Goal: Task Accomplishment & Management: Use online tool/utility

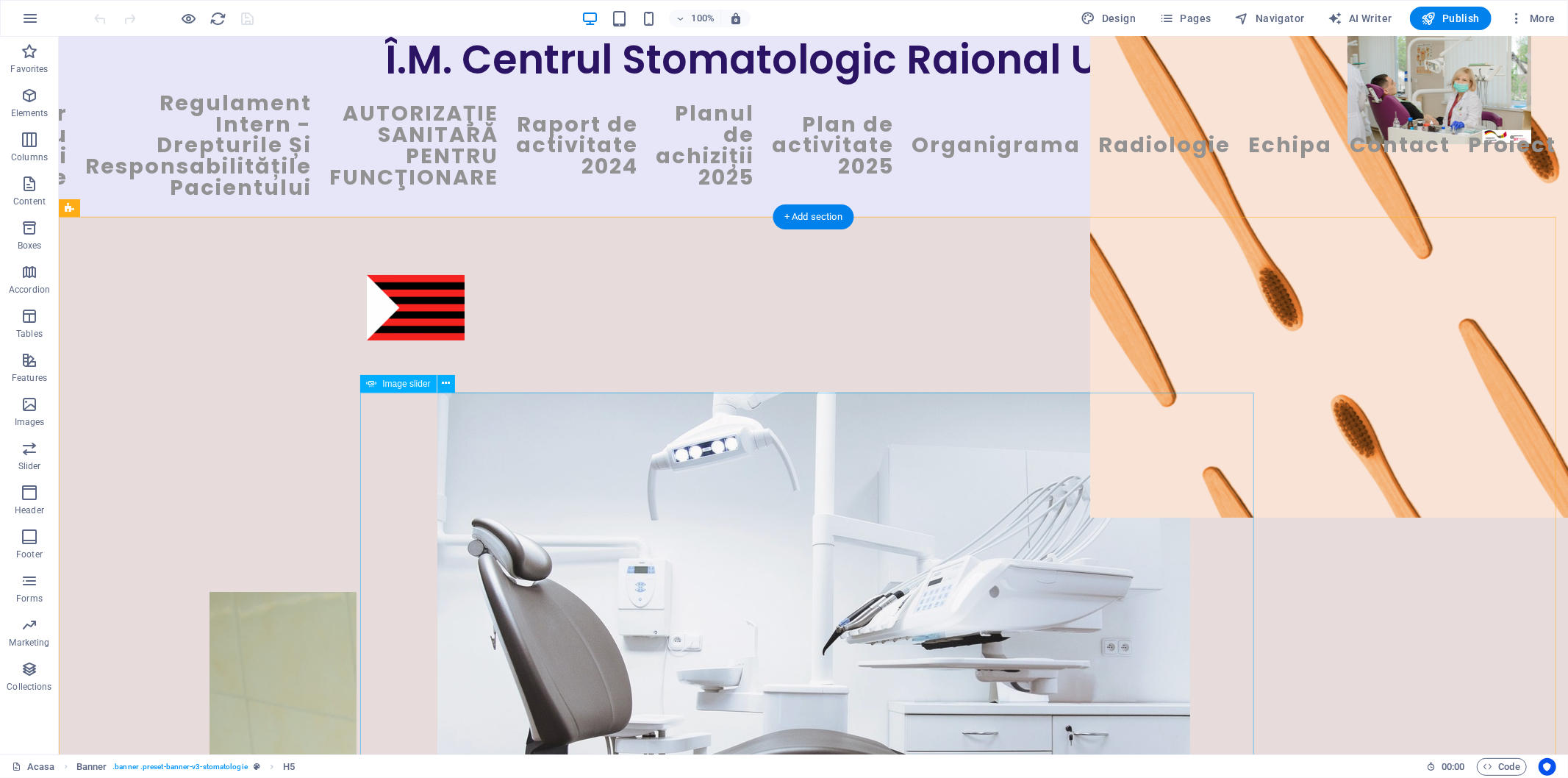
scroll to position [14, 0]
click at [1487, 357] on div "Câștigă zâmbetul succesului" at bounding box center [813, 609] width 1509 height 787
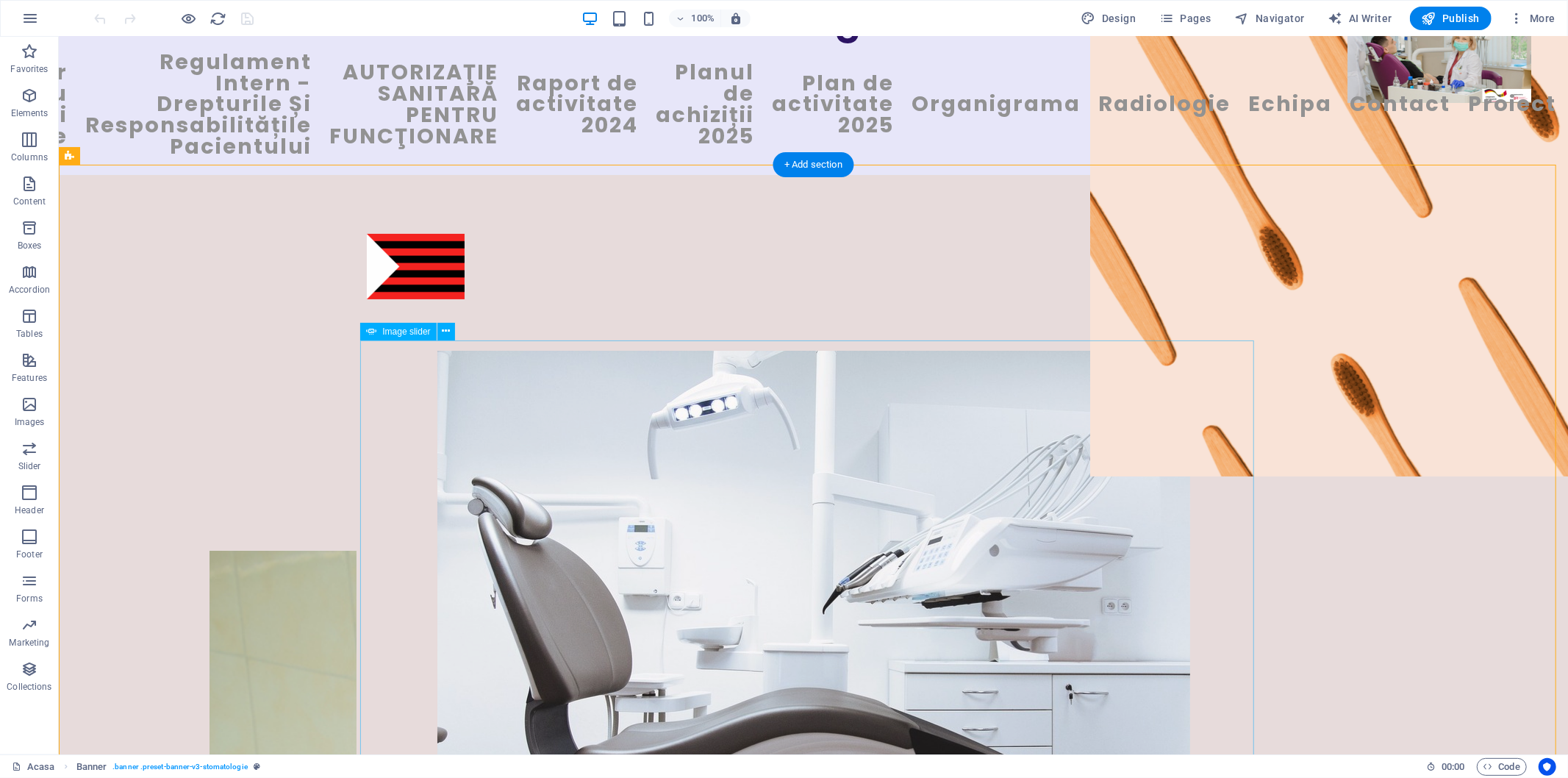
scroll to position [82, 0]
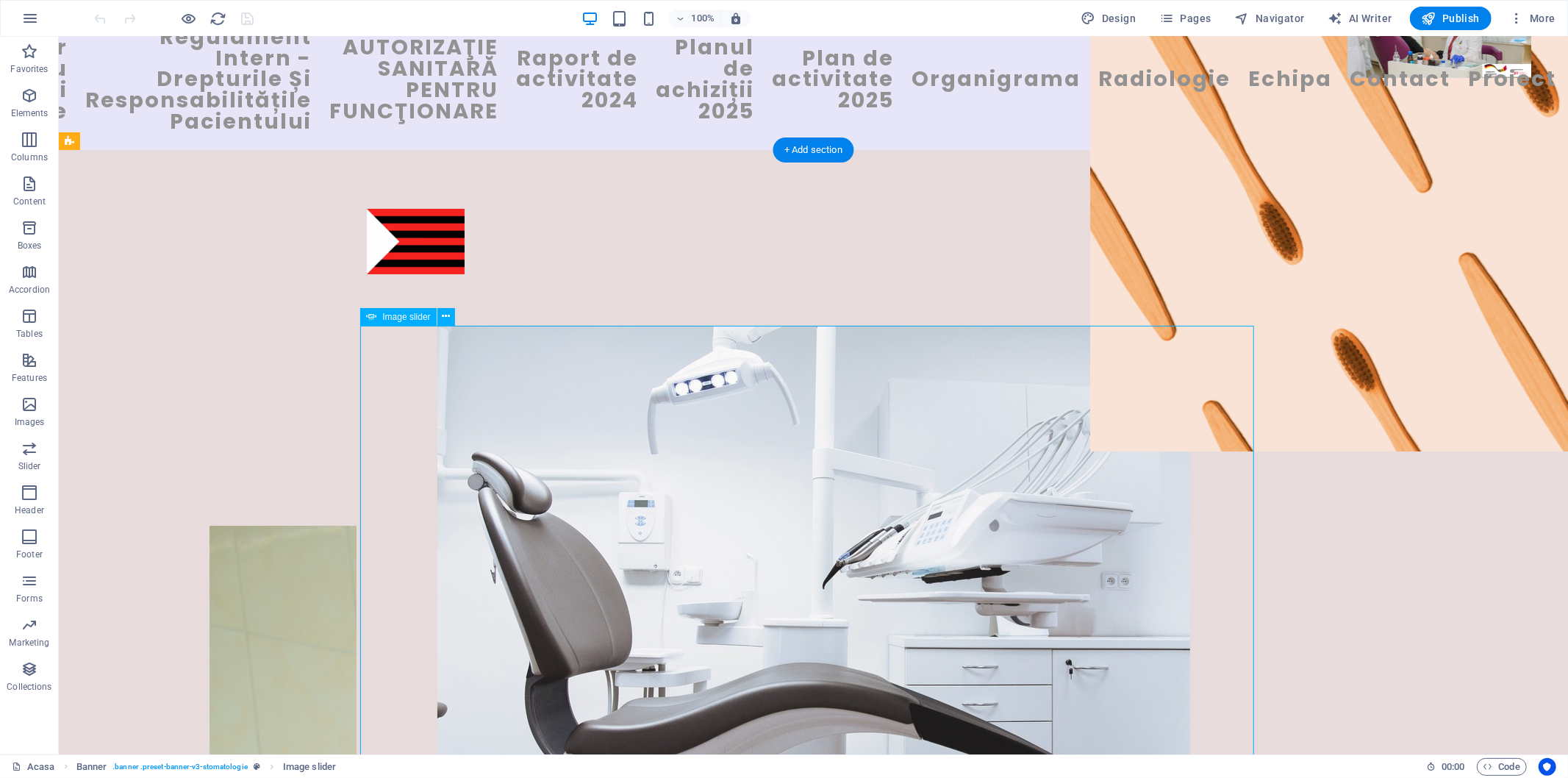
drag, startPoint x: 1247, startPoint y: 526, endPoint x: 916, endPoint y: 531, distance: 331.0
click at [921, 532] on img "1/1" at bounding box center [813, 575] width 753 height 501
click at [448, 314] on icon at bounding box center [446, 316] width 8 height 15
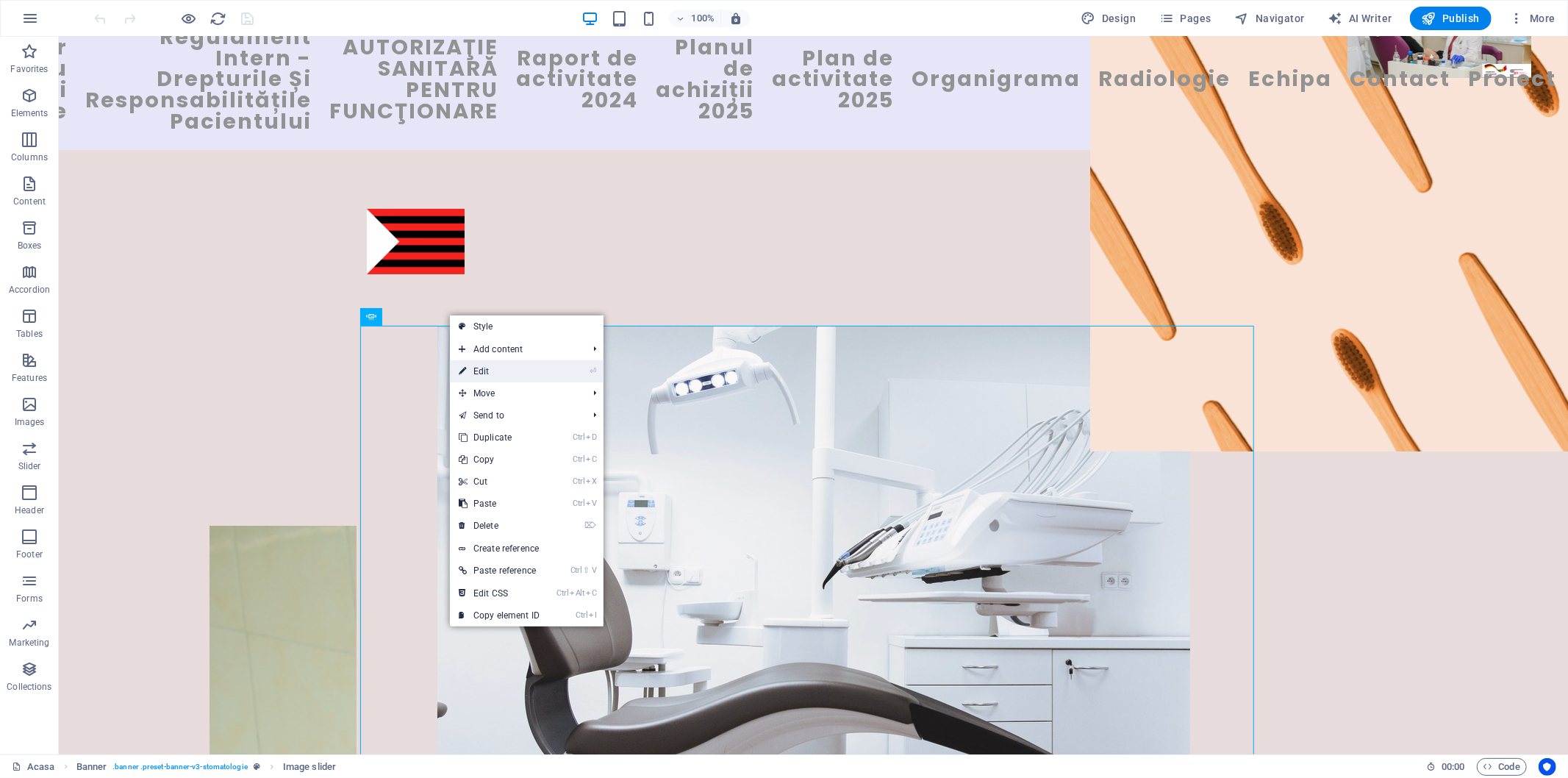
click at [484, 374] on link "⏎ Edit" at bounding box center [499, 371] width 99 height 22
select select "ms"
select select "s"
select select "progressive"
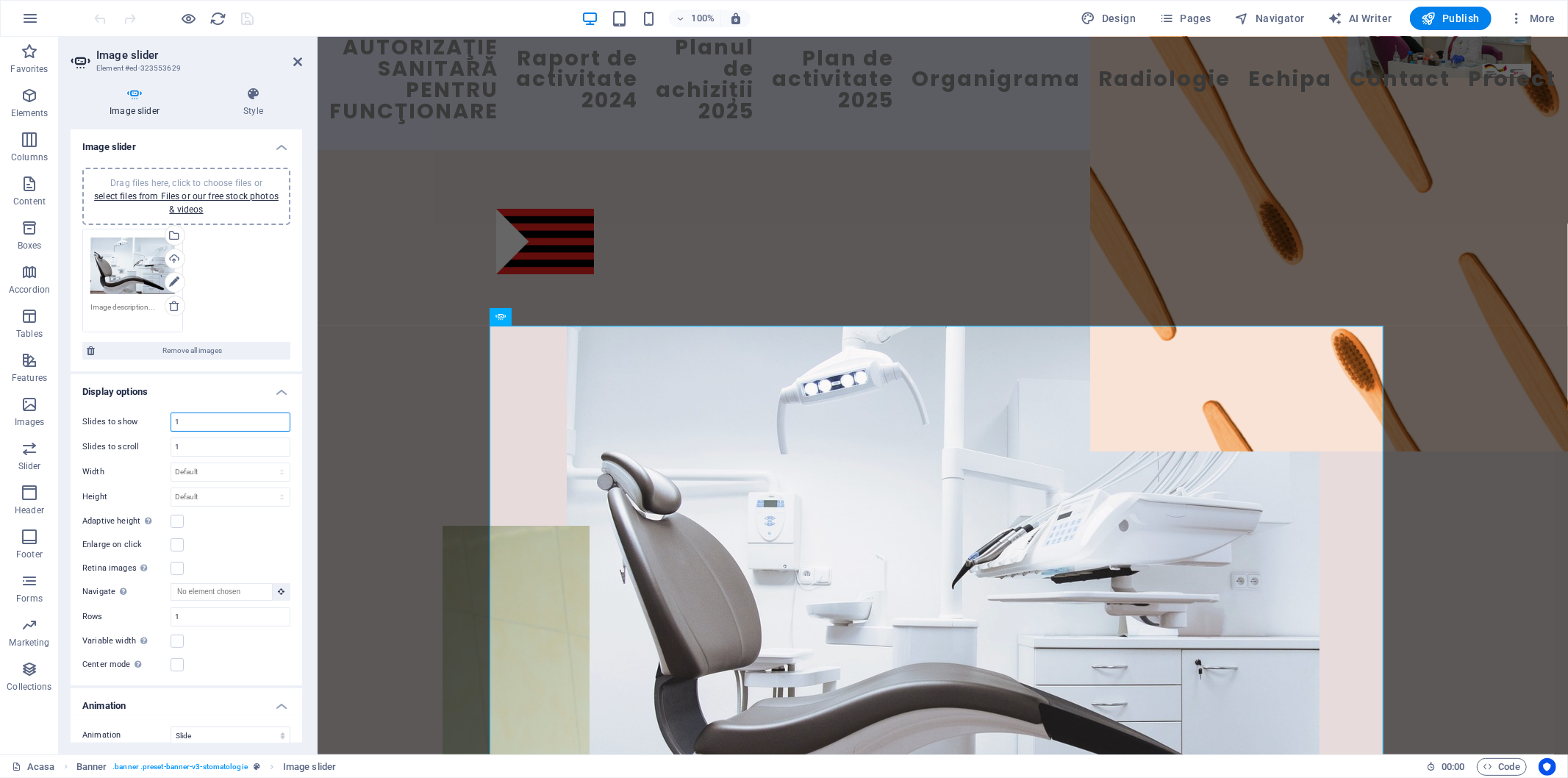
click at [266, 420] on input "1" at bounding box center [230, 422] width 118 height 18
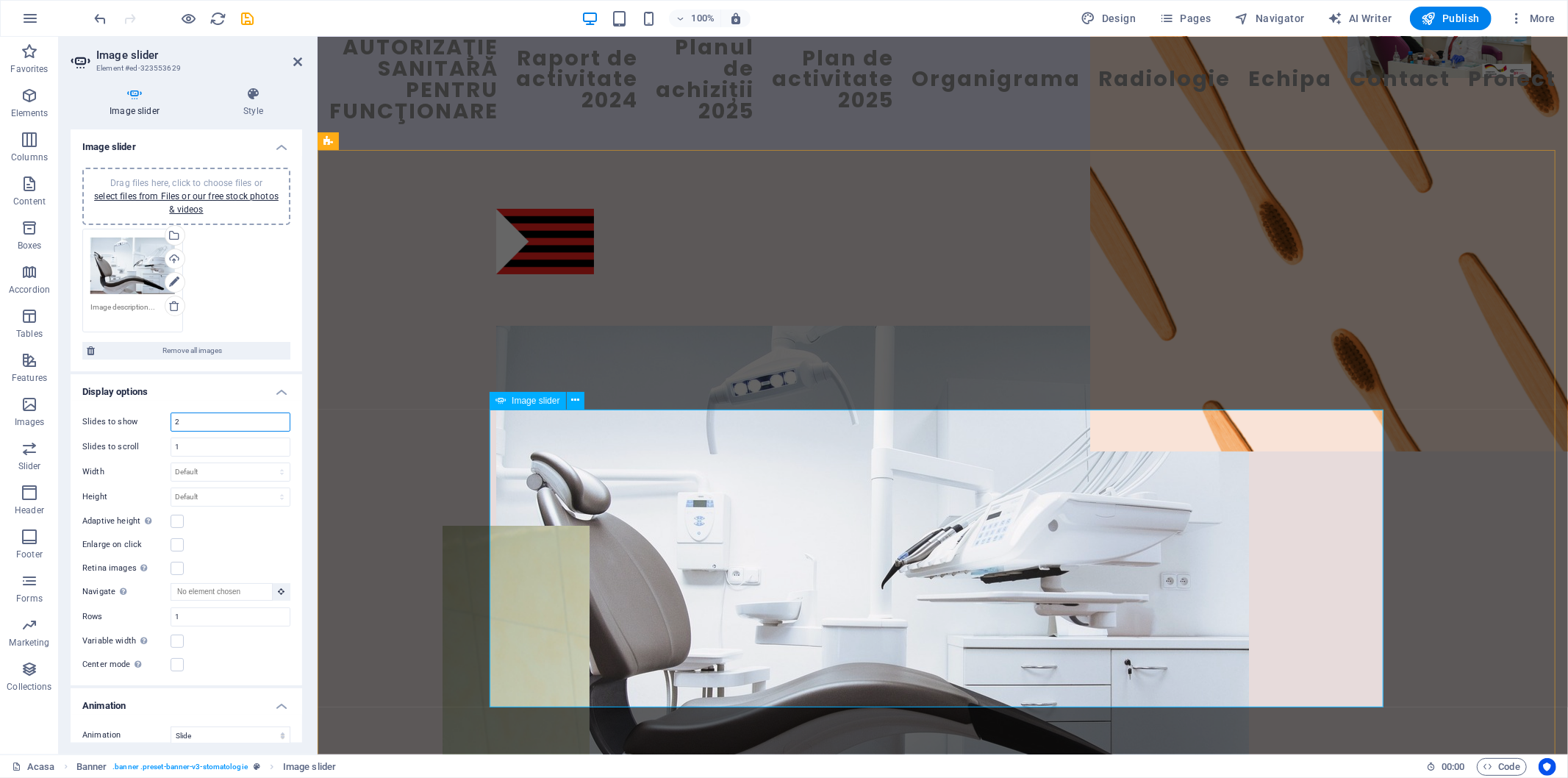
type input "2"
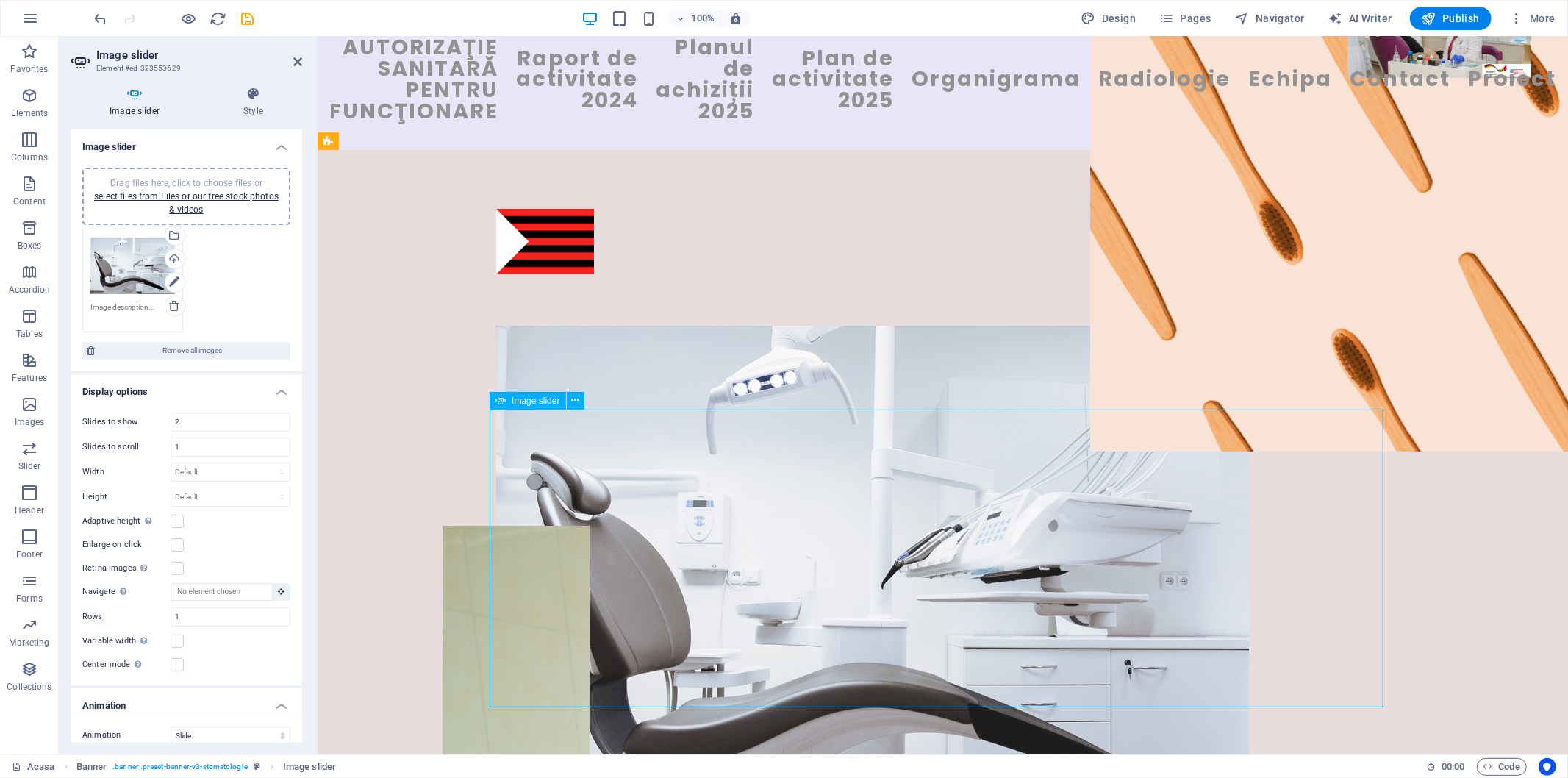
click at [1049, 585] on div at bounding box center [942, 575] width 894 height 501
click at [255, 452] on input "1" at bounding box center [230, 446] width 118 height 18
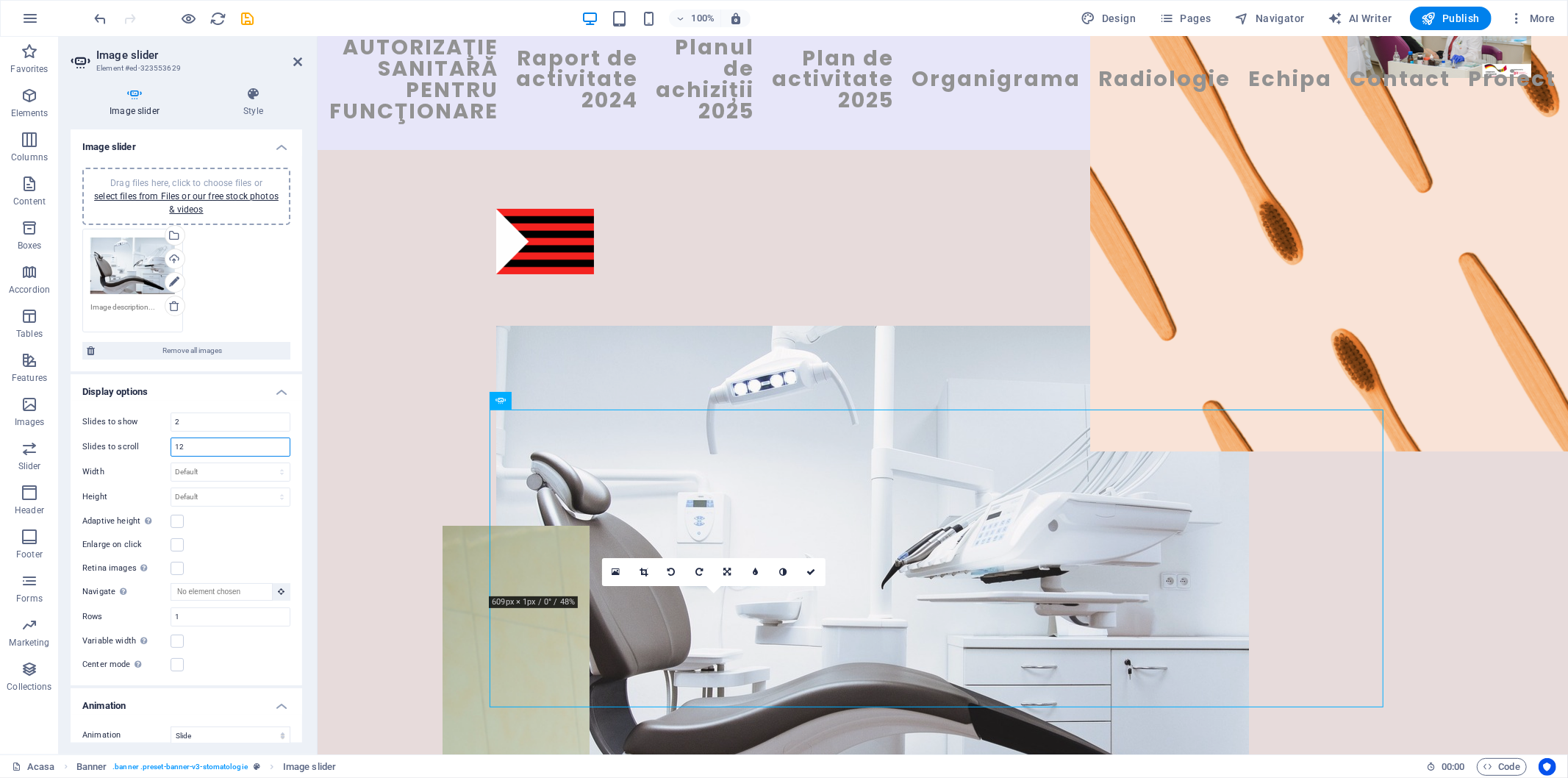
type input "1"
type input "2"
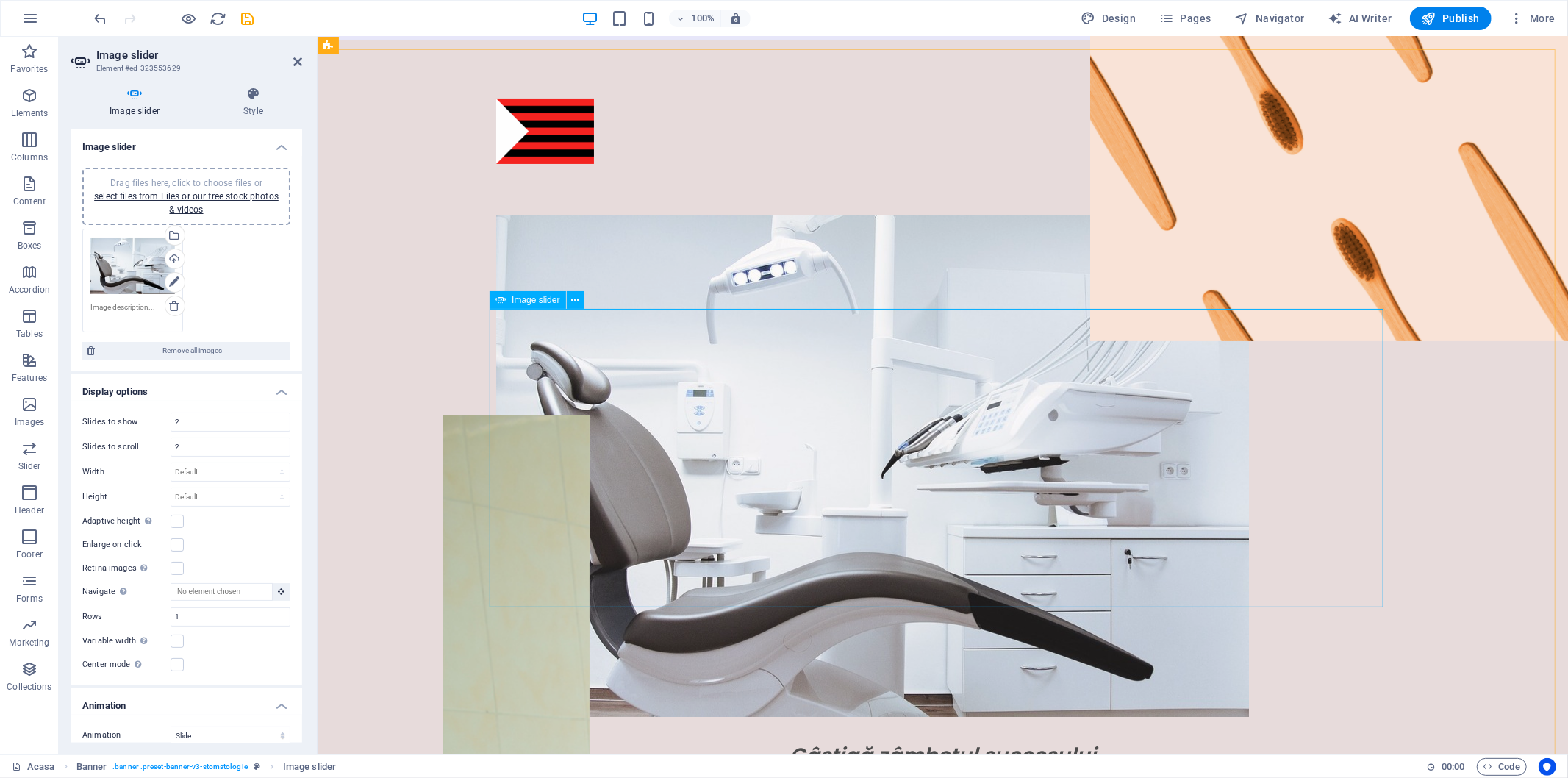
scroll to position [163, 0]
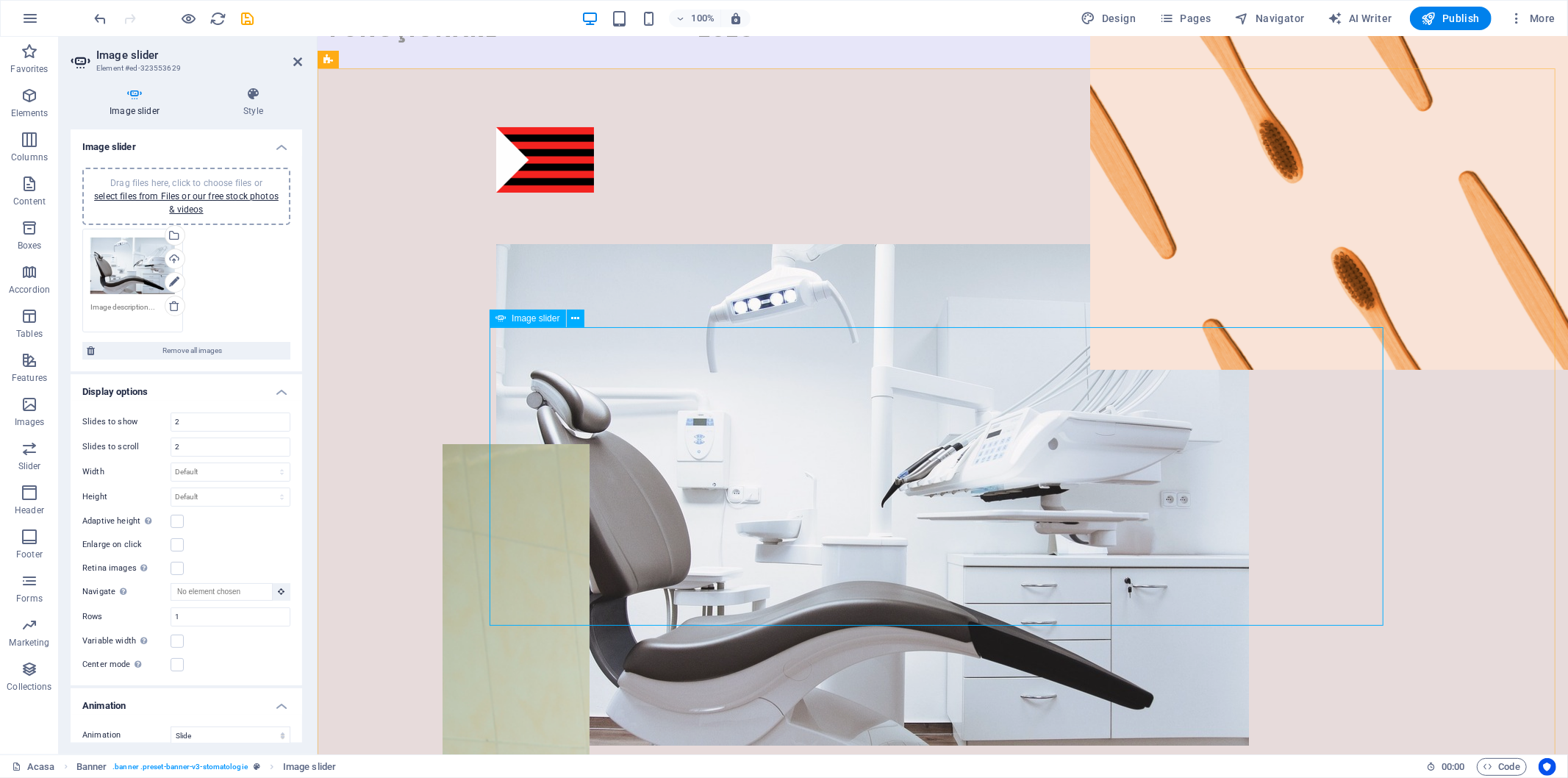
click at [955, 474] on div at bounding box center [942, 494] width 894 height 501
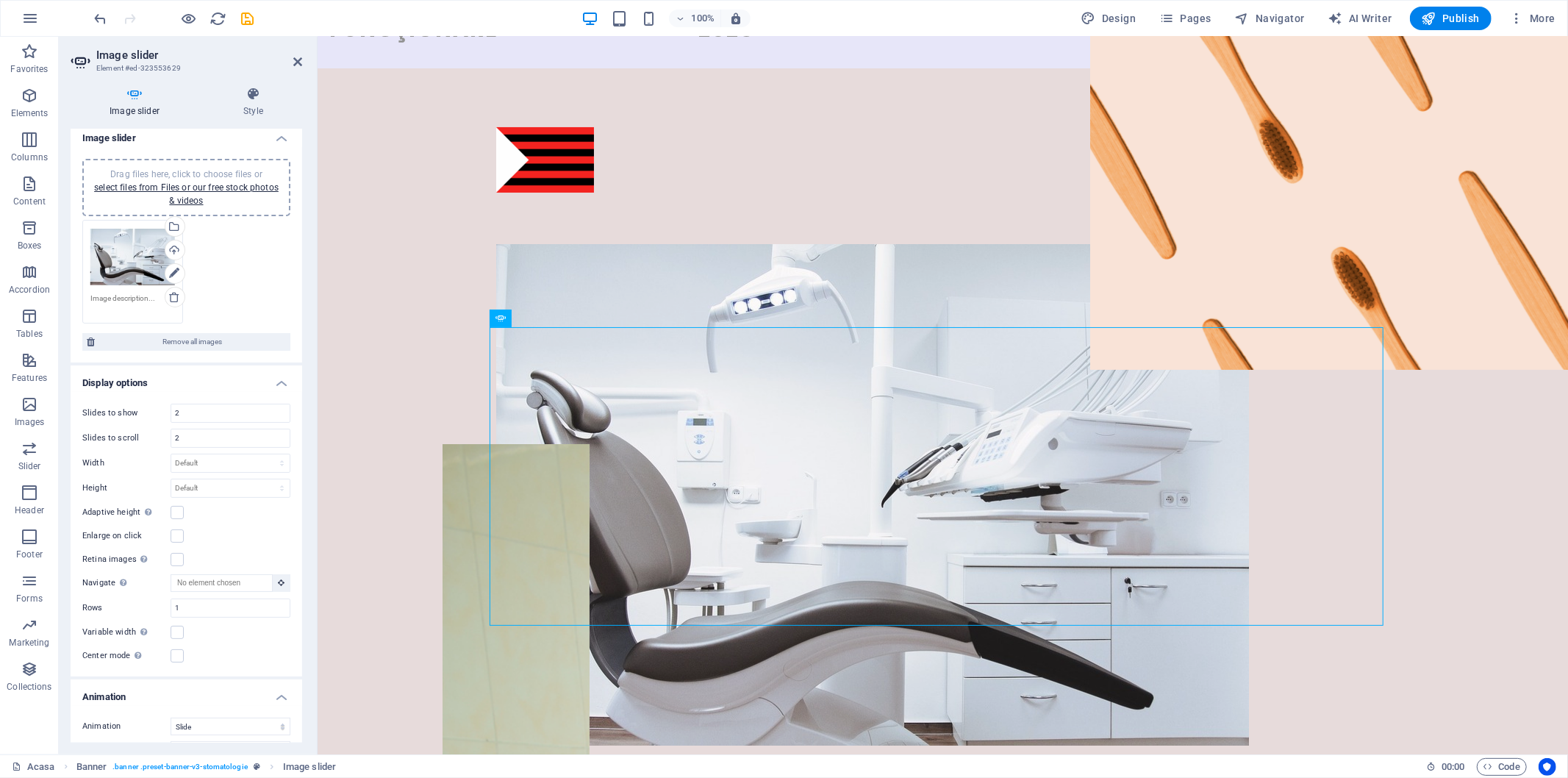
scroll to position [0, 0]
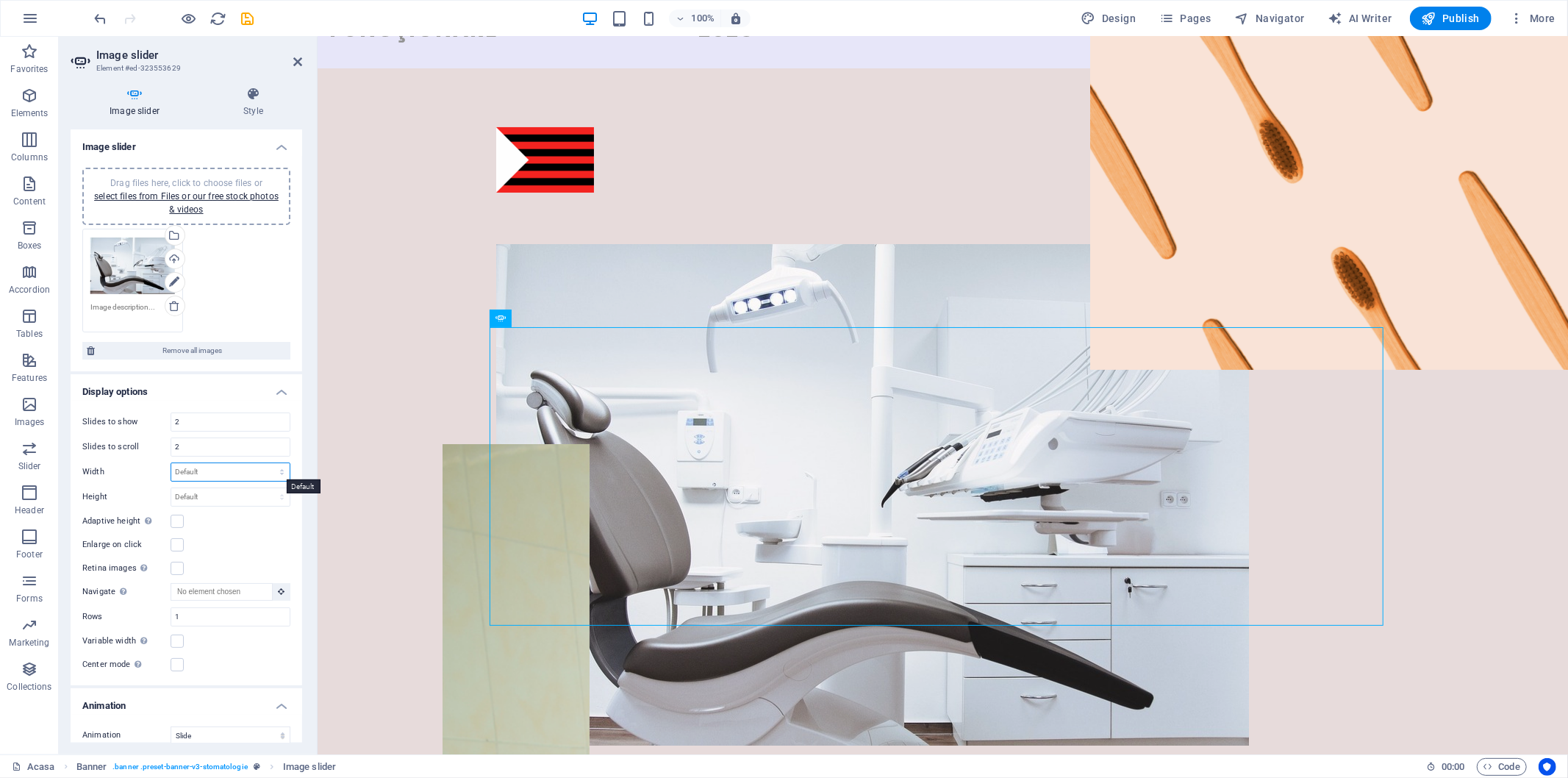
click at [234, 473] on select "Default px % rem em vw vh" at bounding box center [230, 472] width 118 height 18
click at [1118, 440] on div at bounding box center [942, 494] width 894 height 501
click at [1126, 477] on div at bounding box center [942, 494] width 894 height 501
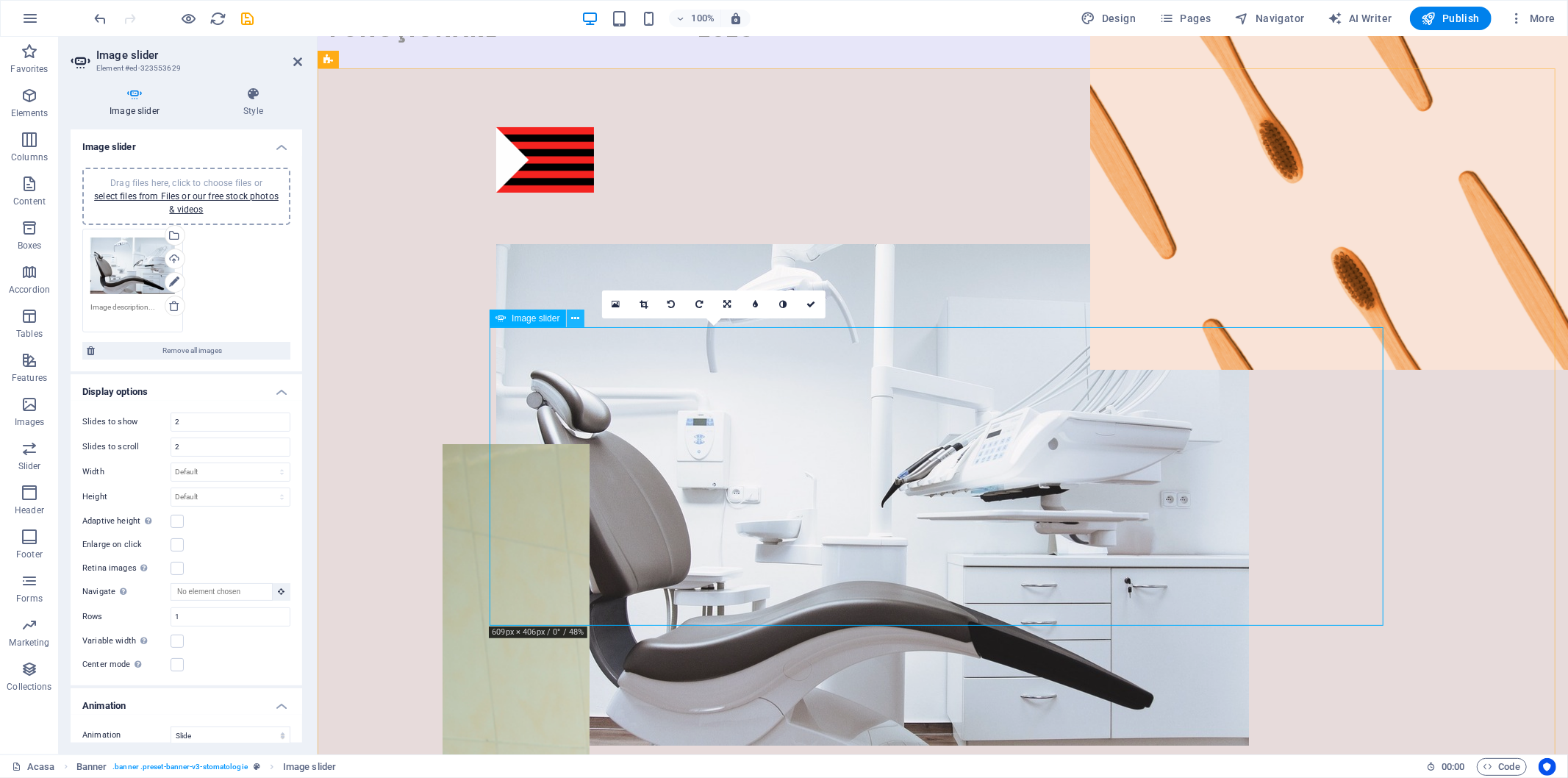
click at [578, 317] on icon at bounding box center [576, 318] width 8 height 15
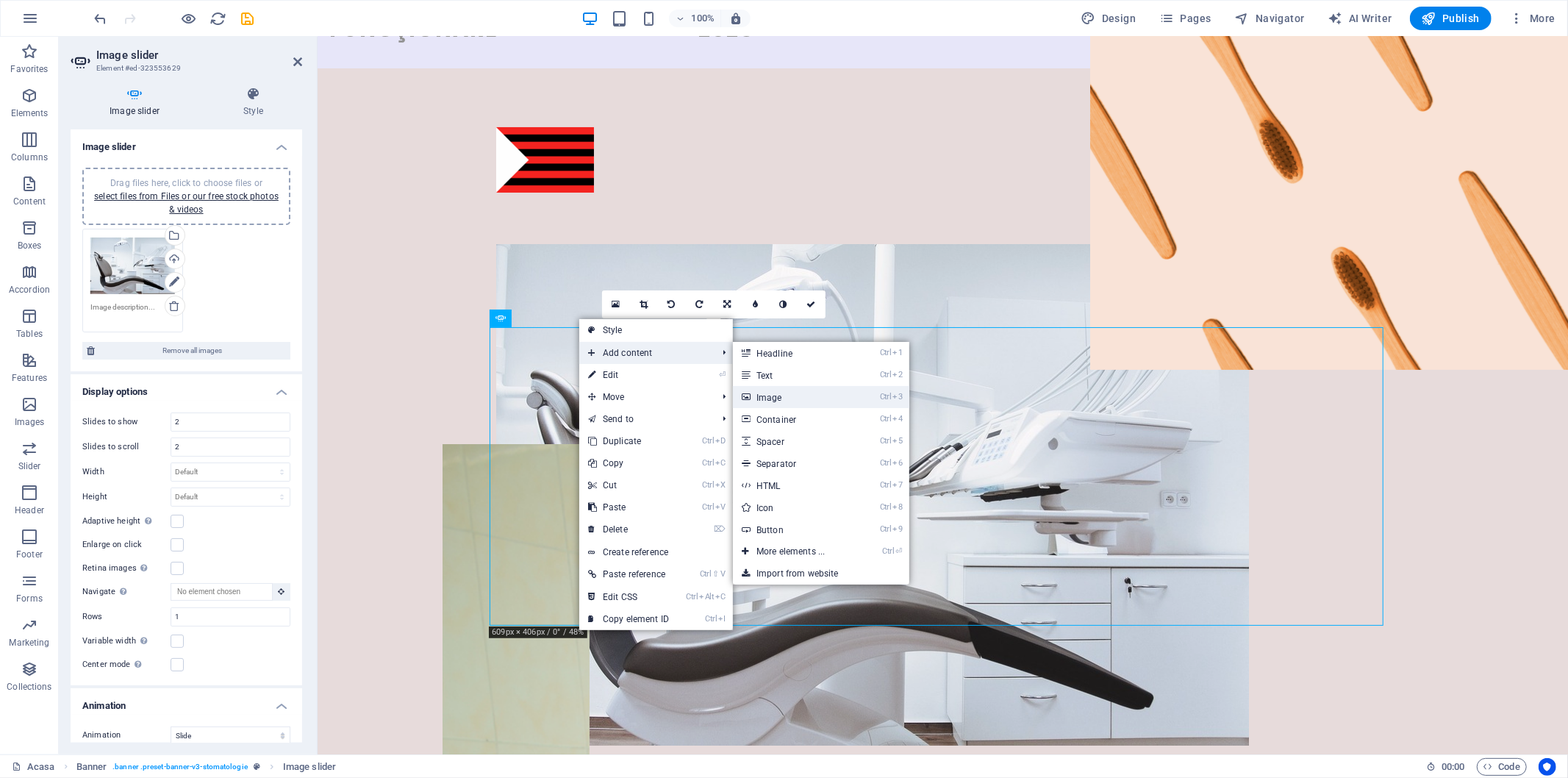
click at [792, 396] on link "Ctrl 3 Image" at bounding box center [793, 397] width 122 height 22
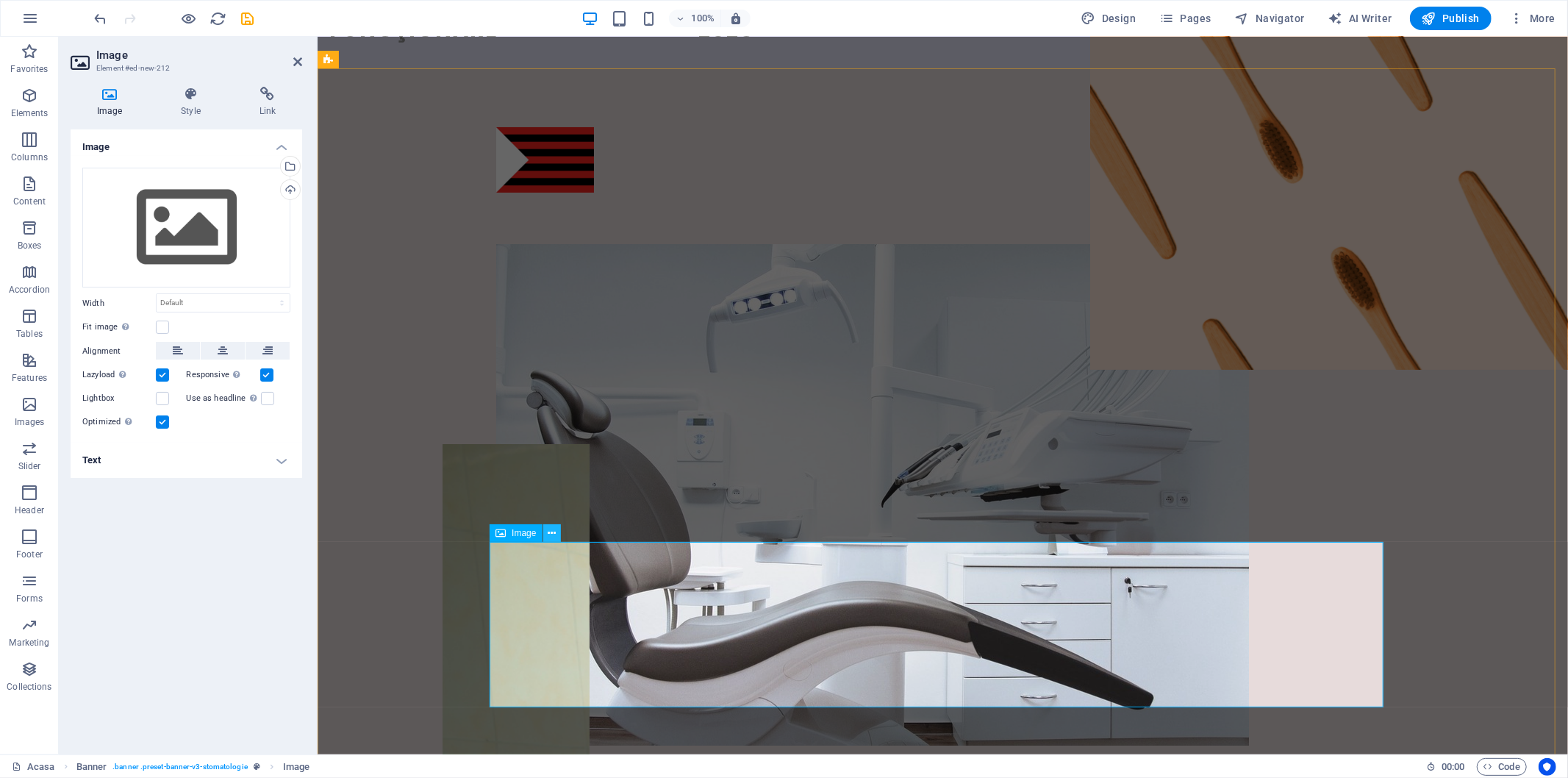
click at [551, 529] on icon at bounding box center [552, 533] width 8 height 15
click at [278, 162] on div "Select files from the file manager, stock photos, or upload file(s)" at bounding box center [230, 167] width 95 height 55
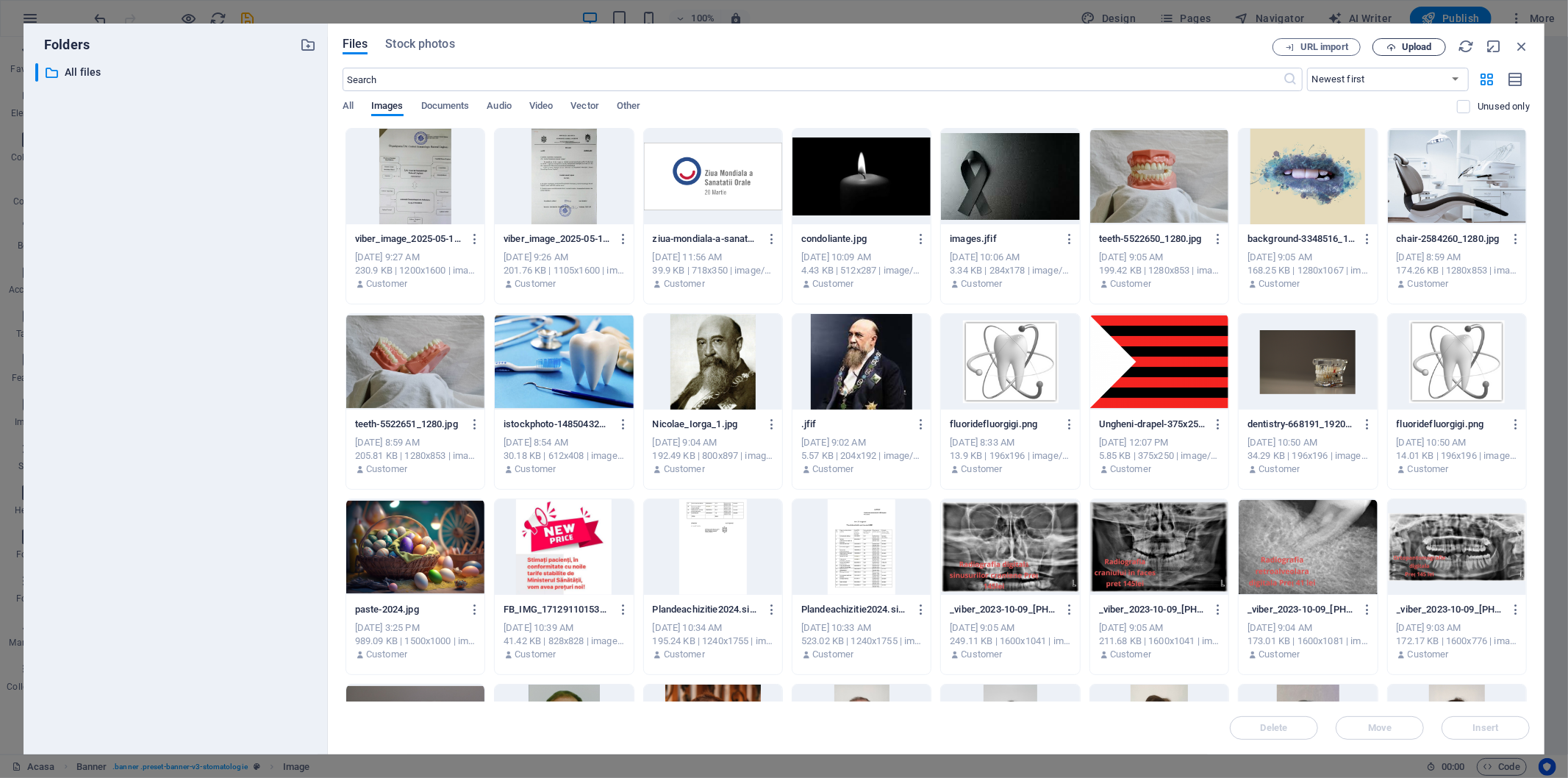
click at [1414, 43] on span "Upload" at bounding box center [1417, 47] width 30 height 8
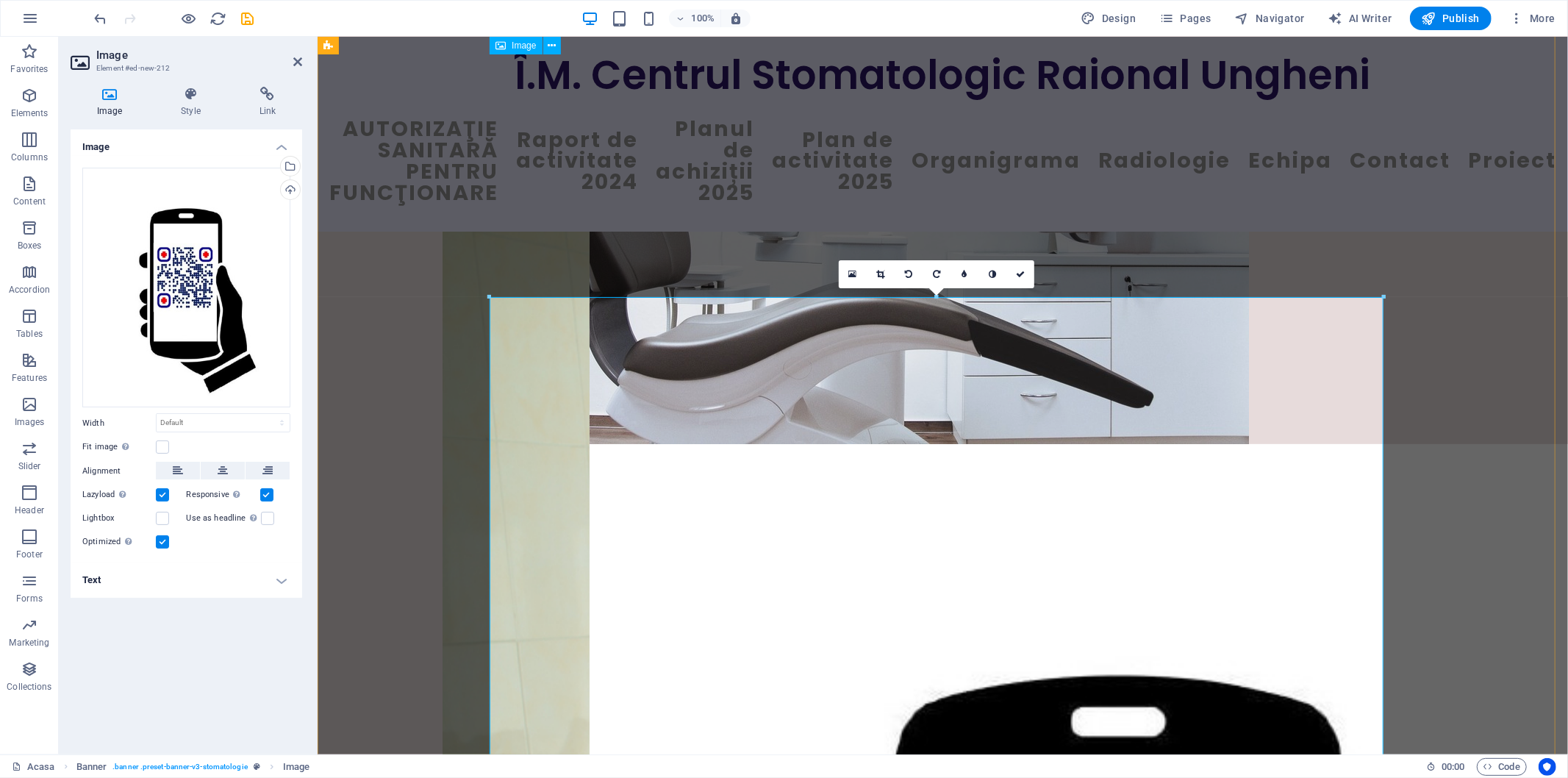
scroll to position [408, 0]
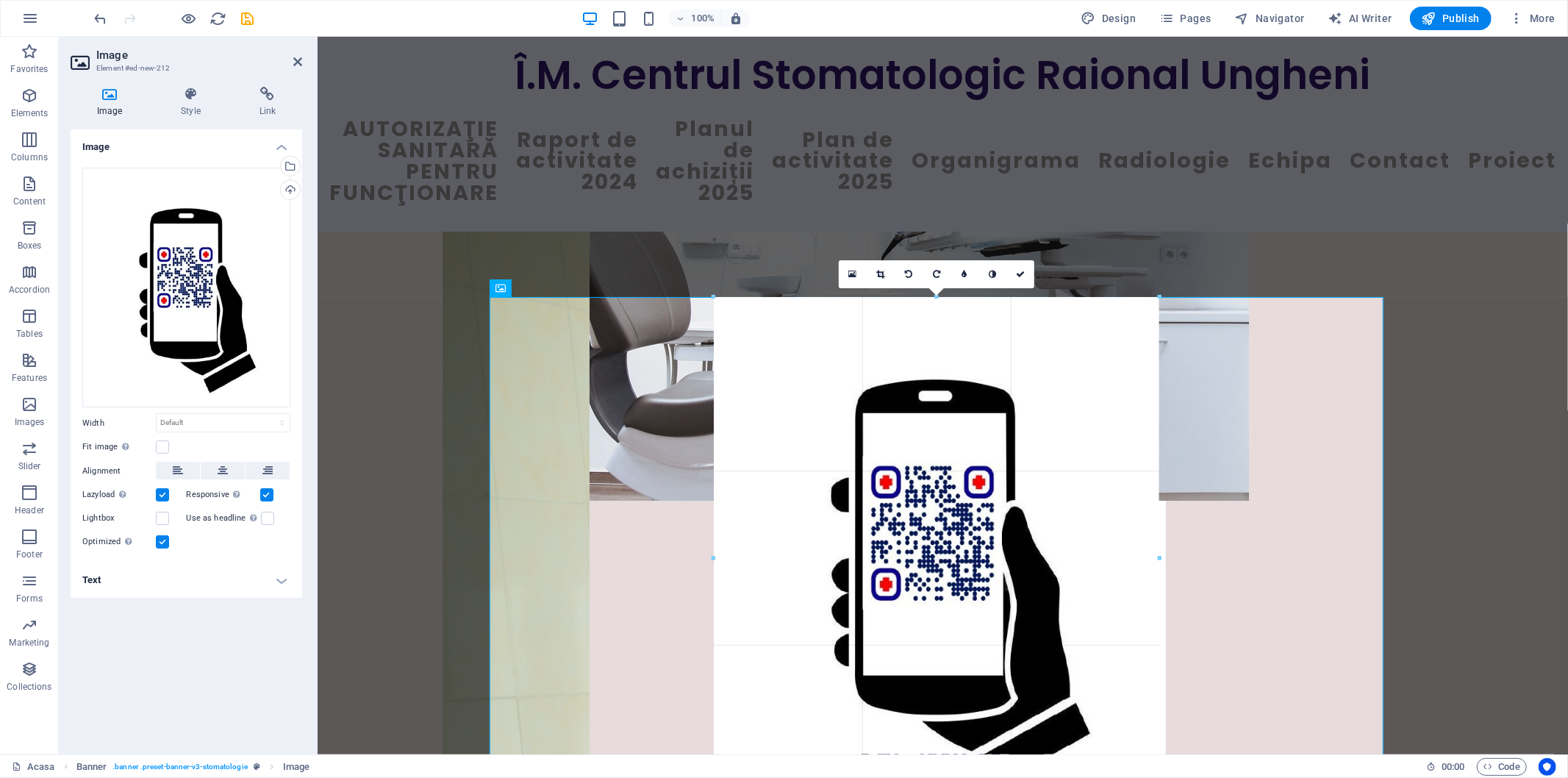
drag, startPoint x: 1384, startPoint y: 294, endPoint x: 320, endPoint y: 810, distance: 1182.5
type input "606"
select select "px"
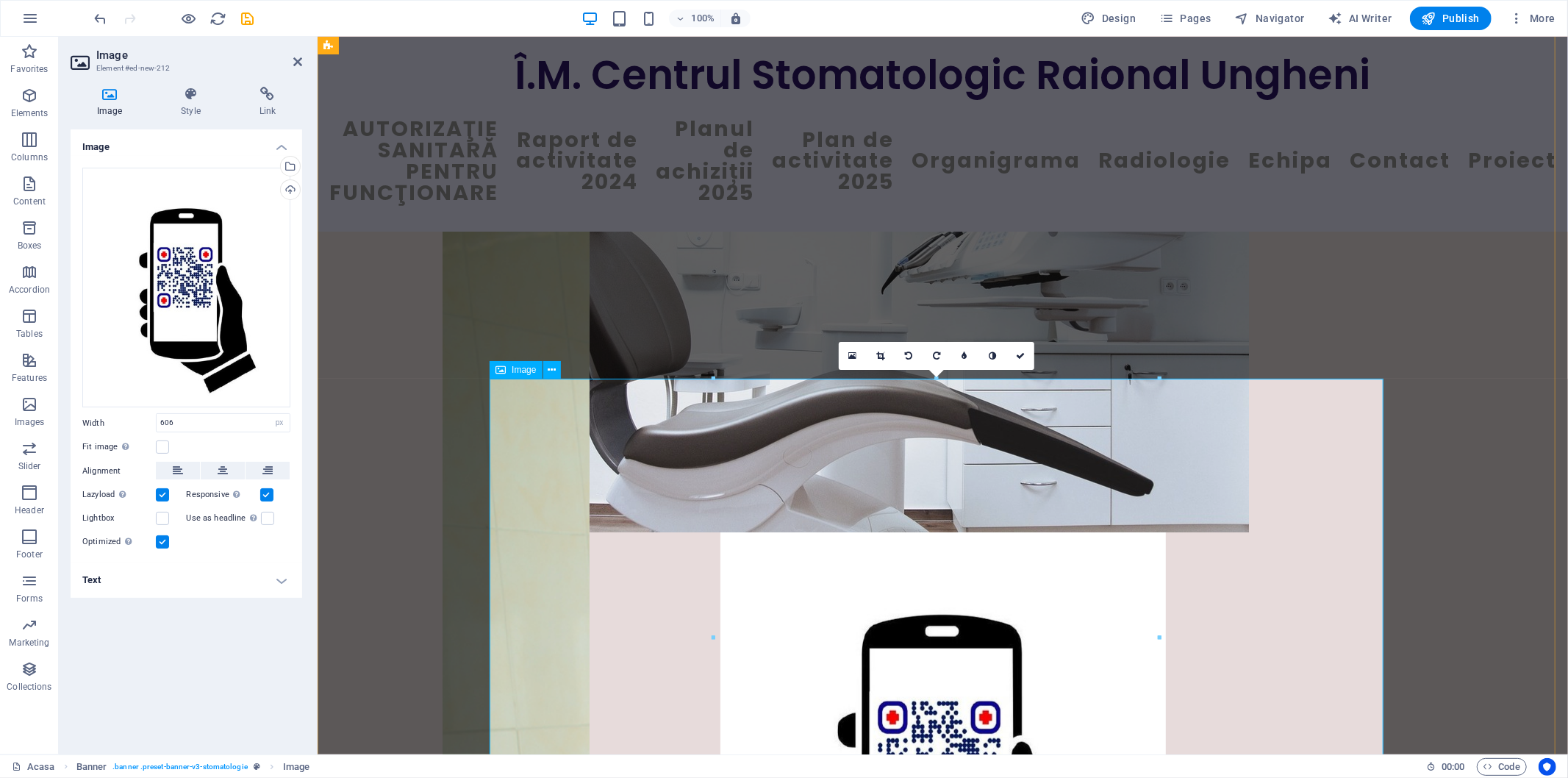
scroll to position [327, 0]
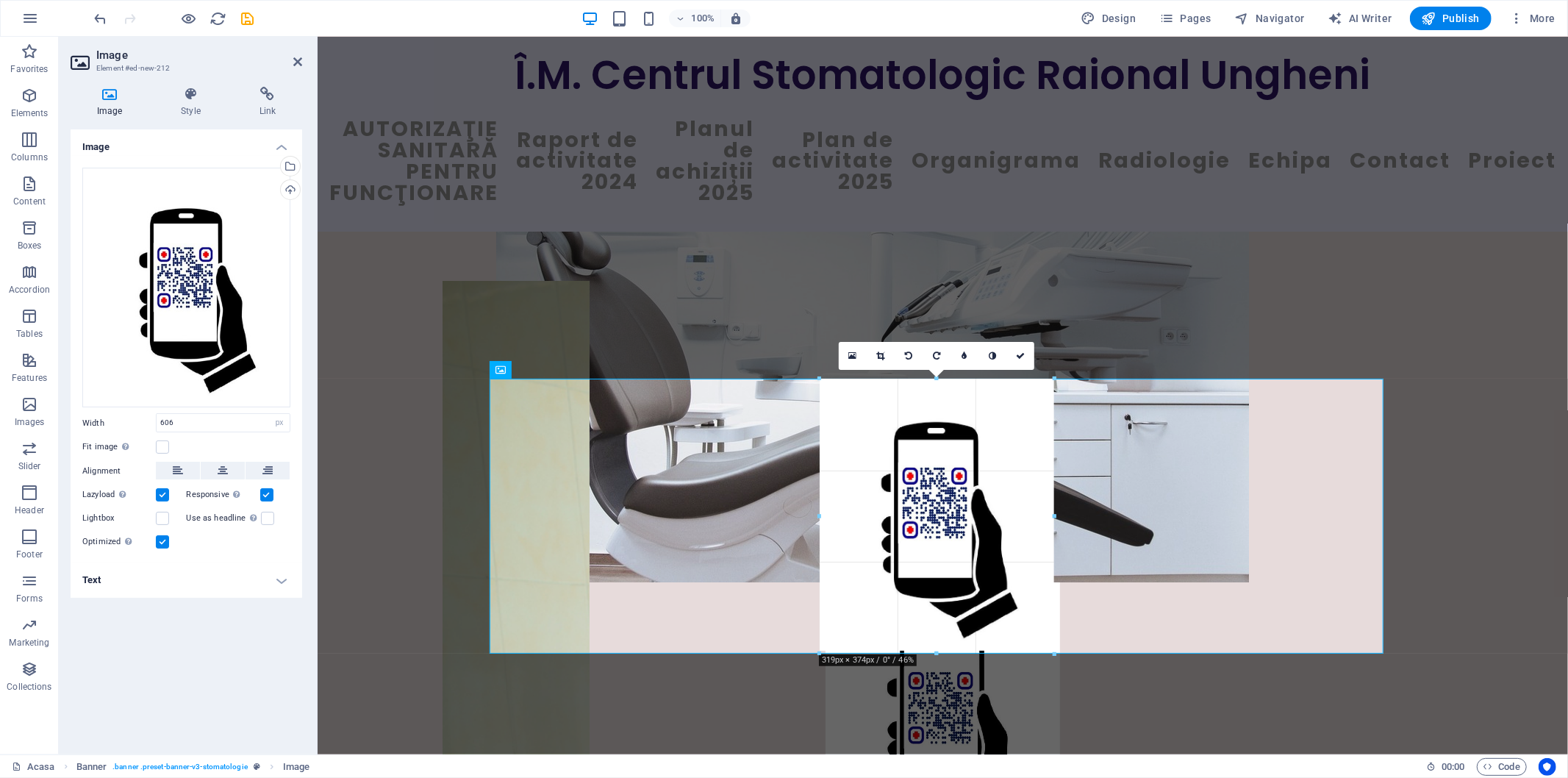
drag, startPoint x: 1159, startPoint y: 376, endPoint x: 722, endPoint y: 616, distance: 498.6
type input "319"
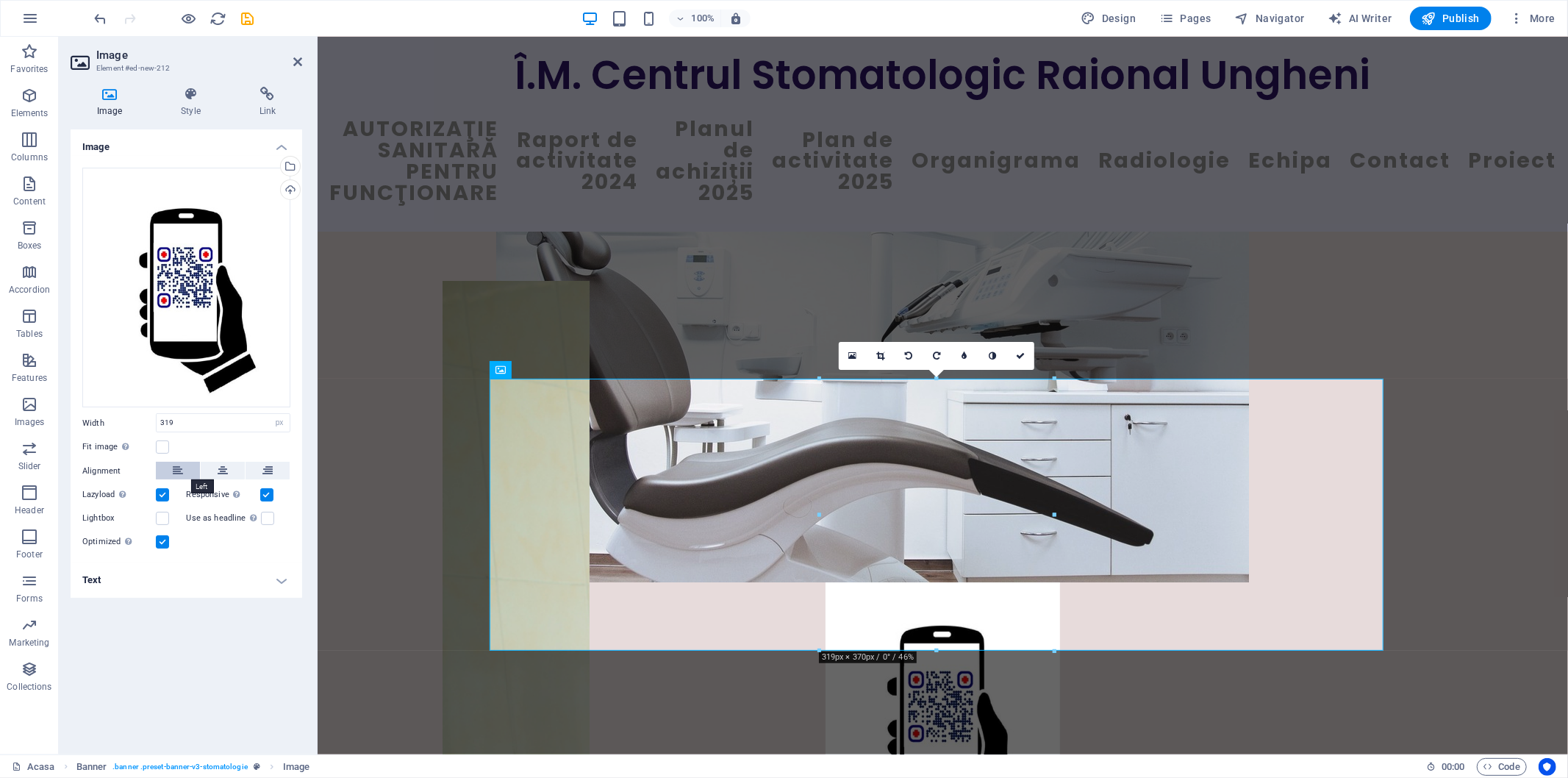
click at [176, 474] on icon at bounding box center [178, 470] width 10 height 18
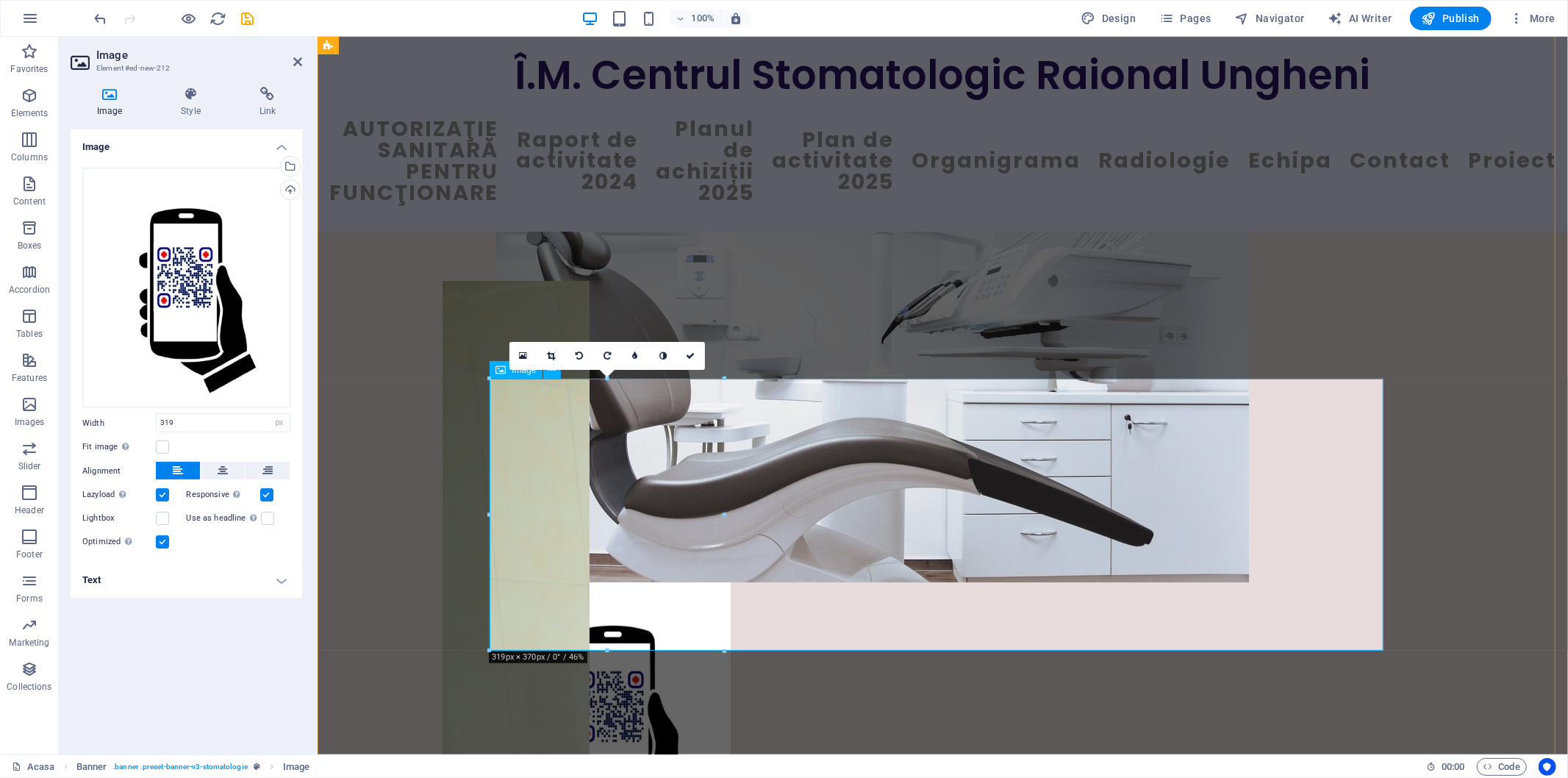
click at [841, 581] on figure at bounding box center [942, 717] width 894 height 272
click at [276, 579] on h4 "Text" at bounding box center [187, 580] width 231 height 35
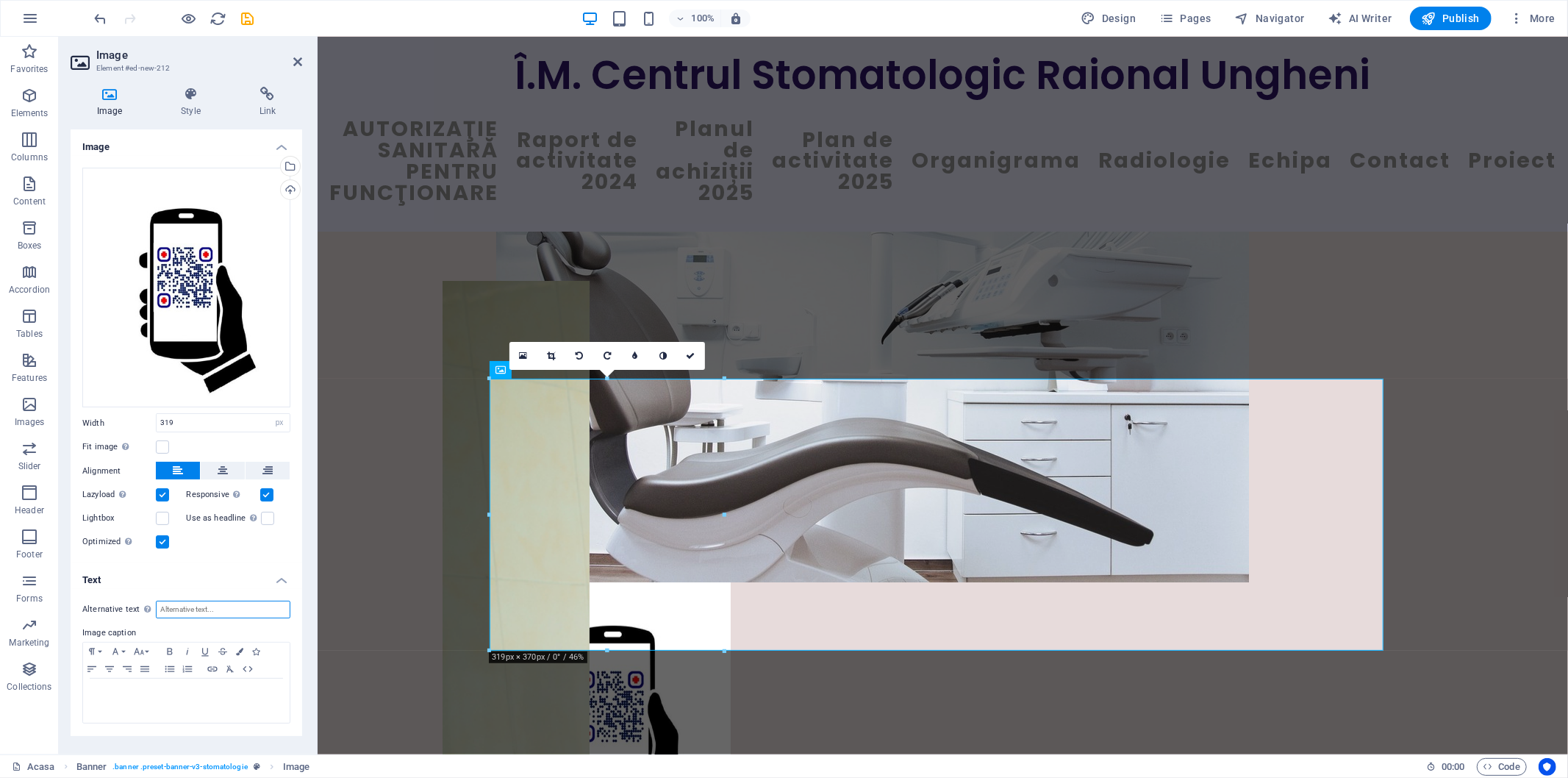
click at [188, 610] on input "Alternative text The alternative text is used by devices that cannot display im…" at bounding box center [223, 609] width 134 height 18
paste input "Vă rugăm, să evaluați serviciile din cadrul Centrului Stomatologic Raional Ungh…"
type input "Vă rugăm, să evaluați serviciile din cadrul Centrului Stomatologic Raional Ungh…"
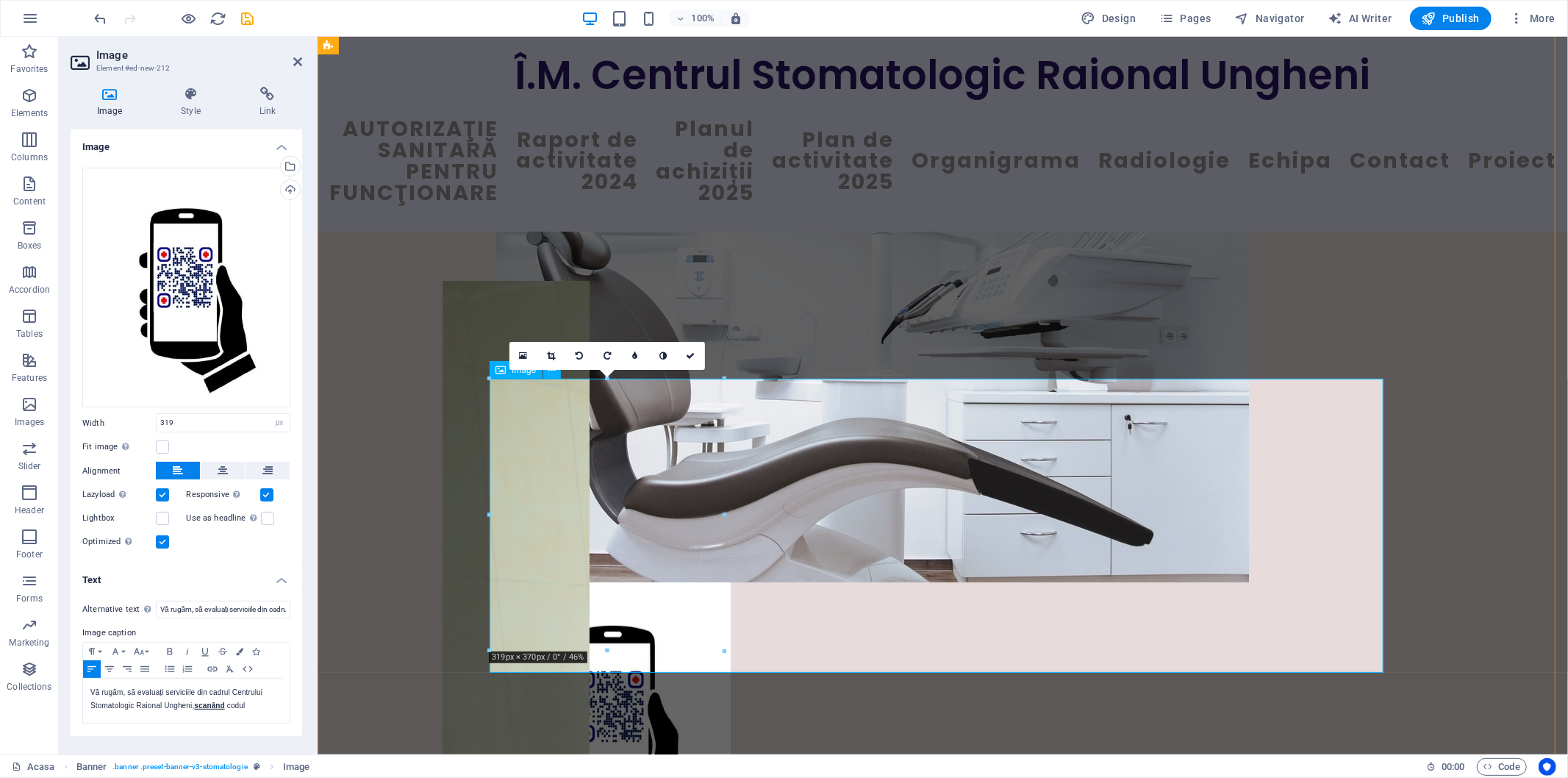
click at [869, 581] on figure "Vă rugăm, să evaluați serviciile din cadrul Centrului Stomatologic Raional Ungh…" at bounding box center [942, 728] width 894 height 294
click at [1483, 502] on div "Vă rugăm, să evaluați serviciile din cadrul Centrului Stomatologic Raional Ungh…" at bounding box center [942, 445] width 1251 height 1081
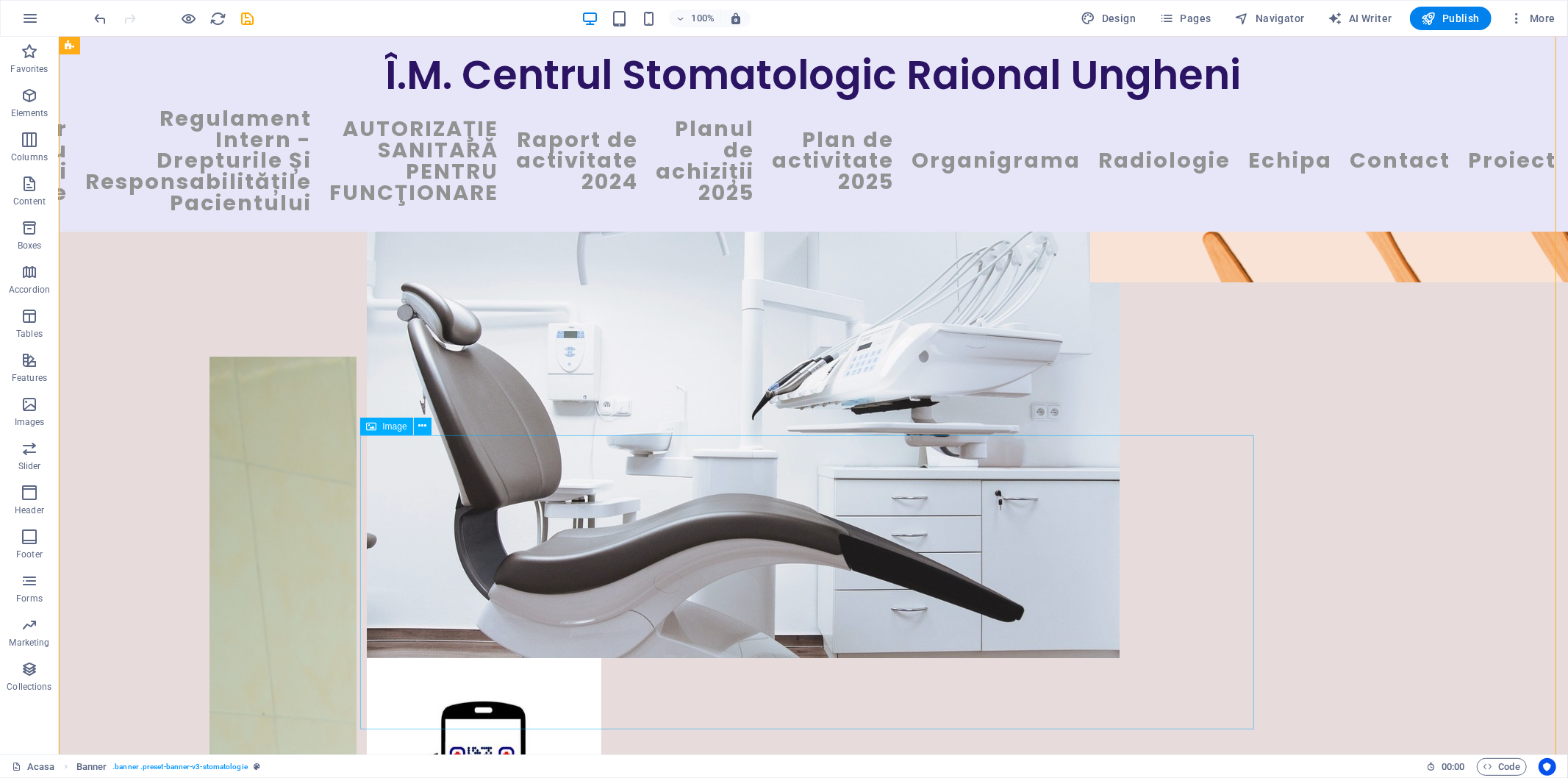
scroll to position [163, 0]
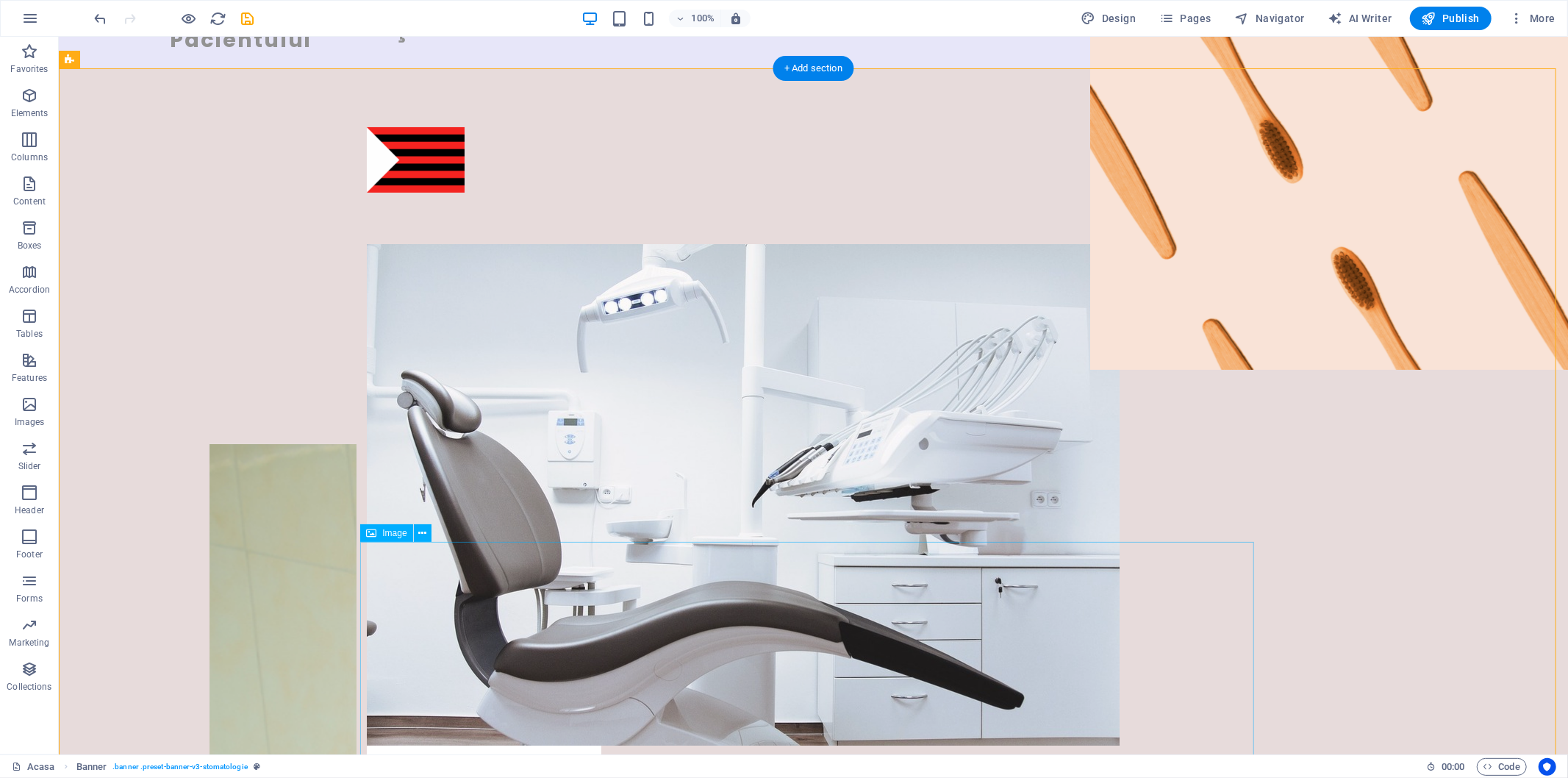
click at [100, 15] on icon "undo" at bounding box center [101, 19] width 17 height 17
click at [100, 14] on icon "undo" at bounding box center [101, 19] width 17 height 17
click at [97, 18] on icon "undo" at bounding box center [101, 19] width 17 height 17
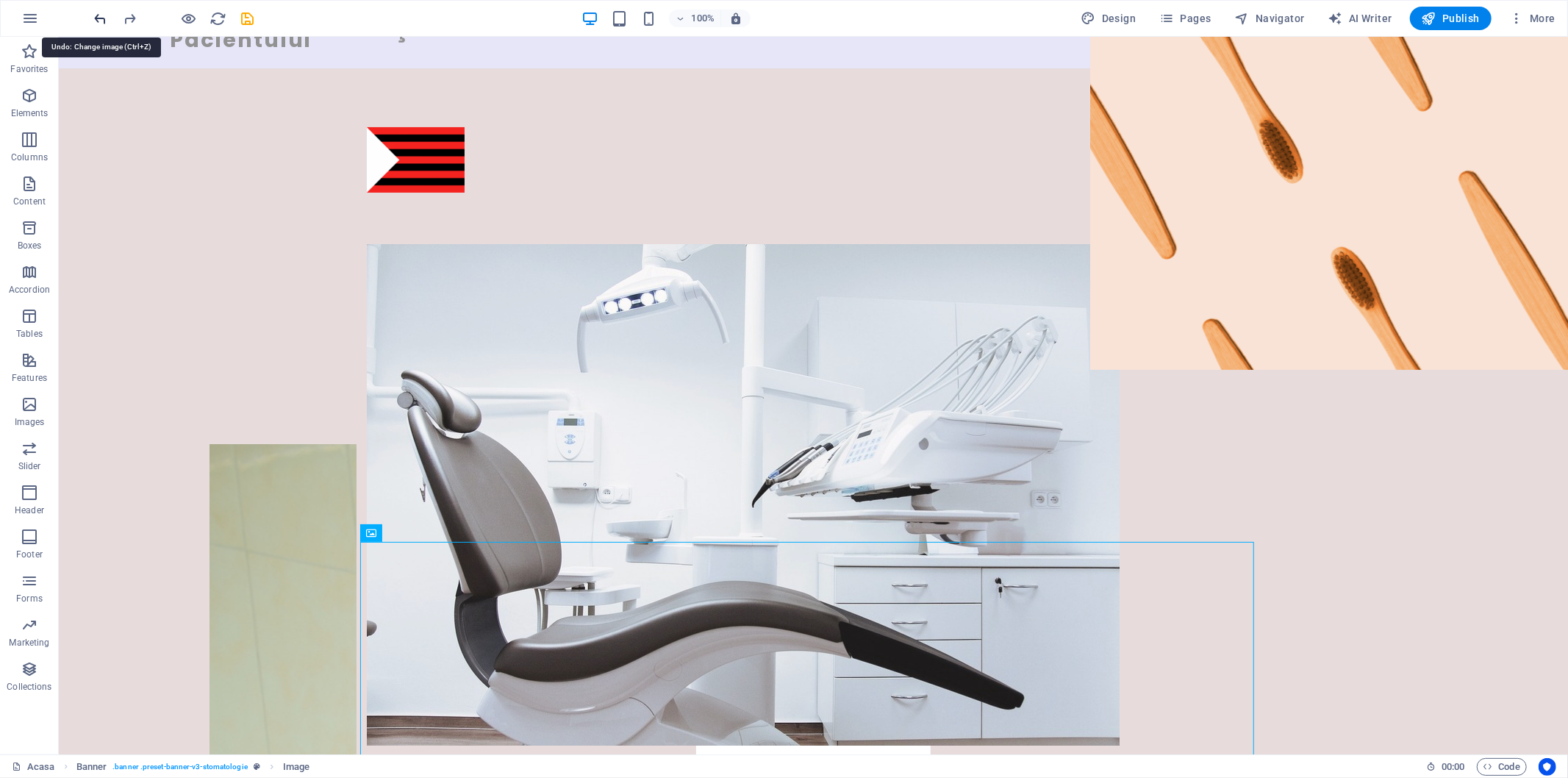
click at [97, 18] on icon "undo" at bounding box center [101, 19] width 17 height 17
click at [126, 16] on icon "redo" at bounding box center [131, 19] width 17 height 17
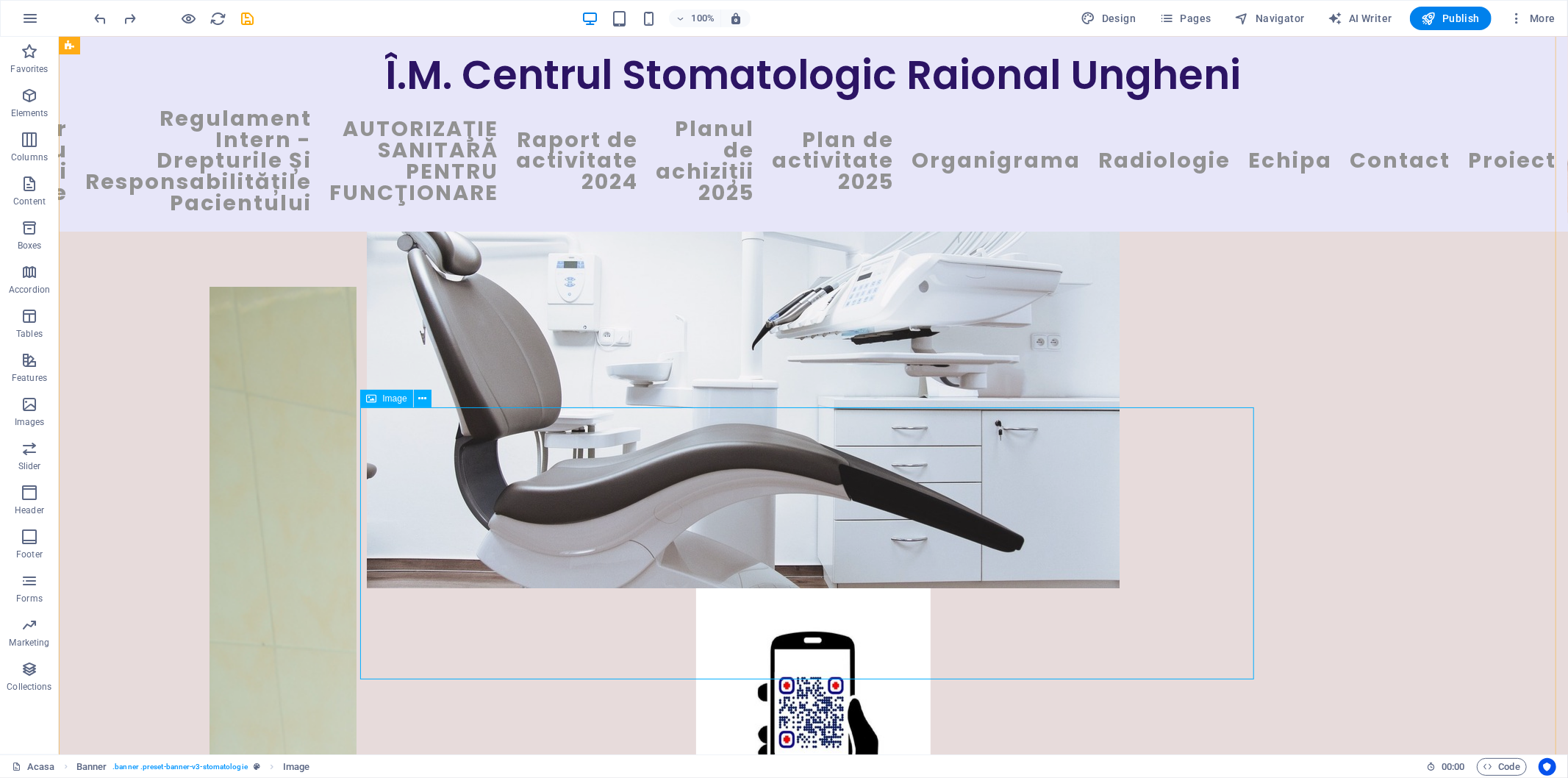
scroll to position [245, 0]
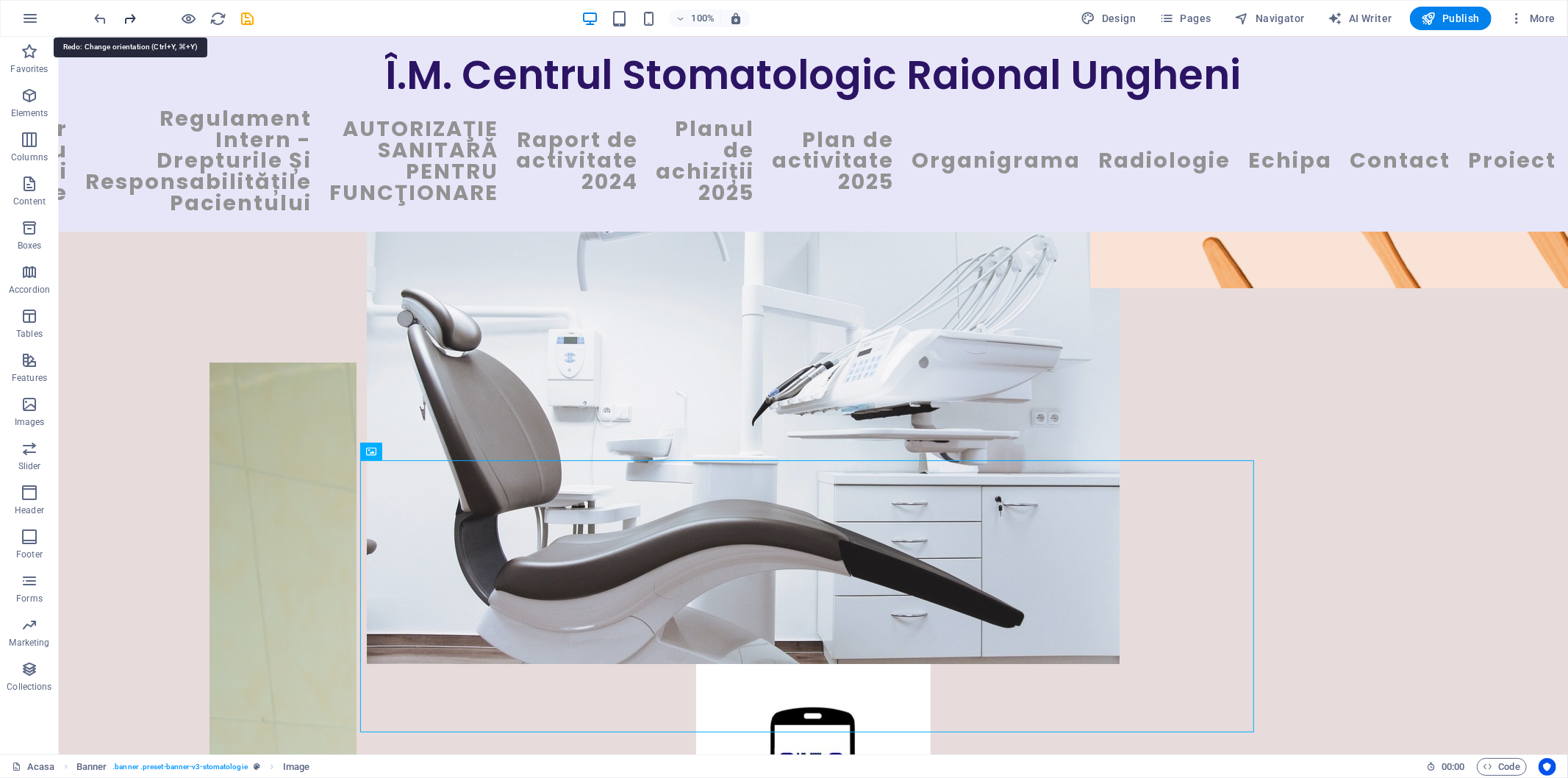
click at [132, 14] on icon "redo" at bounding box center [131, 19] width 17 height 17
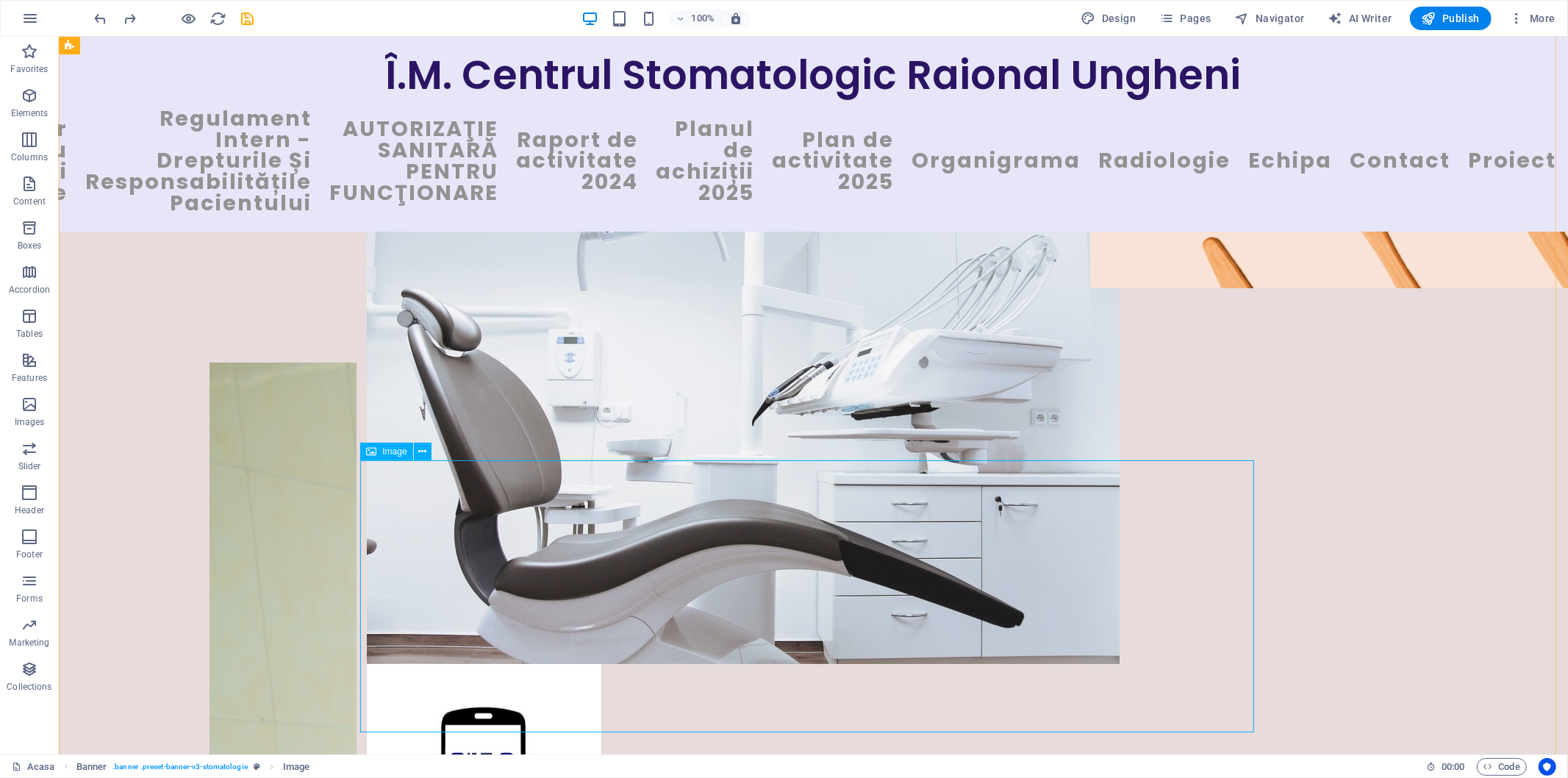
click at [452, 354] on img "1/1" at bounding box center [743, 413] width 753 height 501
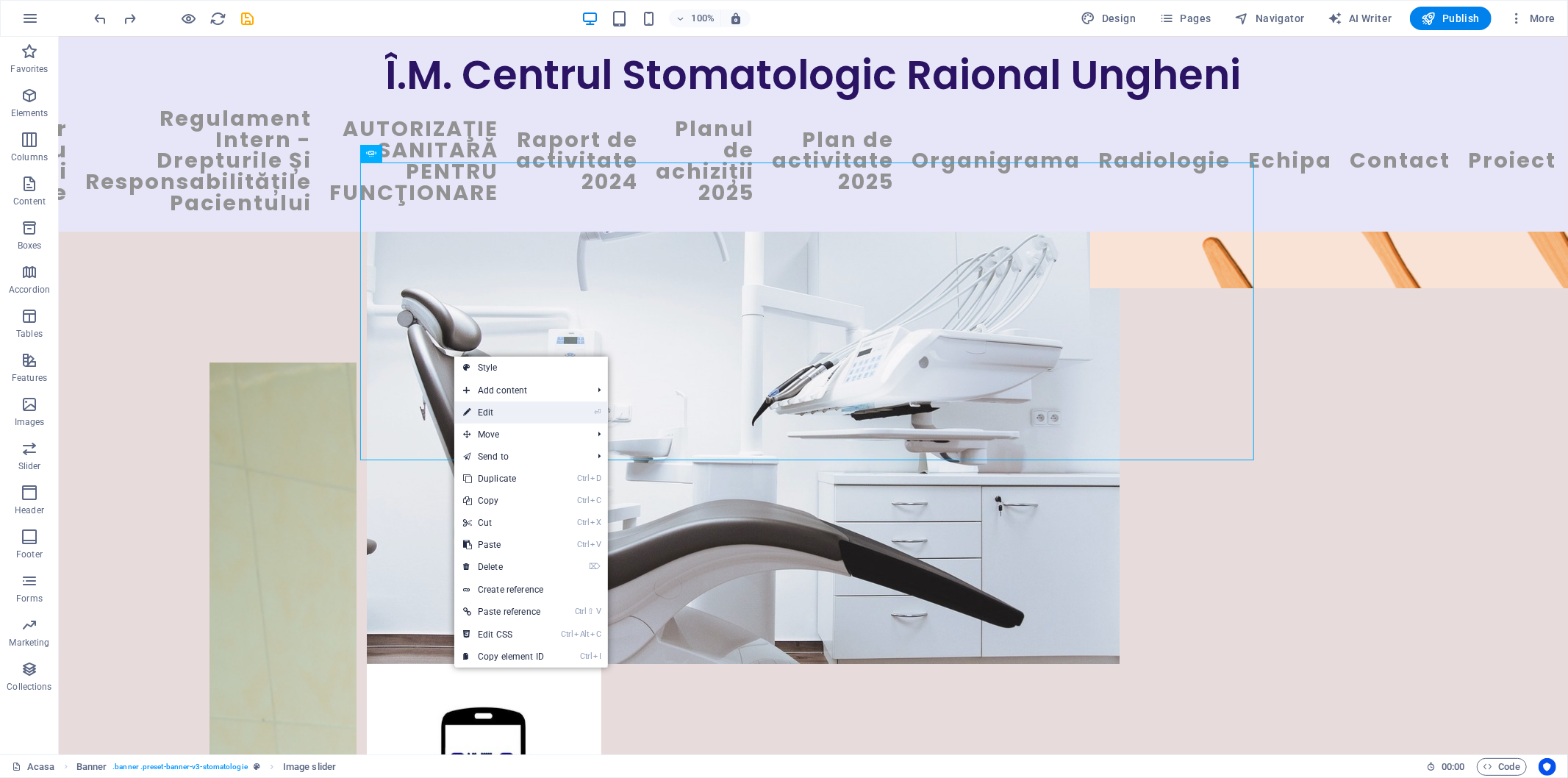
click at [512, 413] on link "⏎ Edit" at bounding box center [503, 413] width 99 height 22
select select "ms"
select select "s"
select select "progressive"
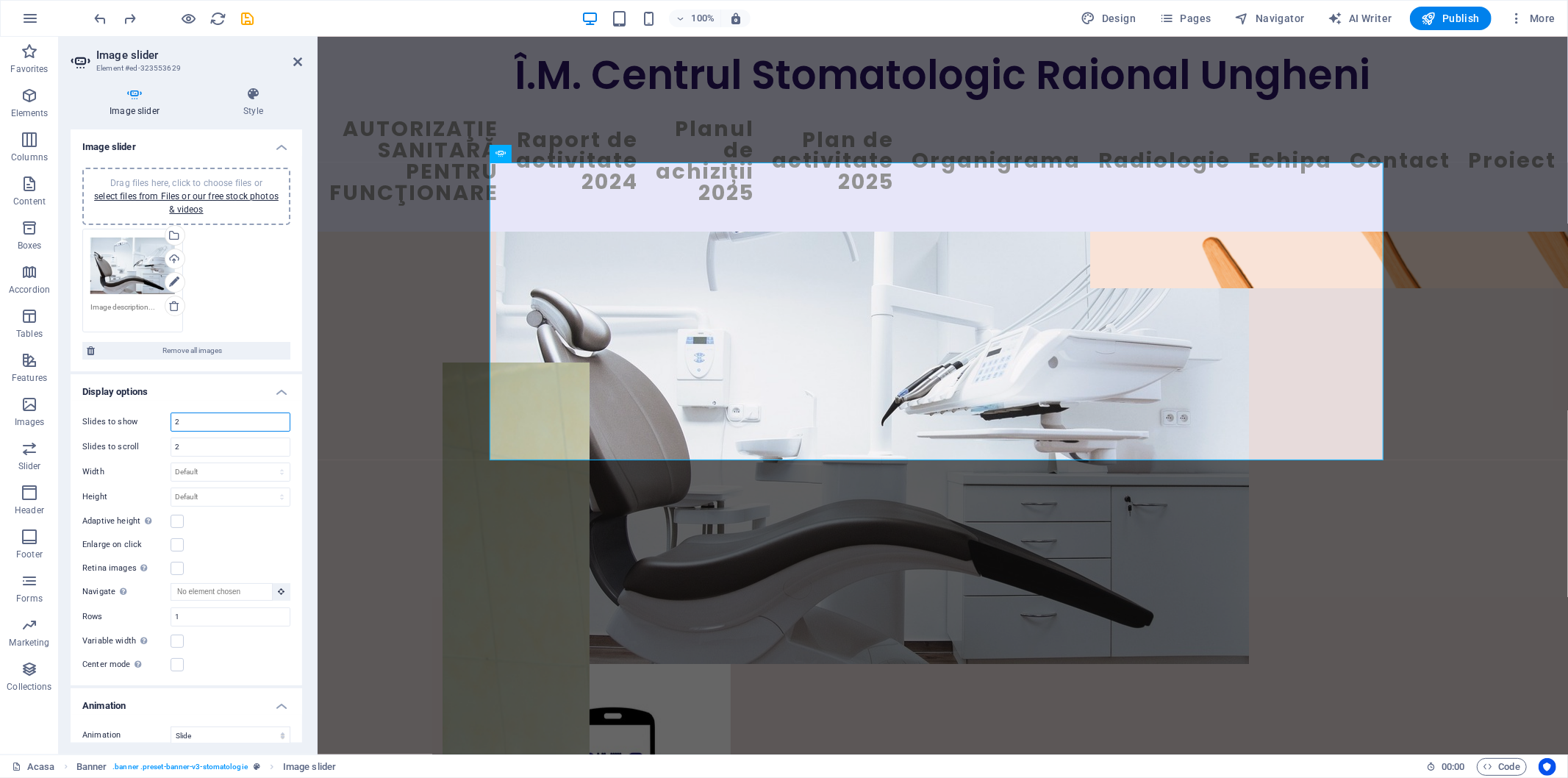
click at [259, 417] on input "2" at bounding box center [230, 422] width 118 height 18
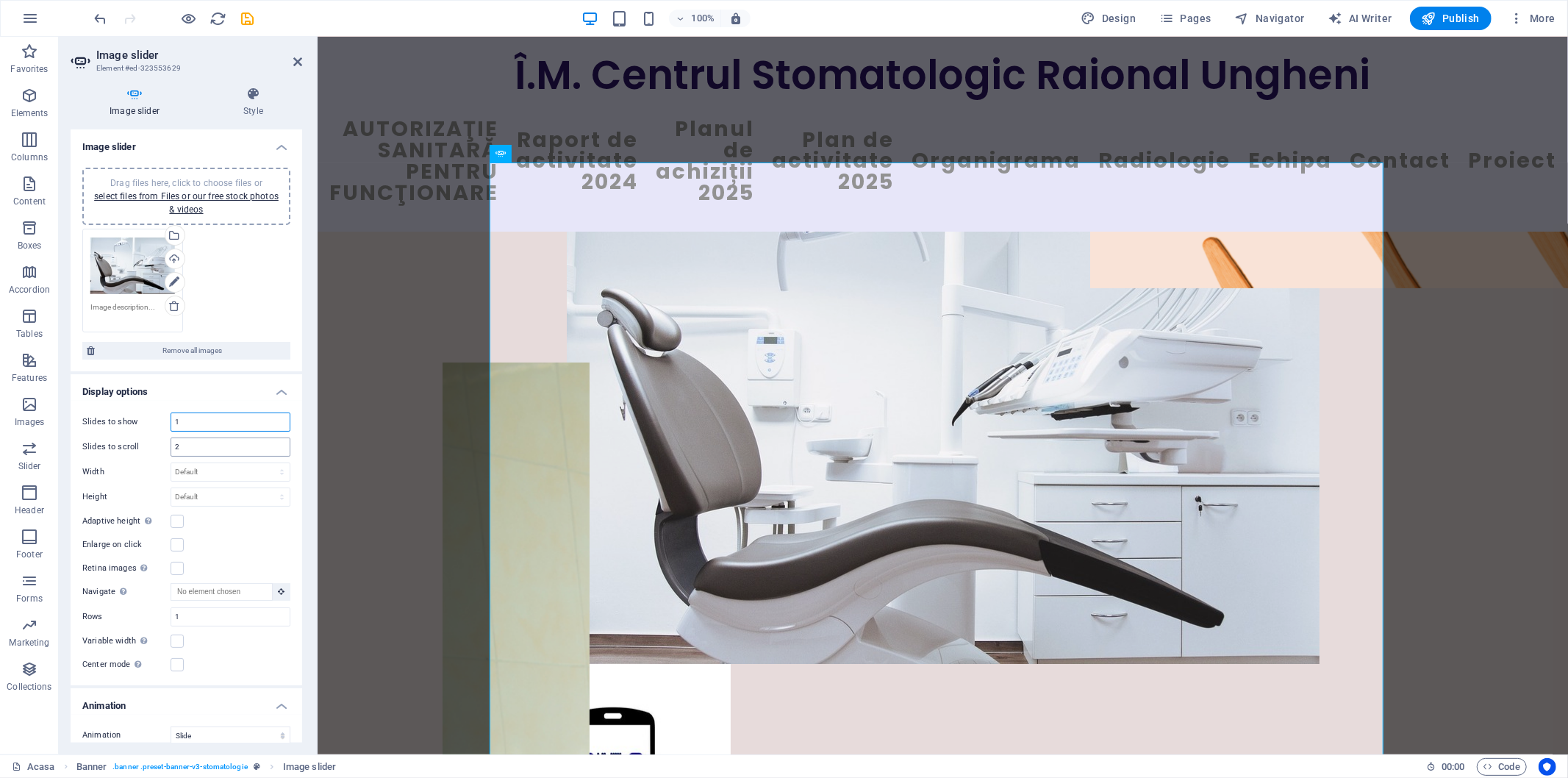
type input "1"
click at [208, 448] on input "2" at bounding box center [230, 446] width 118 height 18
type input "1"
click at [299, 62] on icon at bounding box center [298, 62] width 8 height 12
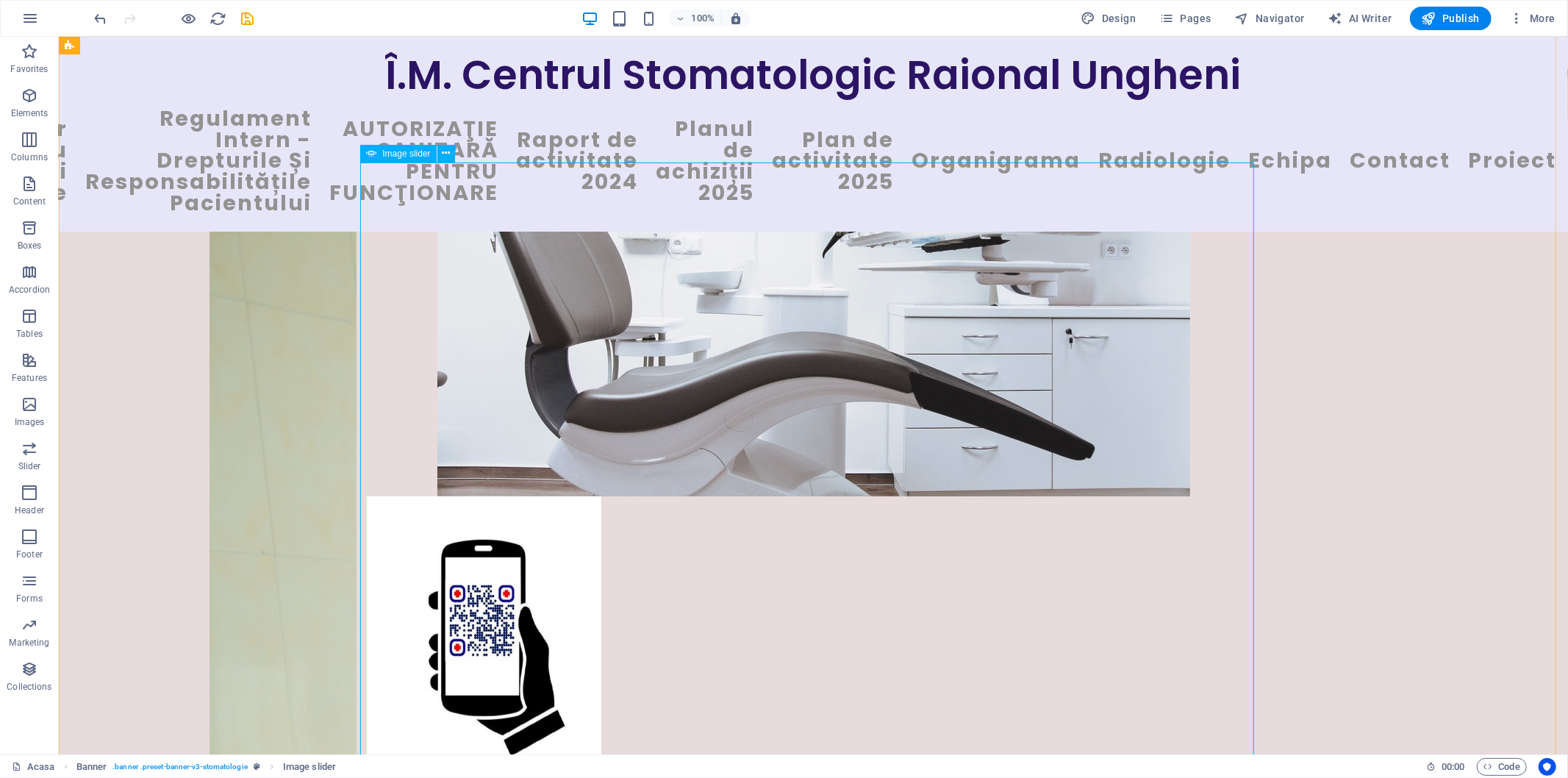
scroll to position [571, 0]
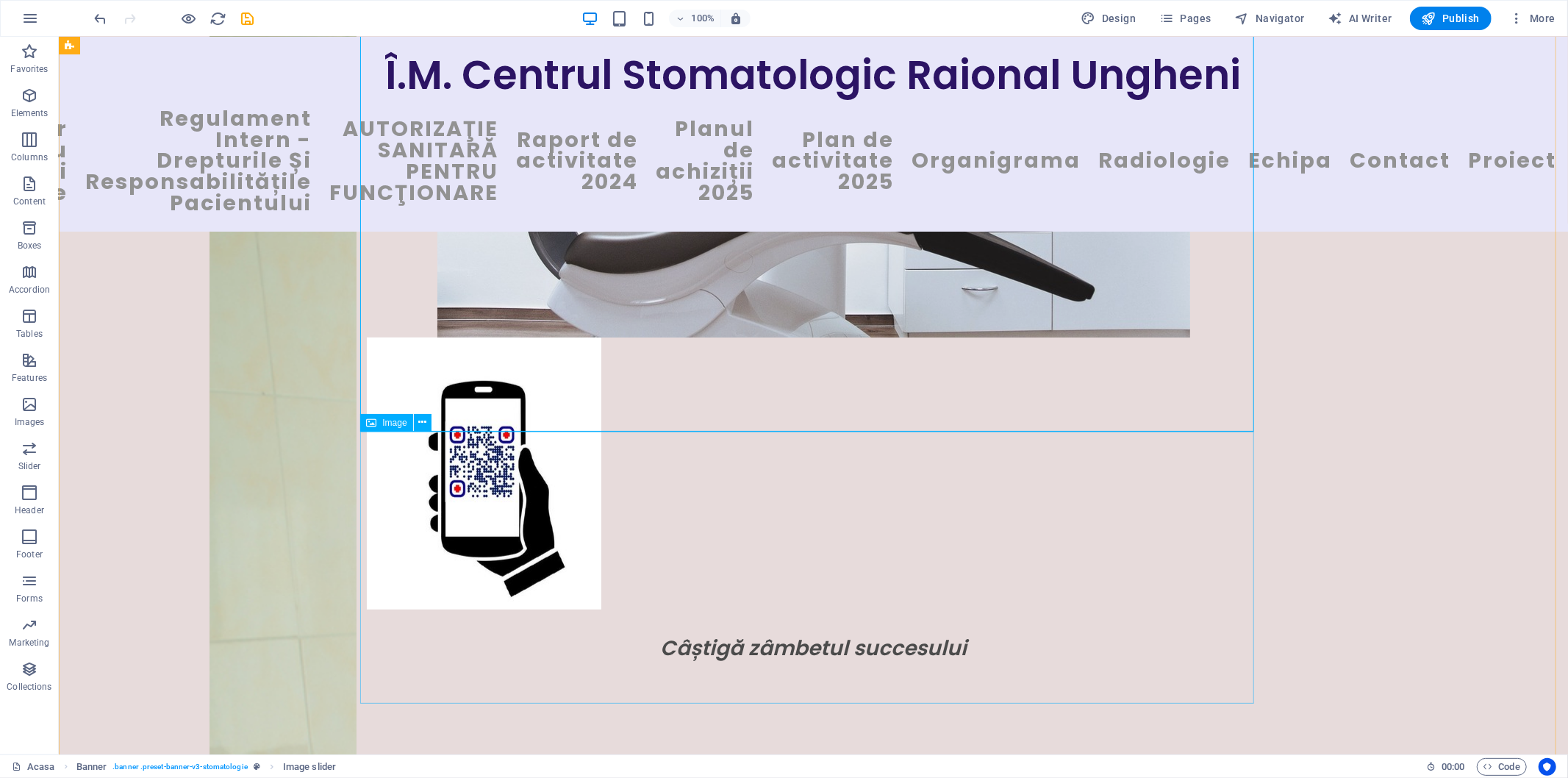
click at [630, 533] on figure at bounding box center [813, 473] width 894 height 272
click at [424, 421] on icon at bounding box center [423, 422] width 8 height 15
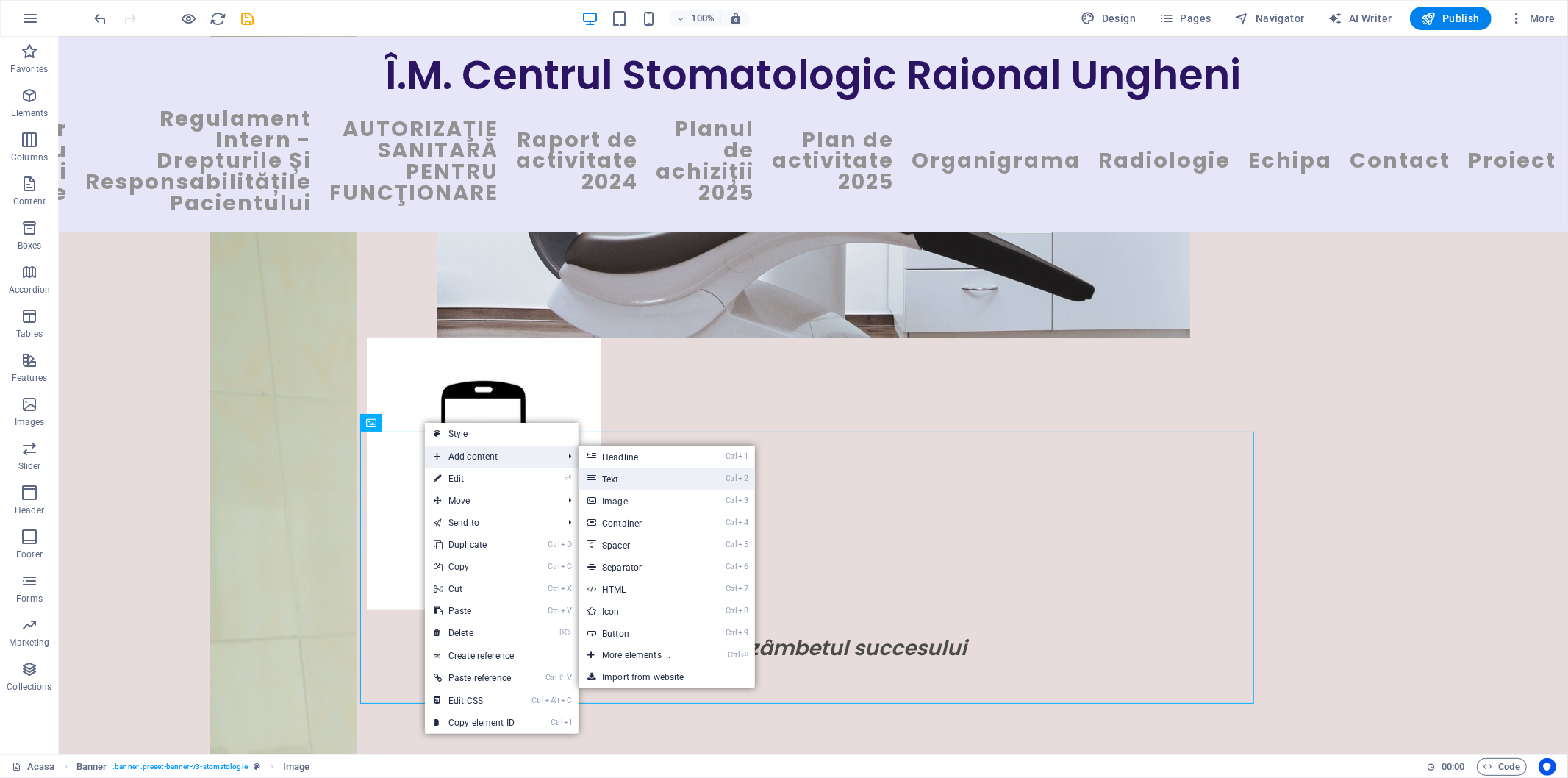
click at [632, 482] on link "Ctrl 2 Text" at bounding box center [640, 478] width 122 height 22
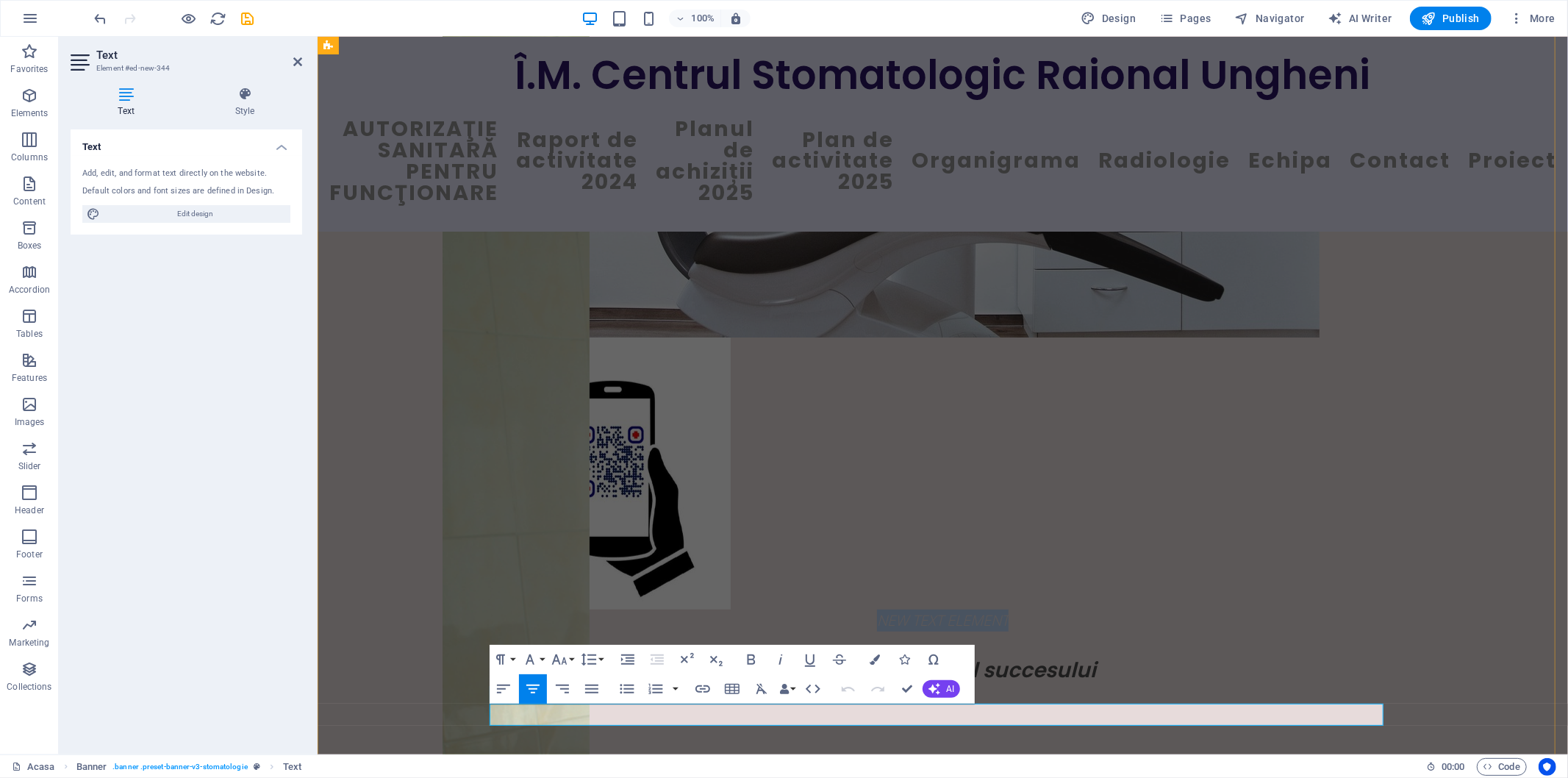
click at [1023, 630] on p "New text element" at bounding box center [942, 619] width 894 height 22
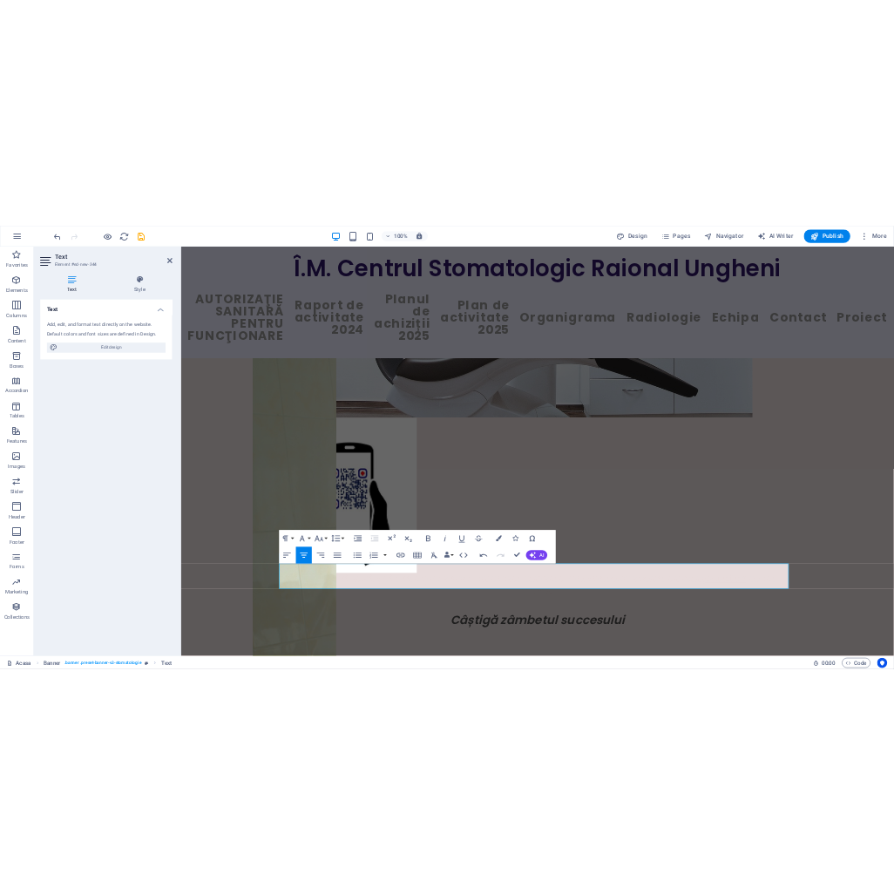
scroll to position [1064, 0]
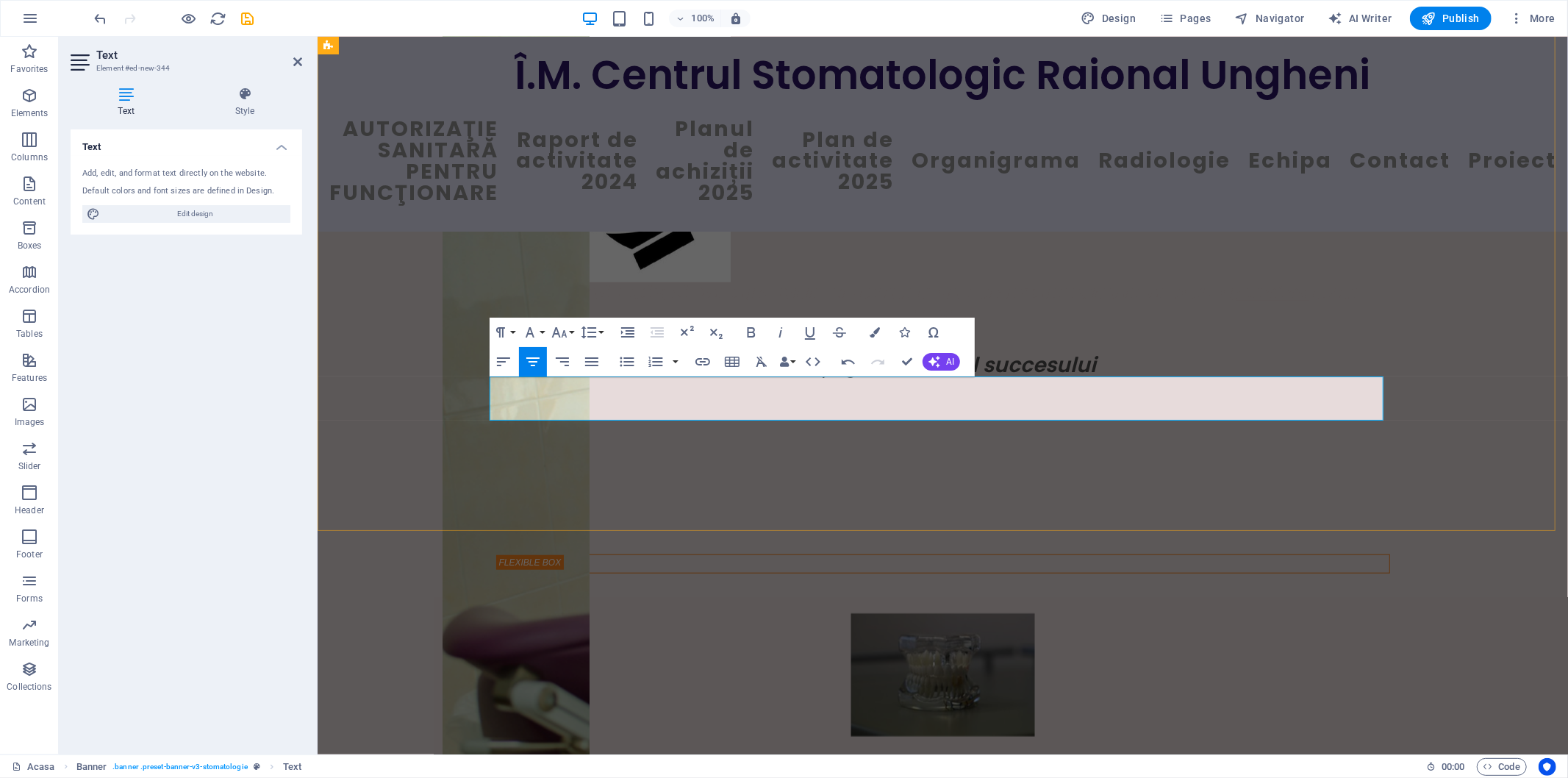
click at [684, 326] on p "New textVă rugăm, să evaluați serviciile din cadrul Centrului Stomatologic Raio…" at bounding box center [942, 304] width 894 height 44
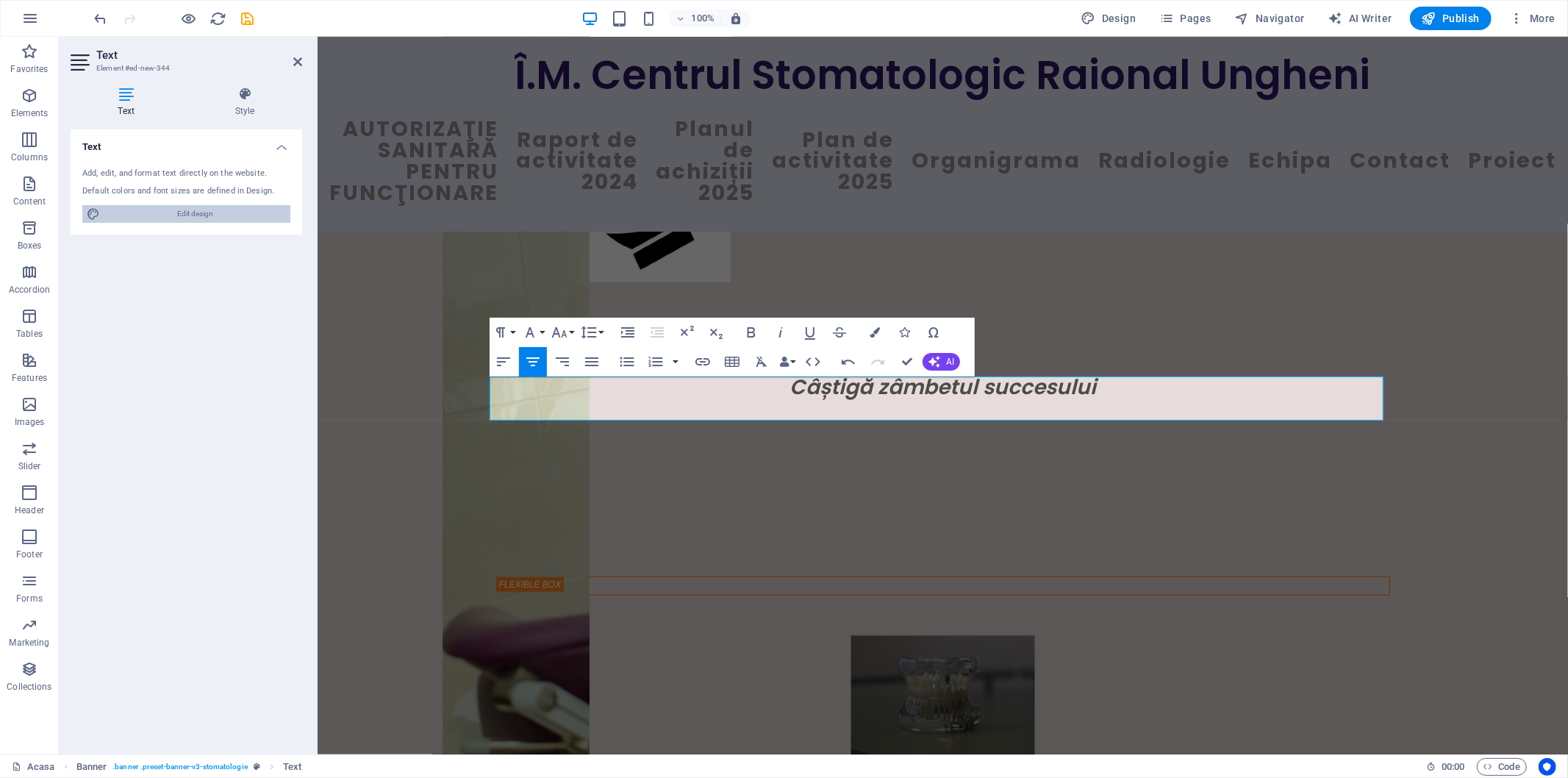
click at [198, 214] on span "Edit design" at bounding box center [195, 213] width 181 height 18
select select "ease-in-out"
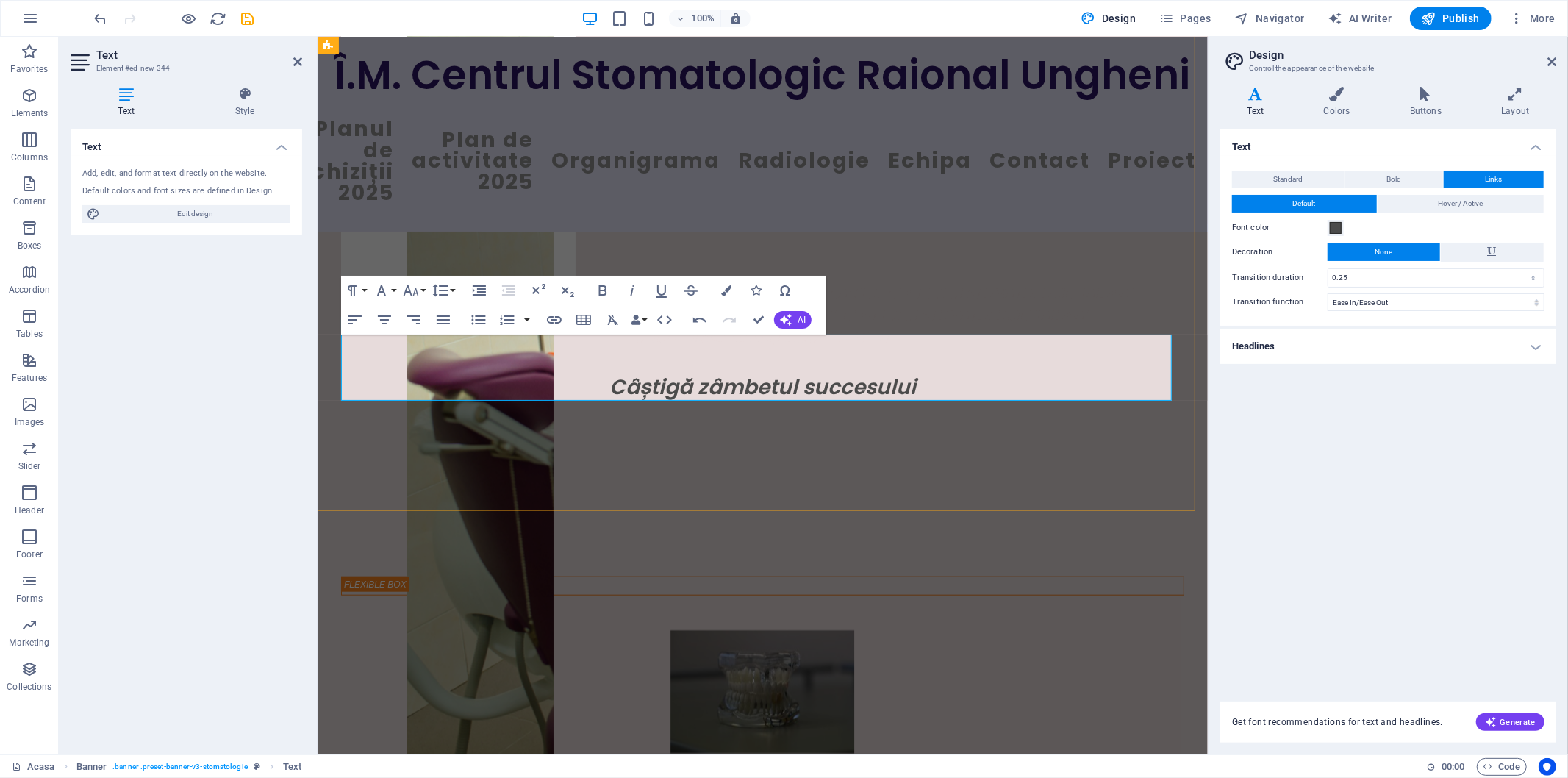
click at [470, 348] on p "New textVă rugăm, să eVă rugăm, să evaluați serviciile din cadrul Centrului Sto…" at bounding box center [761, 315] width 843 height 66
click at [566, 348] on p "New textVă rugăm, să eVă rugăm, să evaluați serviciile din cadrul Centrului Sto…" at bounding box center [761, 315] width 843 height 66
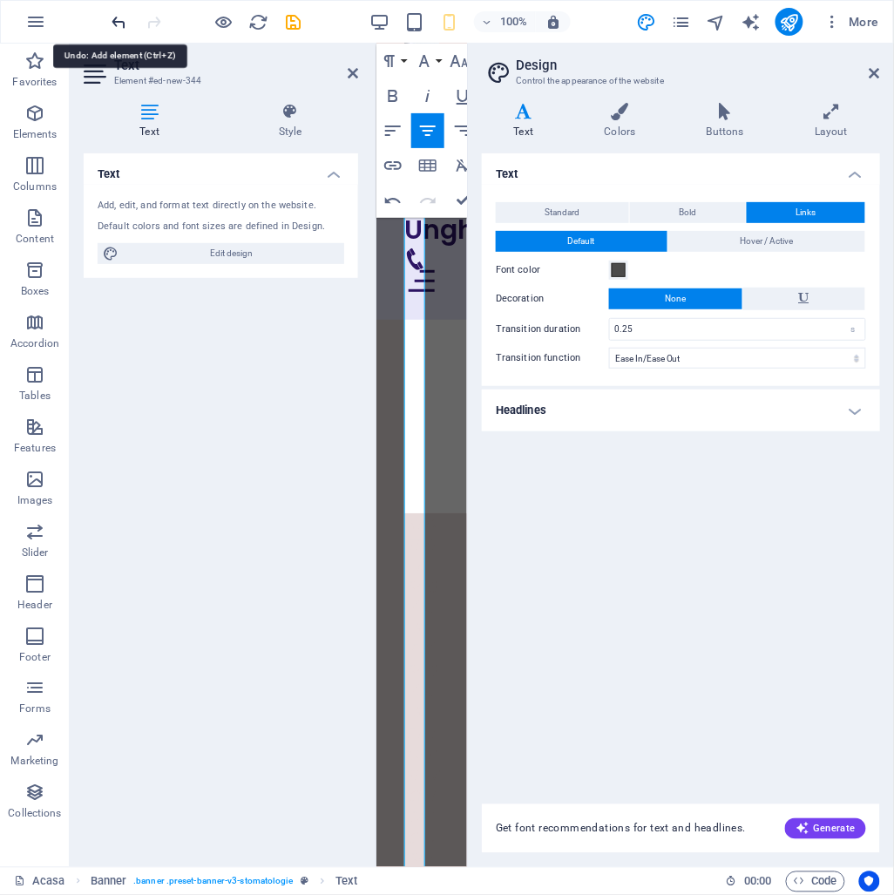
click at [124, 23] on icon "undo" at bounding box center [120, 22] width 20 height 20
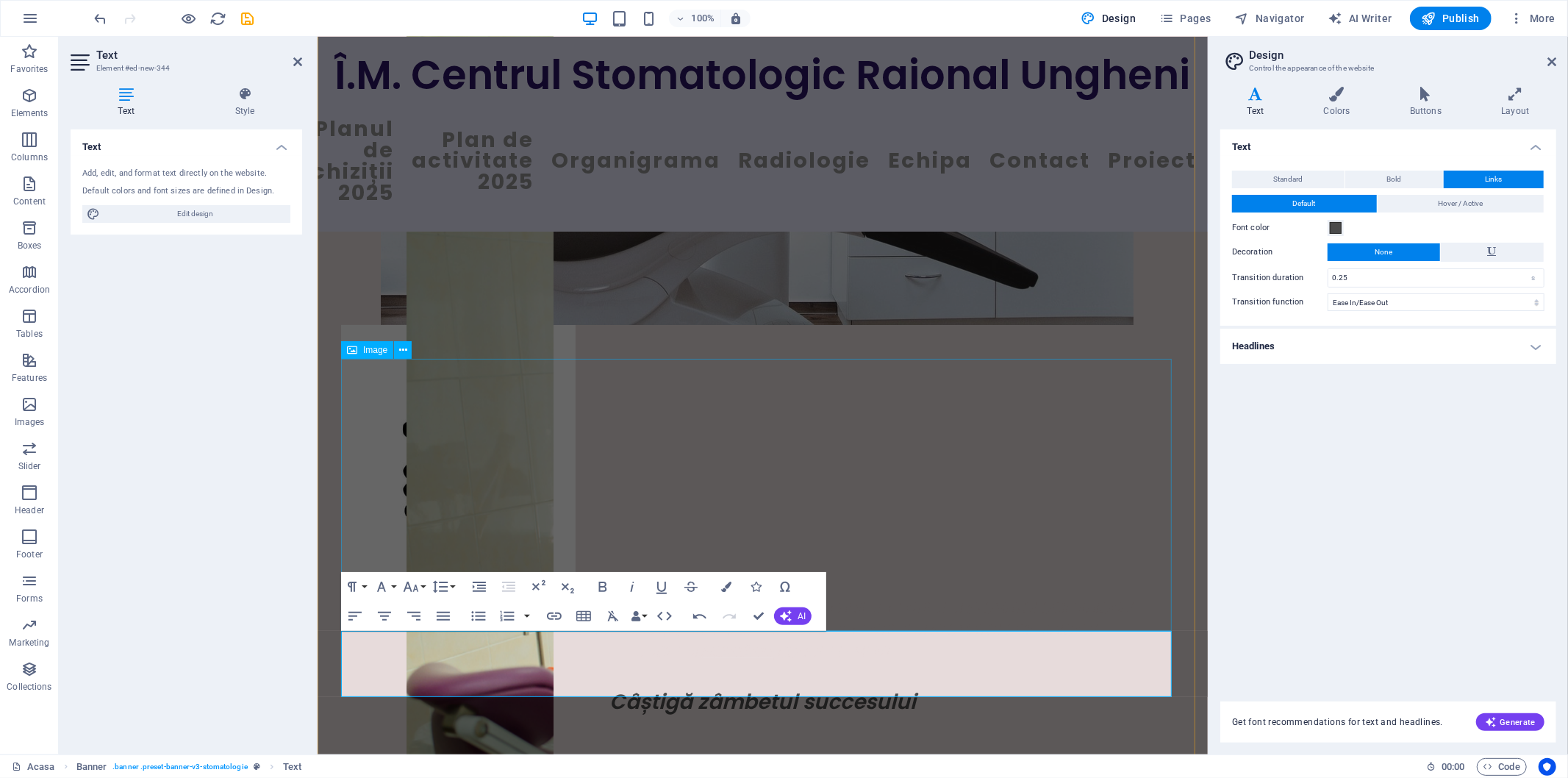
scroll to position [681, 0]
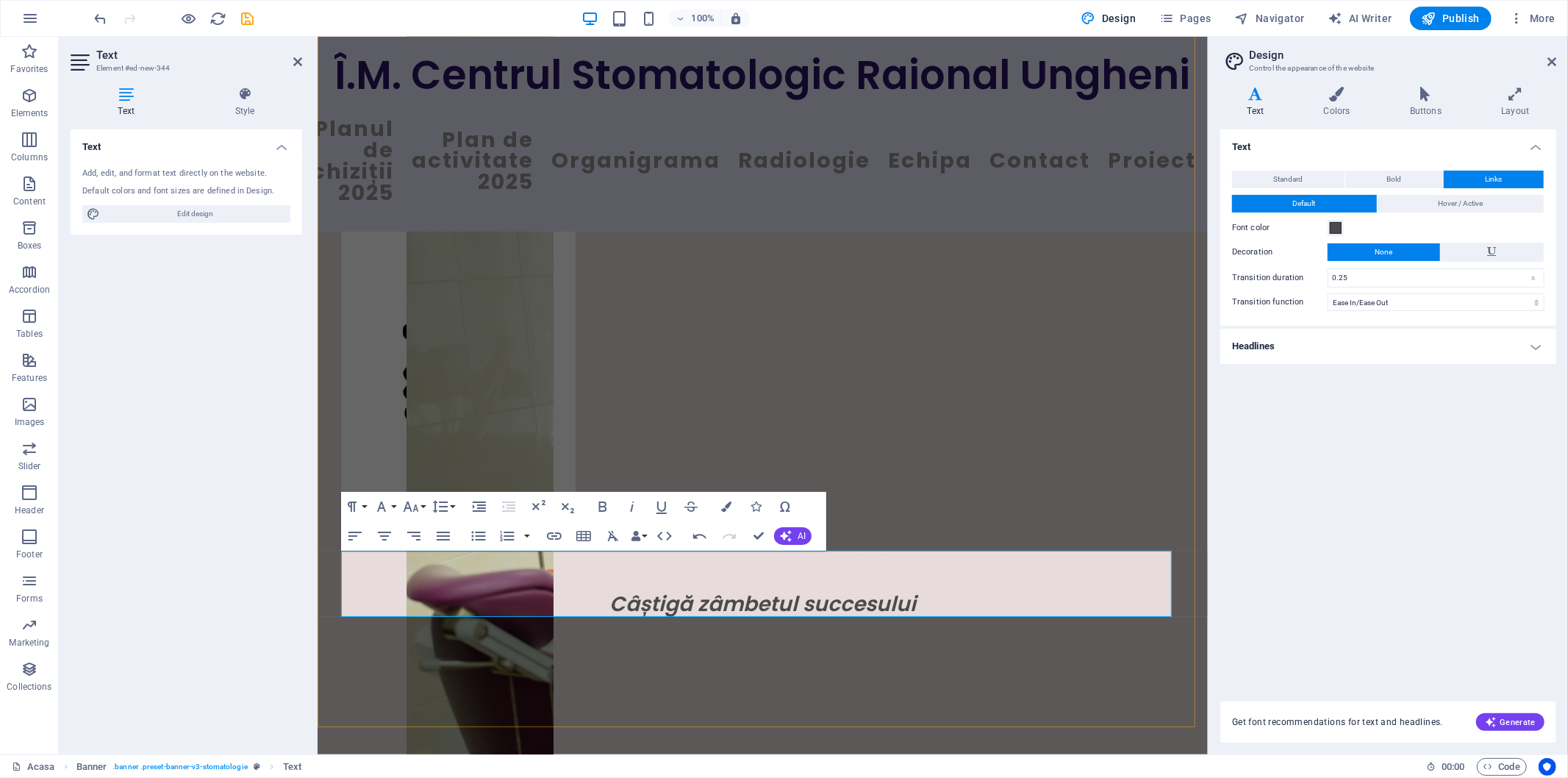
click at [664, 565] on p "New textVă rugăm, să eVă rugăm, să evaluați serviciile din cadrul Centrului Sto…" at bounding box center [761, 532] width 843 height 66
click at [100, 16] on icon "undo" at bounding box center [101, 19] width 17 height 17
click at [101, 17] on icon "undo" at bounding box center [101, 19] width 17 height 17
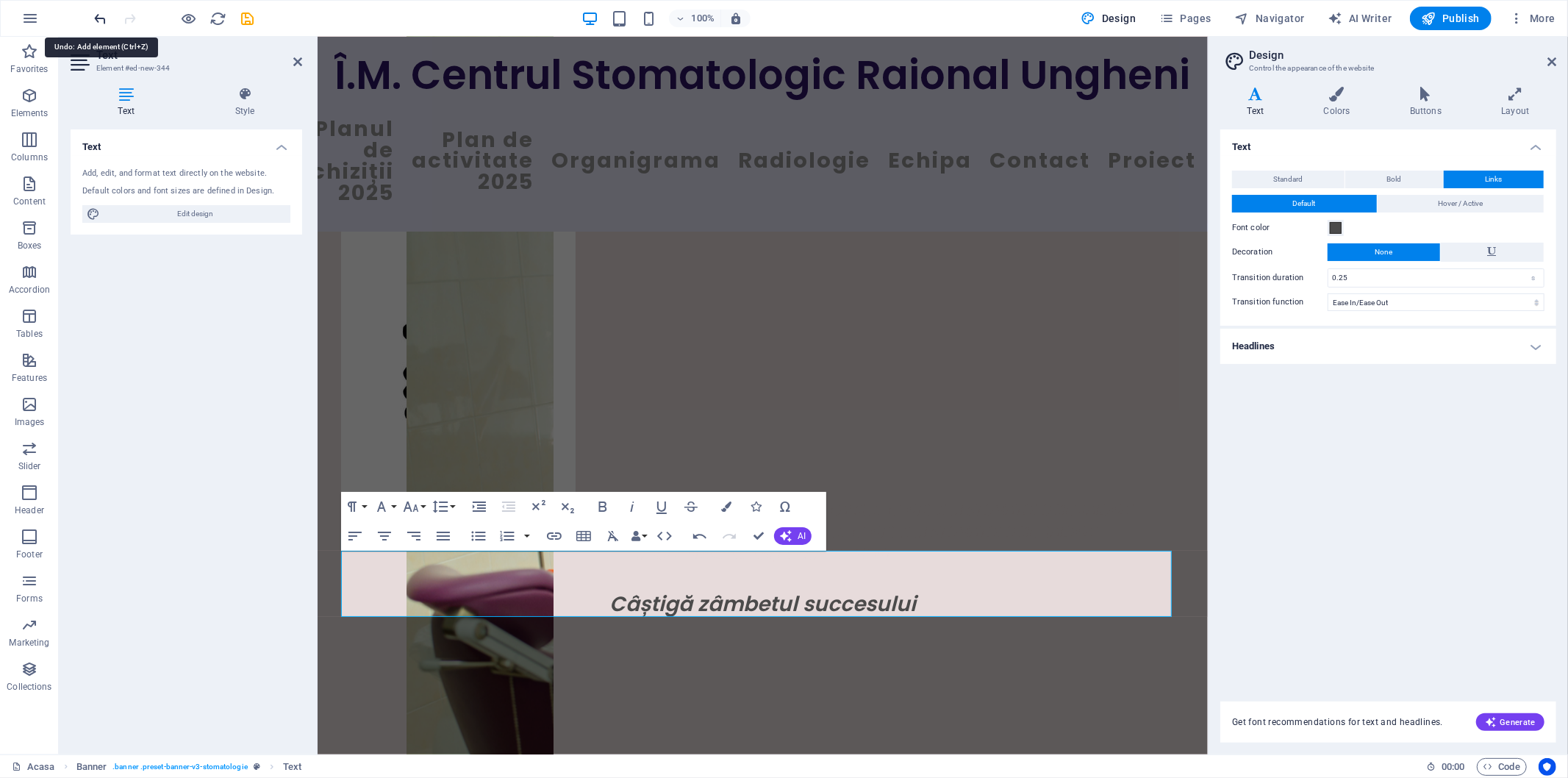
click at [101, 17] on icon "undo" at bounding box center [101, 19] width 17 height 17
click at [300, 60] on icon at bounding box center [298, 62] width 8 height 12
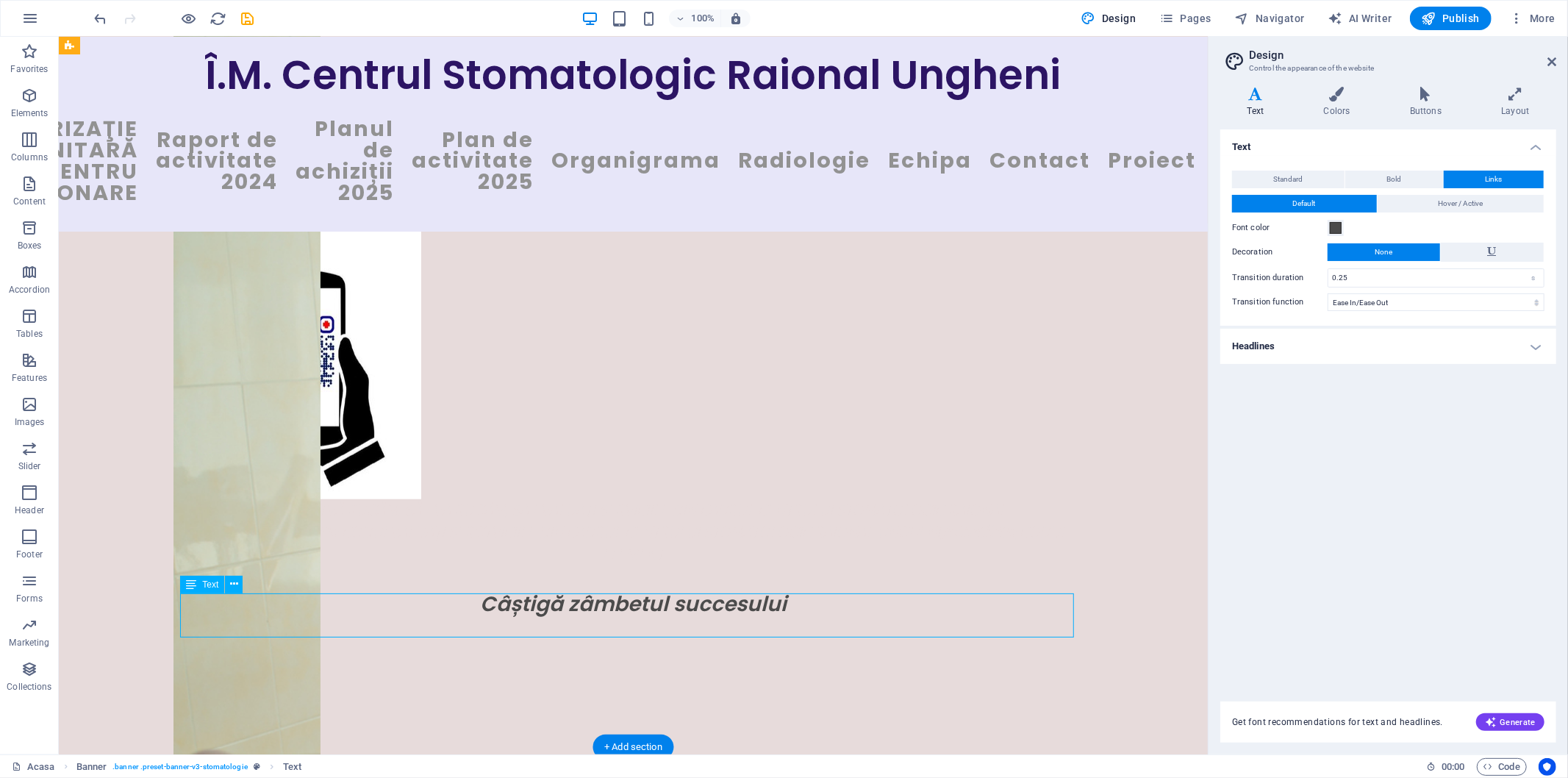
click at [262, 565] on div "New textVă rugăm, să eVă rugăm, să evaluați serviciile din cadrul Centrului Sto…" at bounding box center [632, 532] width 894 height 66
click at [233, 582] on icon at bounding box center [235, 584] width 8 height 15
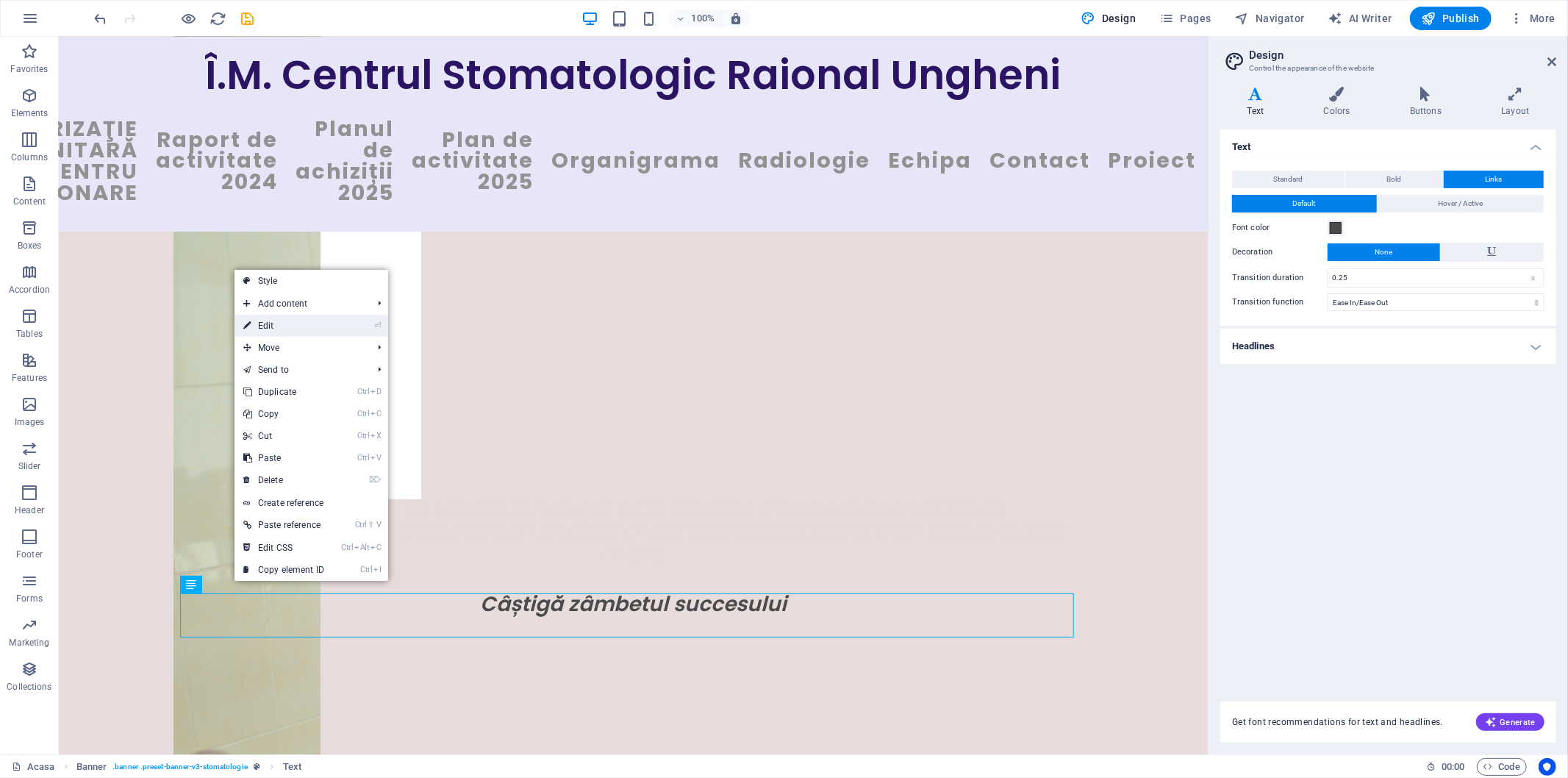
click at [270, 322] on link "⏎ Edit" at bounding box center [284, 326] width 99 height 22
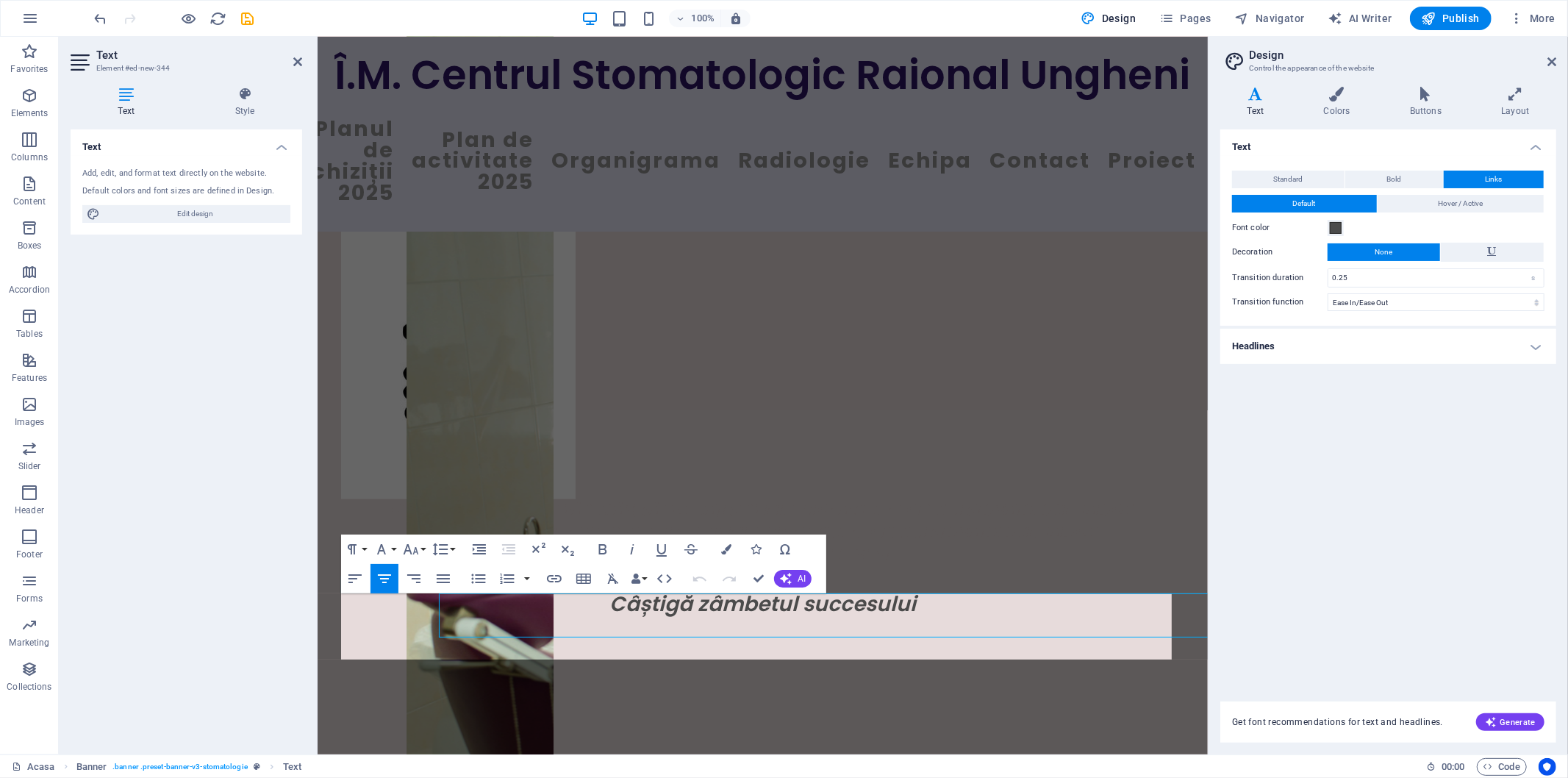
scroll to position [640, 0]
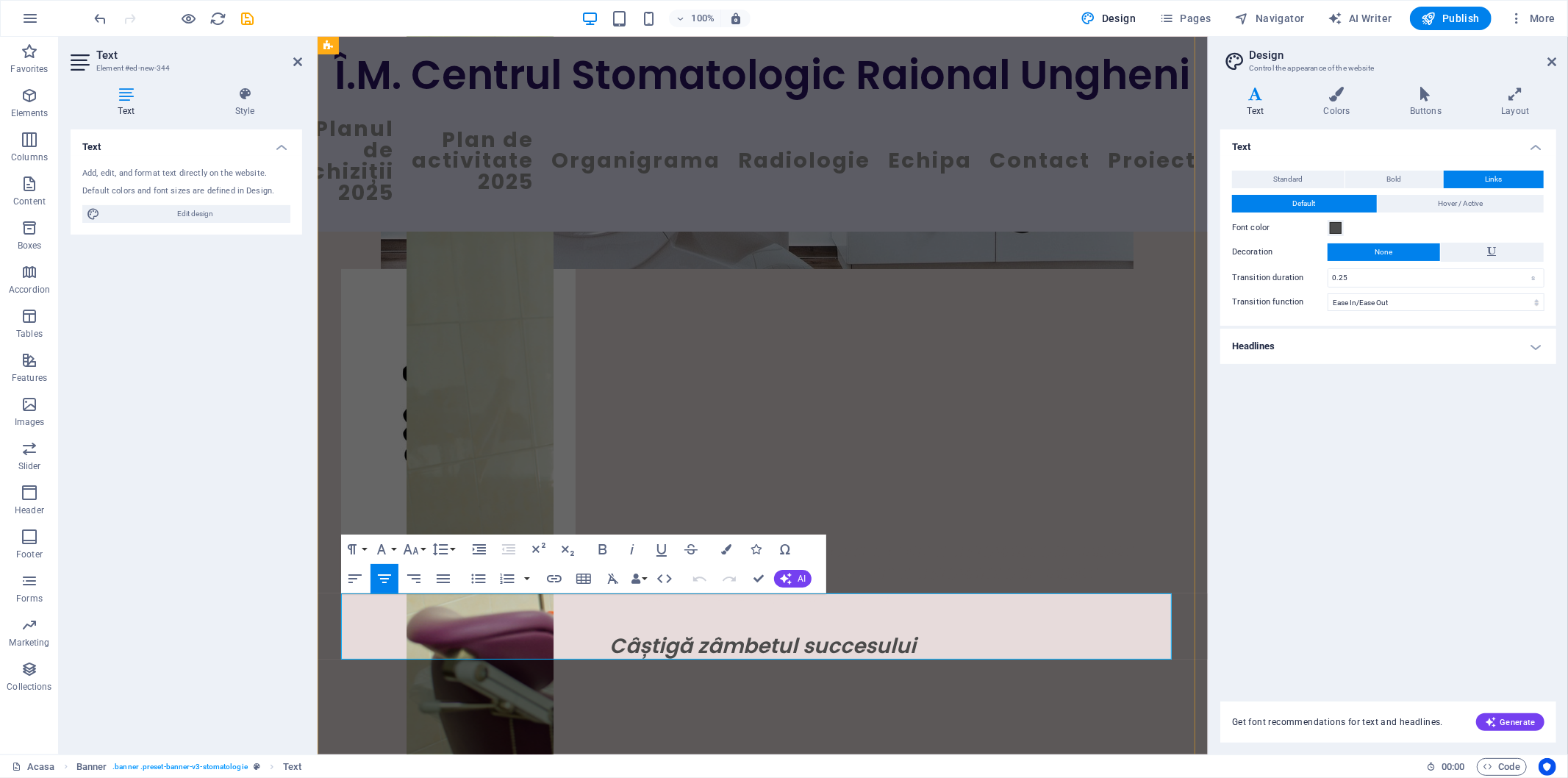
click at [564, 607] on p "New textVă rugăm, să eVă rugăm, să evaluați serviciile din cadrul Centrului Sto…" at bounding box center [761, 573] width 843 height 66
click at [809, 607] on p "New textVă rugăm, să eVă rugăm, să evaluați serviciile din cadrul Centrului Sto…" at bounding box center [761, 573] width 843 height 66
click at [803, 607] on p "New textVă rugăm, să eVă rugăm, să evaluați serviciile din cadrul Centrului Sto…" at bounding box center [761, 573] width 843 height 66
click at [554, 607] on p "New textVă rugăm, să eVă rugăm, să evaluați serviciile din cadrul Centrului Sto…" at bounding box center [761, 573] width 843 height 66
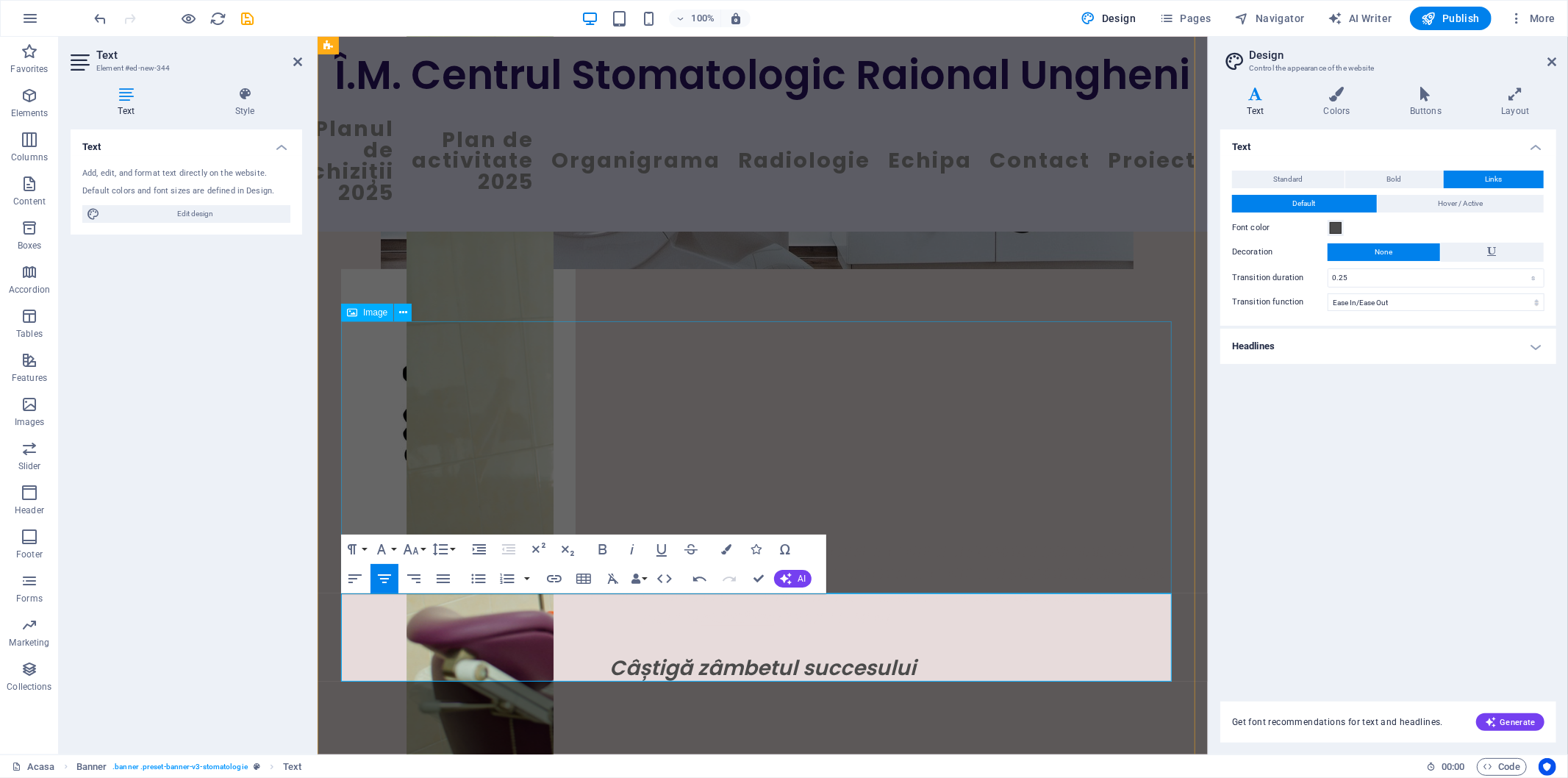
click at [495, 451] on figure at bounding box center [761, 404] width 843 height 272
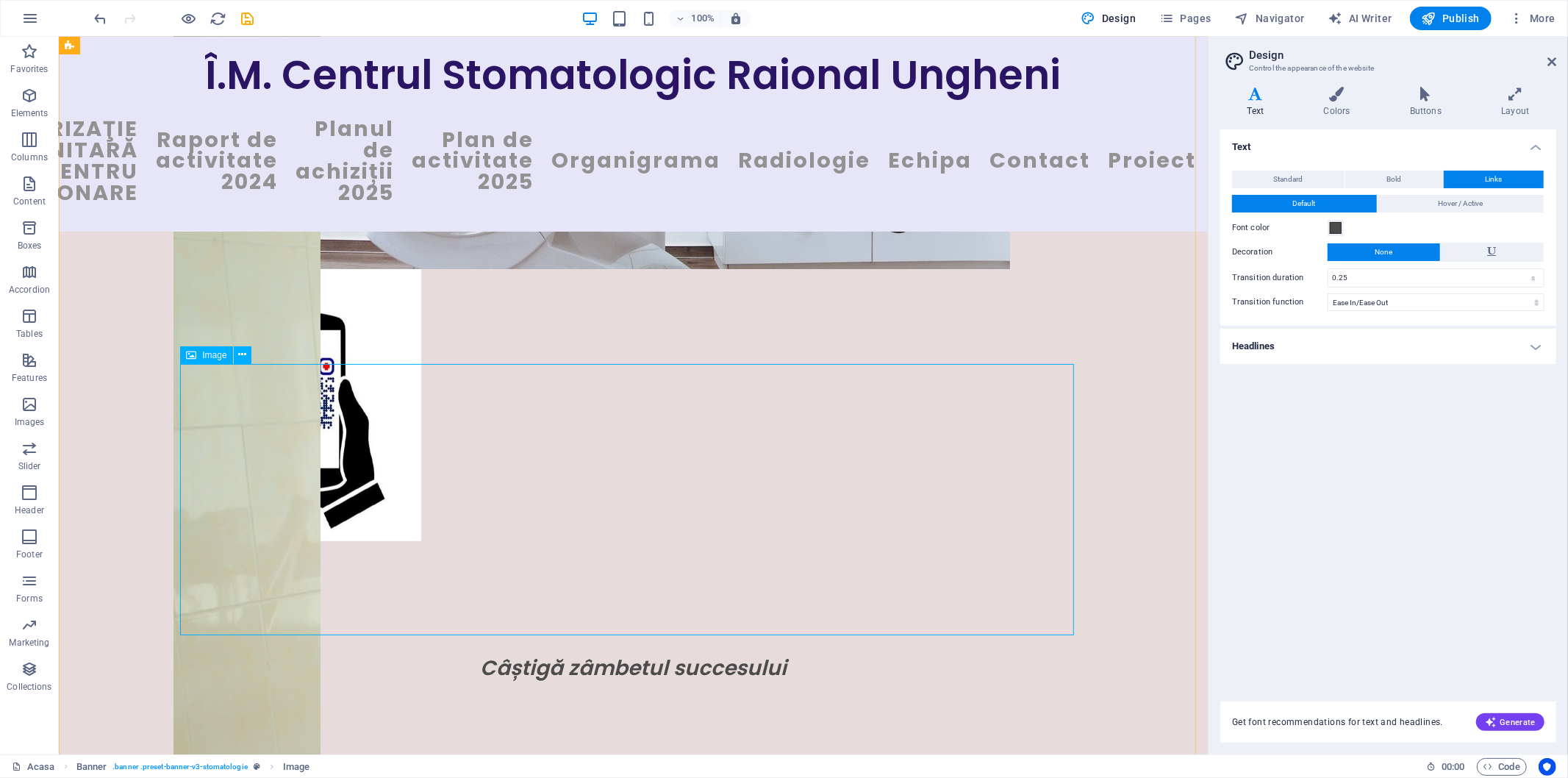
click at [567, 465] on figure at bounding box center [632, 404] width 894 height 272
click at [101, 19] on icon "undo" at bounding box center [101, 19] width 17 height 17
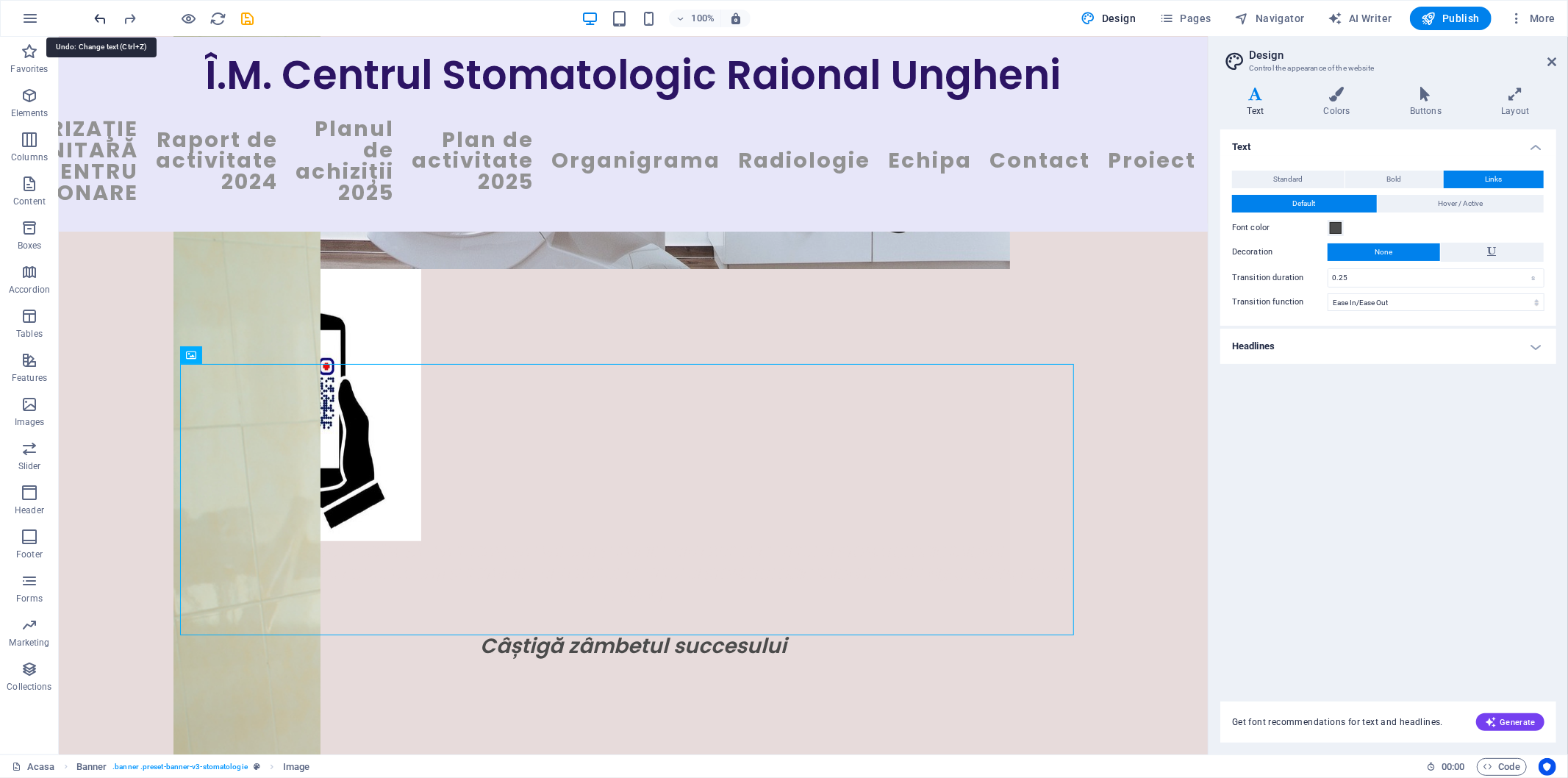
click at [100, 13] on icon "undo" at bounding box center [101, 19] width 17 height 17
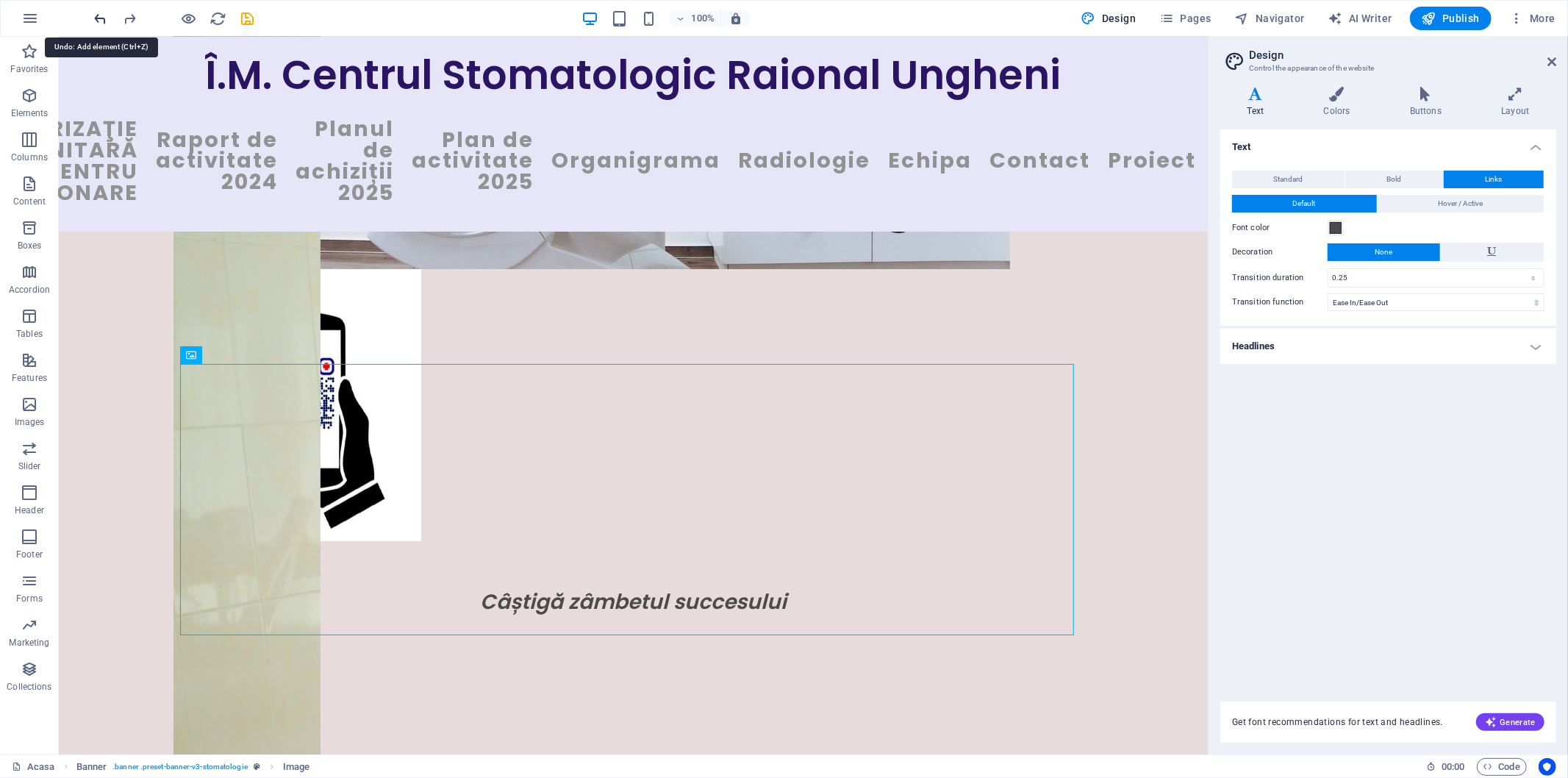
click at [100, 13] on icon "undo" at bounding box center [101, 19] width 17 height 17
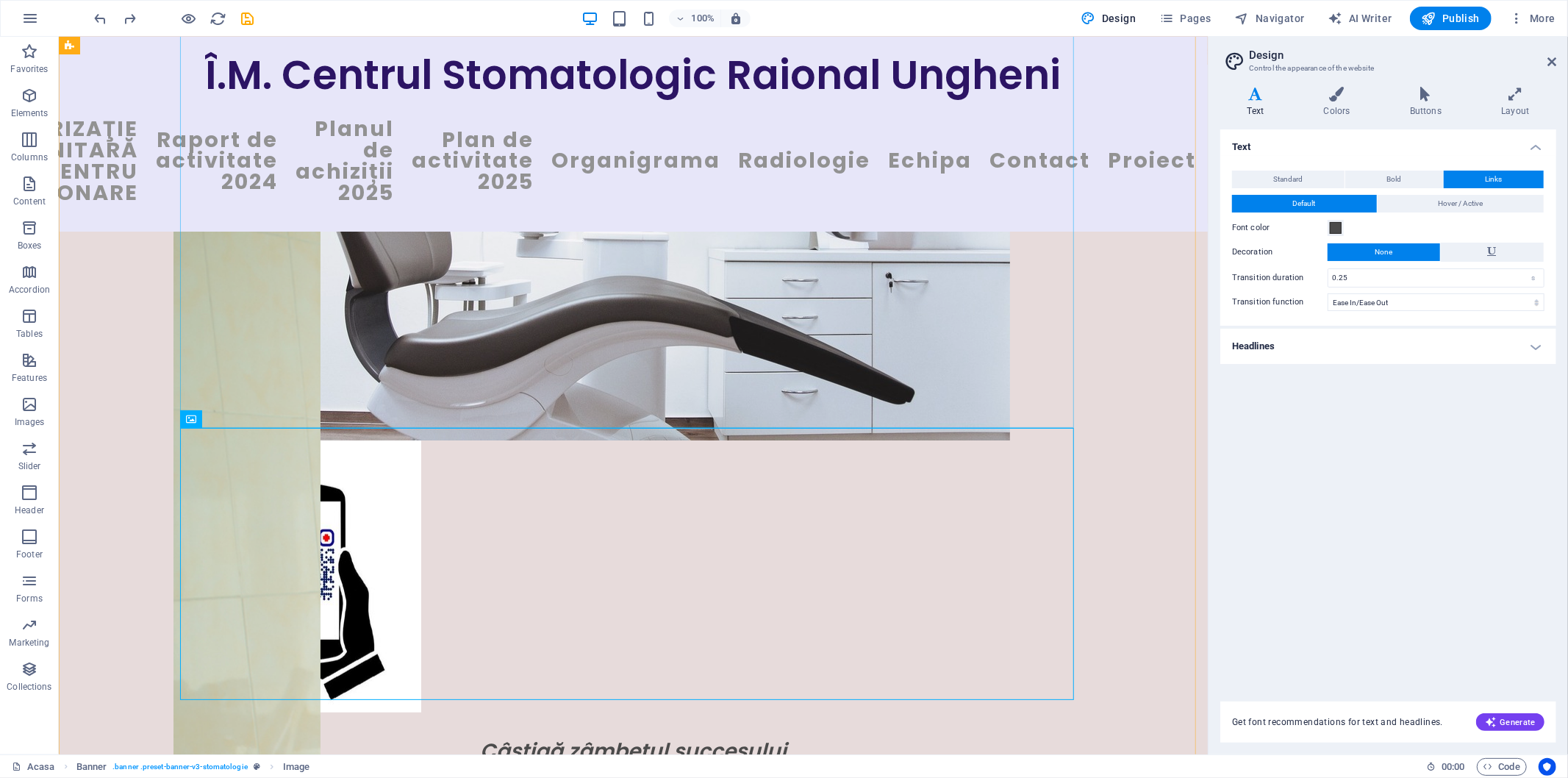
scroll to position [641, 0]
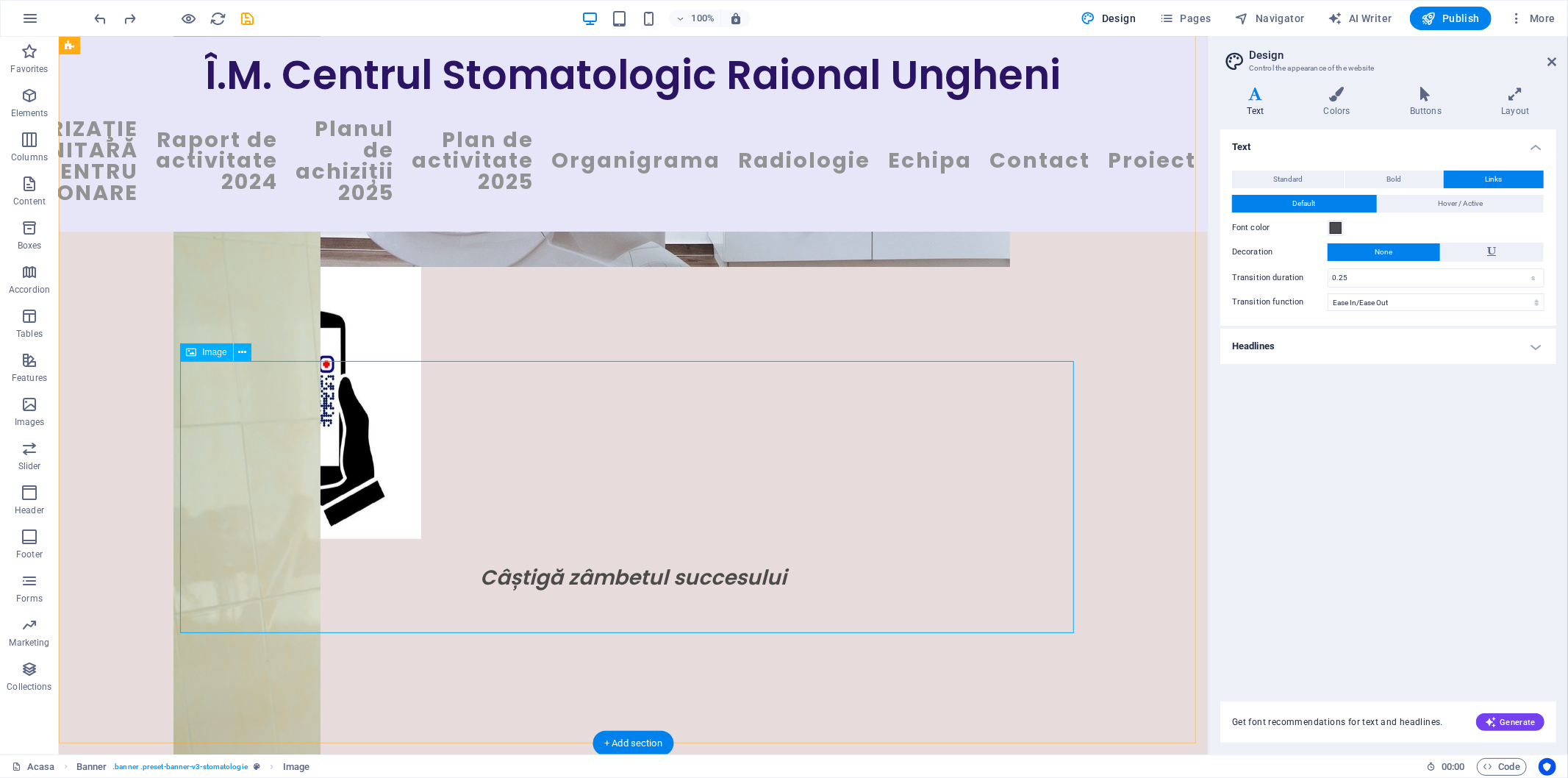
click at [495, 486] on figure at bounding box center [632, 402] width 894 height 272
click at [248, 349] on button at bounding box center [242, 352] width 18 height 18
click at [240, 348] on icon at bounding box center [242, 353] width 8 height 15
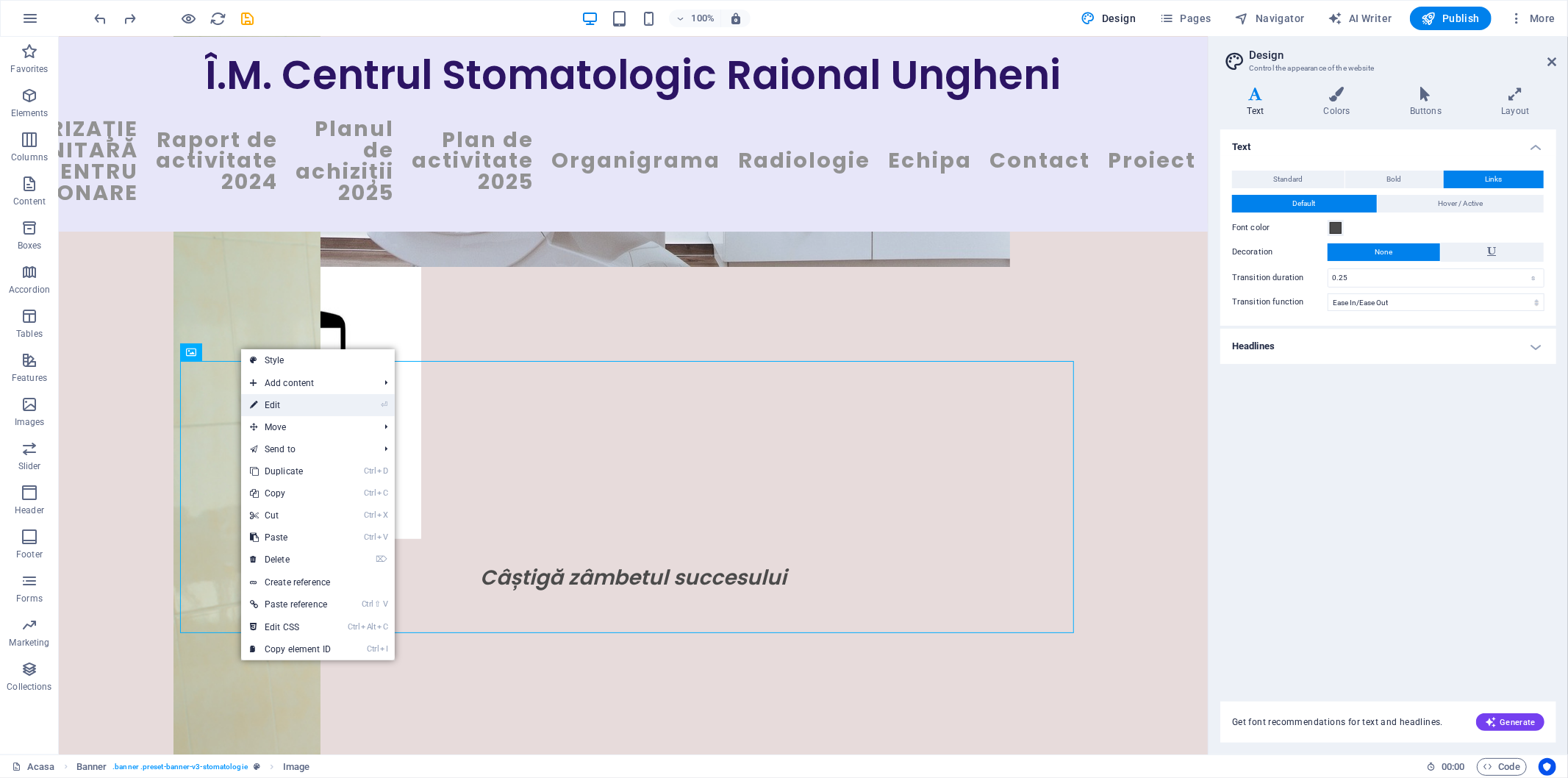
click at [275, 408] on link "⏎ Edit" at bounding box center [290, 405] width 99 height 22
select select "px"
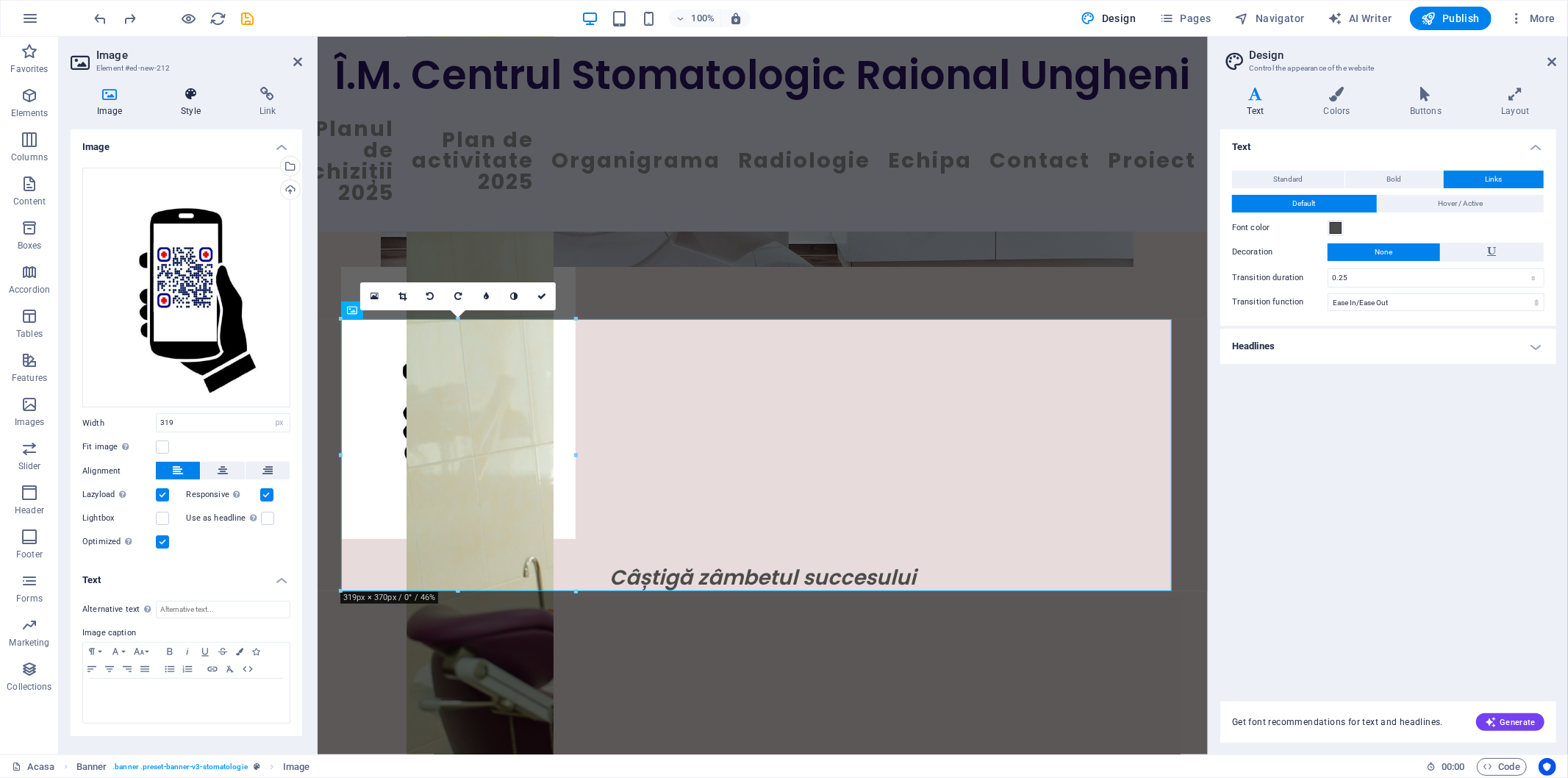
click at [191, 94] on icon at bounding box center [190, 94] width 72 height 14
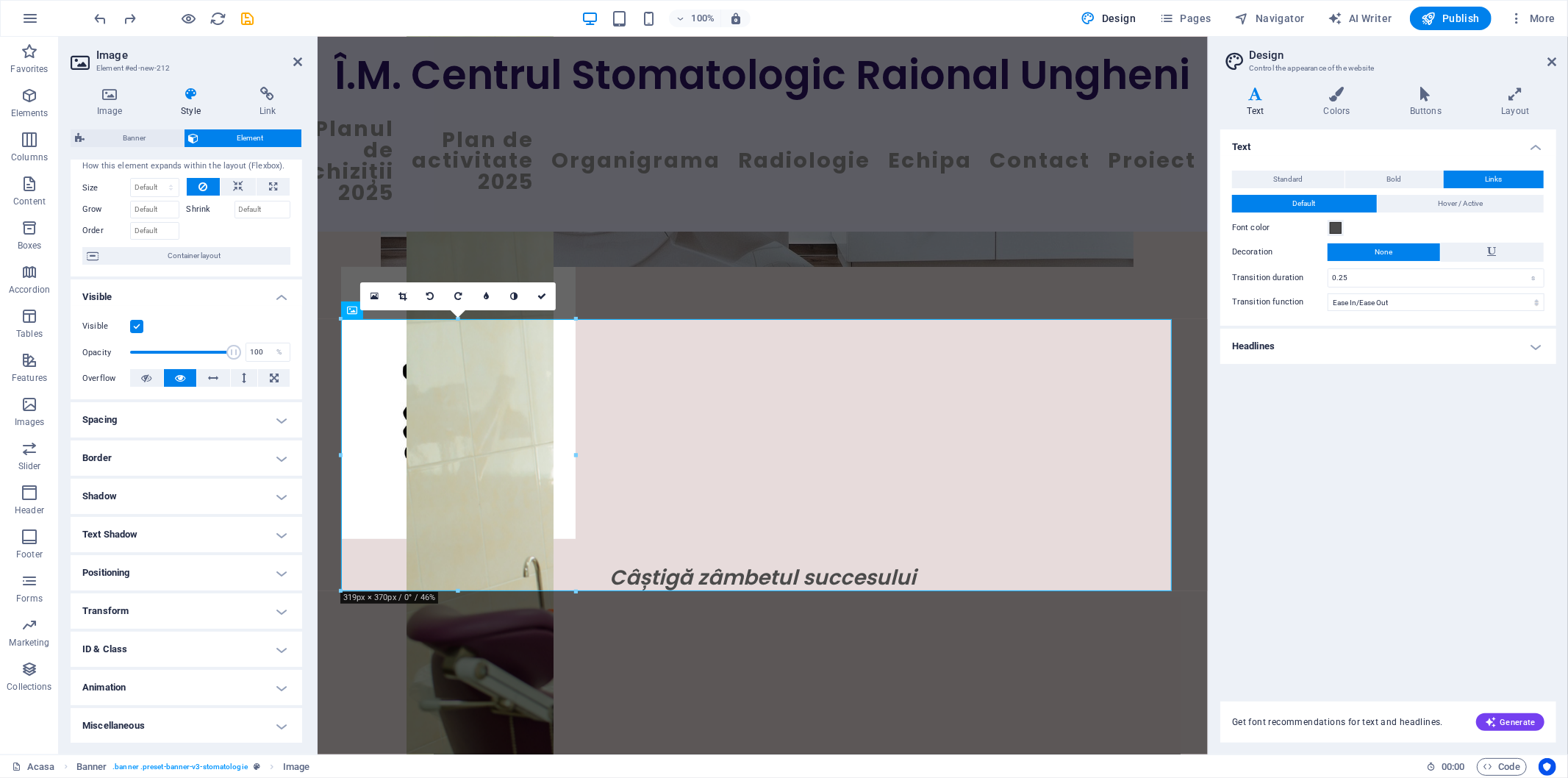
scroll to position [0, 0]
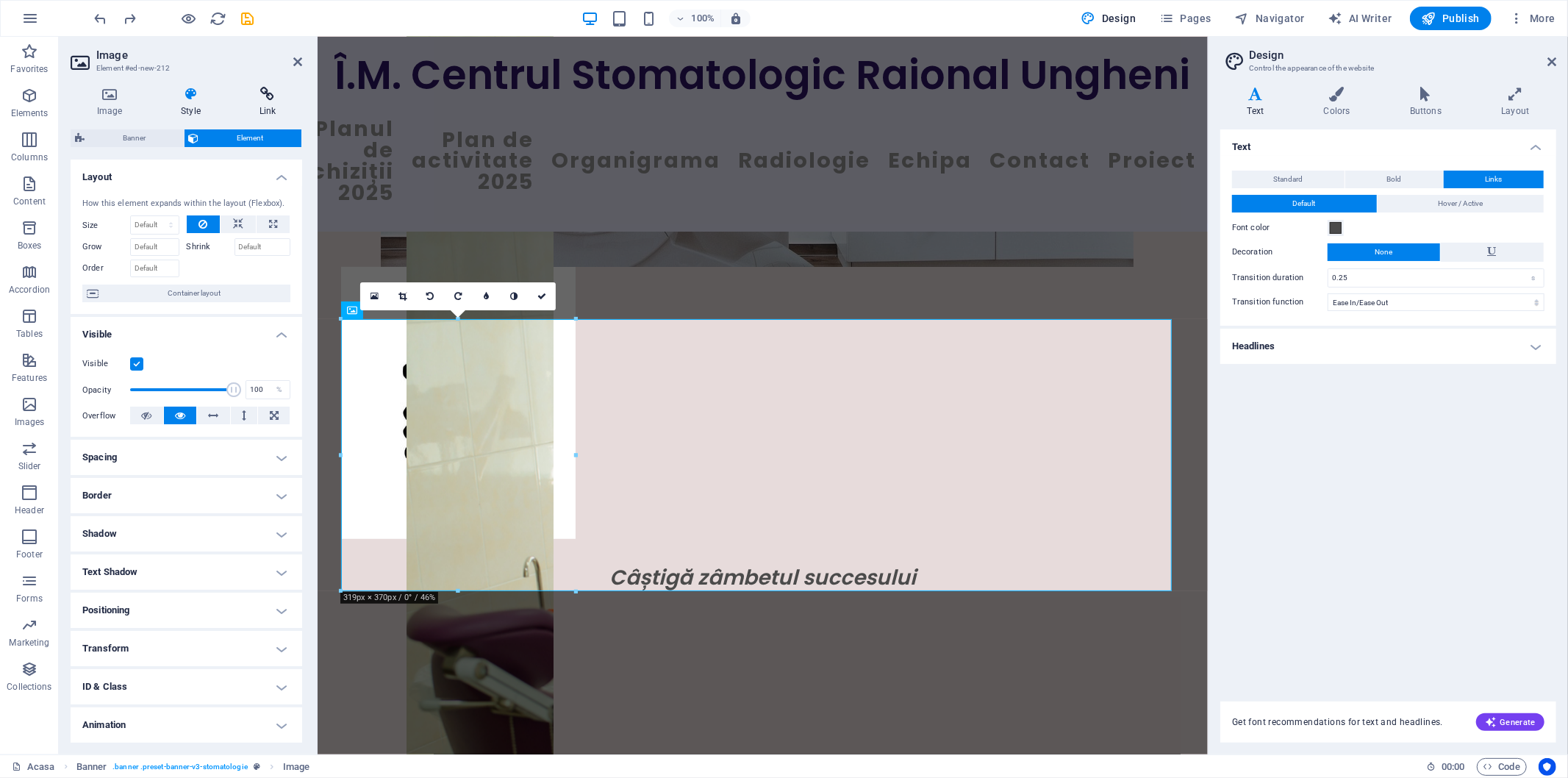
click at [268, 101] on h4 "Link" at bounding box center [268, 102] width 69 height 31
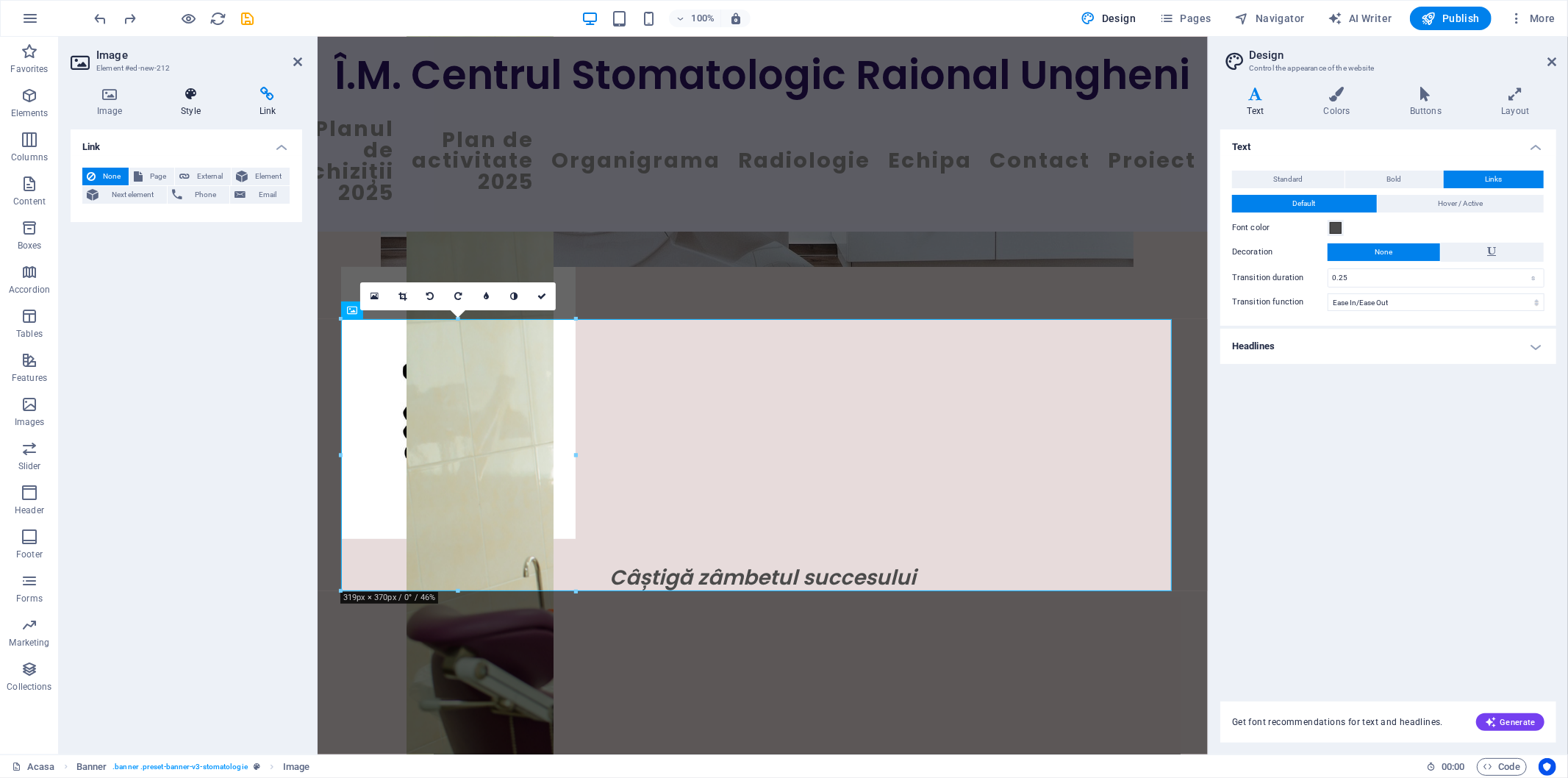
click at [189, 107] on h4 "Style" at bounding box center [193, 102] width 78 height 31
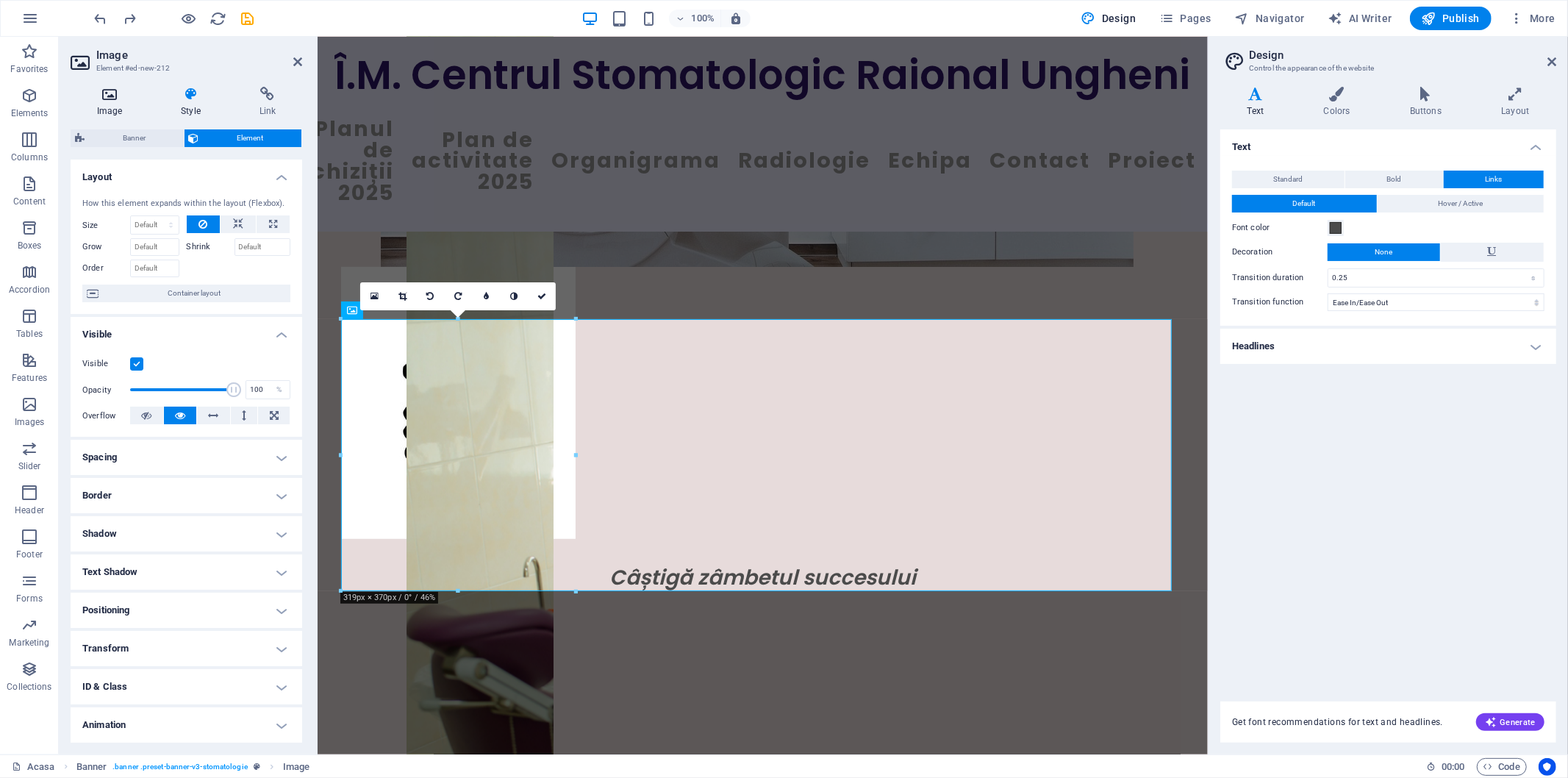
click at [111, 100] on icon at bounding box center [110, 94] width 78 height 14
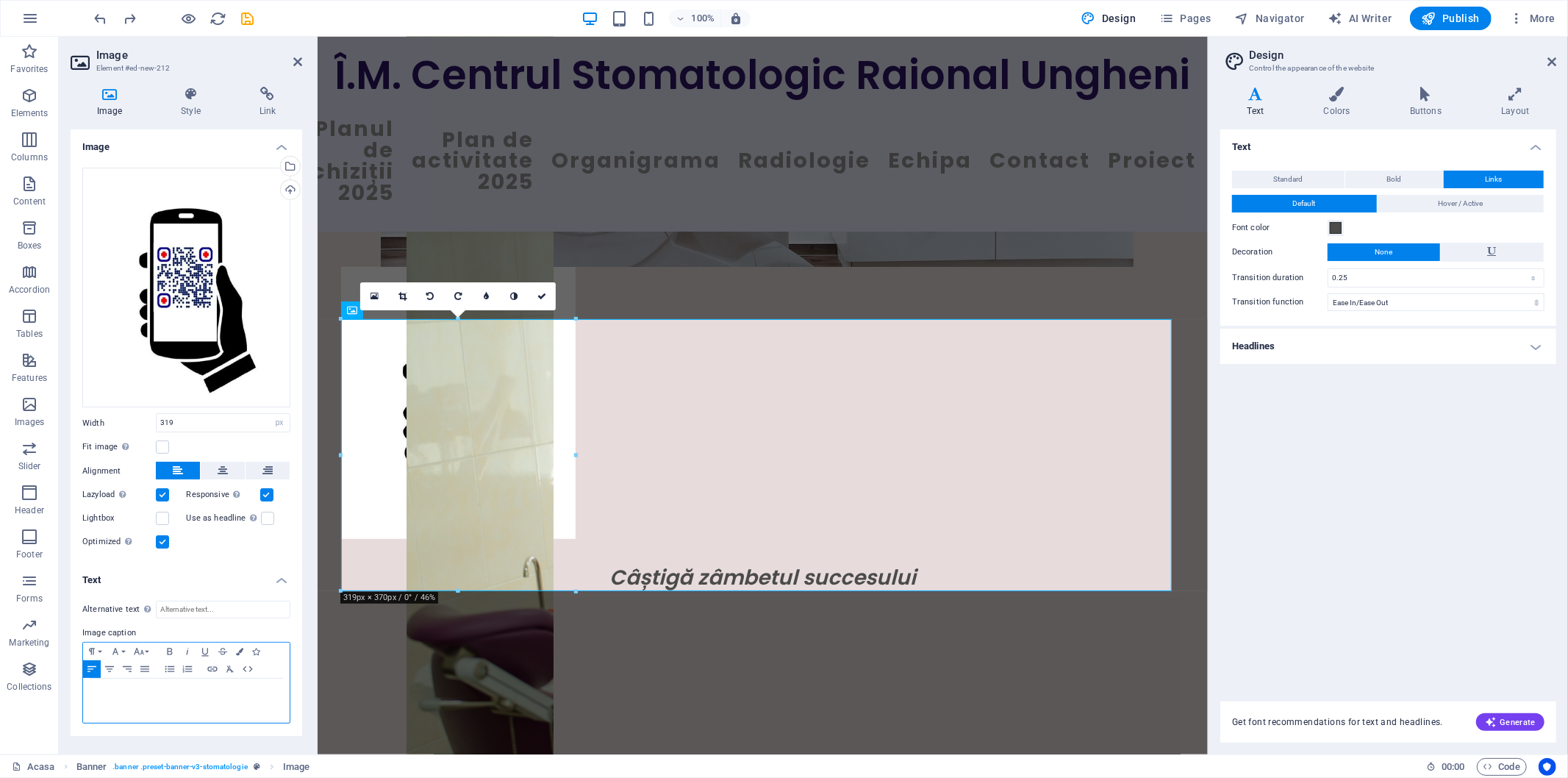
click at [148, 705] on div at bounding box center [186, 700] width 207 height 44
click at [268, 714] on div "Vă rugăm, să evaluați serviciile din cadrul Centrului Stomatologic Raional Ungh…" at bounding box center [186, 700] width 207 height 44
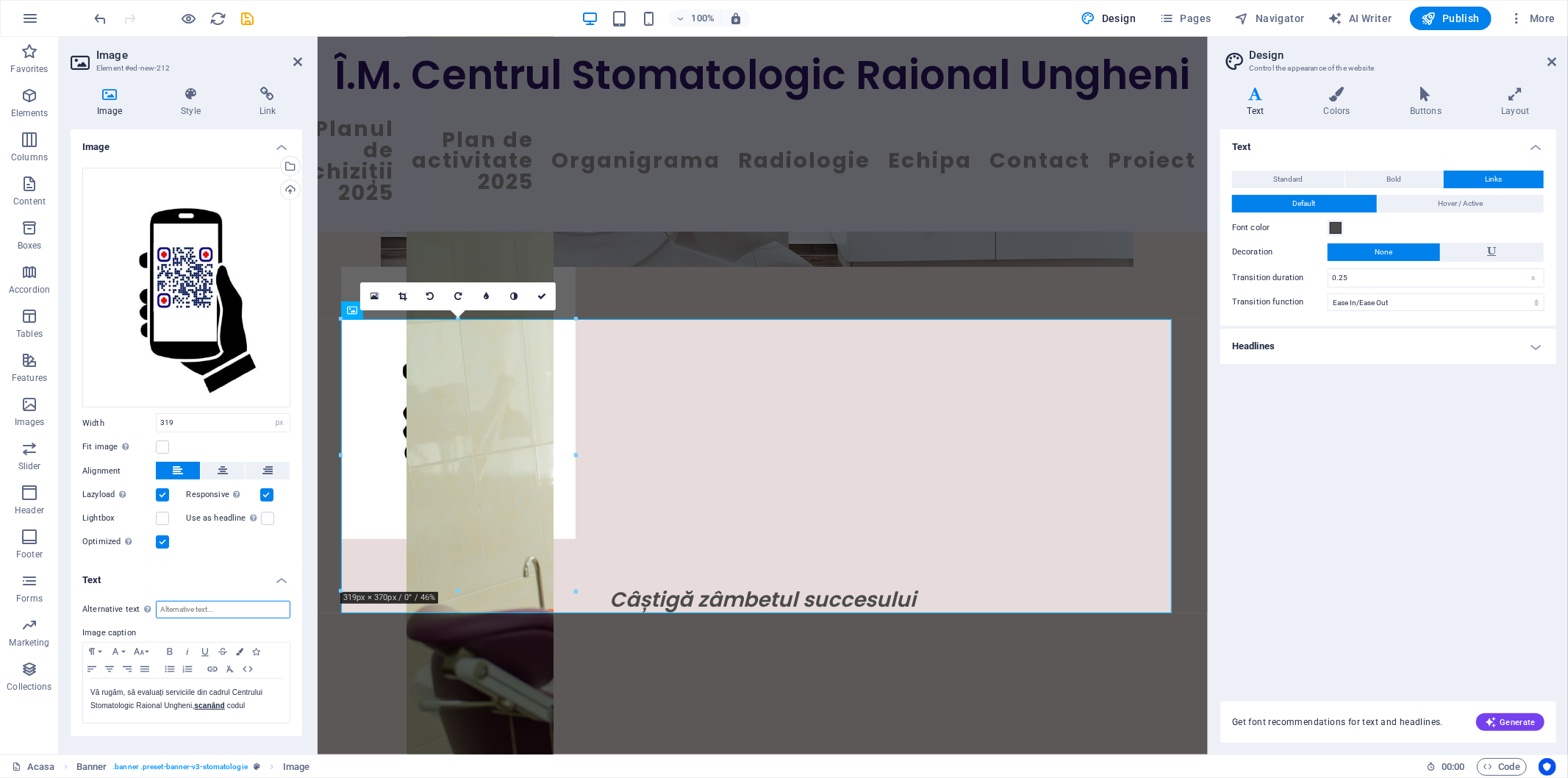
click at [270, 608] on input "Alternative text The alternative text is used by devices that cannot display im…" at bounding box center [223, 609] width 134 height 18
type input "Vă rugăm, să evaluați serviciile din cadrul Centrului Stomatologic Raional Ungh…"
click at [643, 517] on figure "Vă rugăm, să evaluați serviciile din cadrul Centrului Stomatologic Raional Ungh…" at bounding box center [761, 413] width 843 height 294
click at [635, 521] on figure "Vă rugăm, să evaluați serviciile din cadrul Centrului Stomatologic Raional Ungh…" at bounding box center [761, 413] width 843 height 294
click at [541, 298] on icon at bounding box center [542, 296] width 8 height 8
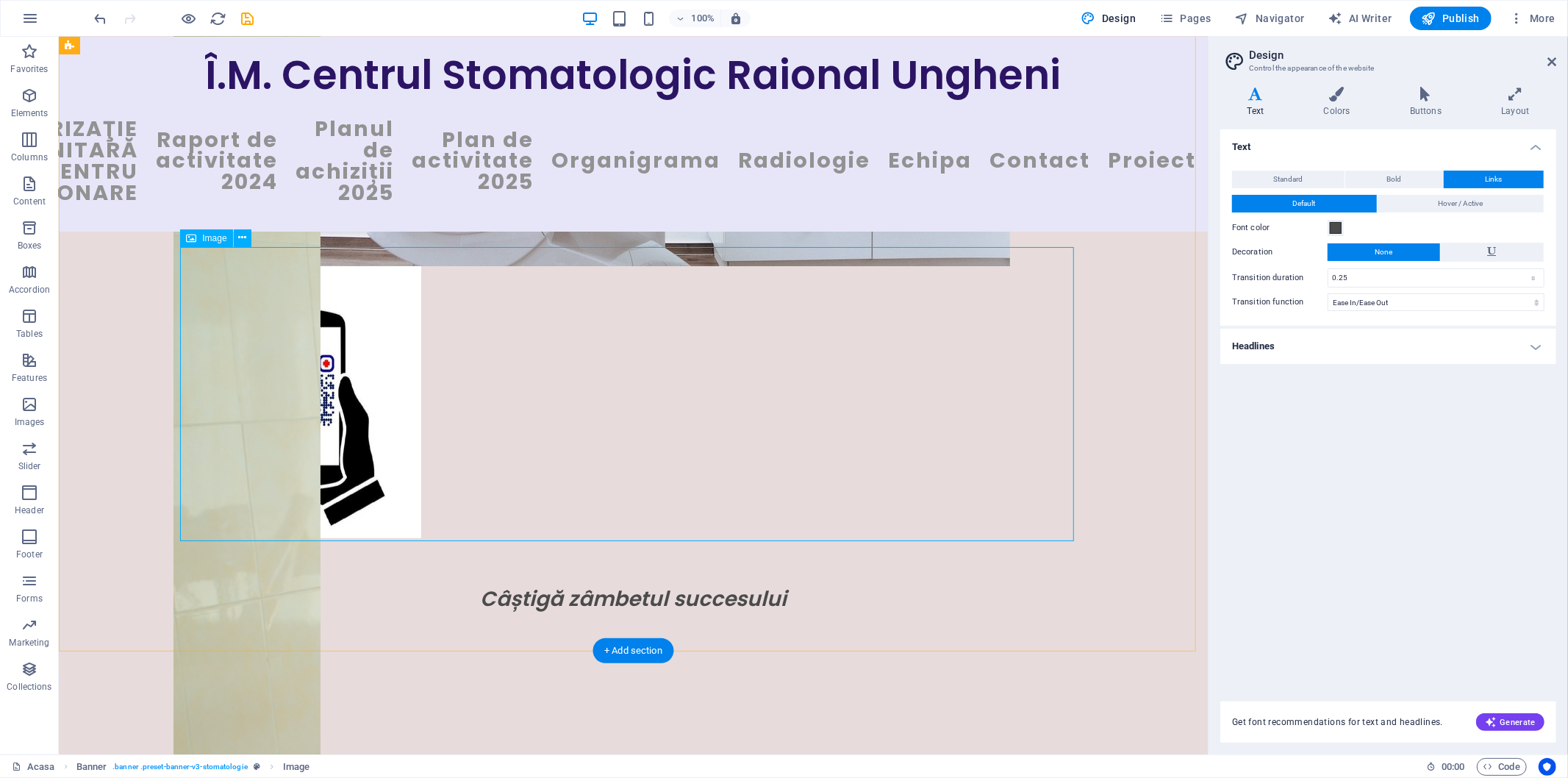
scroll to position [641, 0]
click at [244, 350] on icon at bounding box center [242, 353] width 8 height 15
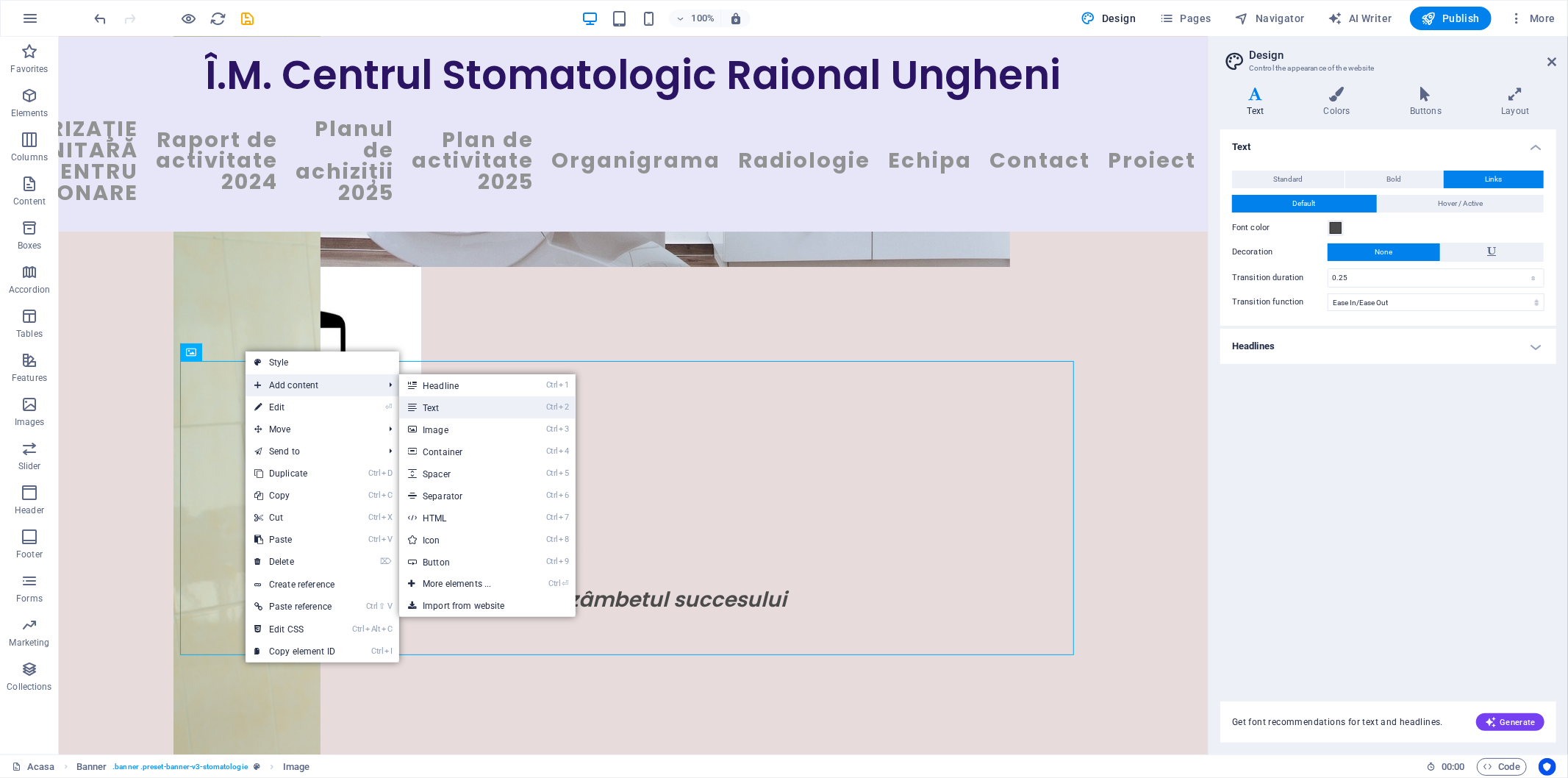
click at [457, 403] on link "Ctrl 2 Text" at bounding box center [460, 408] width 122 height 22
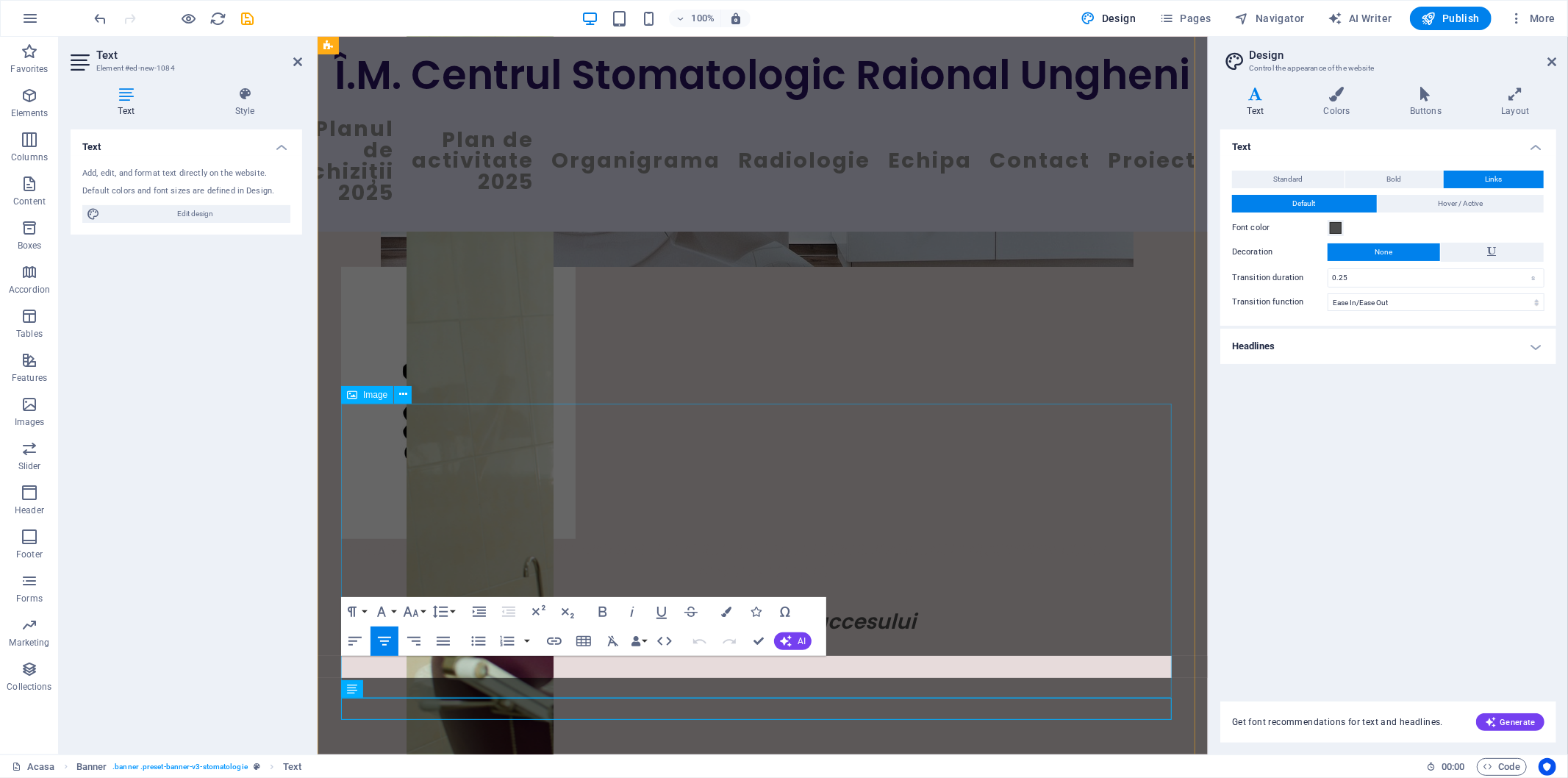
scroll to position [599, 0]
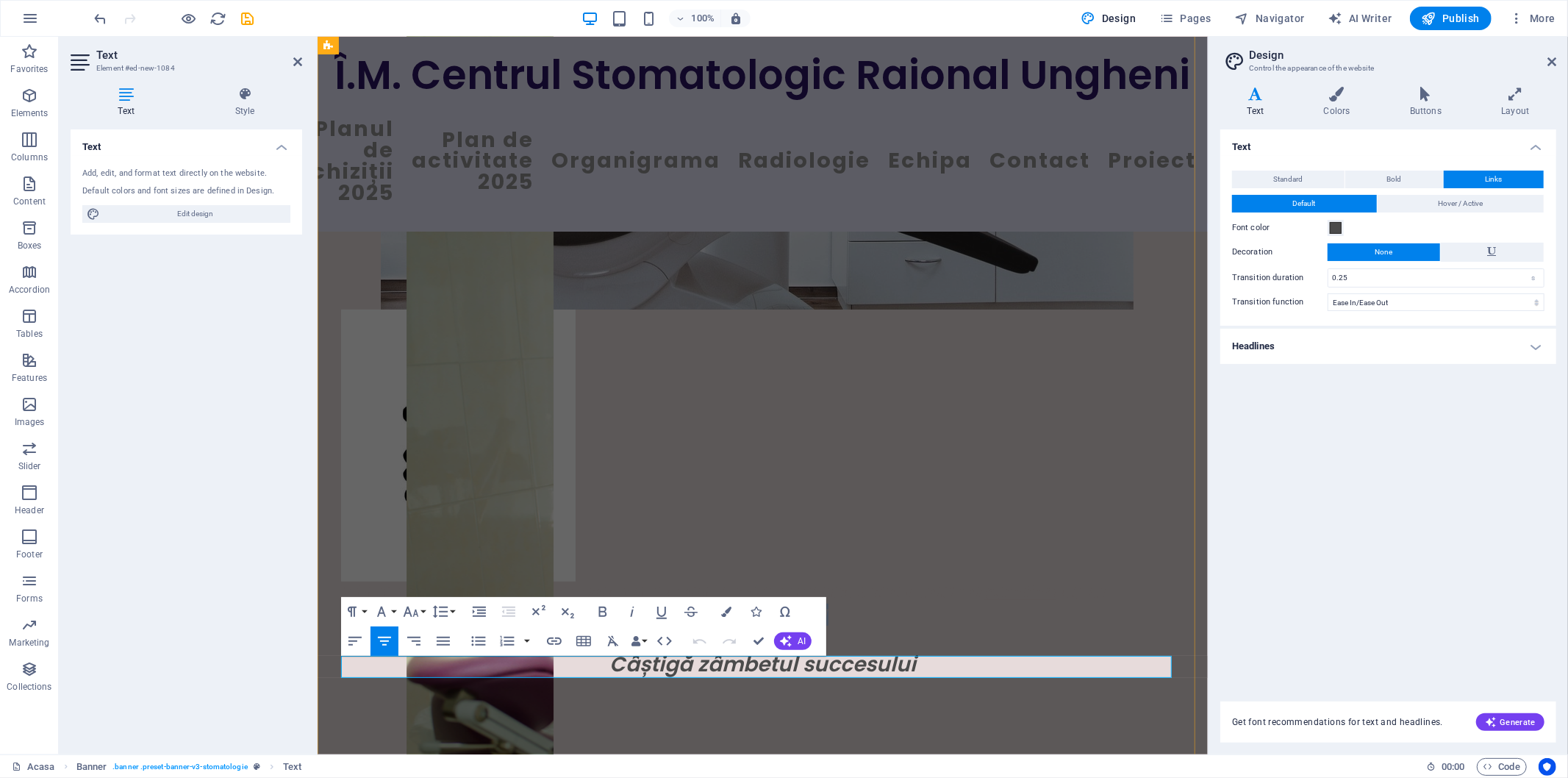
click at [746, 624] on p "New text element" at bounding box center [761, 613] width 843 height 22
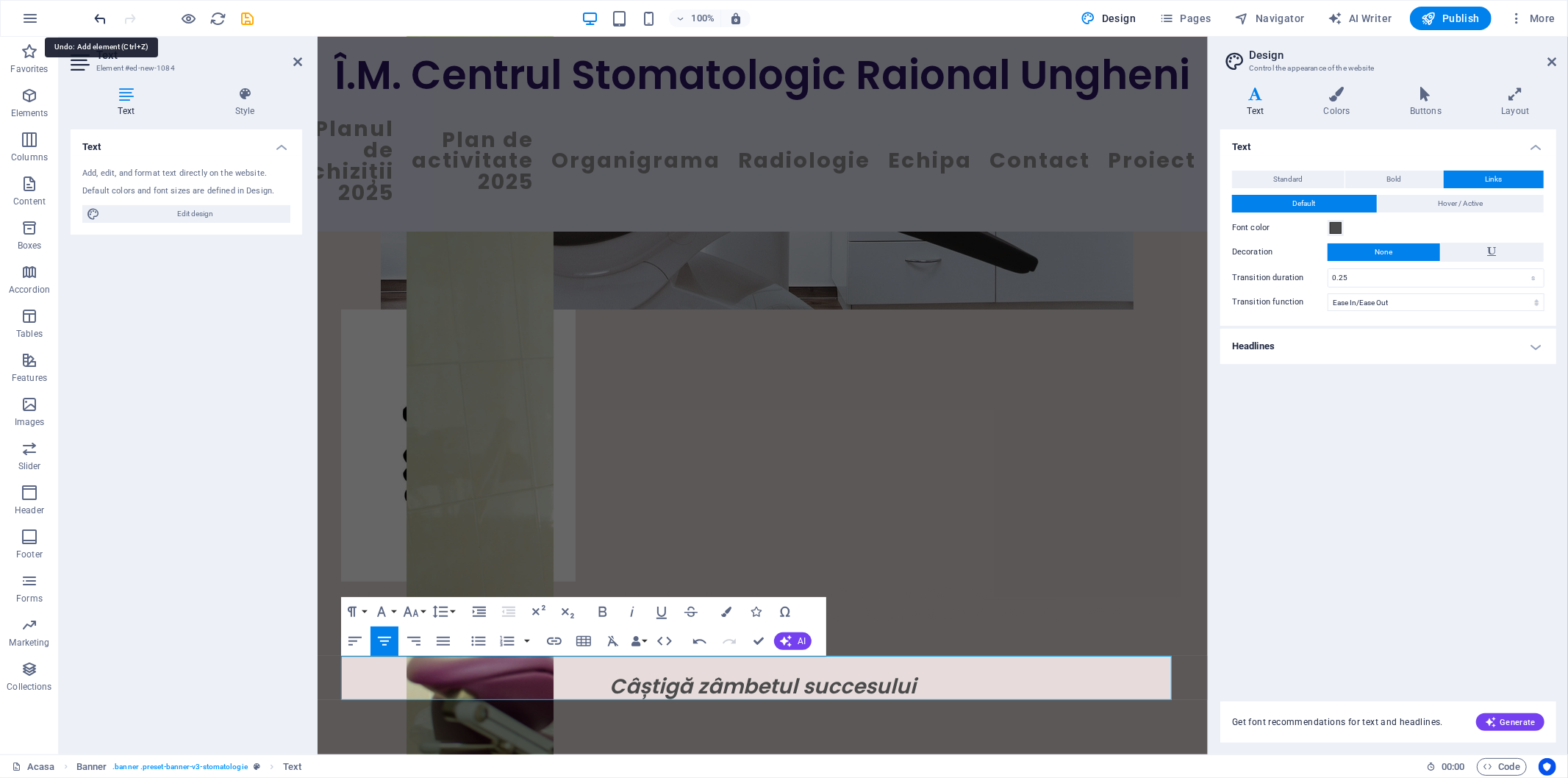
click at [100, 12] on icon "undo" at bounding box center [101, 19] width 17 height 17
click at [100, 16] on icon "undo" at bounding box center [101, 19] width 17 height 17
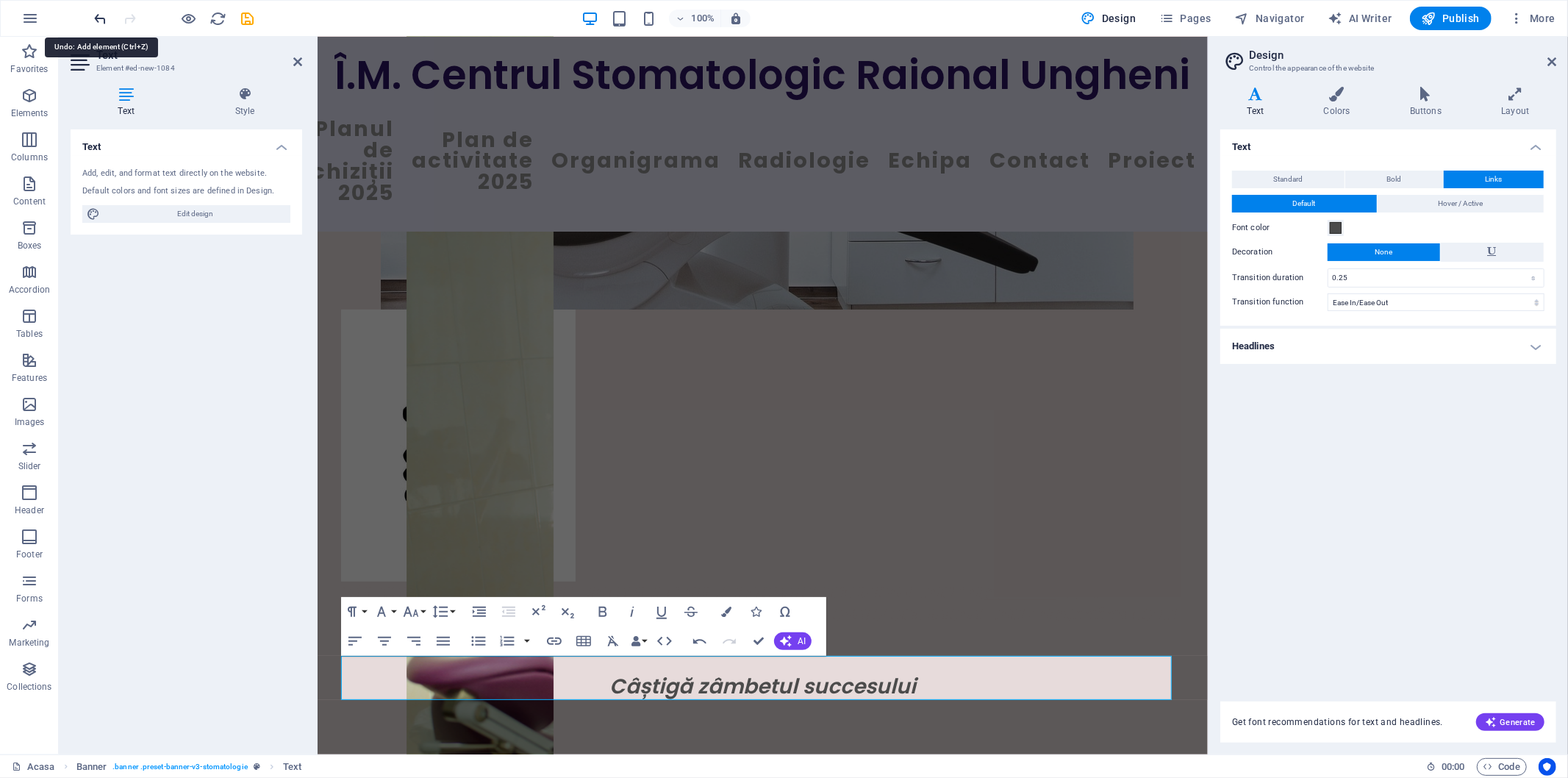
click at [100, 16] on icon "undo" at bounding box center [101, 19] width 17 height 17
click at [298, 57] on icon at bounding box center [298, 62] width 8 height 12
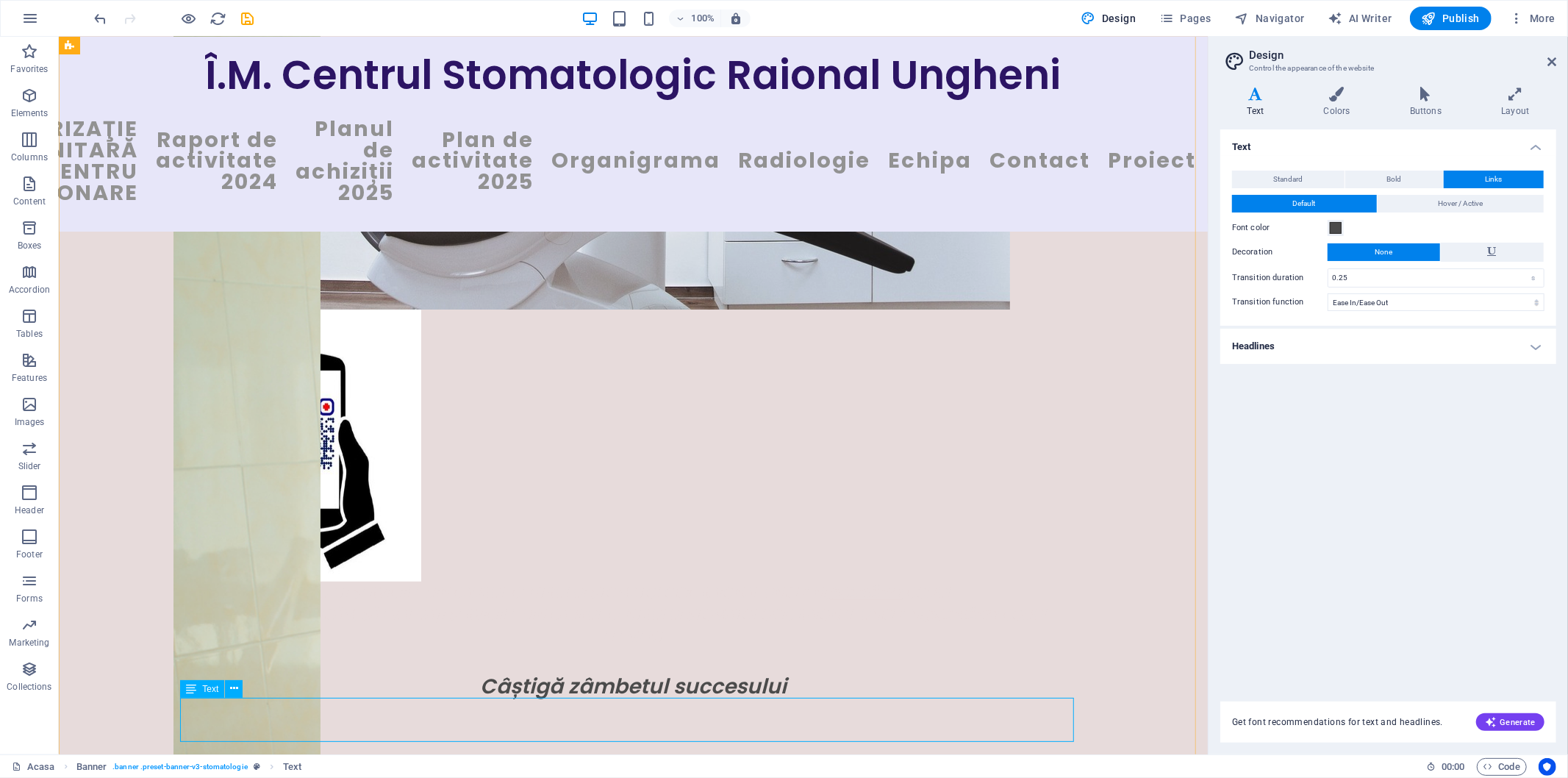
click at [368, 647] on div "New textVă rugăm, să evaluați serviciile din cadrul Centrului Stomatologic Raio…" at bounding box center [632, 624] width 894 height 44
click at [233, 685] on icon at bounding box center [235, 689] width 8 height 15
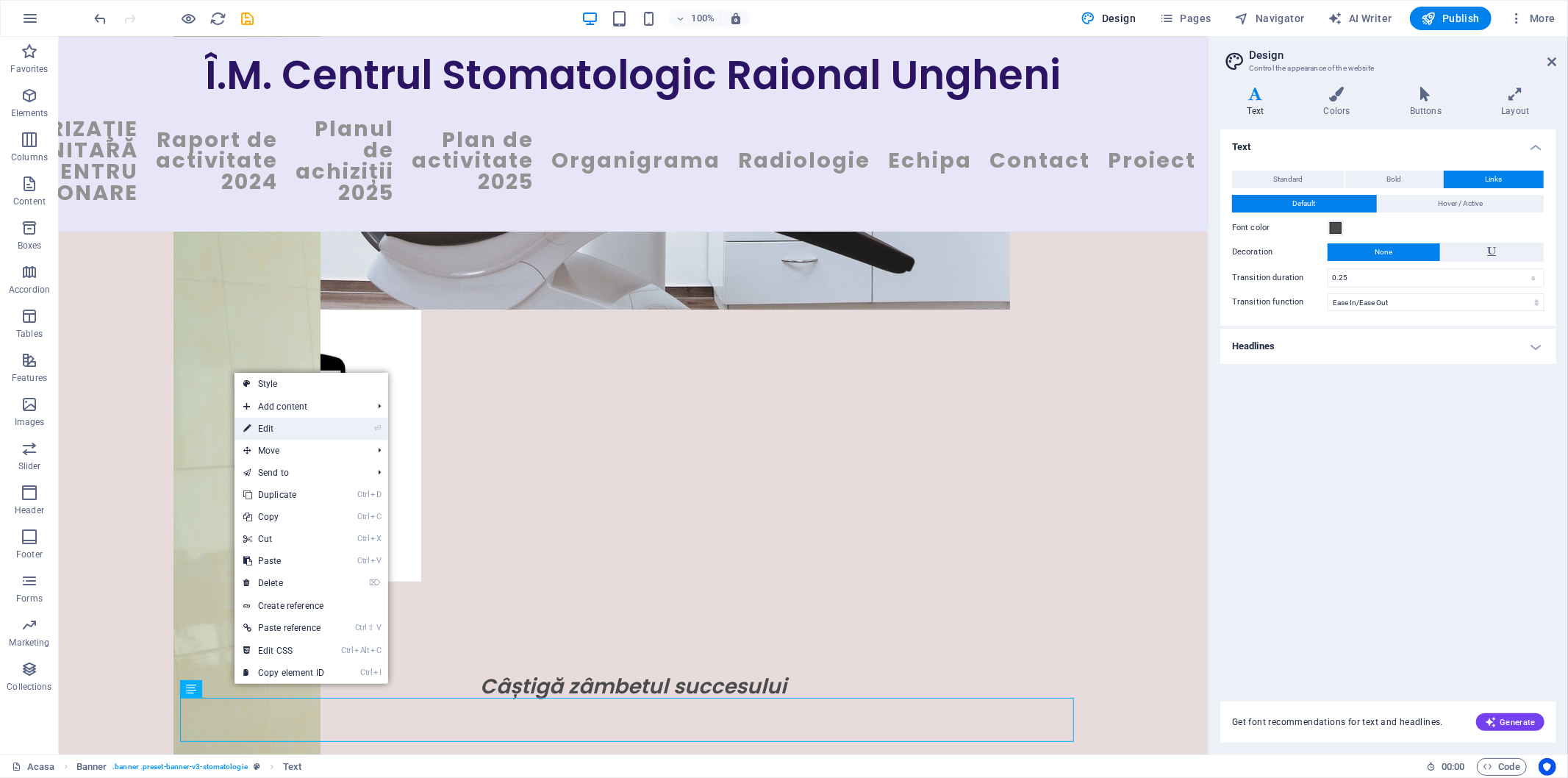
click at [277, 429] on link "⏎ Edit" at bounding box center [284, 429] width 99 height 22
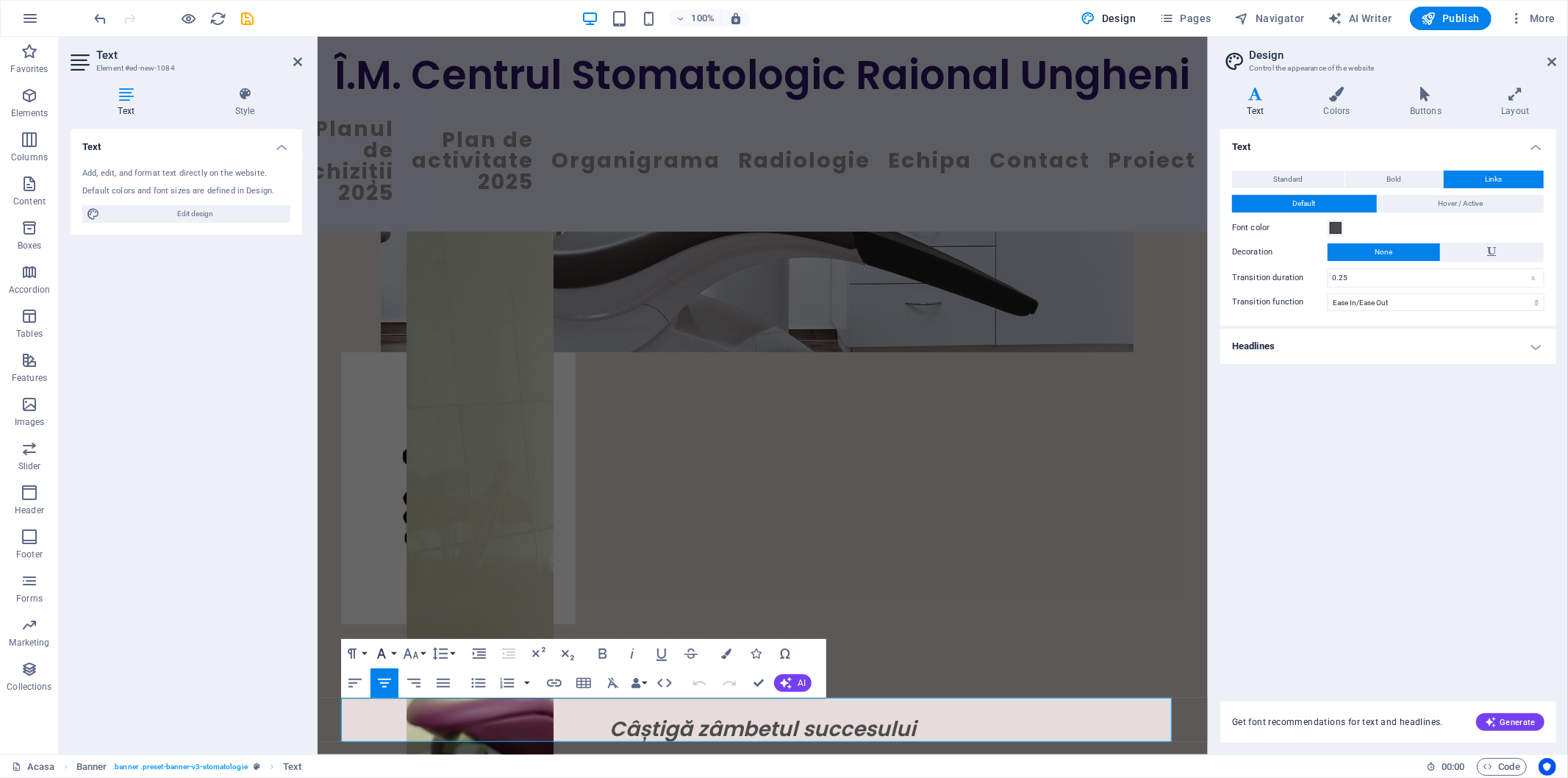
click at [386, 653] on icon "button" at bounding box center [381, 653] width 18 height 18
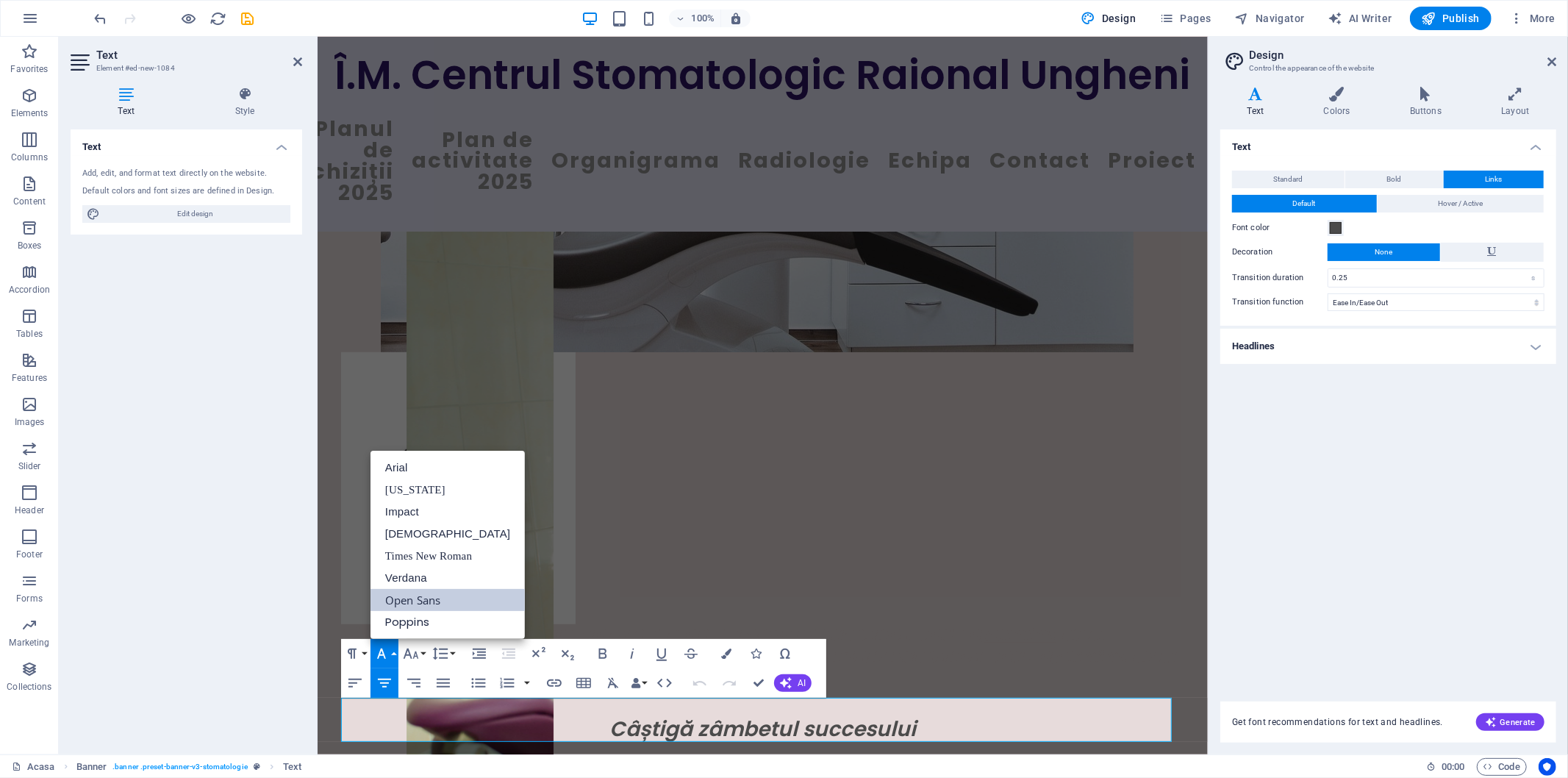
scroll to position [0, 0]
click at [400, 464] on link "Arial" at bounding box center [447, 467] width 154 height 22
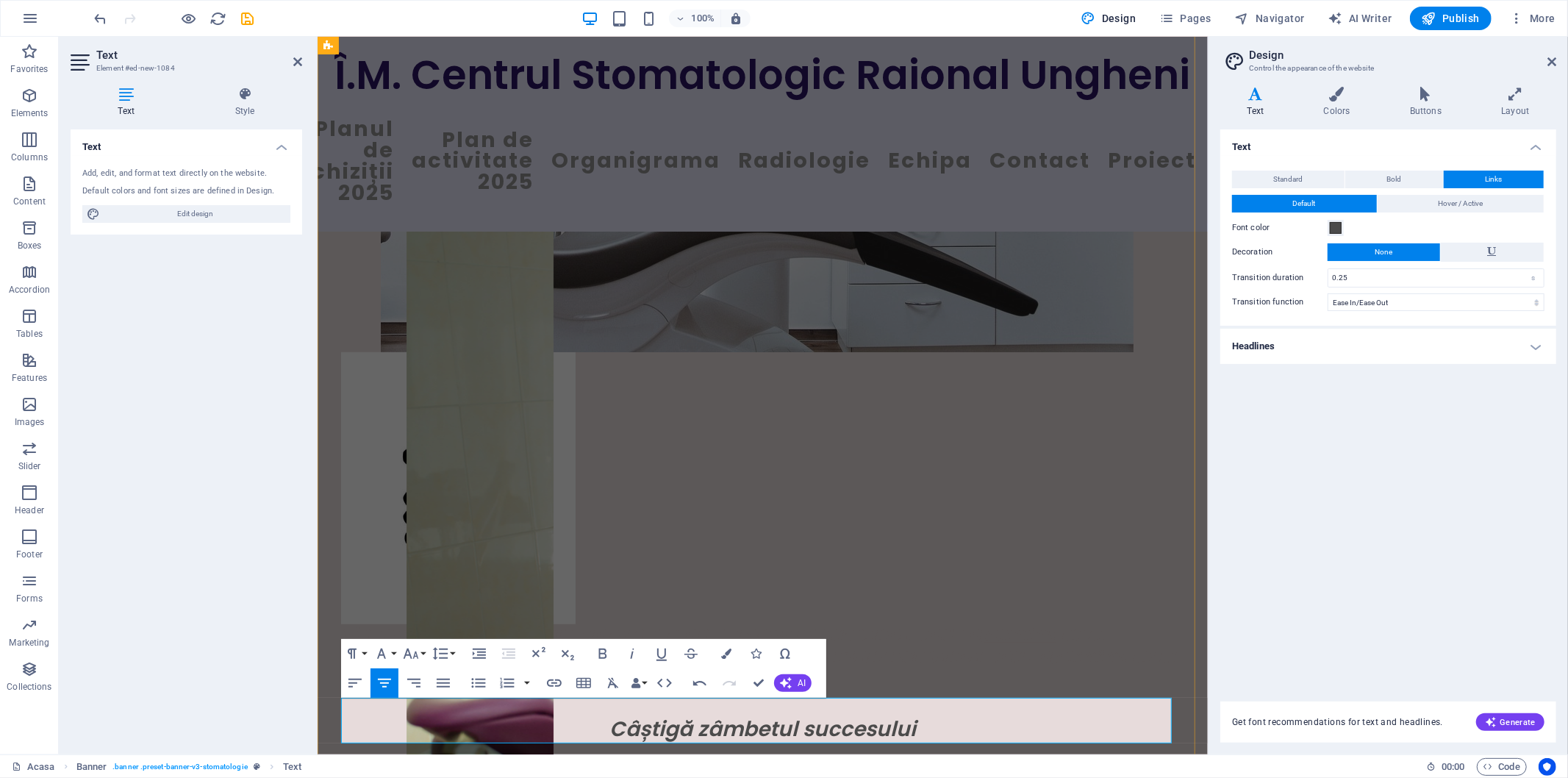
click at [666, 689] on p "​ New textVă rugăm, să evaluați serviciile din cadrul Centrului Stomatologic Ra…" at bounding box center [761, 667] width 843 height 44
drag, startPoint x: 362, startPoint y: 692, endPoint x: 176, endPoint y: 213, distance: 513.8
click at [176, 213] on span "Edit design" at bounding box center [195, 213] width 181 height 18
drag, startPoint x: 122, startPoint y: 100, endPoint x: 142, endPoint y: 98, distance: 20.1
click at [126, 100] on icon at bounding box center [127, 94] width 111 height 14
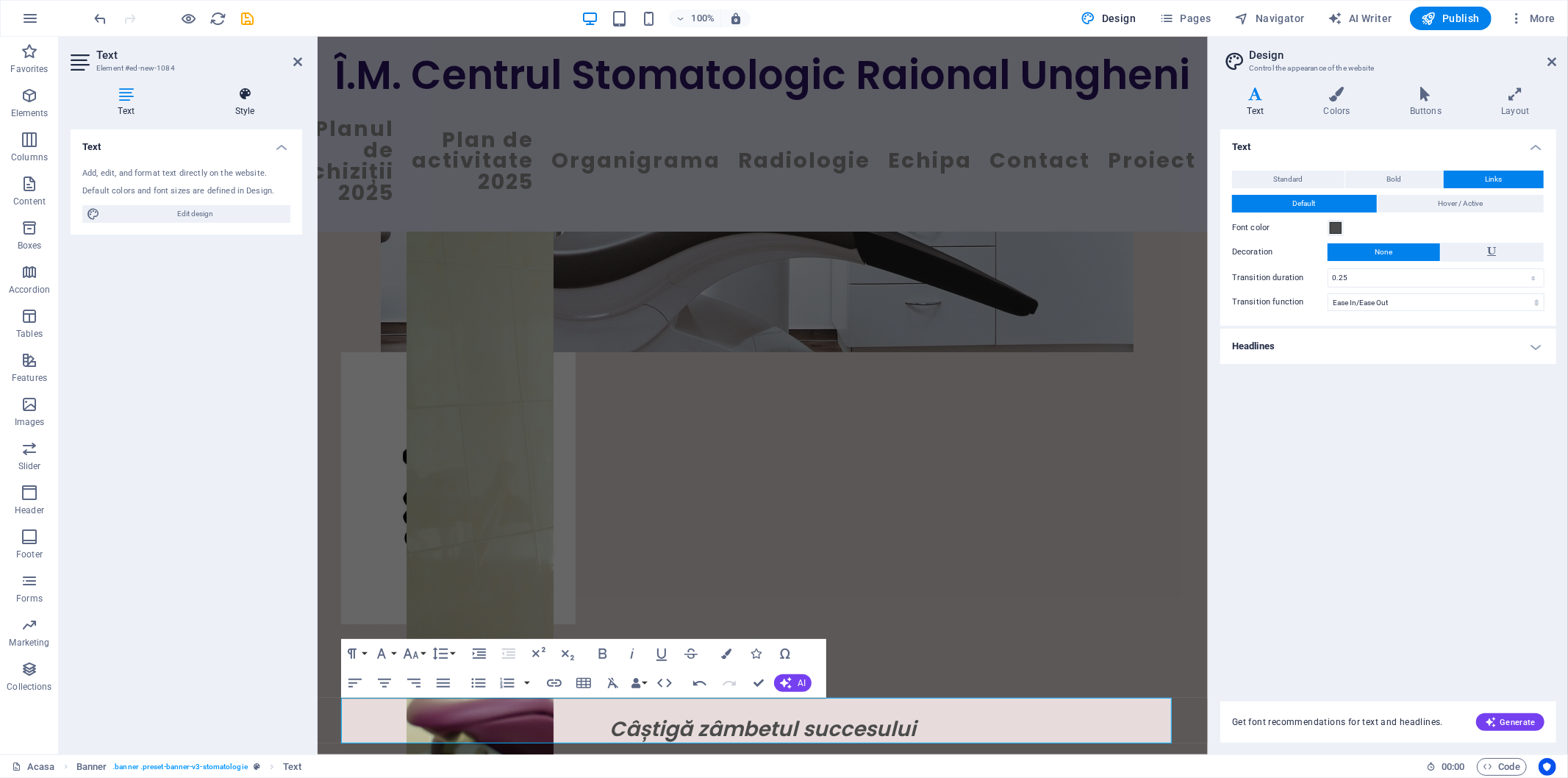
click at [247, 99] on icon at bounding box center [245, 94] width 115 height 14
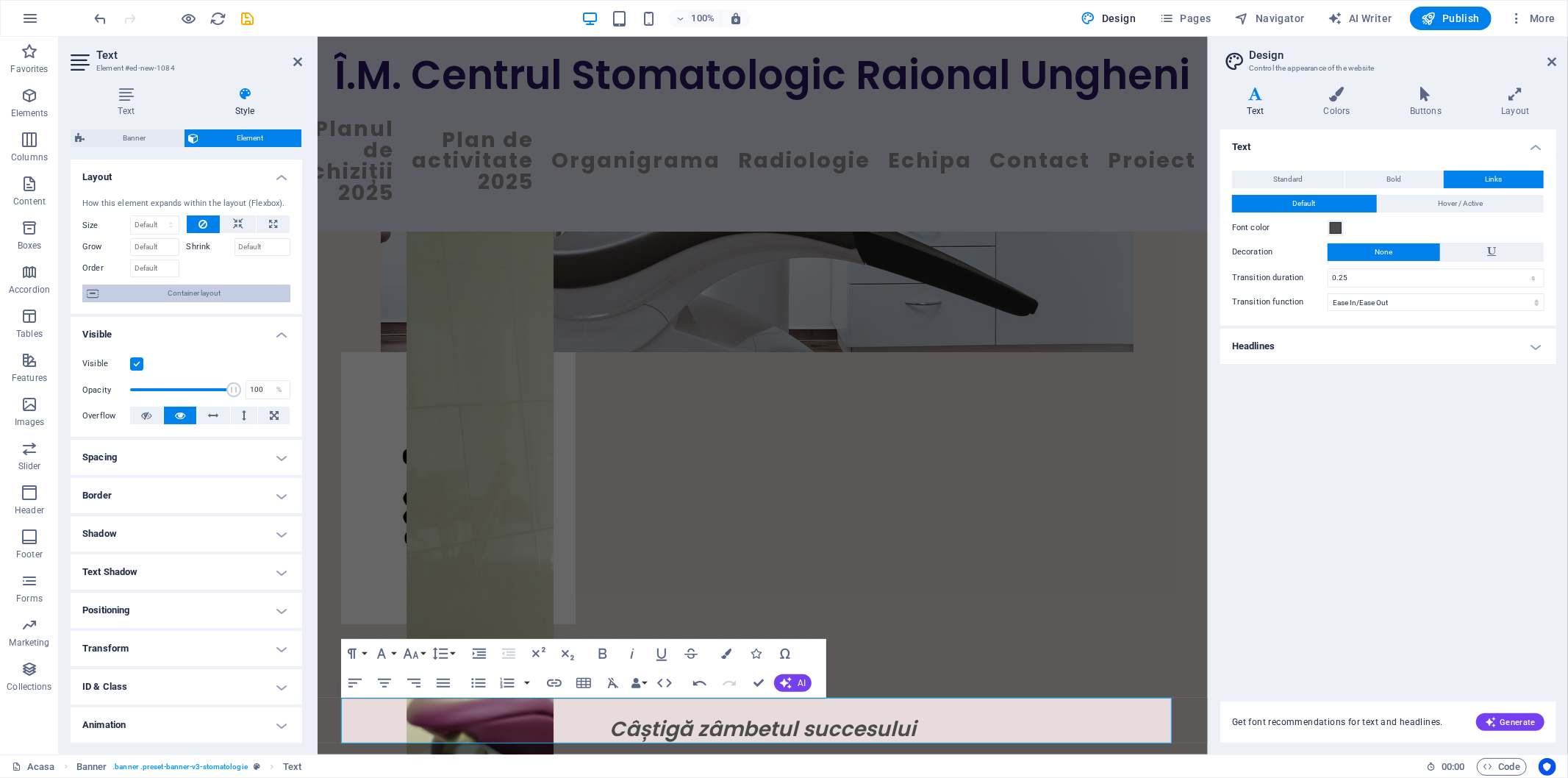
click at [170, 292] on span "Container layout" at bounding box center [194, 293] width 183 height 18
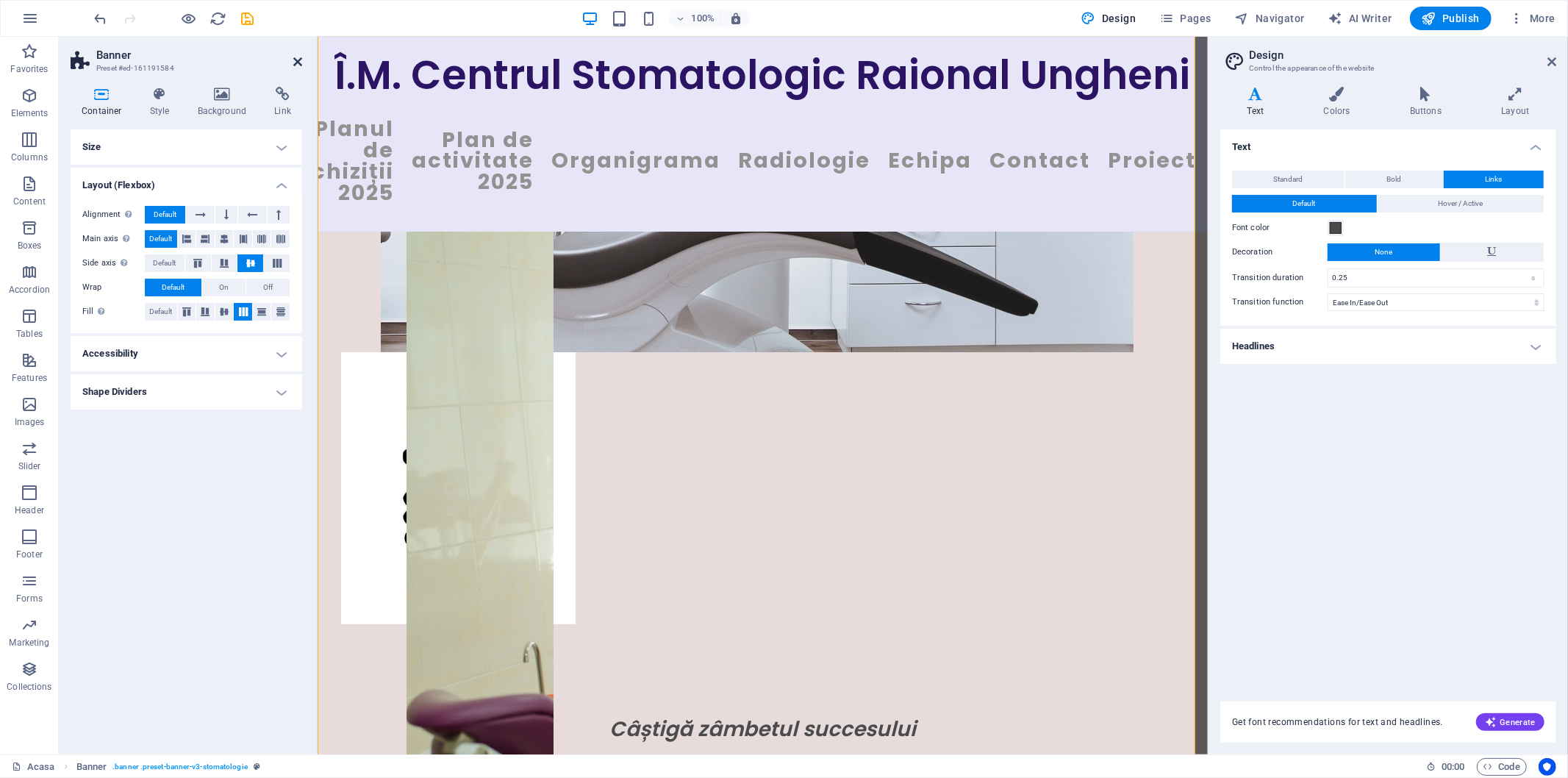
click at [300, 60] on icon at bounding box center [298, 62] width 8 height 12
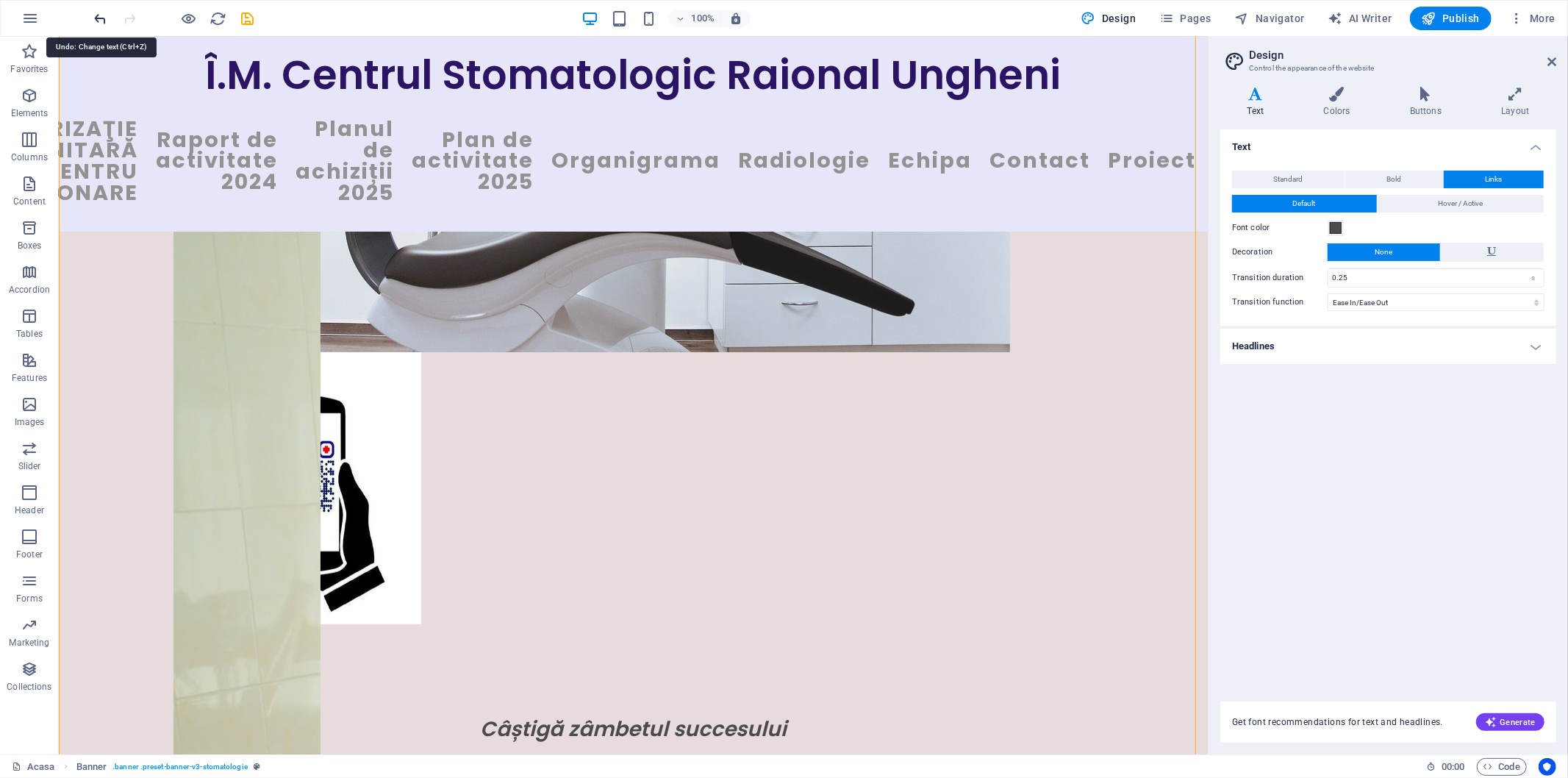
click at [96, 12] on icon "undo" at bounding box center [101, 19] width 17 height 17
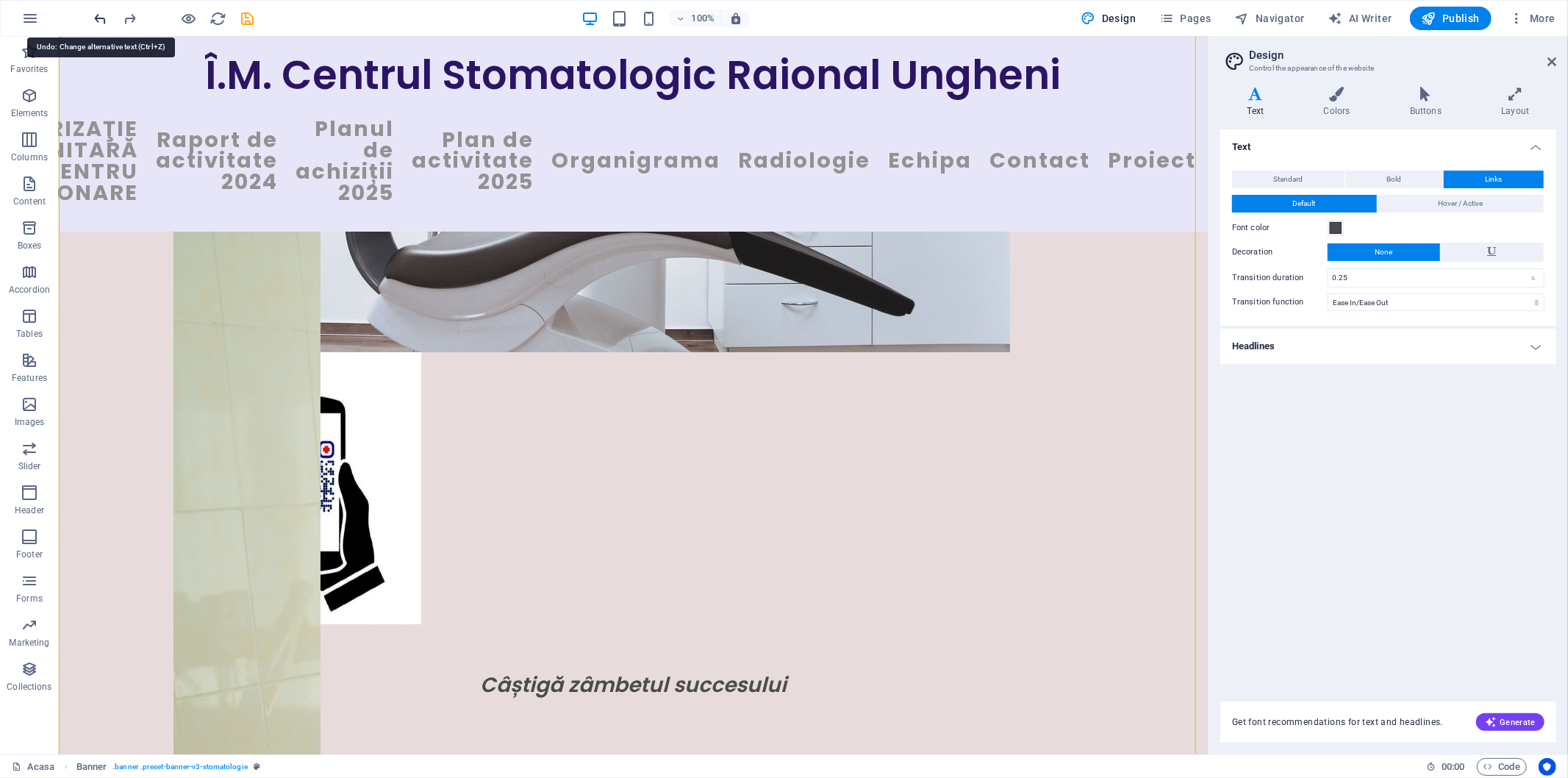
click at [96, 12] on icon "undo" at bounding box center [101, 19] width 17 height 17
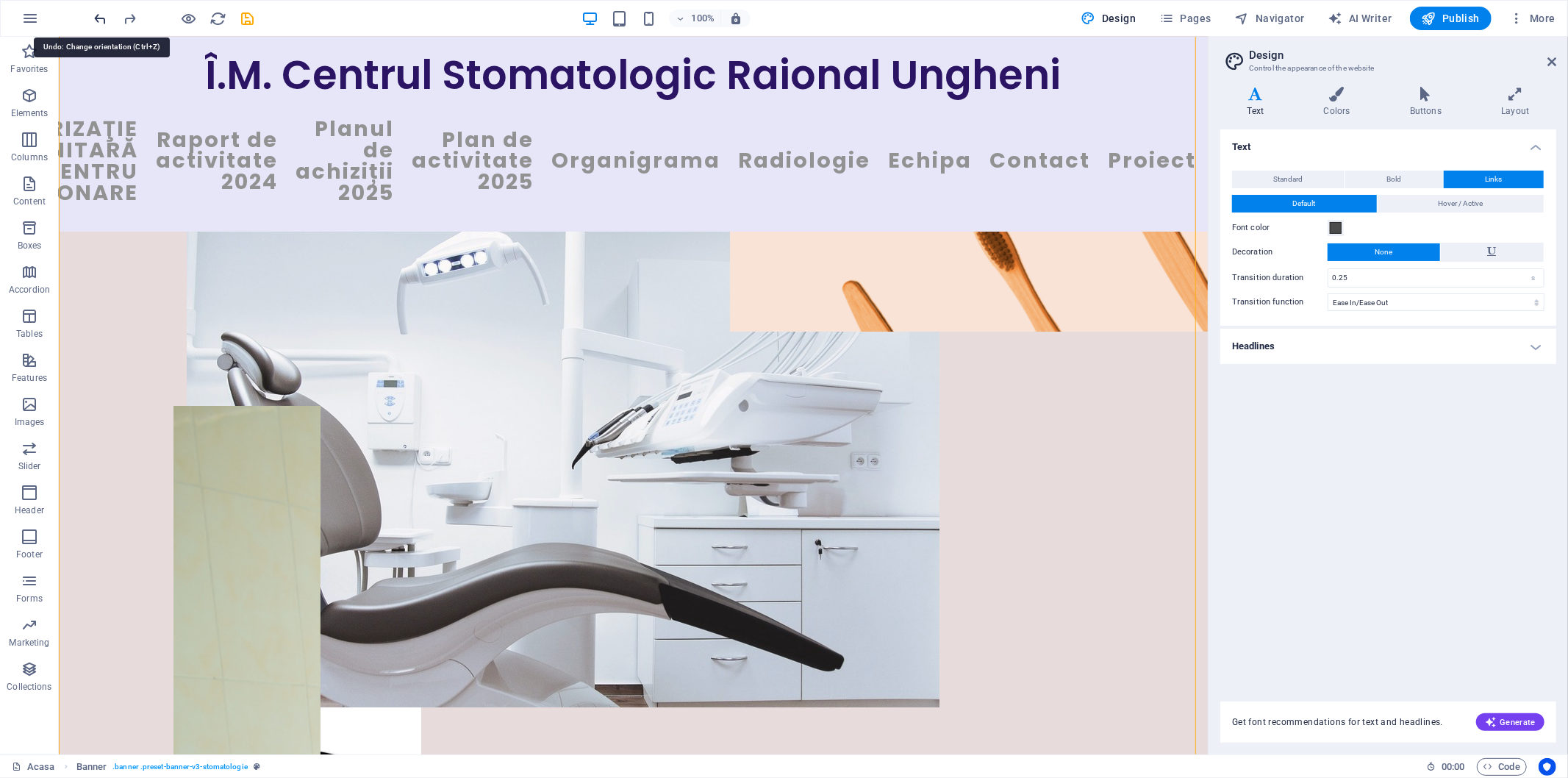
scroll to position [166, 0]
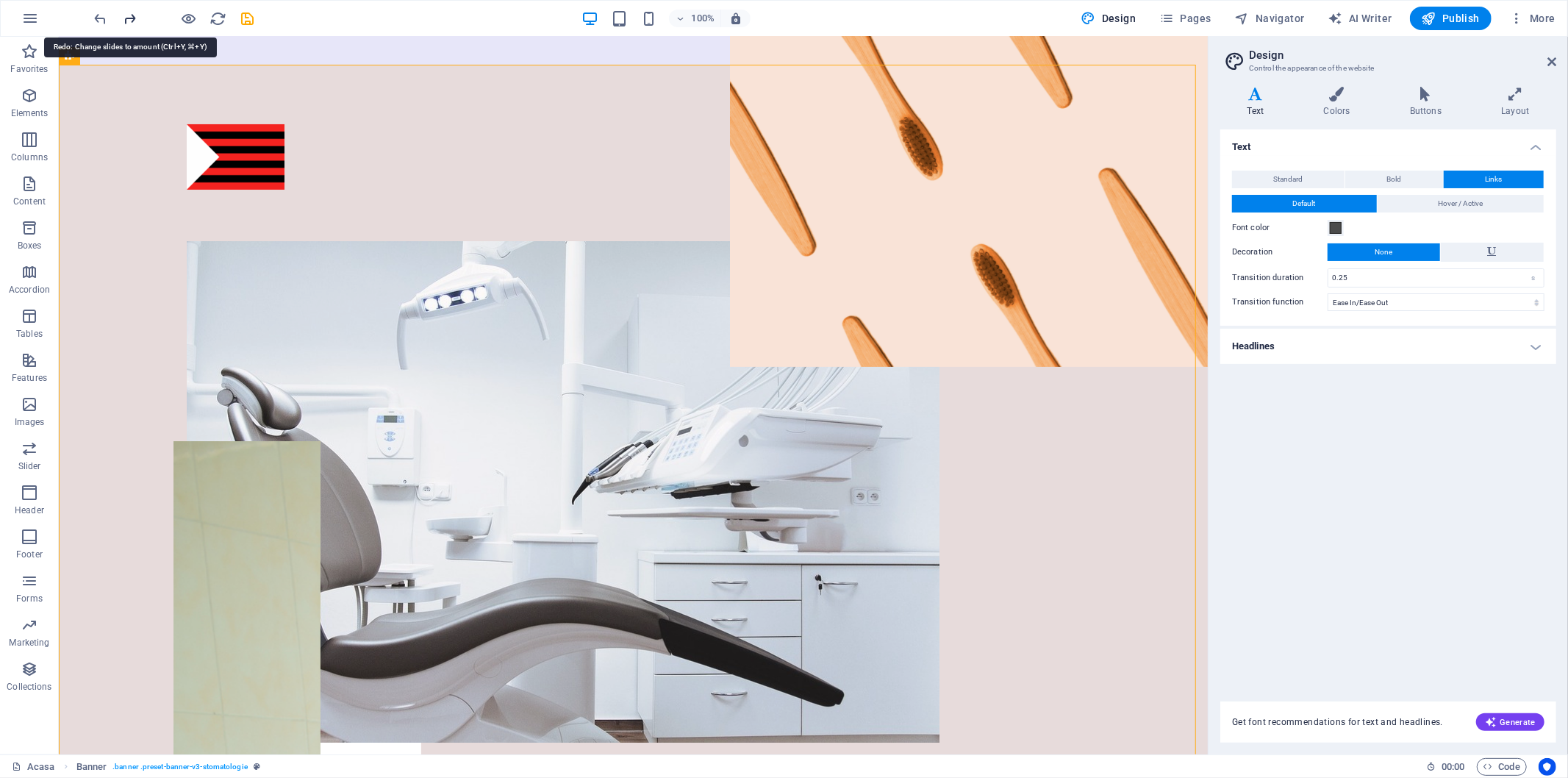
click at [127, 17] on icon "redo" at bounding box center [131, 19] width 17 height 17
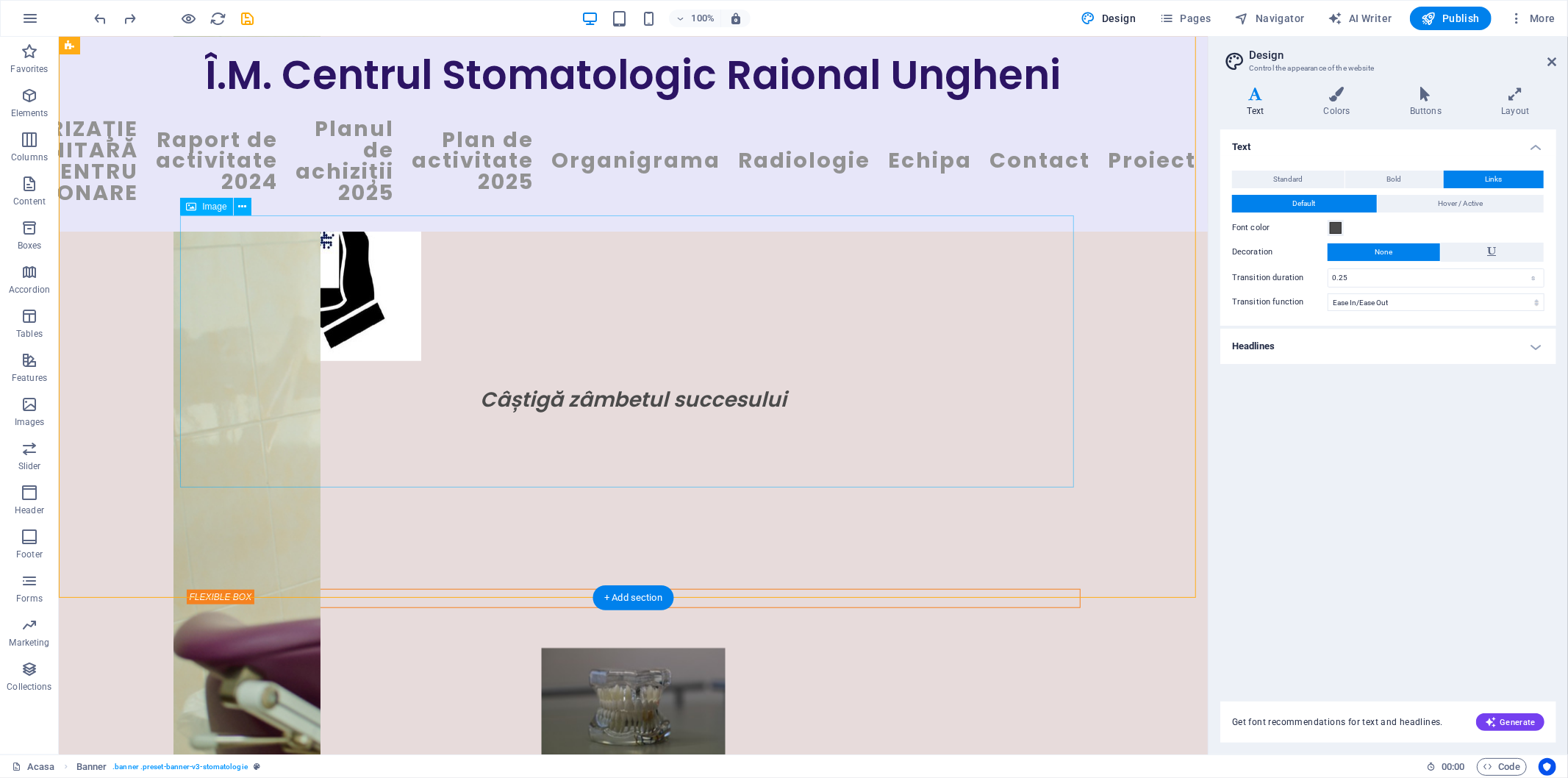
scroll to position [738, 0]
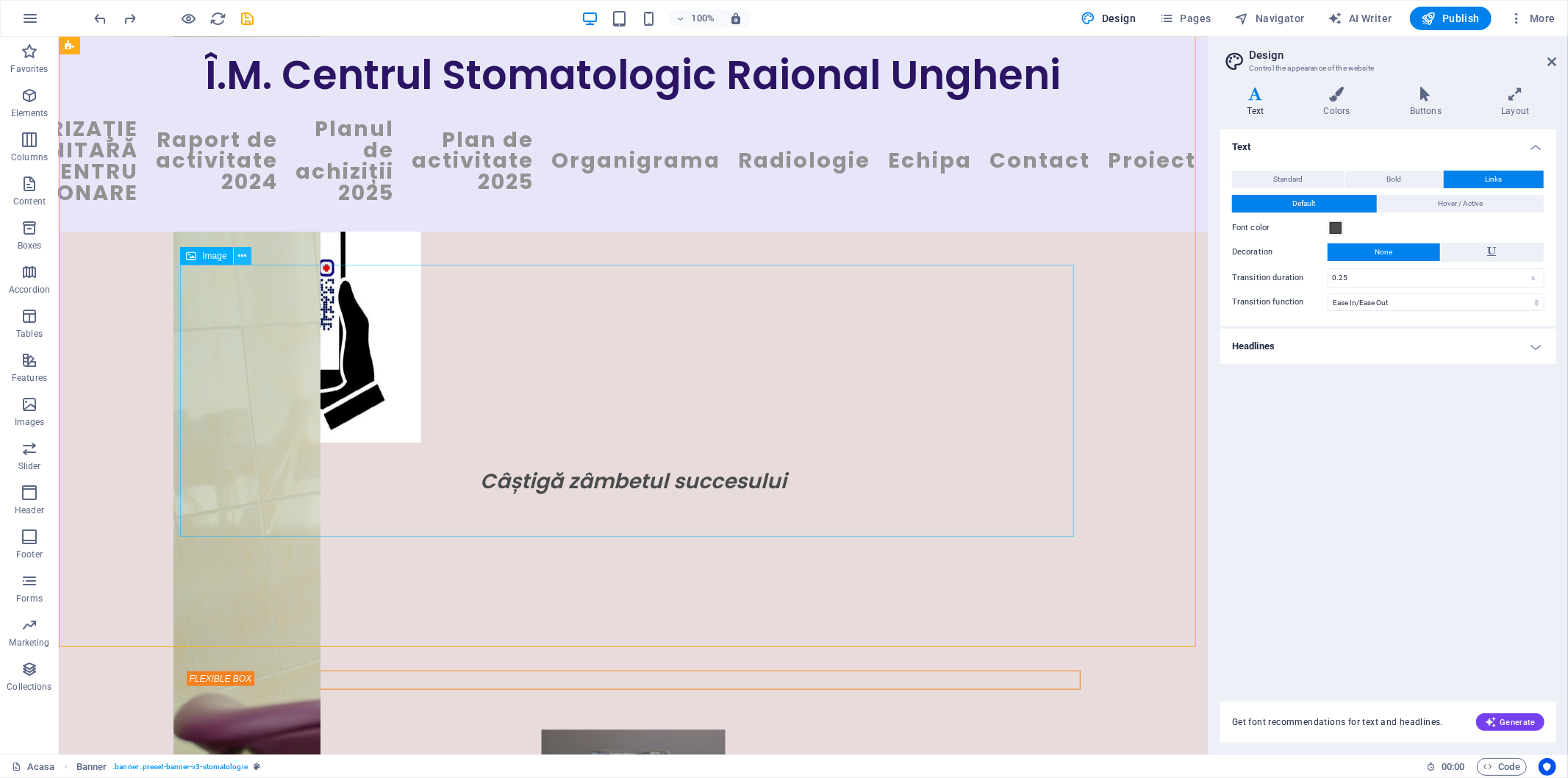
click at [241, 253] on icon at bounding box center [242, 256] width 8 height 15
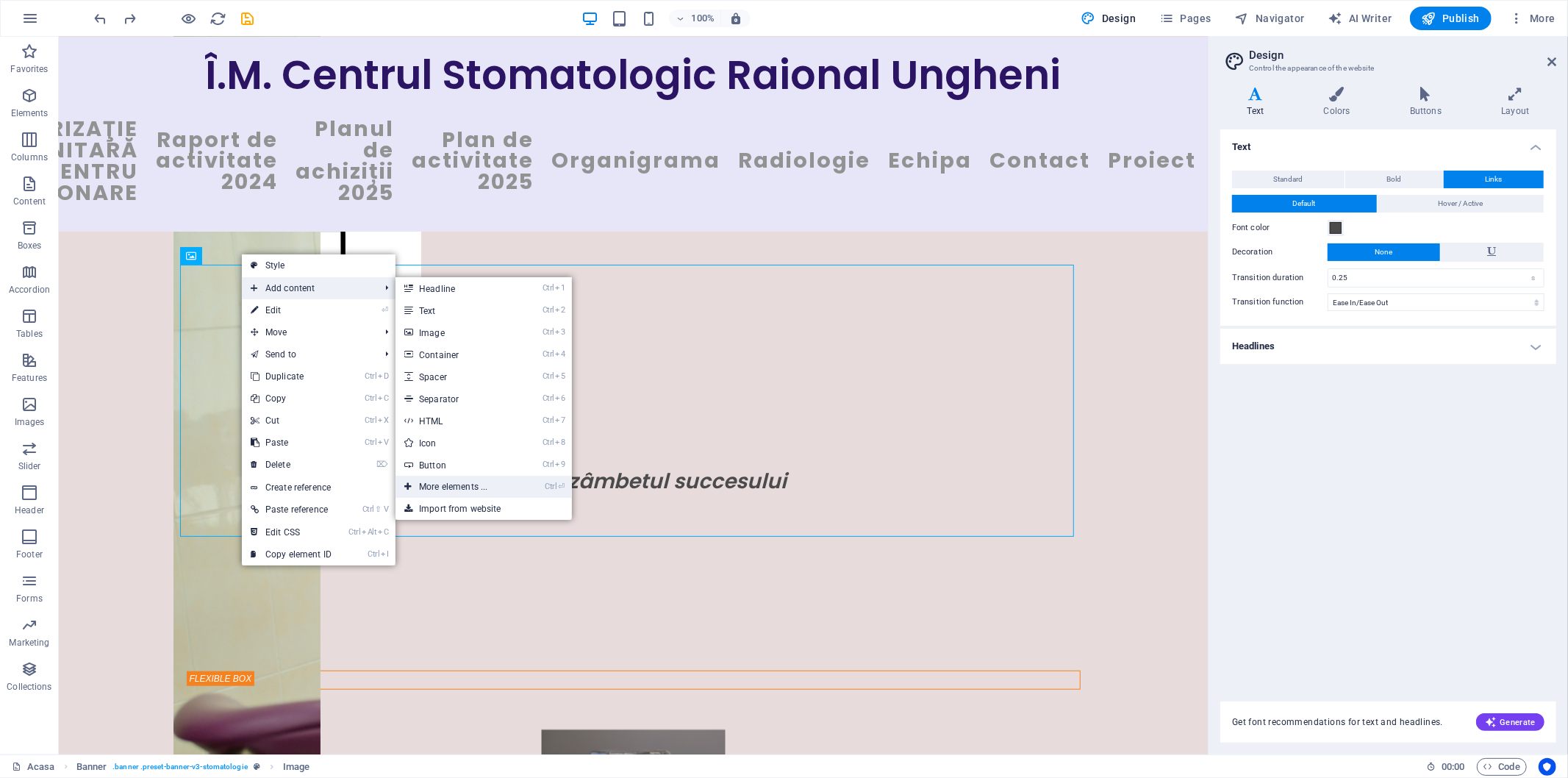
click at [473, 489] on link "Ctrl ⏎ More elements ..." at bounding box center [457, 487] width 122 height 22
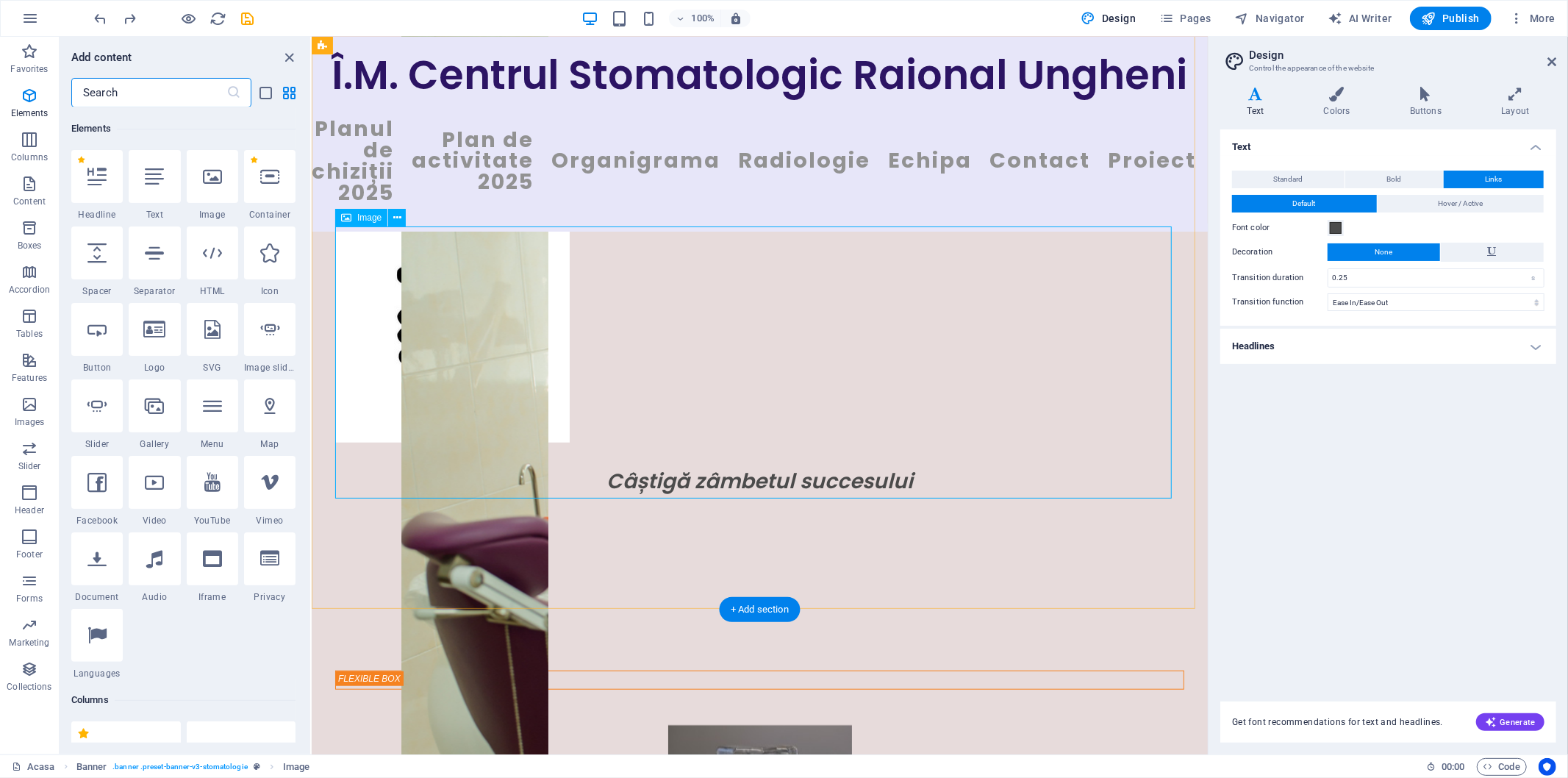
scroll to position [157, 0]
click at [158, 185] on icon at bounding box center [154, 176] width 19 height 19
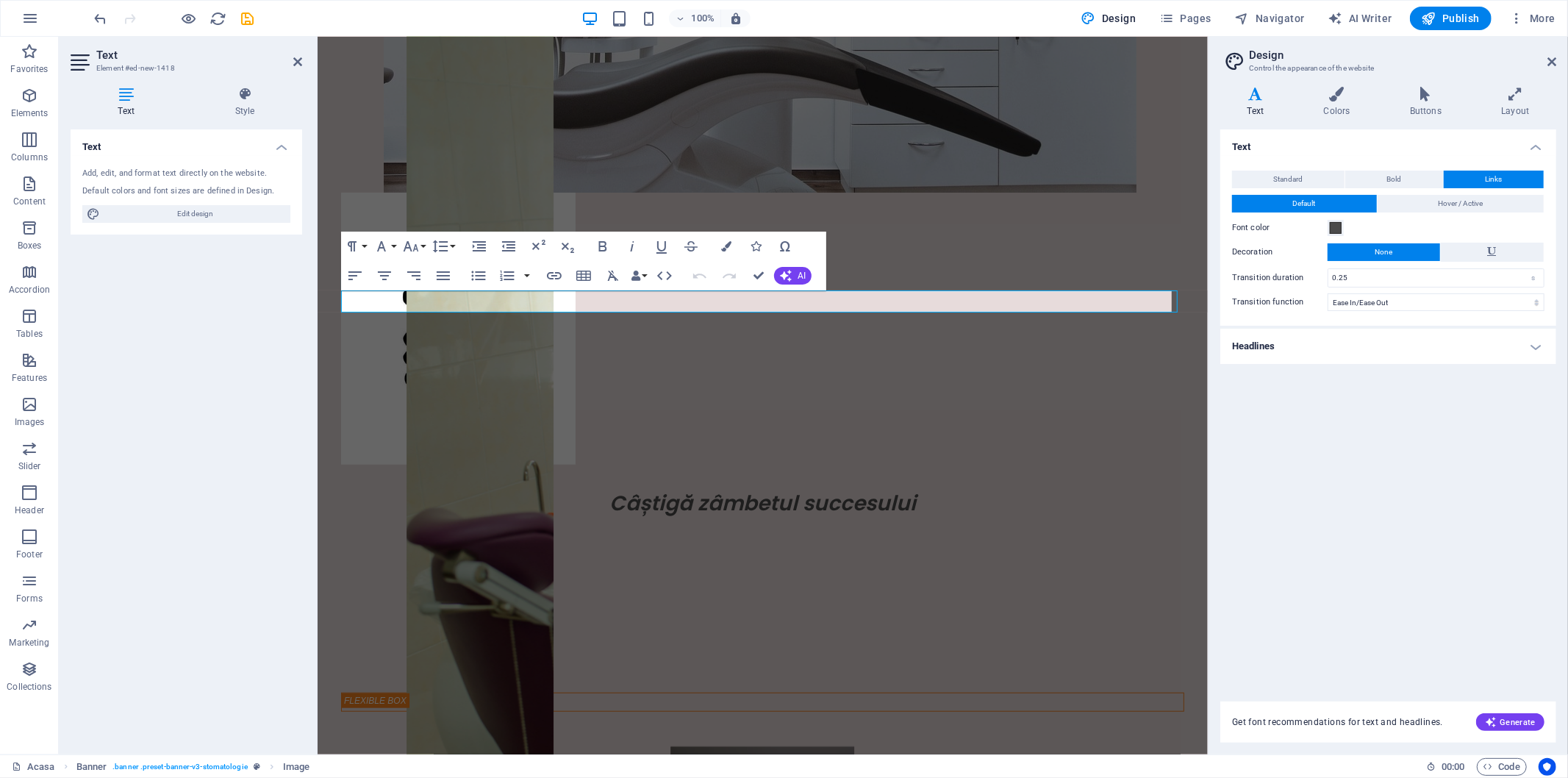
scroll to position [0, 0]
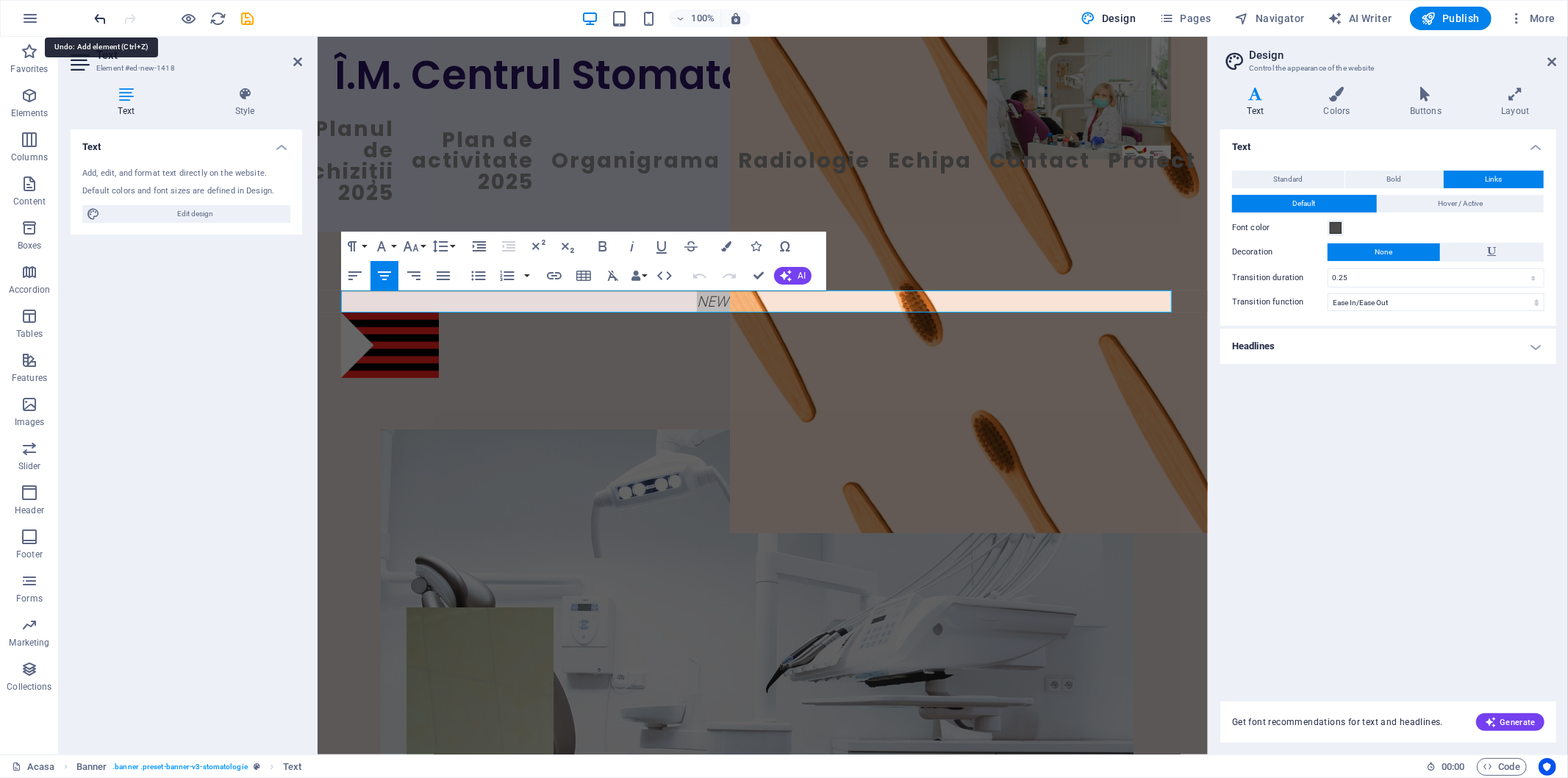
click at [98, 12] on icon "undo" at bounding box center [101, 19] width 17 height 17
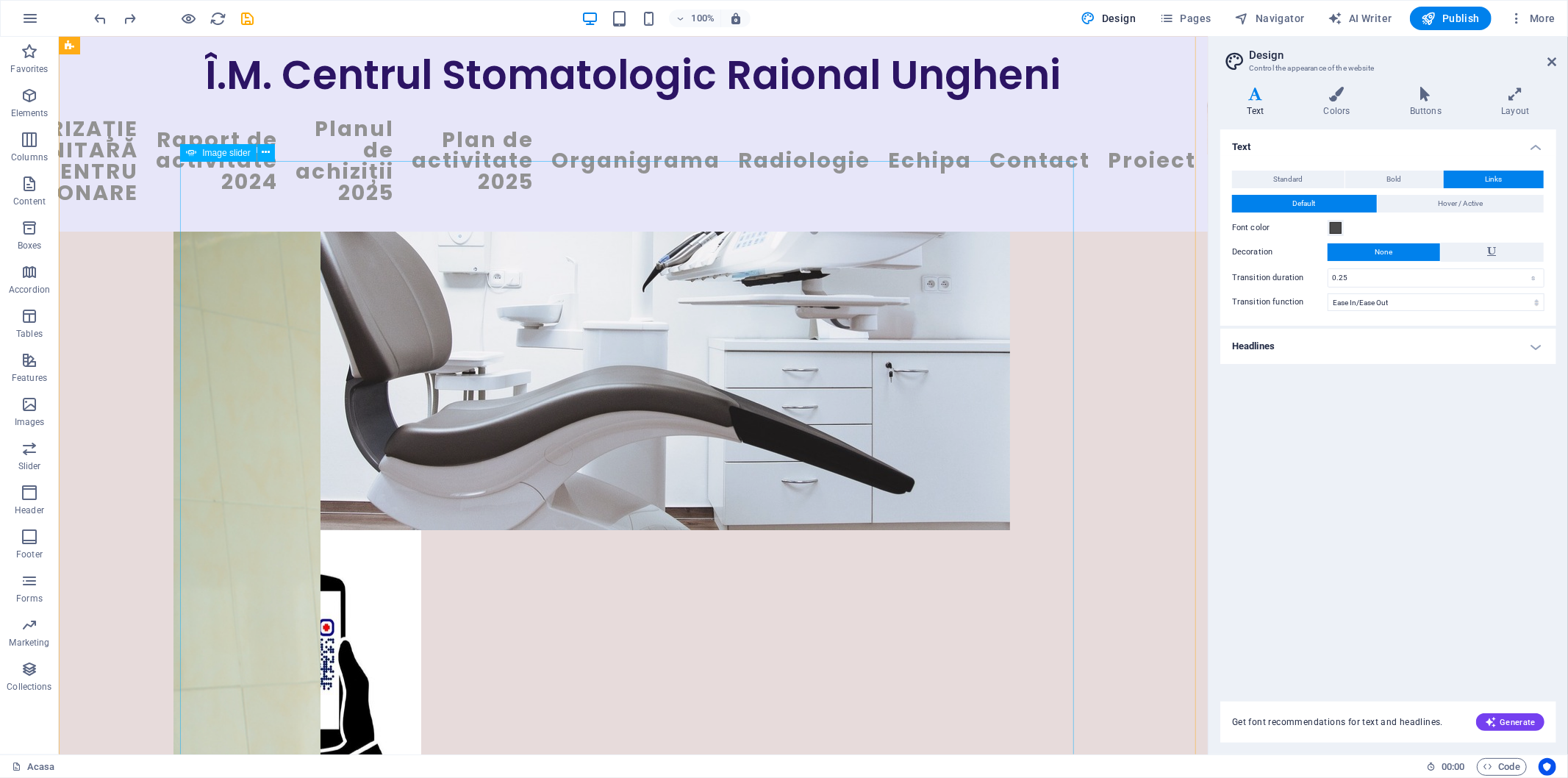
scroll to position [571, 0]
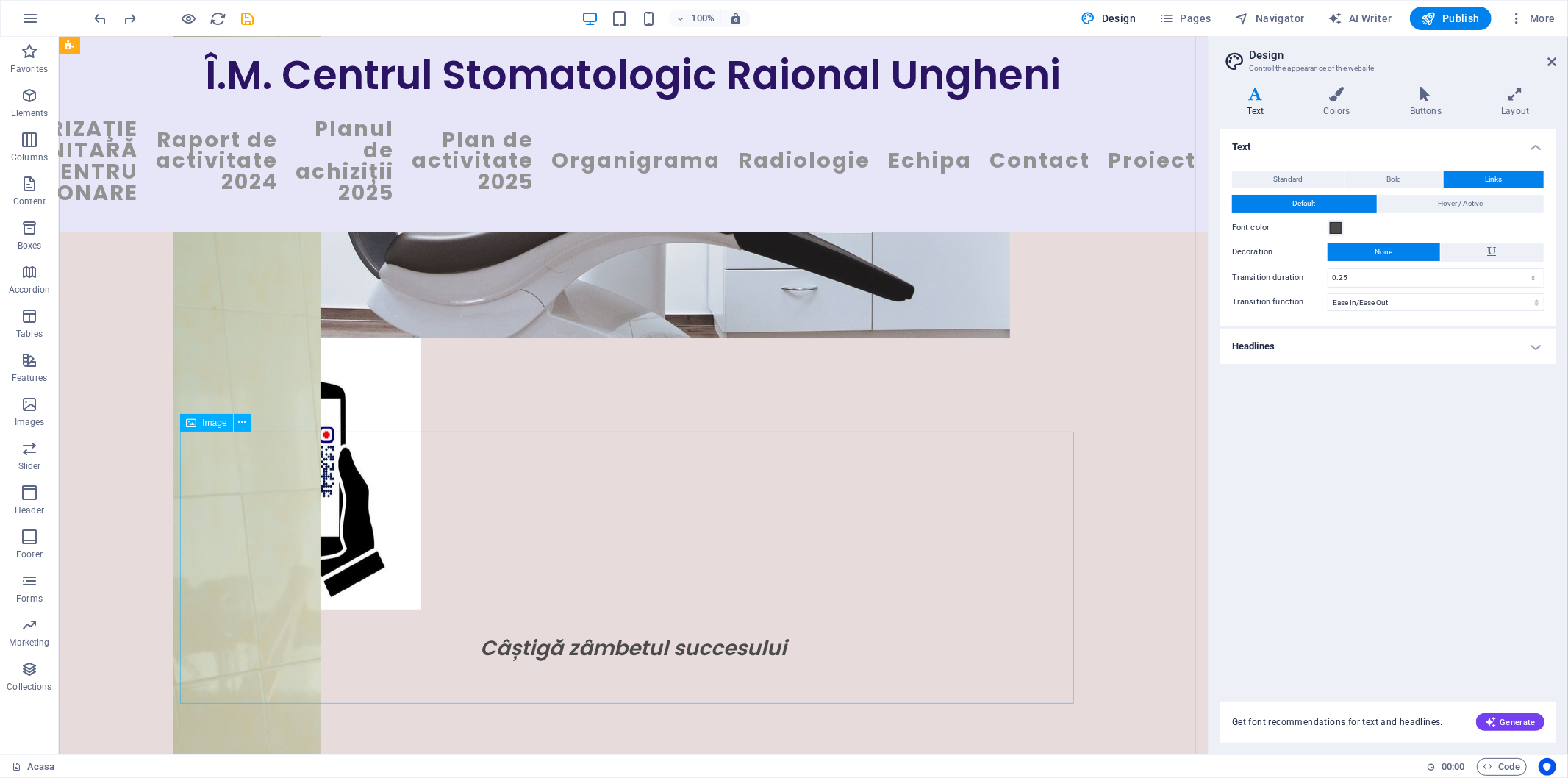
click at [394, 562] on figure at bounding box center [632, 473] width 894 height 272
click at [244, 419] on icon at bounding box center [242, 422] width 8 height 15
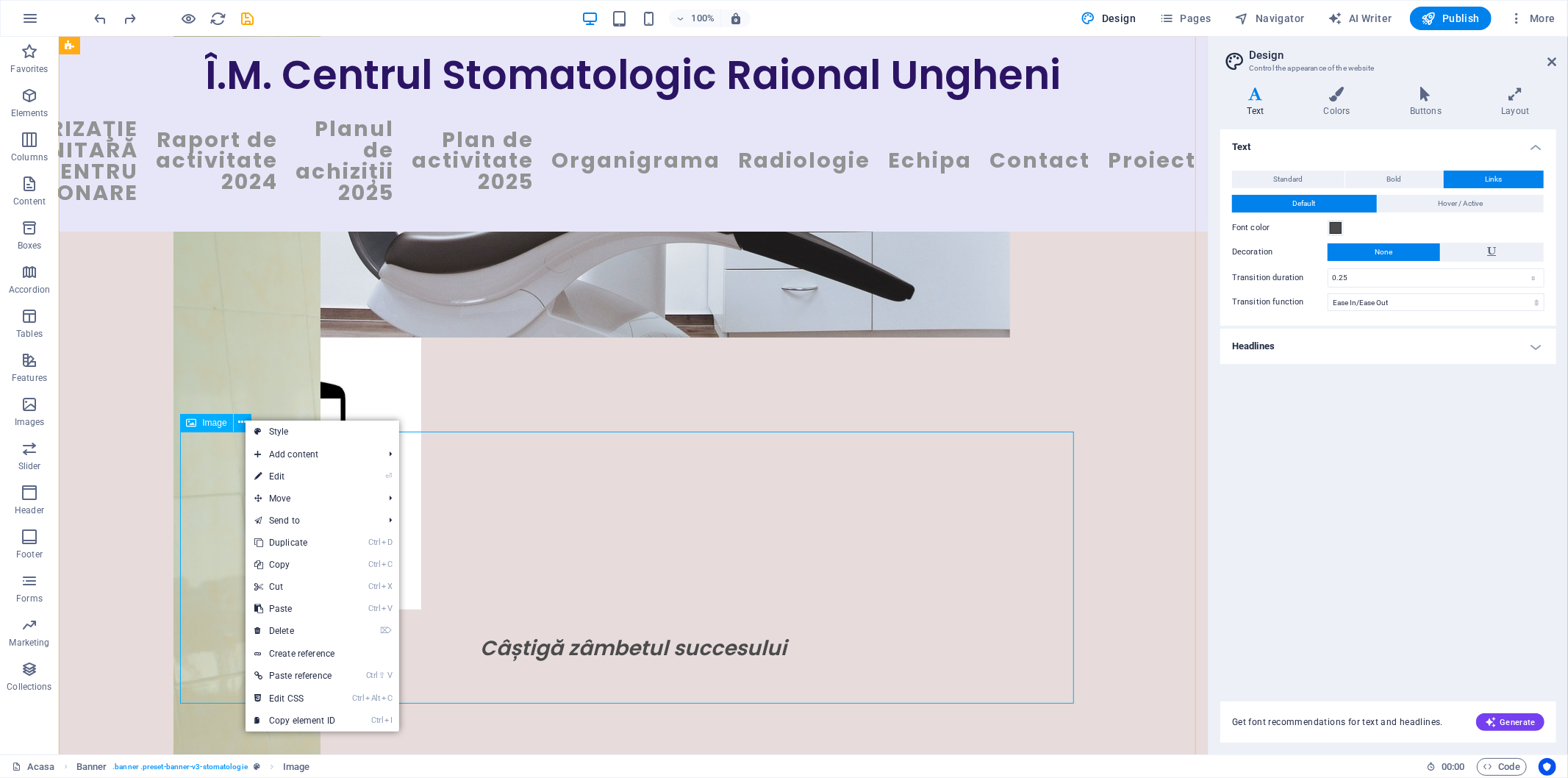
click at [219, 422] on span "Image" at bounding box center [214, 423] width 24 height 8
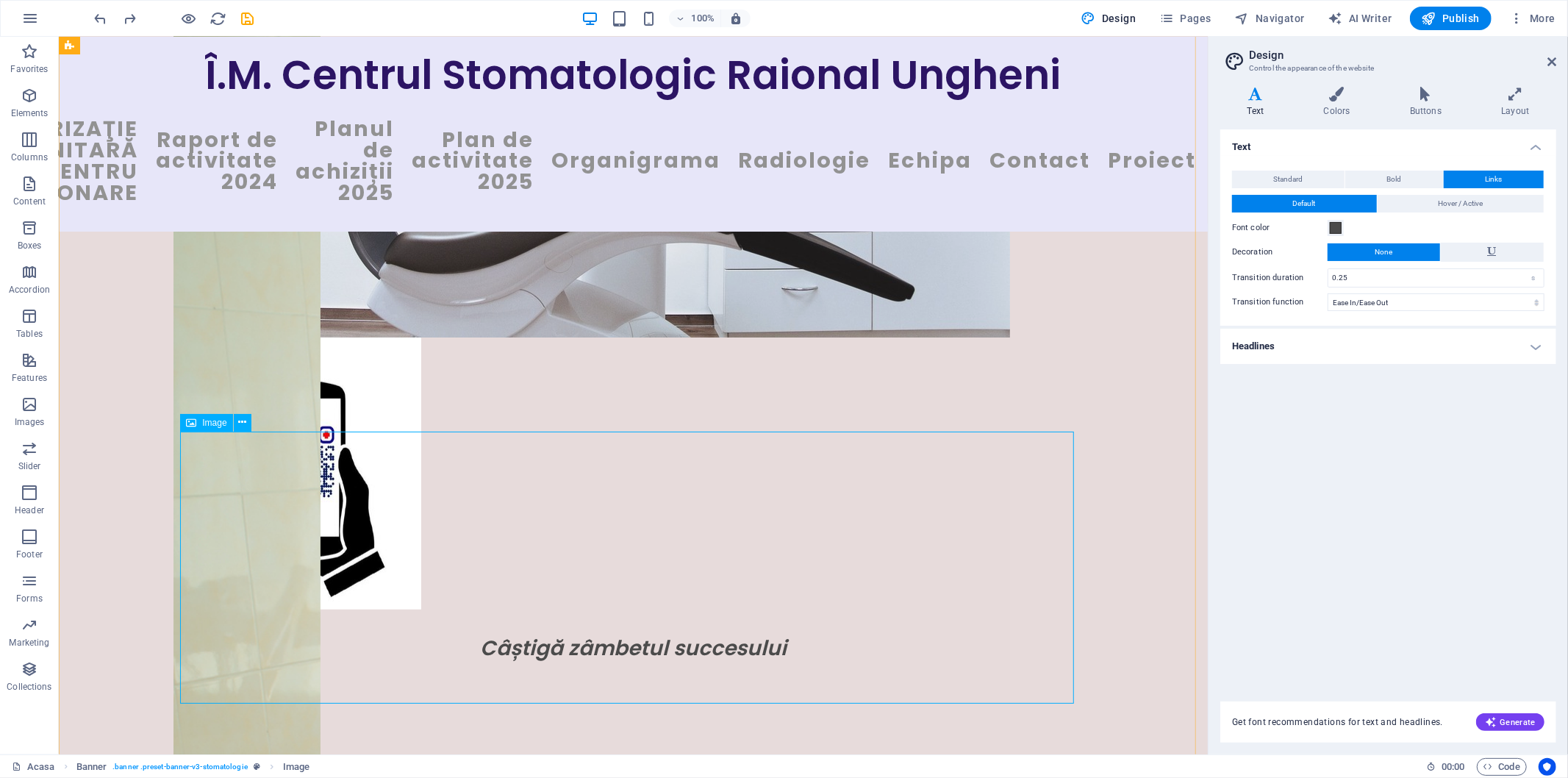
click at [219, 426] on span "Image" at bounding box center [214, 423] width 24 height 8
click at [243, 421] on icon at bounding box center [242, 422] width 8 height 15
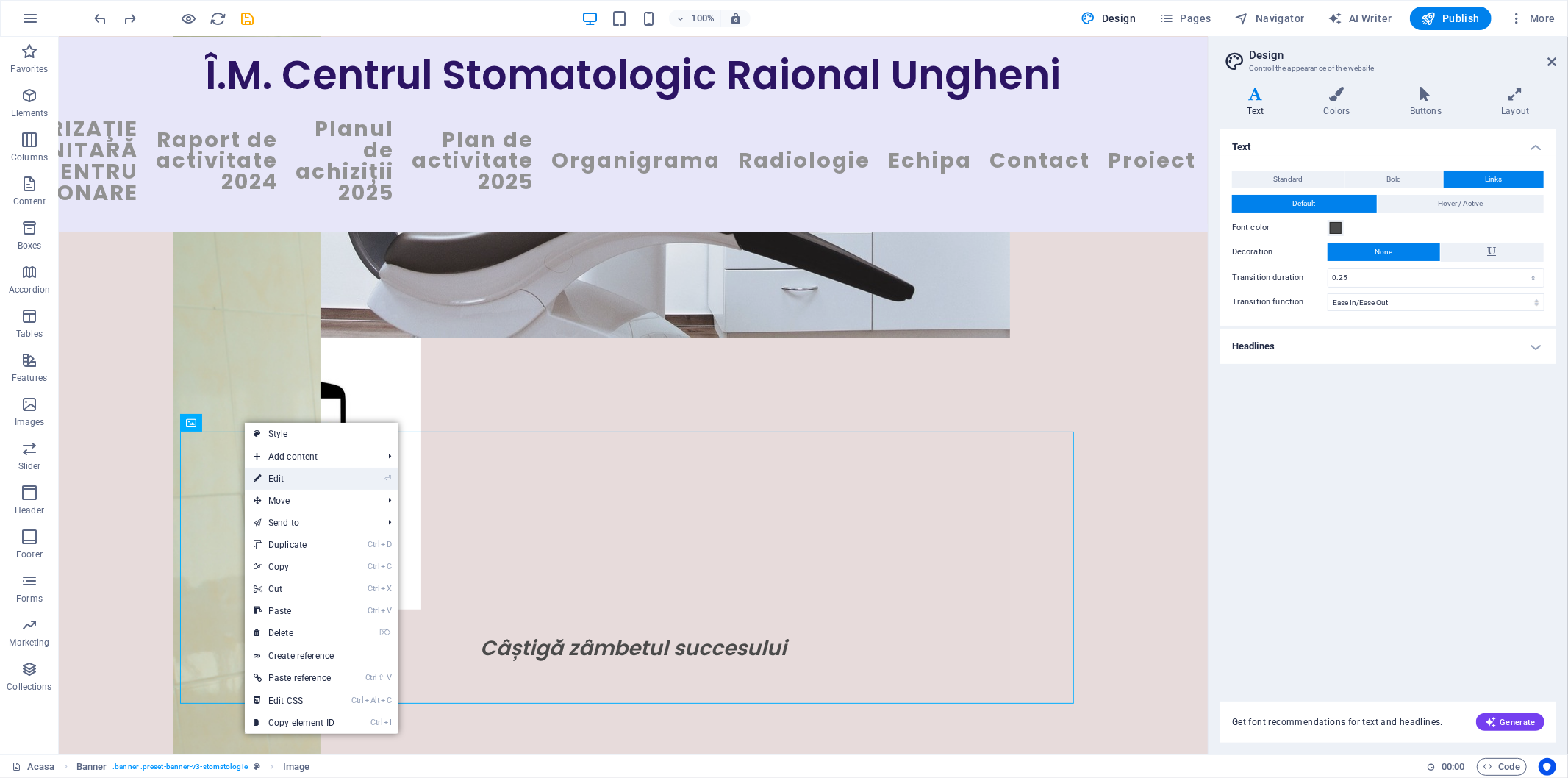
click at [284, 473] on link "⏎ Edit" at bounding box center [294, 478] width 99 height 22
select select "px"
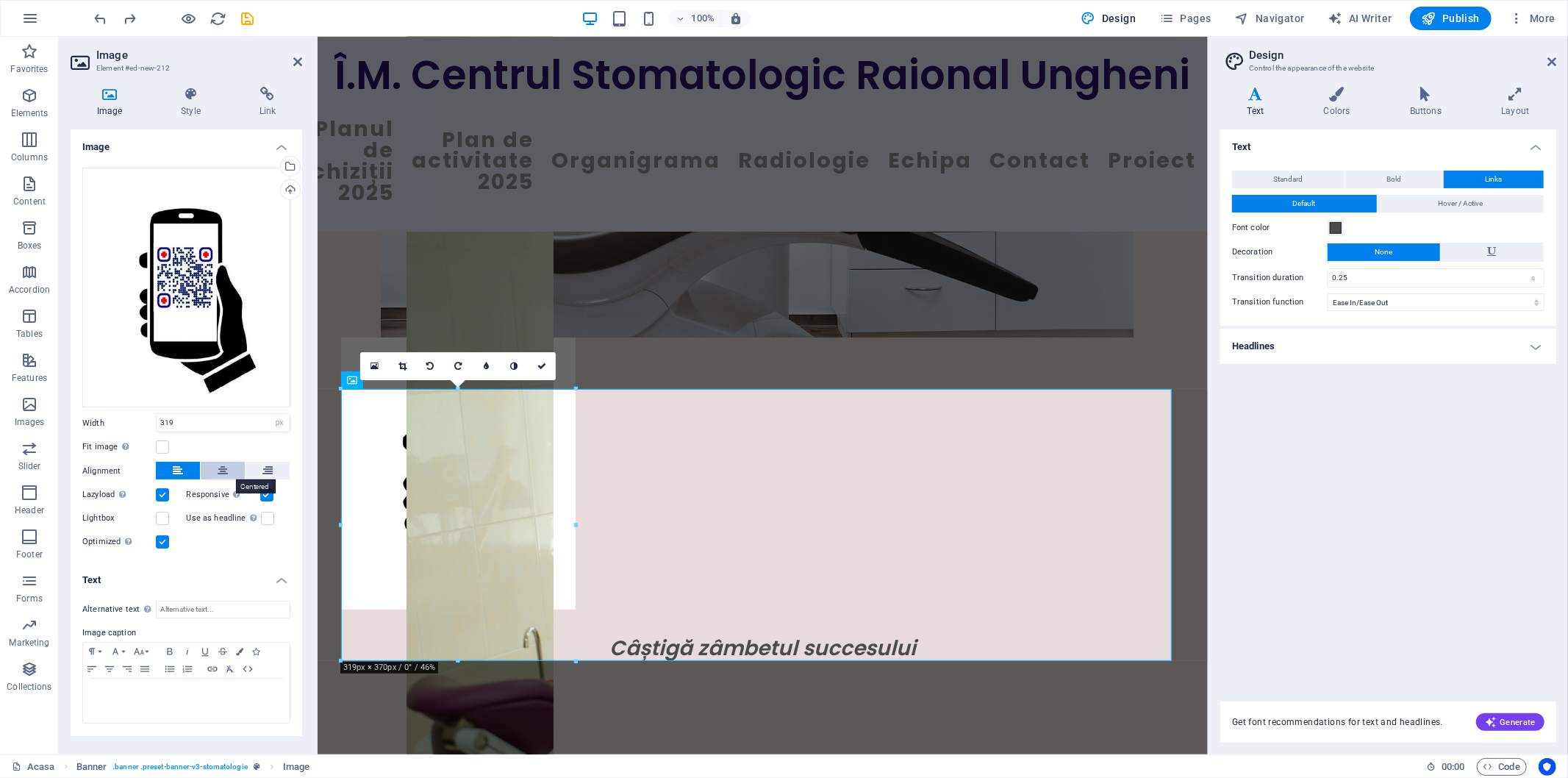
click at [223, 473] on icon at bounding box center [223, 470] width 10 height 18
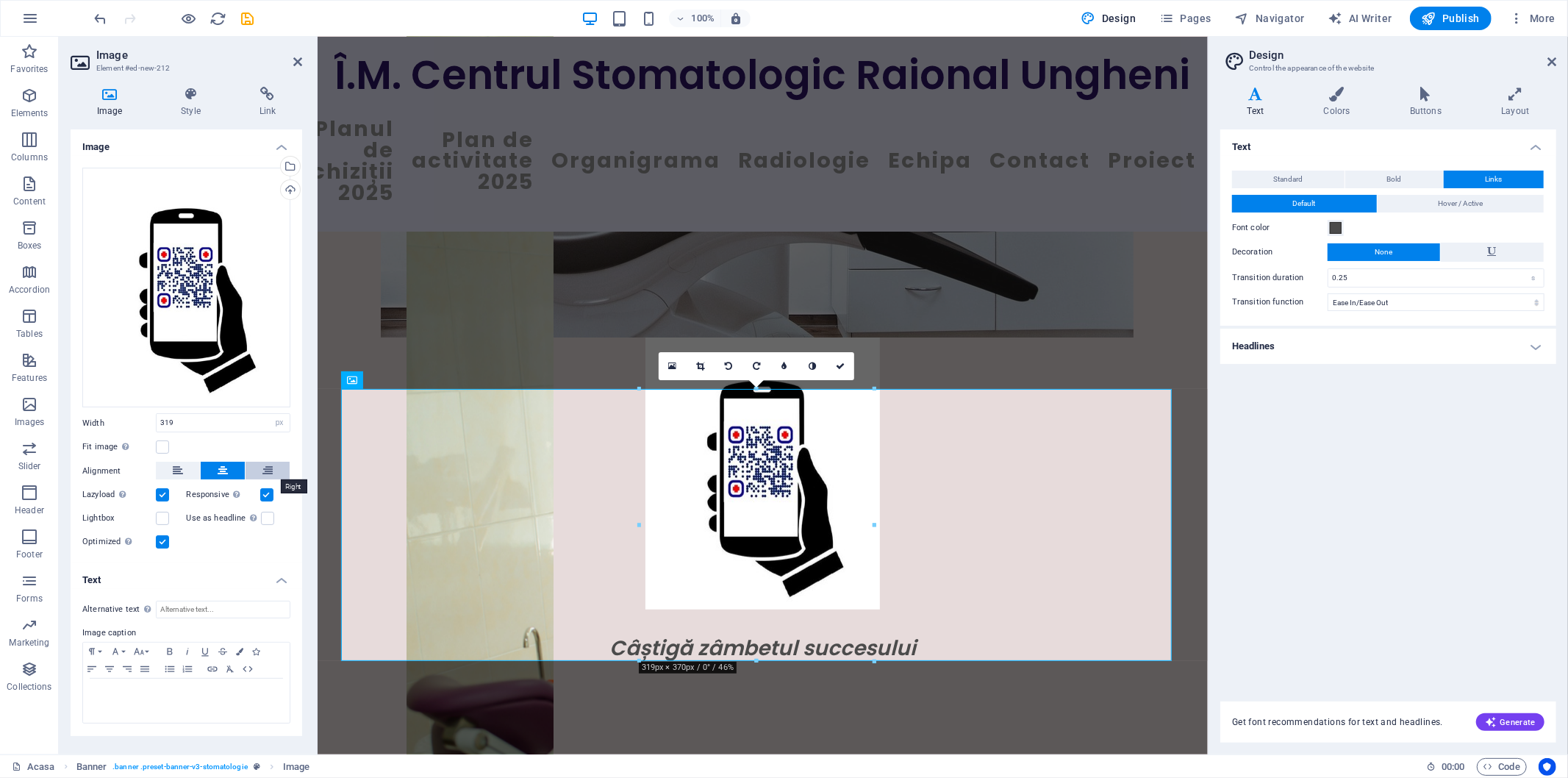
click at [268, 468] on icon at bounding box center [268, 470] width 10 height 18
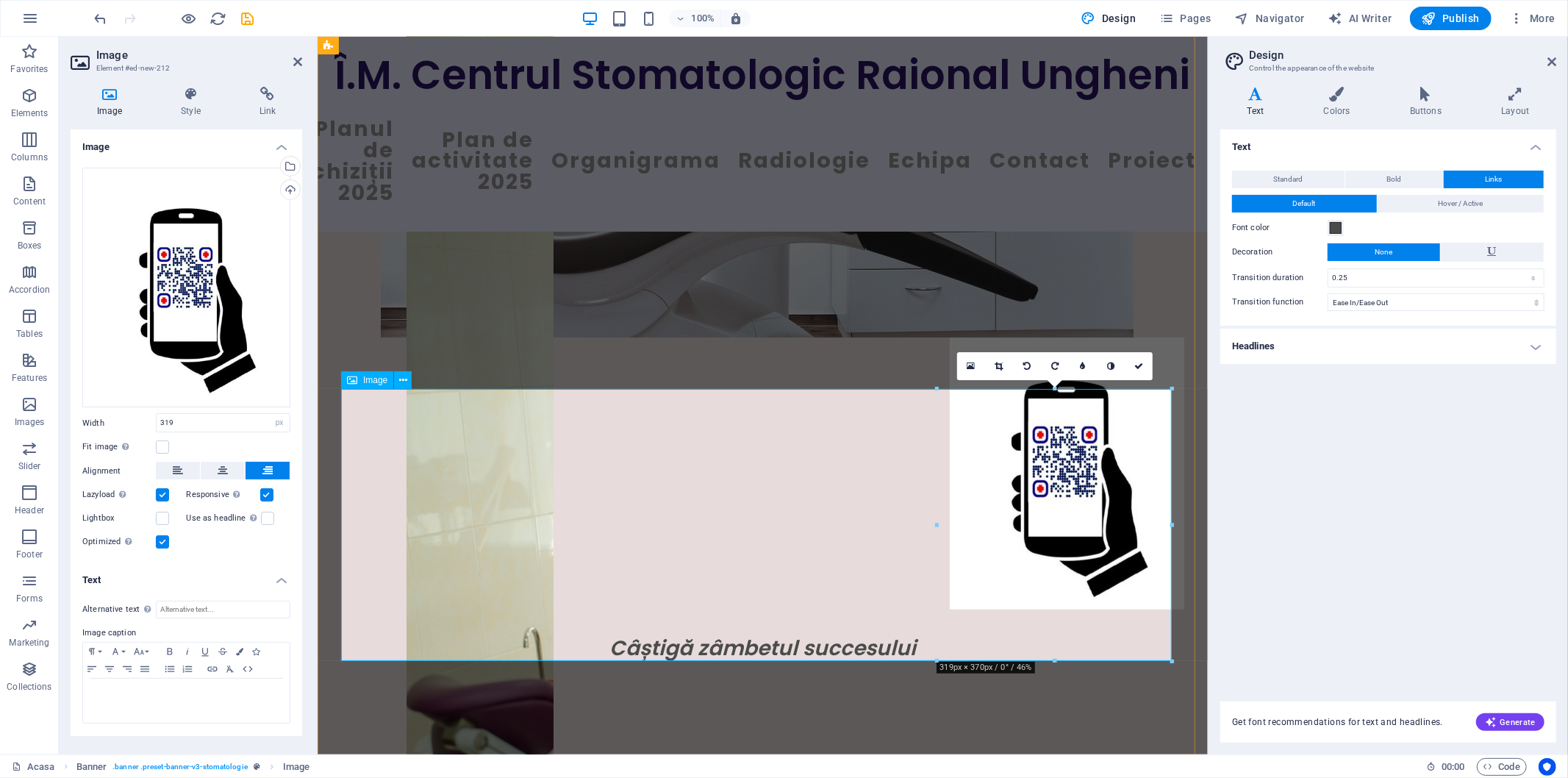
click at [538, 478] on figure at bounding box center [761, 473] width 843 height 272
click at [271, 608] on input "Alternative text The alternative text is used by devices that cannot display im…" at bounding box center [223, 609] width 134 height 18
type input "Vă rugăm, să evaluați serviciile din cadrul Centrului Stomatologic Raional Ungh…"
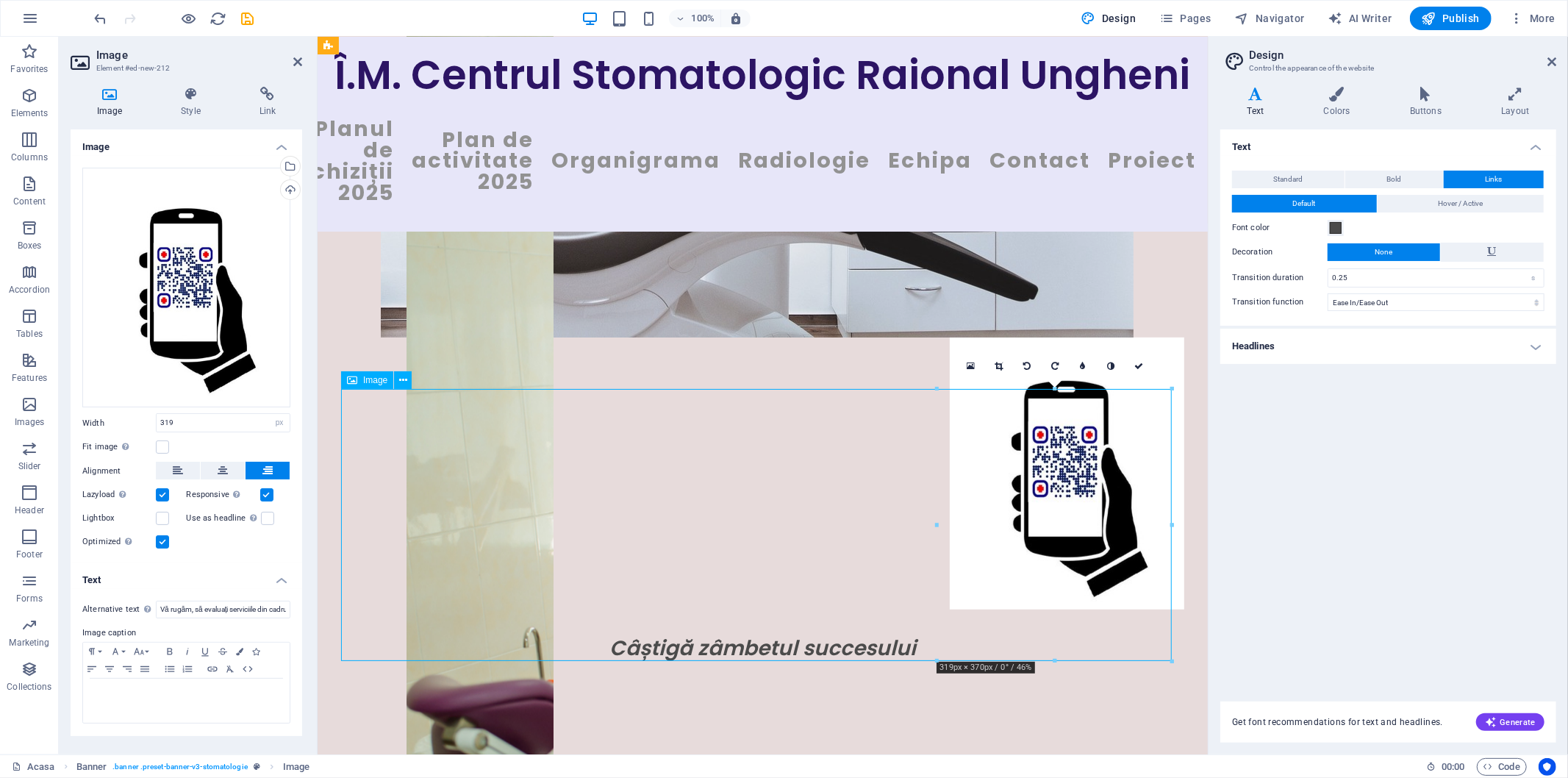
drag, startPoint x: 398, startPoint y: 428, endPoint x: 568, endPoint y: 420, distance: 170.2
click at [568, 420] on figure at bounding box center [761, 473] width 843 height 272
click at [509, 450] on figure at bounding box center [761, 473] width 843 height 272
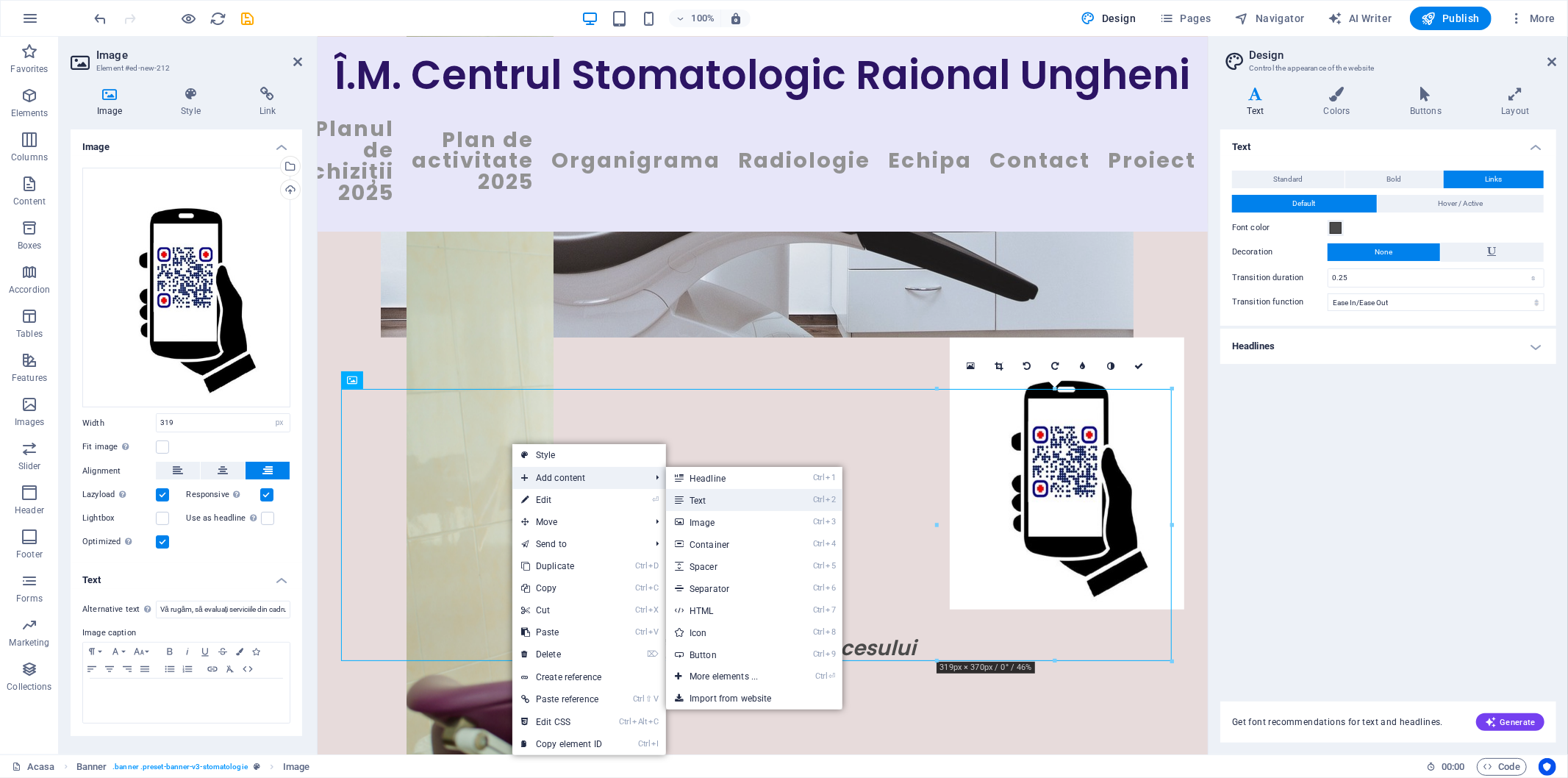
click at [706, 501] on link "Ctrl 2 Text" at bounding box center [727, 500] width 122 height 22
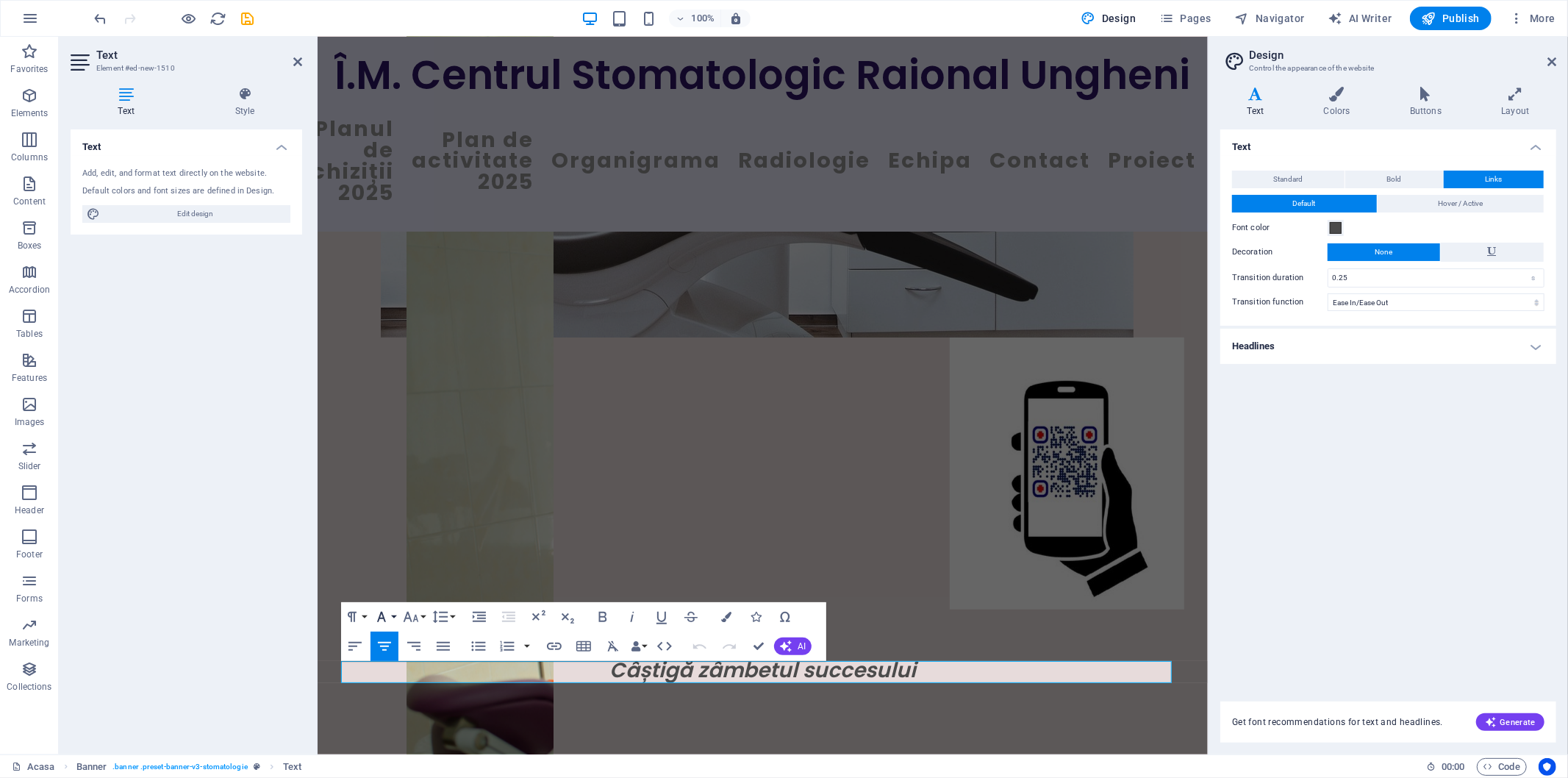
click at [380, 620] on icon "button" at bounding box center [381, 616] width 18 height 18
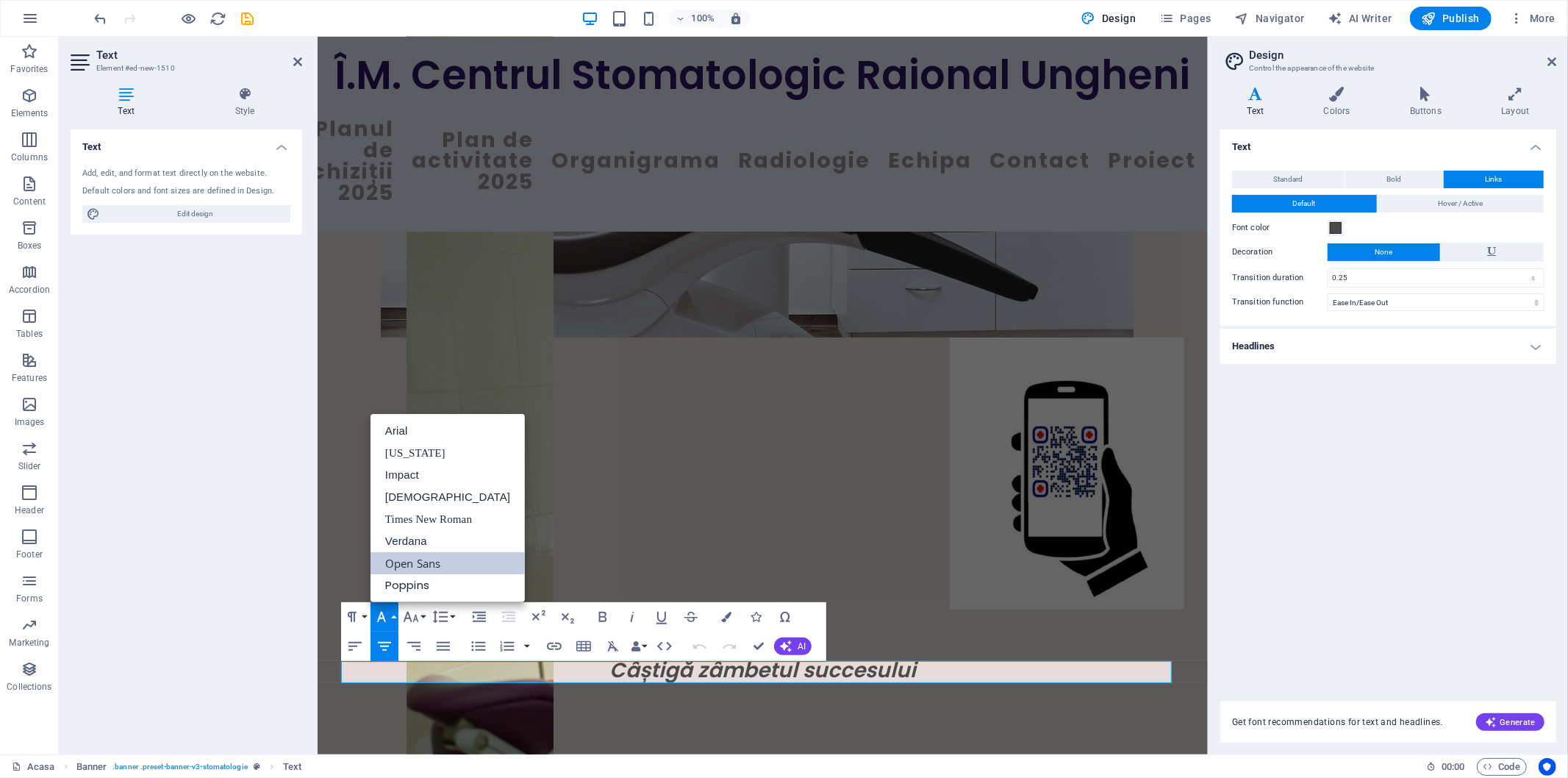
scroll to position [0, 0]
click at [400, 472] on link "Impact" at bounding box center [447, 475] width 154 height 22
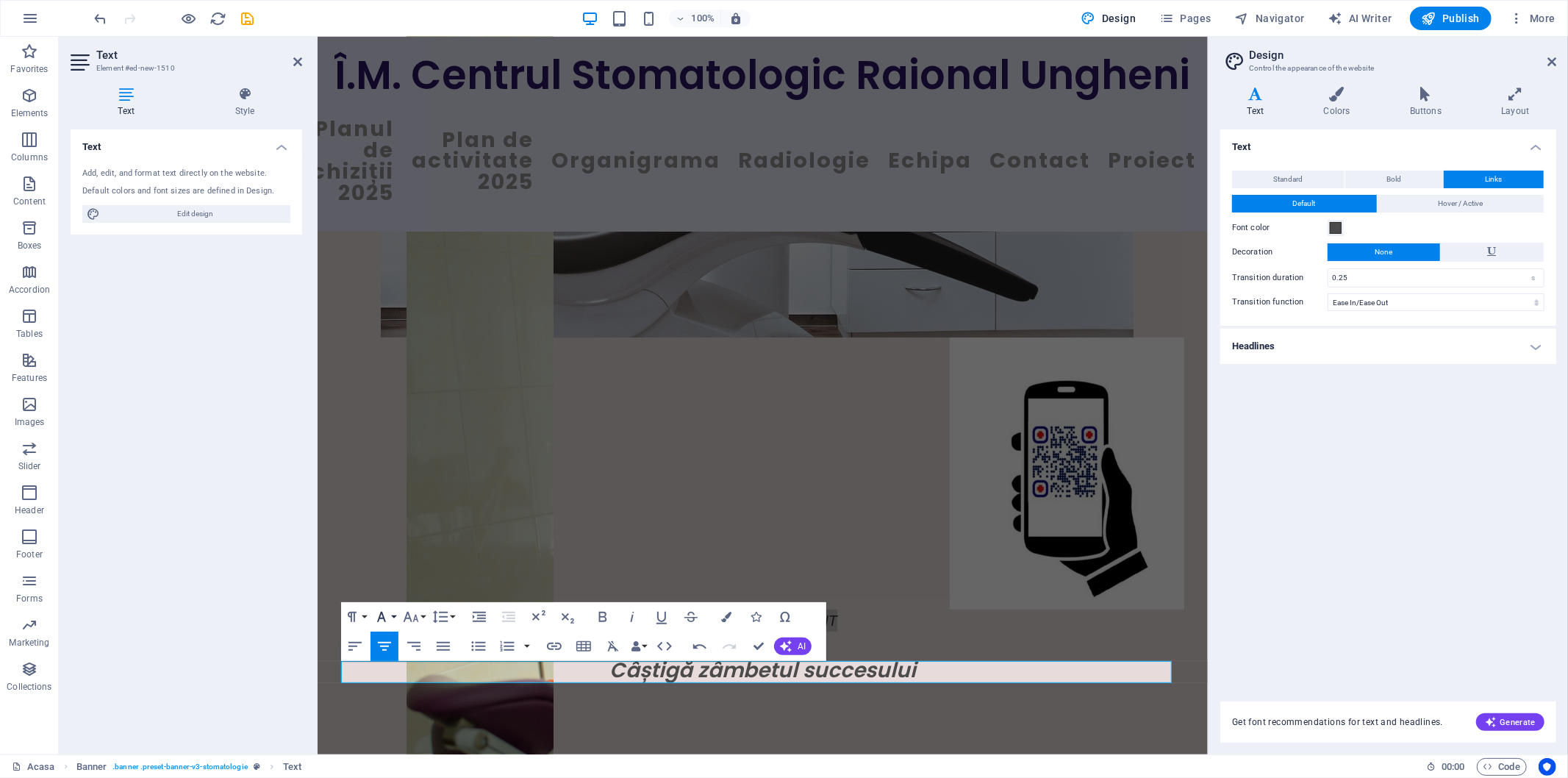
click at [383, 614] on icon "button" at bounding box center [381, 617] width 8 height 10
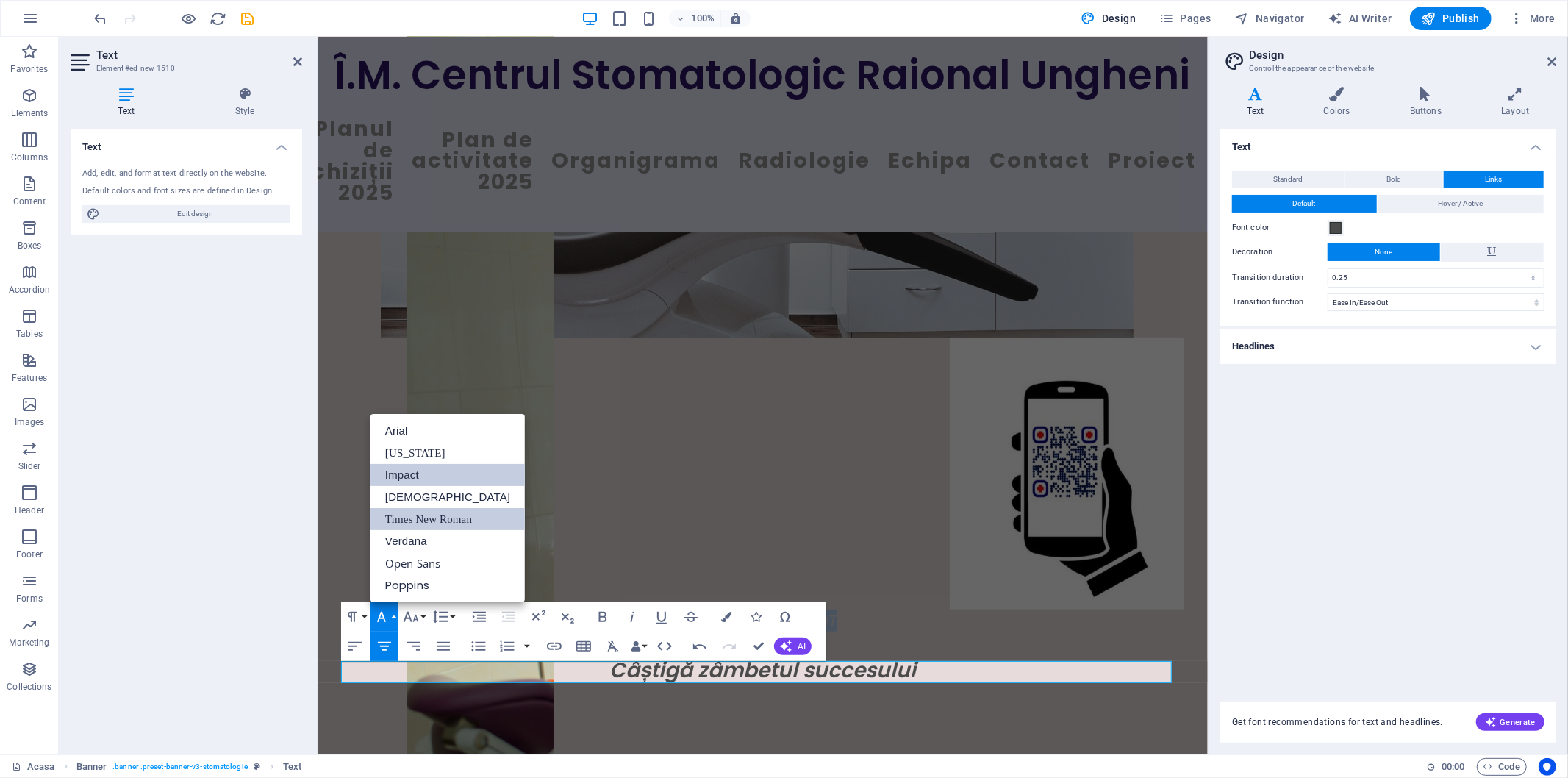
click at [397, 520] on link "Times New Roman" at bounding box center [447, 519] width 154 height 22
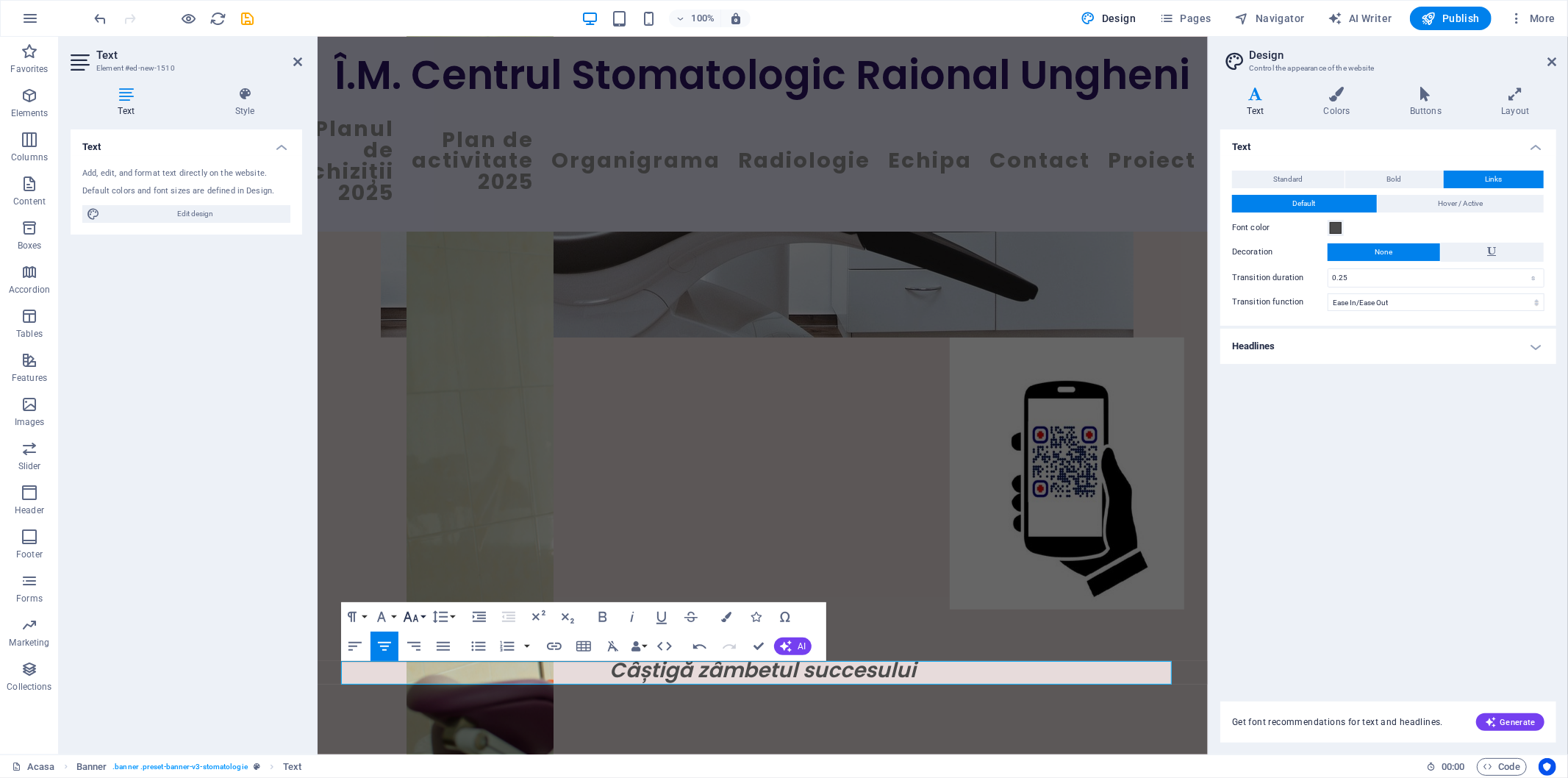
click at [413, 621] on icon "button" at bounding box center [410, 616] width 18 height 18
click at [419, 505] on link "12" at bounding box center [426, 505] width 53 height 22
click at [298, 764] on span "Text" at bounding box center [292, 766] width 19 height 18
click at [817, 630] on p "New text element" at bounding box center [761, 619] width 843 height 22
click at [795, 627] on span "New text element" at bounding box center [762, 622] width 83 height 10
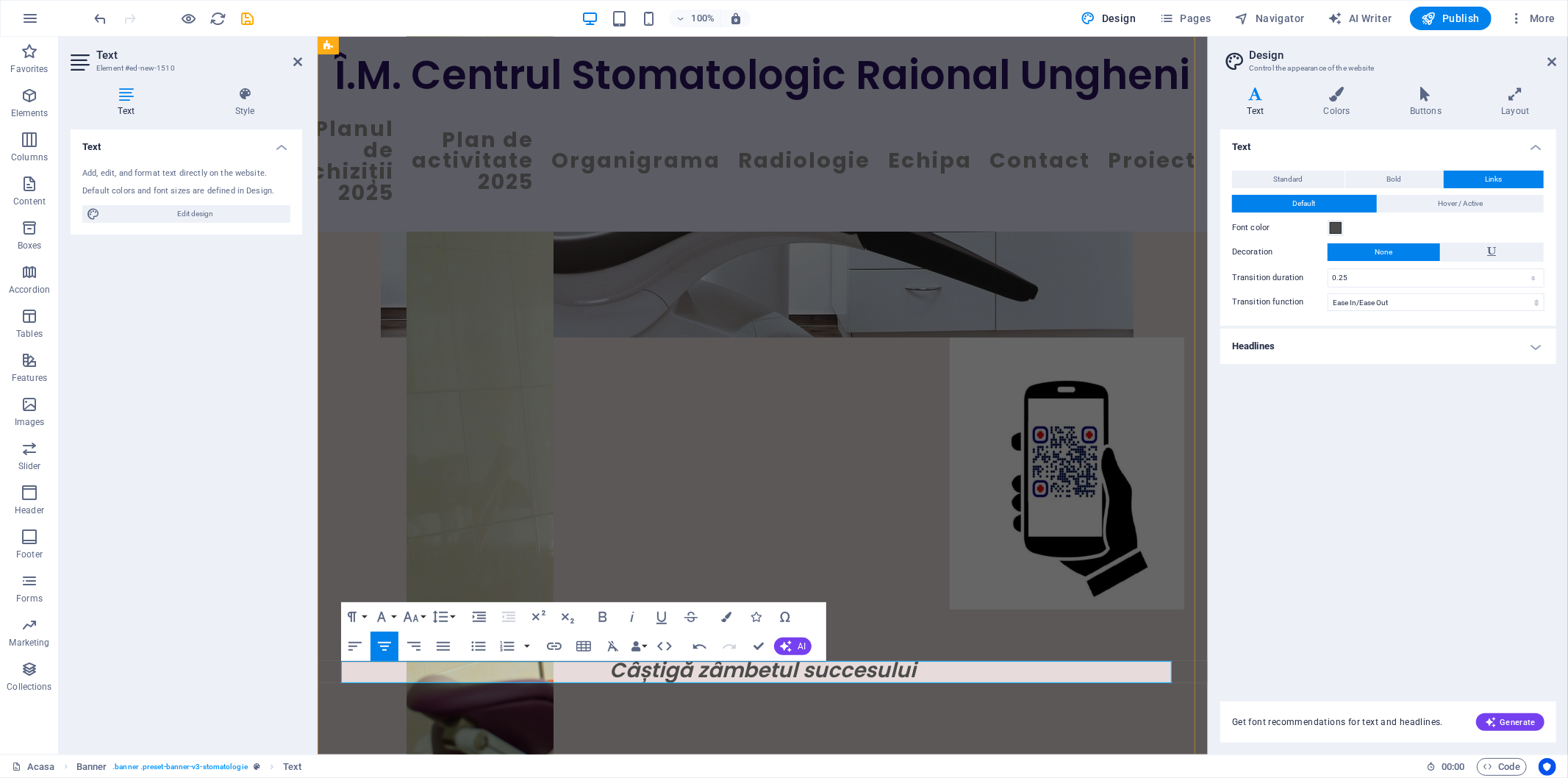
click at [766, 627] on span "New text element" at bounding box center [762, 622] width 83 height 10
click at [753, 627] on span "New text element" at bounding box center [762, 622] width 83 height 10
drag, startPoint x: 755, startPoint y: 670, endPoint x: 775, endPoint y: 668, distance: 20.1
click at [761, 627] on span "New text element" at bounding box center [762, 622] width 83 height 10
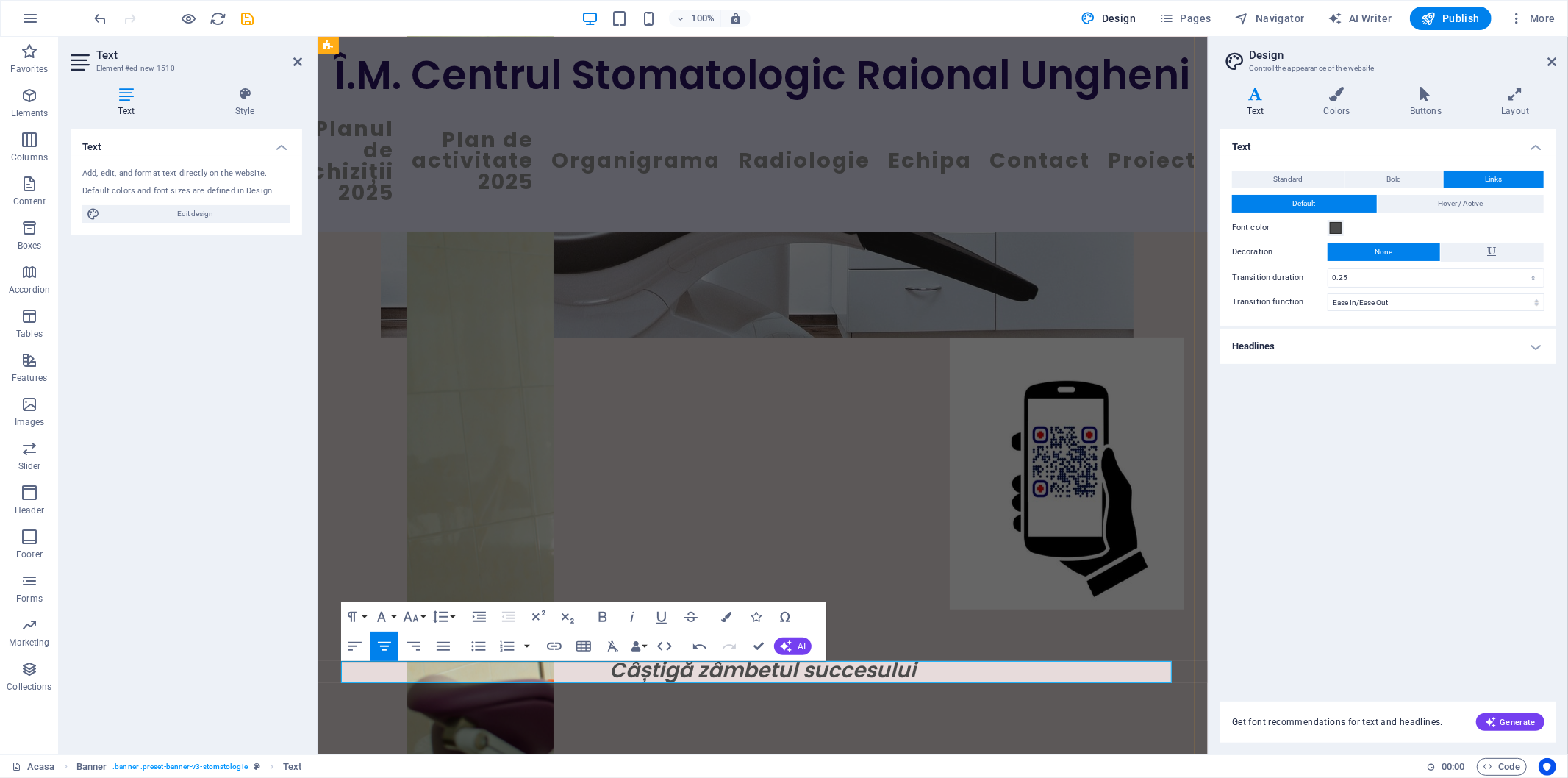
drag, startPoint x: 779, startPoint y: 667, endPoint x: 744, endPoint y: 672, distance: 35.4
click at [744, 630] on p "New text element" at bounding box center [761, 619] width 843 height 22
click at [722, 627] on span "New text element" at bounding box center [762, 622] width 83 height 10
click at [755, 627] on span "New text element" at bounding box center [762, 622] width 83 height 10
click at [738, 627] on span "New text element" at bounding box center [762, 622] width 83 height 10
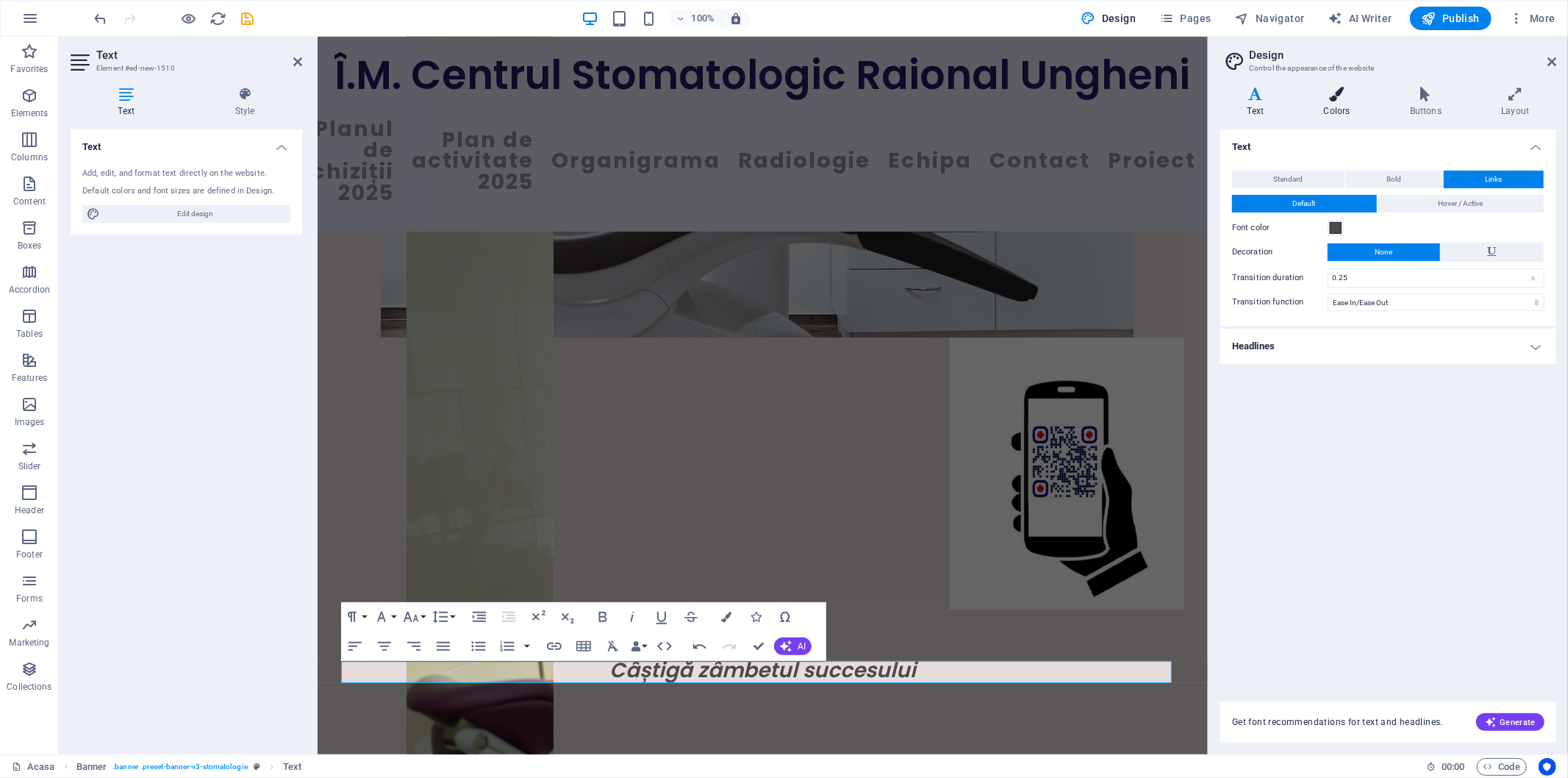
click at [1336, 100] on icon at bounding box center [1337, 94] width 80 height 14
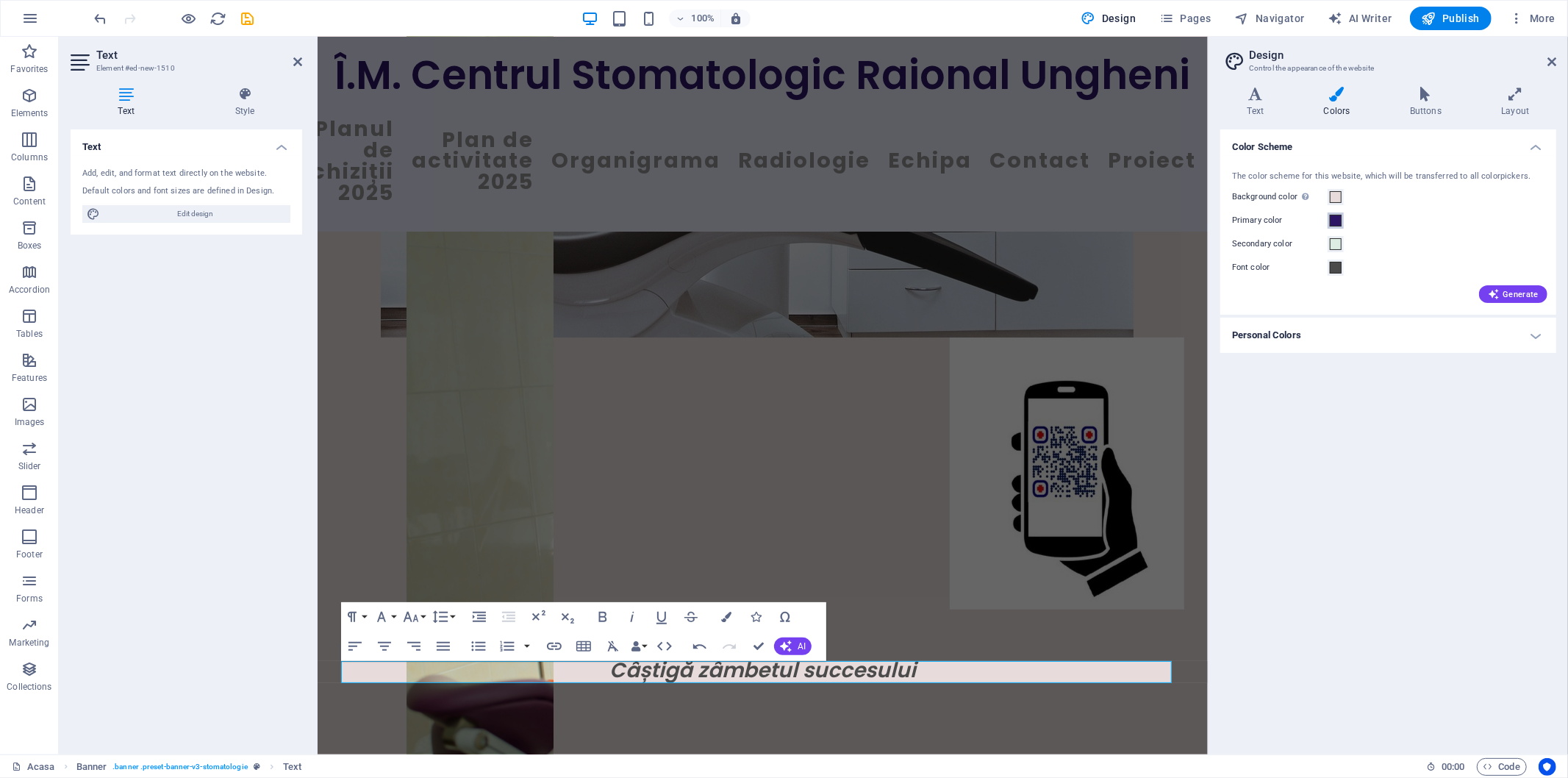
click at [1338, 219] on span at bounding box center [1336, 220] width 12 height 12
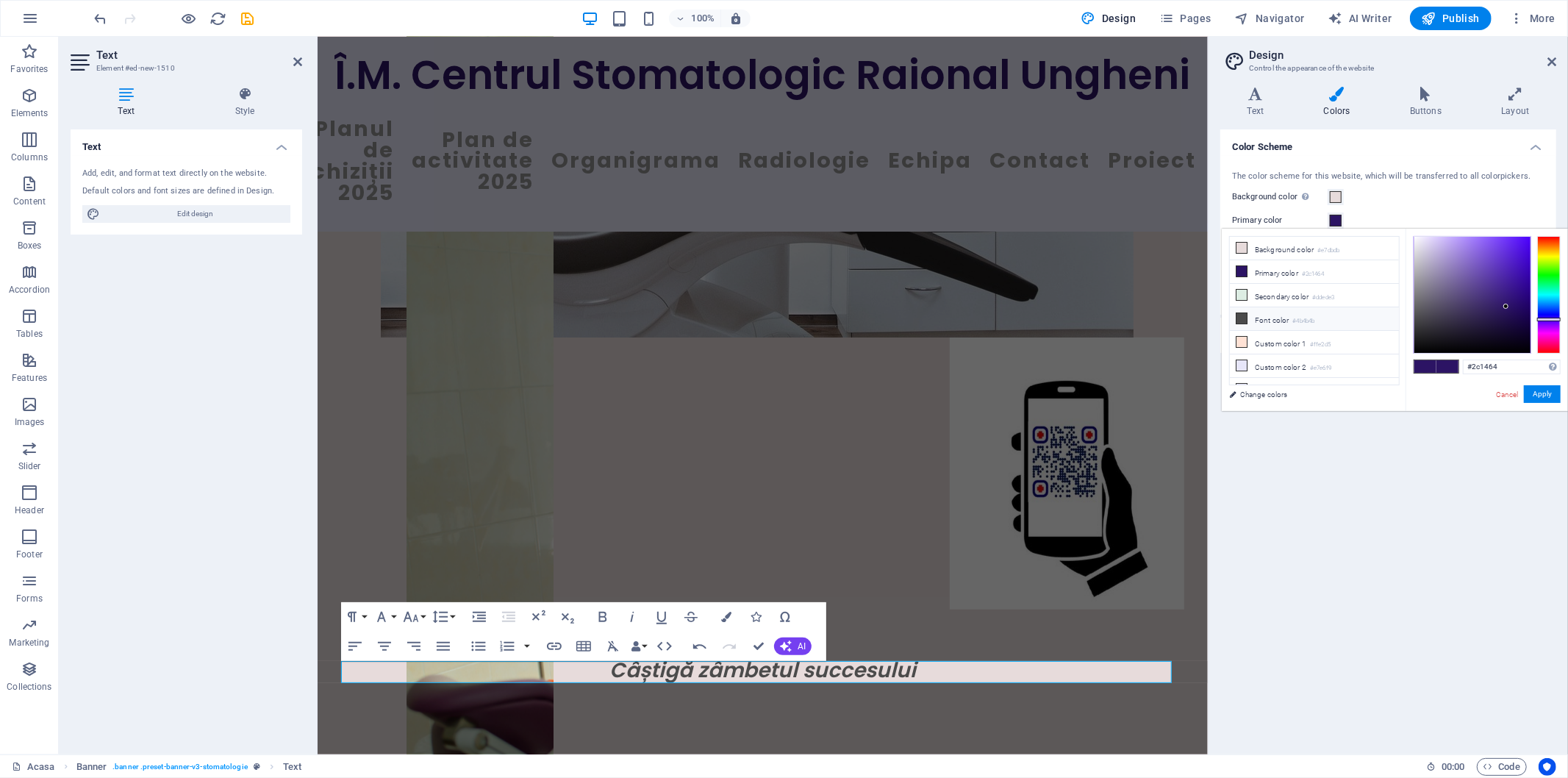
click at [1242, 321] on icon at bounding box center [1241, 318] width 10 height 10
type input "#4b4b4b"
click at [1549, 395] on button "Apply" at bounding box center [1543, 393] width 37 height 18
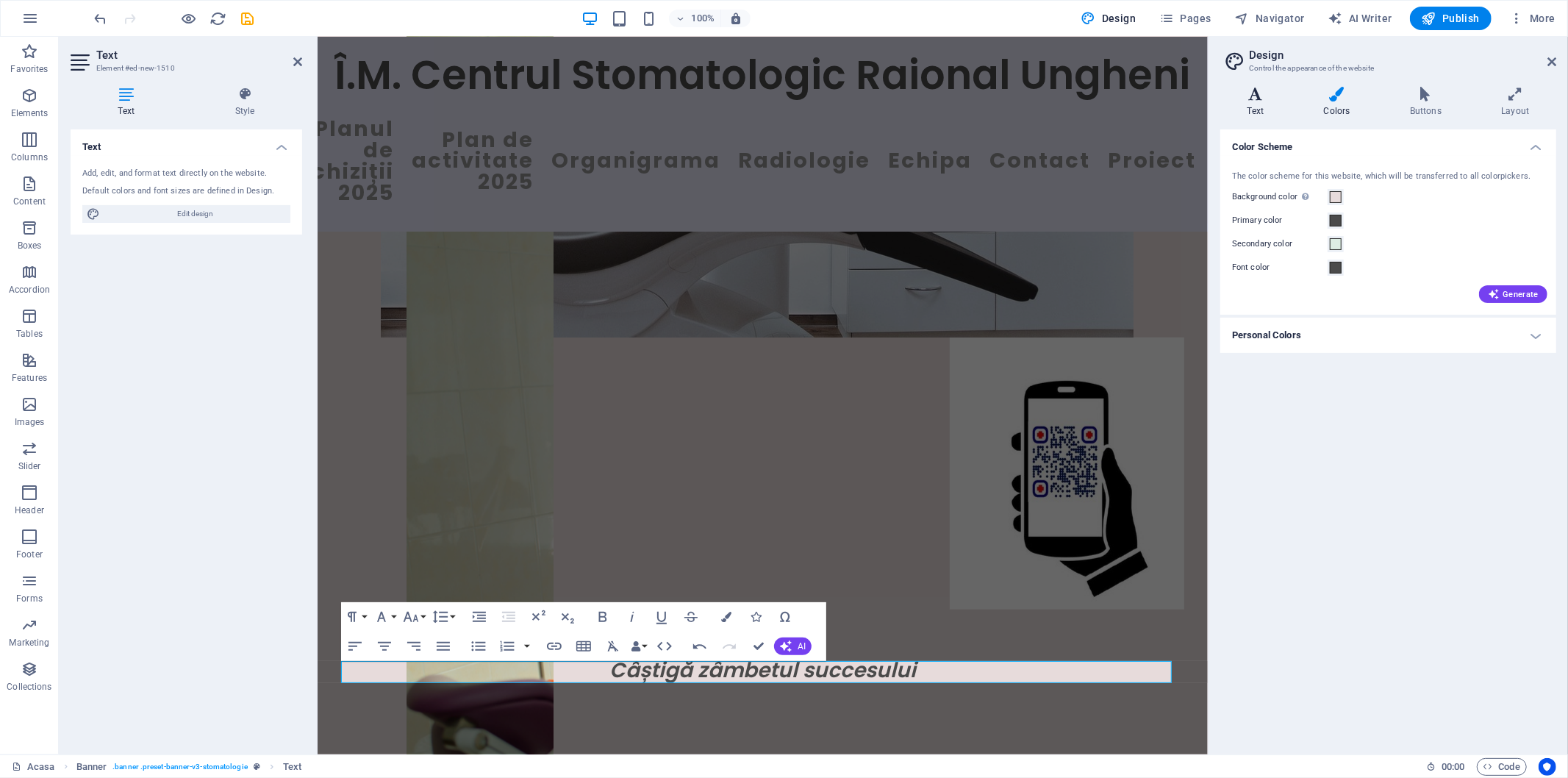
click at [1256, 104] on h4 "Text" at bounding box center [1258, 102] width 77 height 31
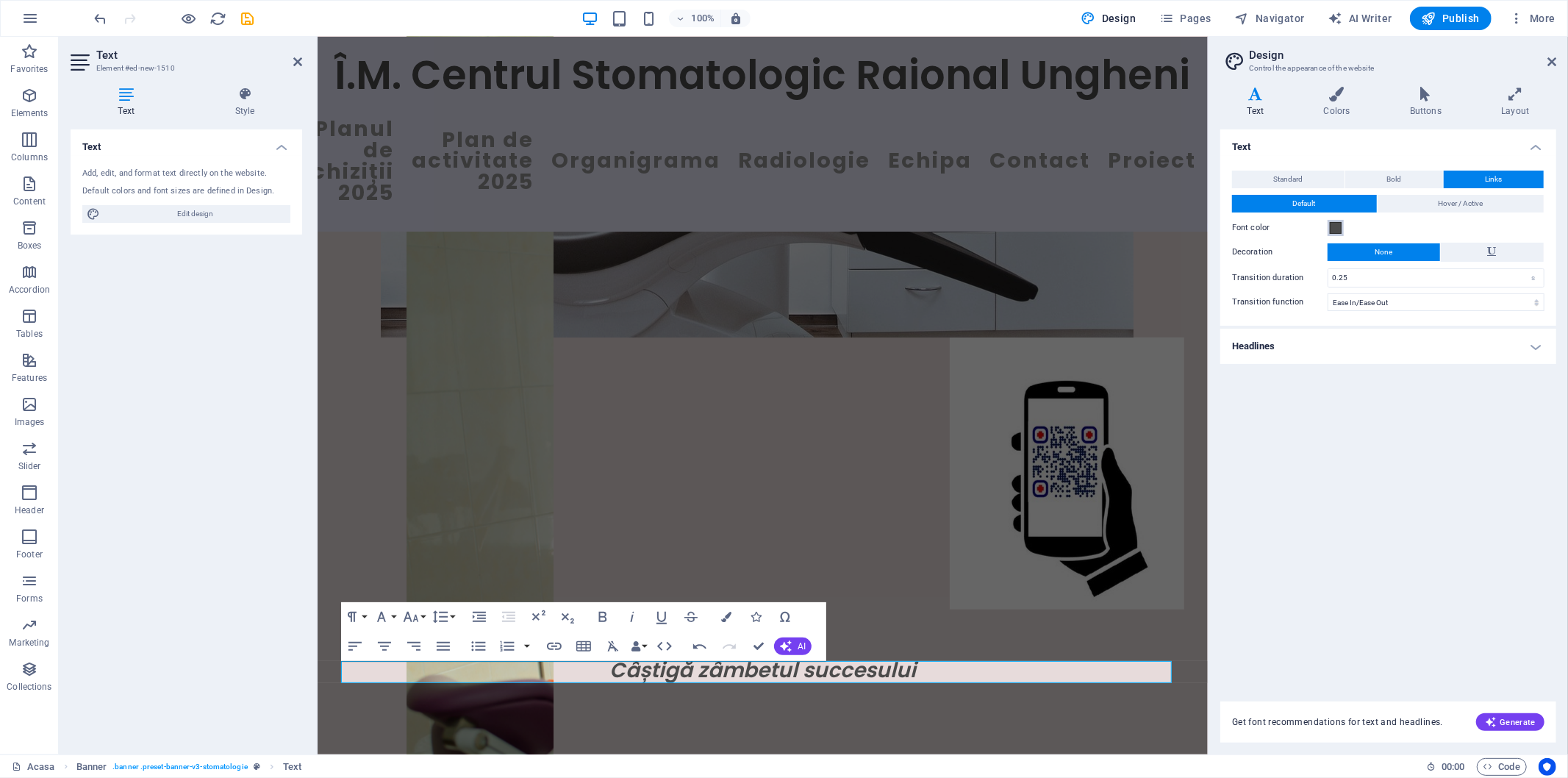
click at [1341, 229] on span at bounding box center [1336, 228] width 12 height 12
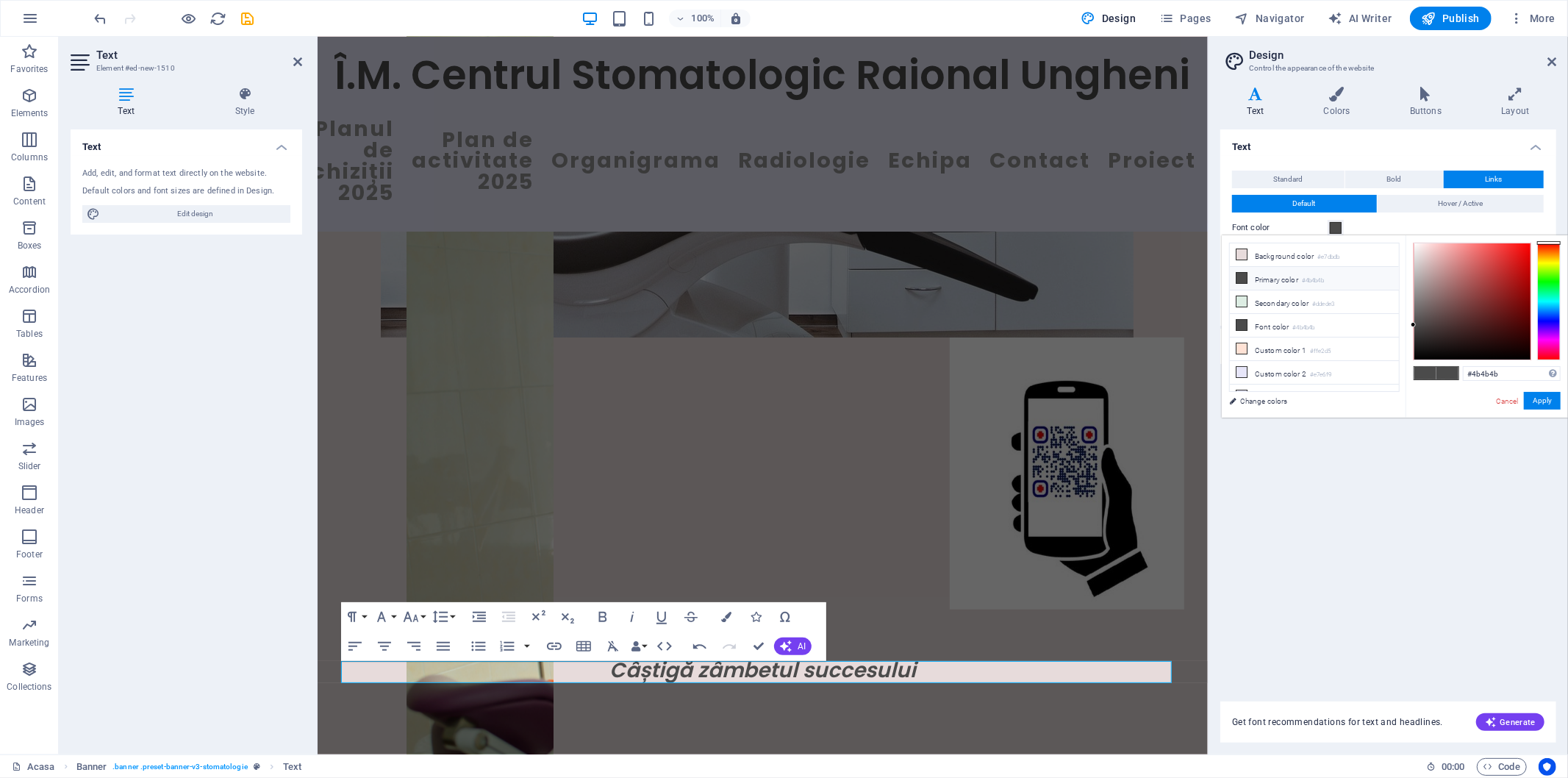
click at [1240, 274] on icon at bounding box center [1241, 278] width 10 height 10
click at [1244, 324] on icon at bounding box center [1241, 325] width 10 height 10
click at [1546, 397] on button "Apply" at bounding box center [1543, 400] width 37 height 18
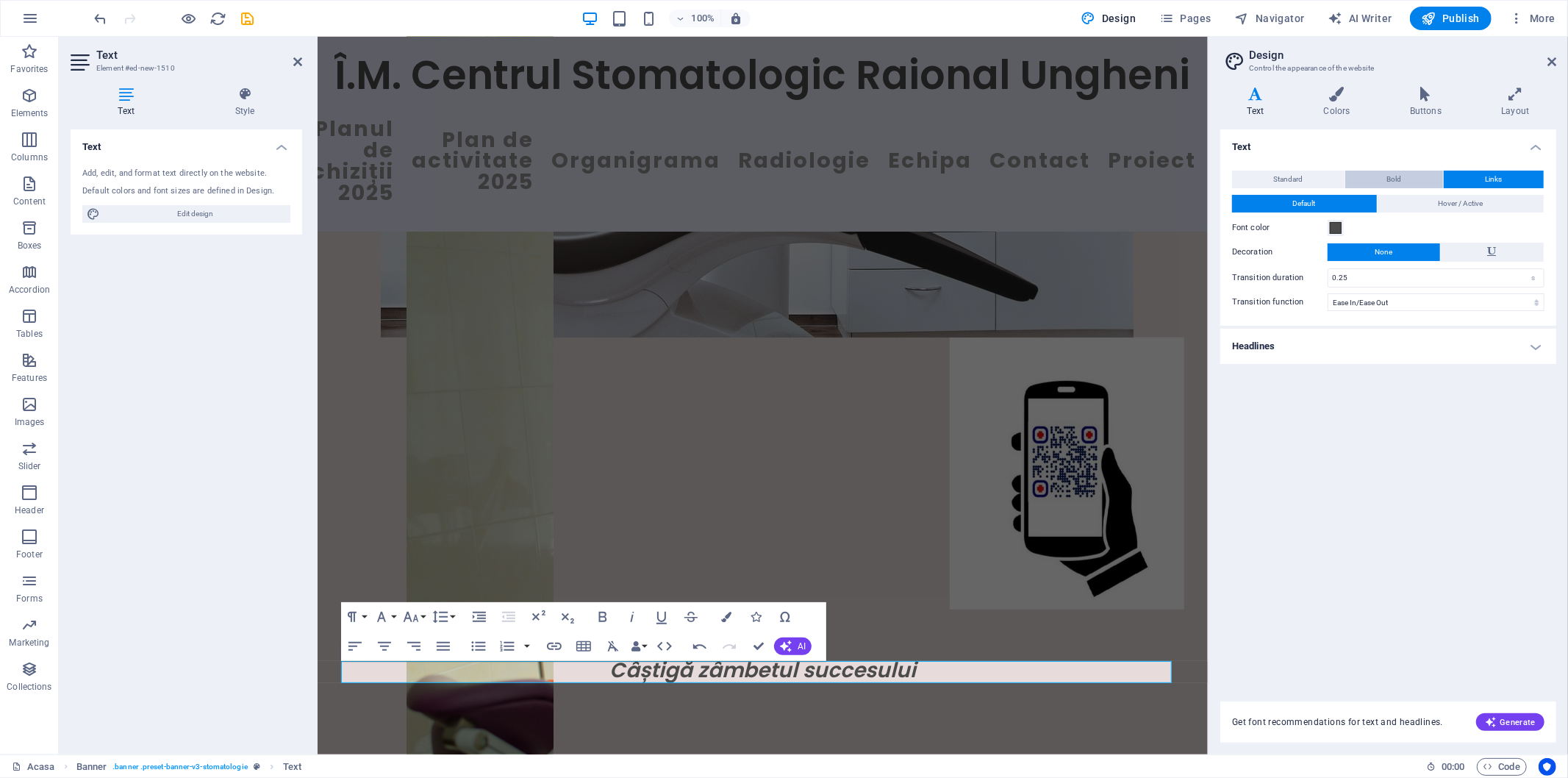
click at [1414, 181] on button "Bold" at bounding box center [1394, 179] width 98 height 18
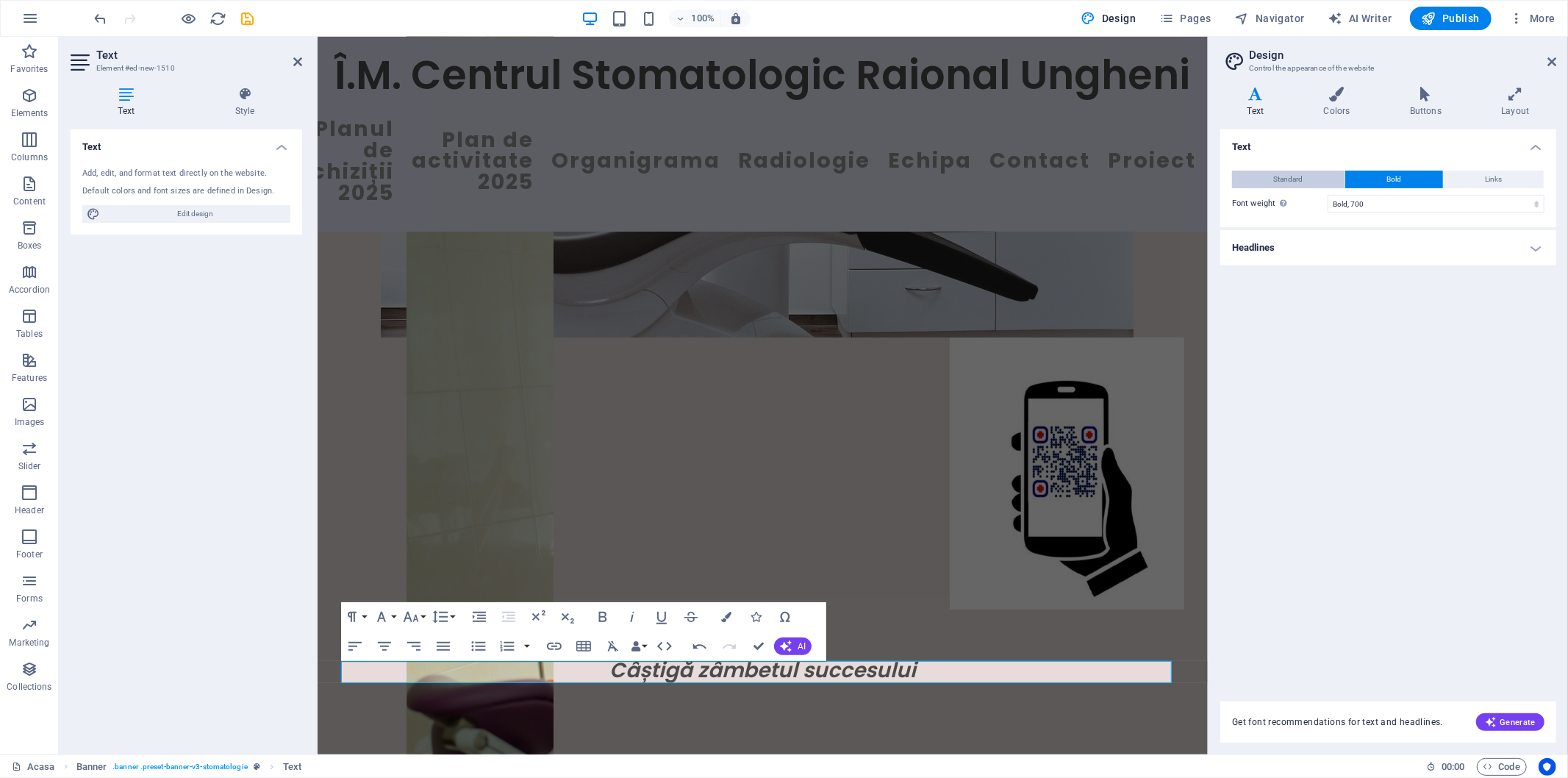
click at [1311, 179] on button "Standard" at bounding box center [1288, 179] width 112 height 18
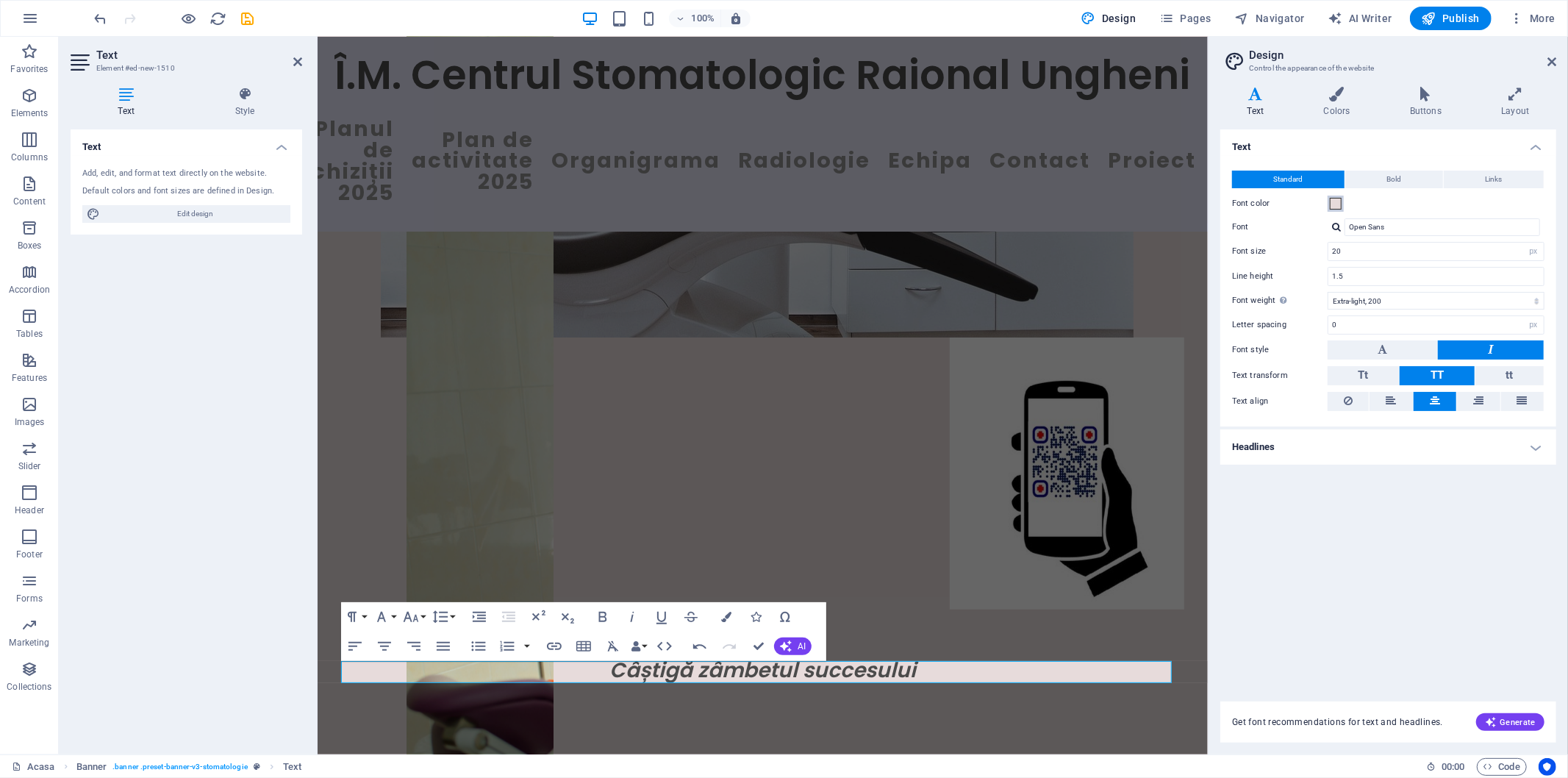
click at [1338, 203] on span at bounding box center [1336, 203] width 12 height 12
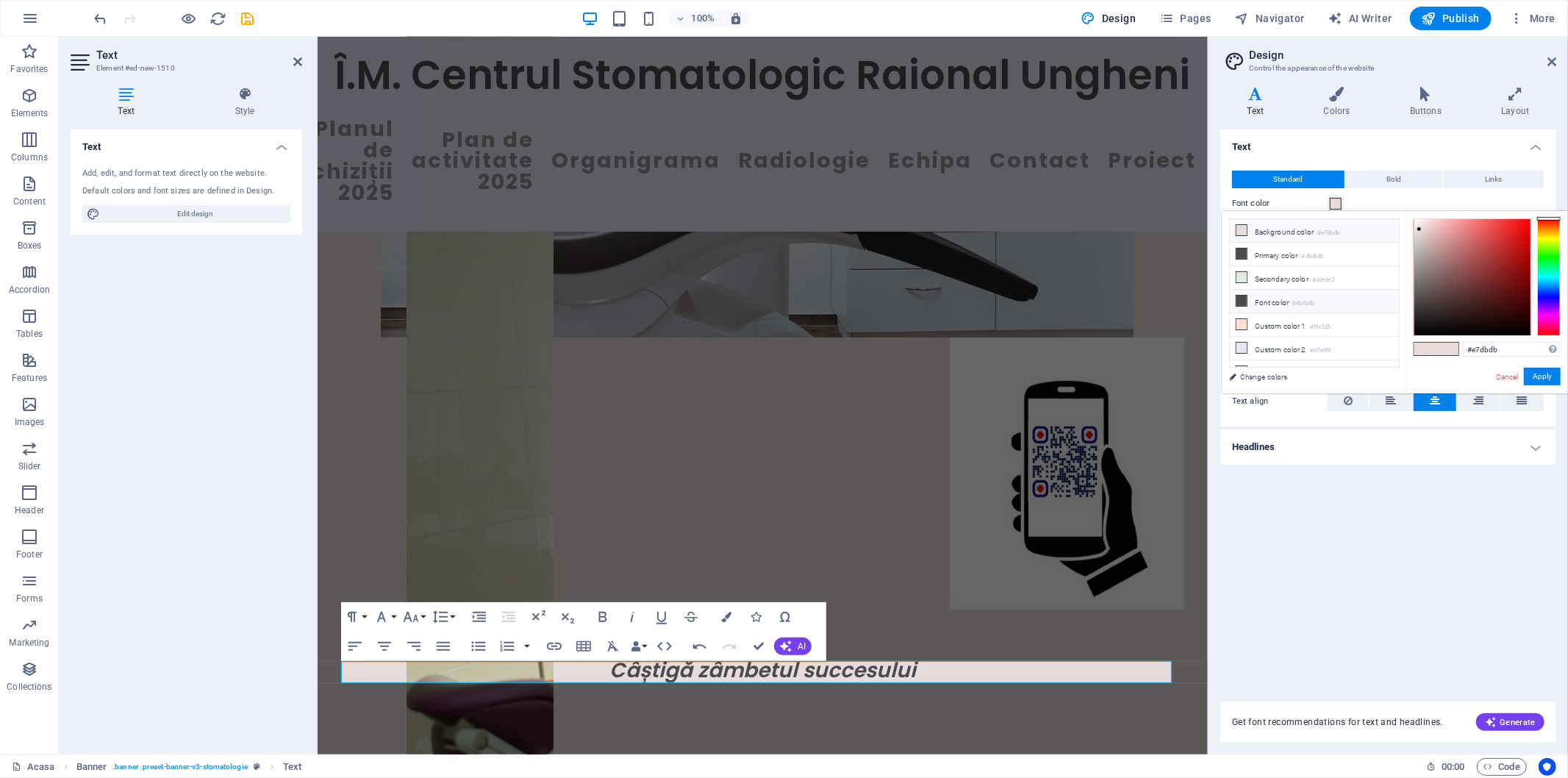
click at [1245, 305] on icon at bounding box center [1241, 300] width 10 height 10
type input "#4b4b4b"
click at [1544, 374] on button "Apply" at bounding box center [1543, 376] width 37 height 18
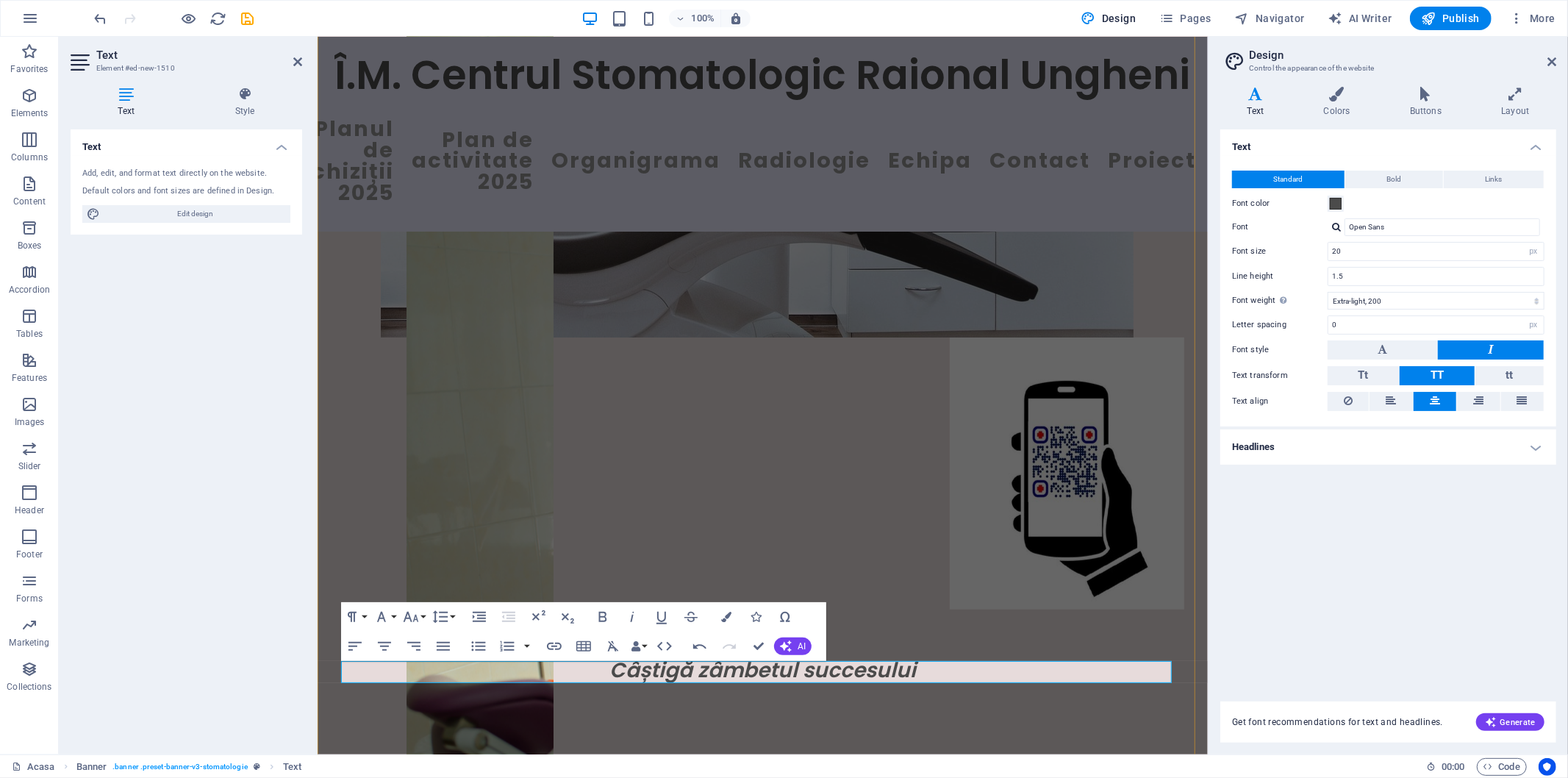
click at [815, 630] on p "New text element" at bounding box center [761, 619] width 843 height 22
drag, startPoint x: 1162, startPoint y: 672, endPoint x: 360, endPoint y: 666, distance: 802.0
click at [360, 630] on p "Vă rugăm, să evaluați serviciile din cadrul Centrului Stomatologic Raional Ungh…" at bounding box center [761, 619] width 843 height 22
click at [364, 615] on button "Paragraph Format" at bounding box center [354, 616] width 28 height 30
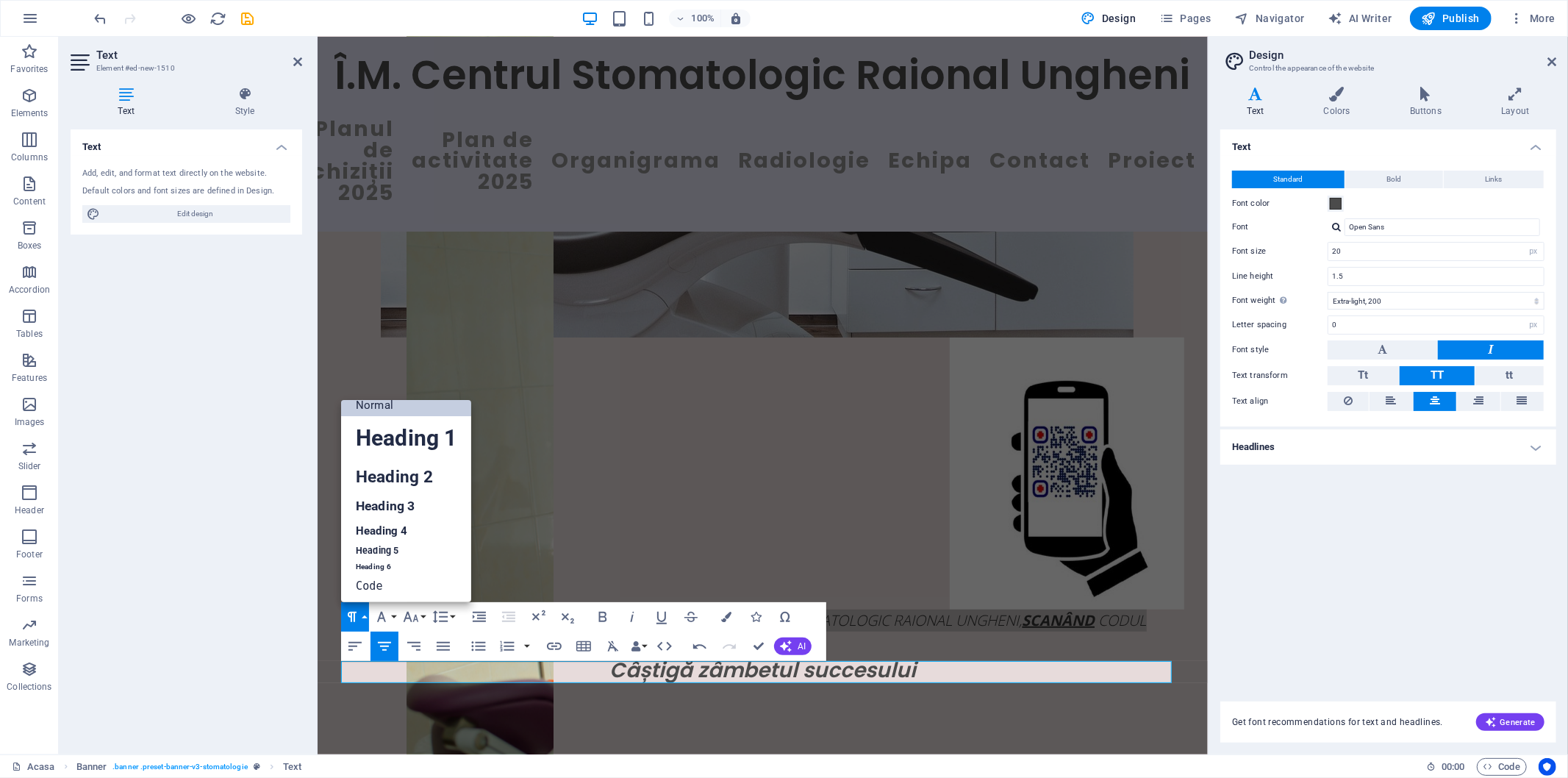
scroll to position [11, 0]
click at [382, 532] on link "Heading 4" at bounding box center [406, 532] width 130 height 22
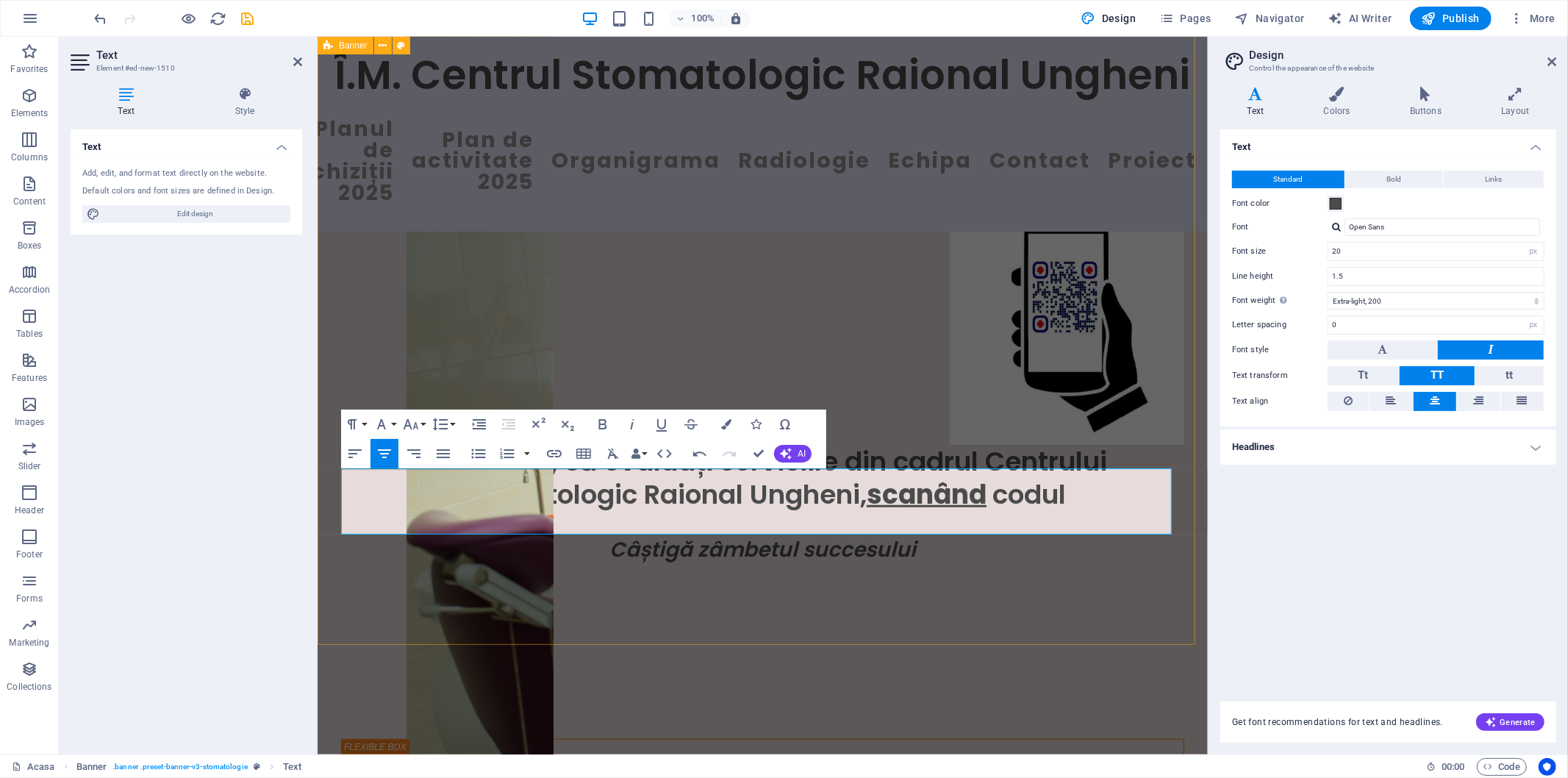
scroll to position [735, 0]
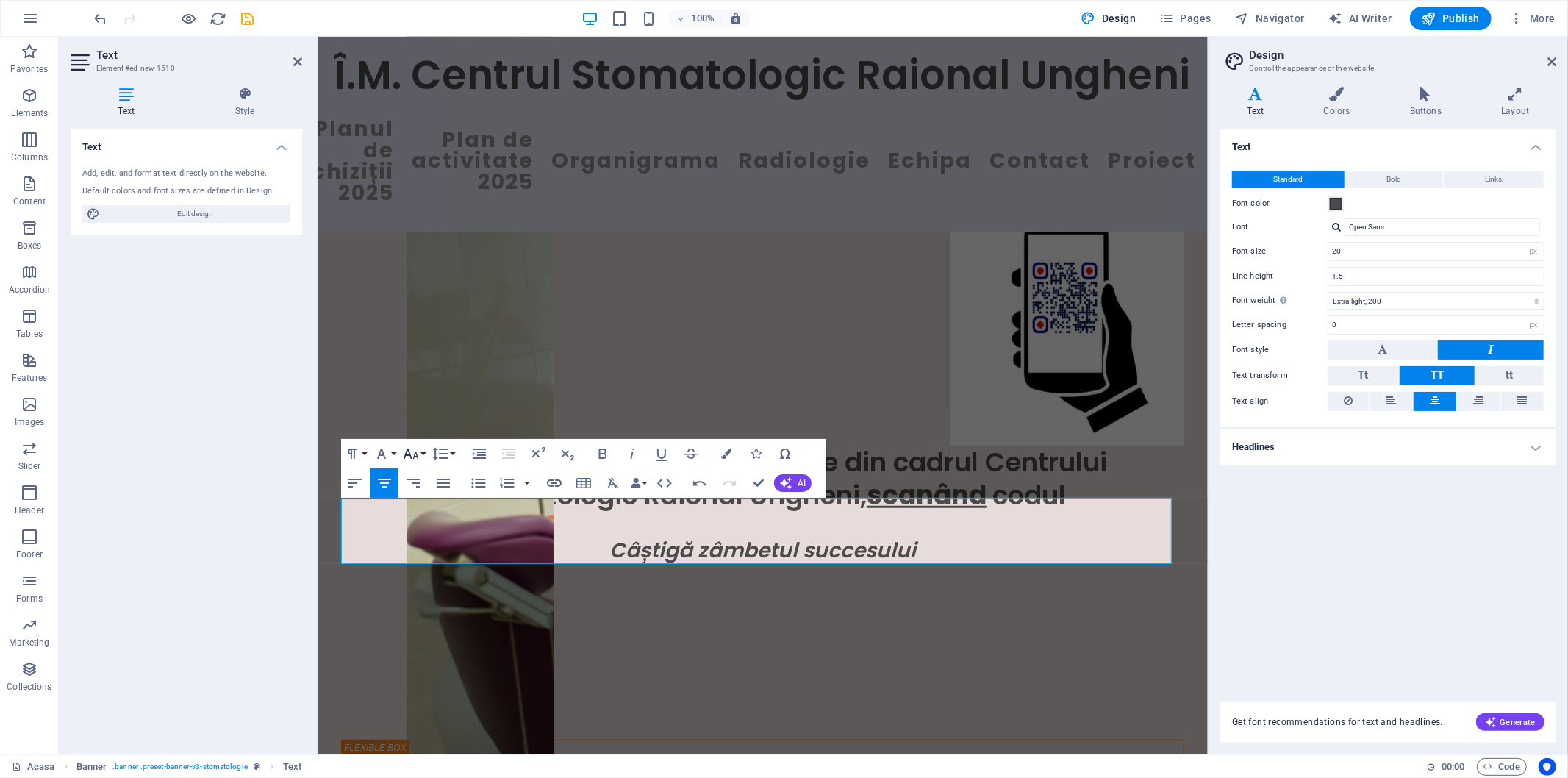
click at [424, 453] on button "Font Size" at bounding box center [414, 453] width 28 height 30
click at [424, 495] on link "18" at bounding box center [426, 497] width 53 height 22
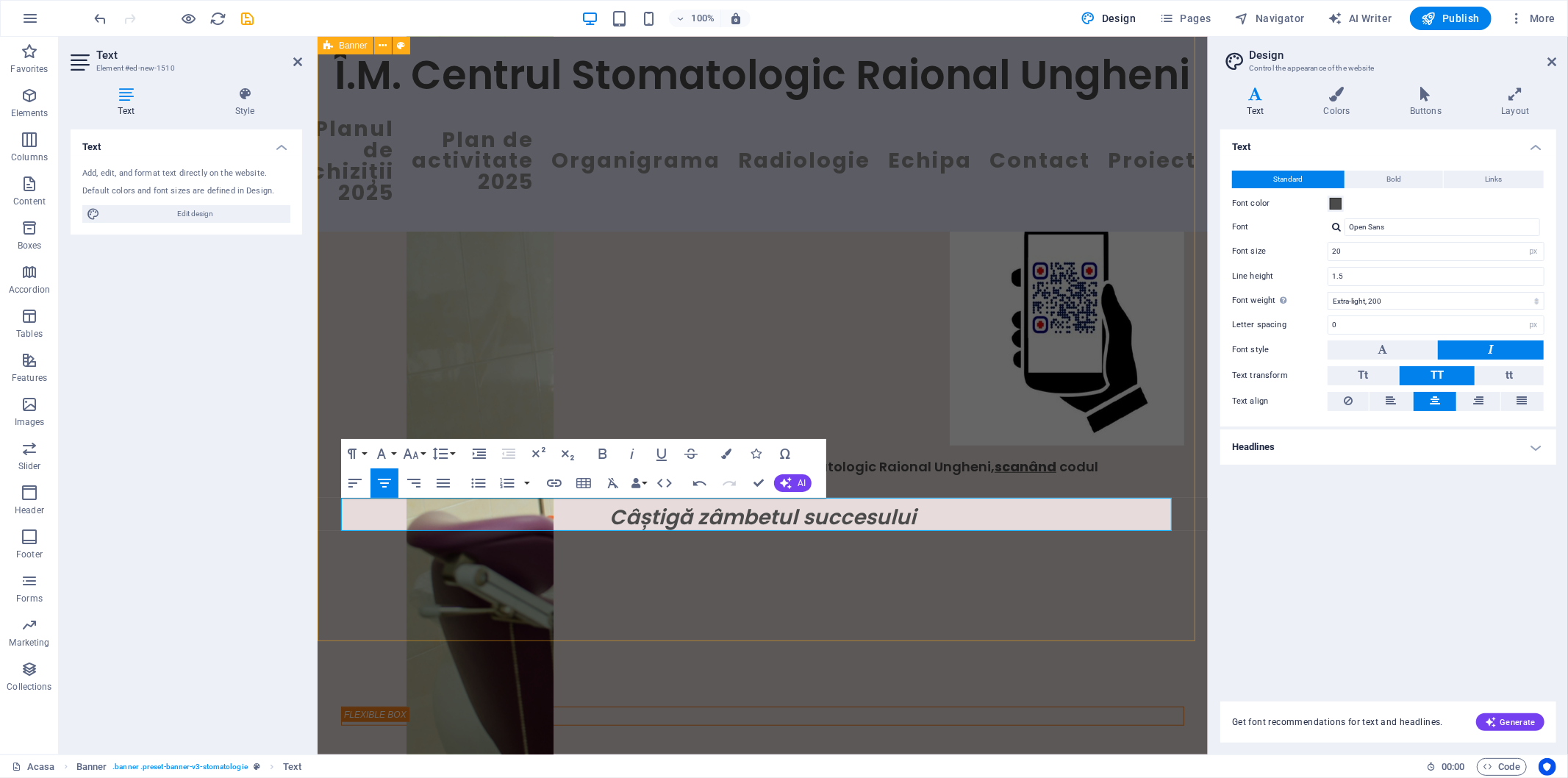
click at [1165, 588] on div "Vă rugăm, să evaluați serviciile din cadrul Centrului Stomatologic Raional Ungh…" at bounding box center [761, 41] width 890 height 1092
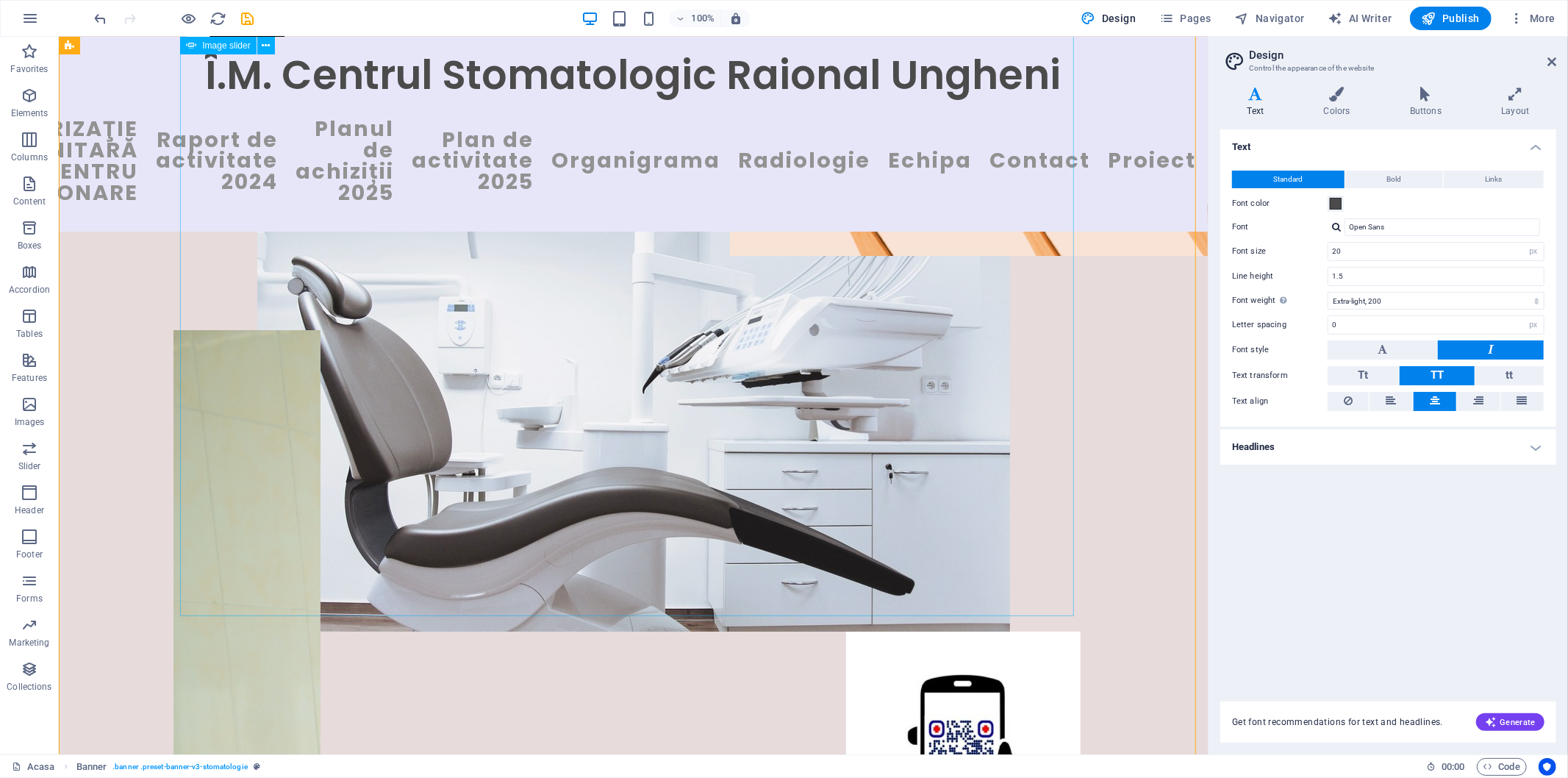
scroll to position [163, 0]
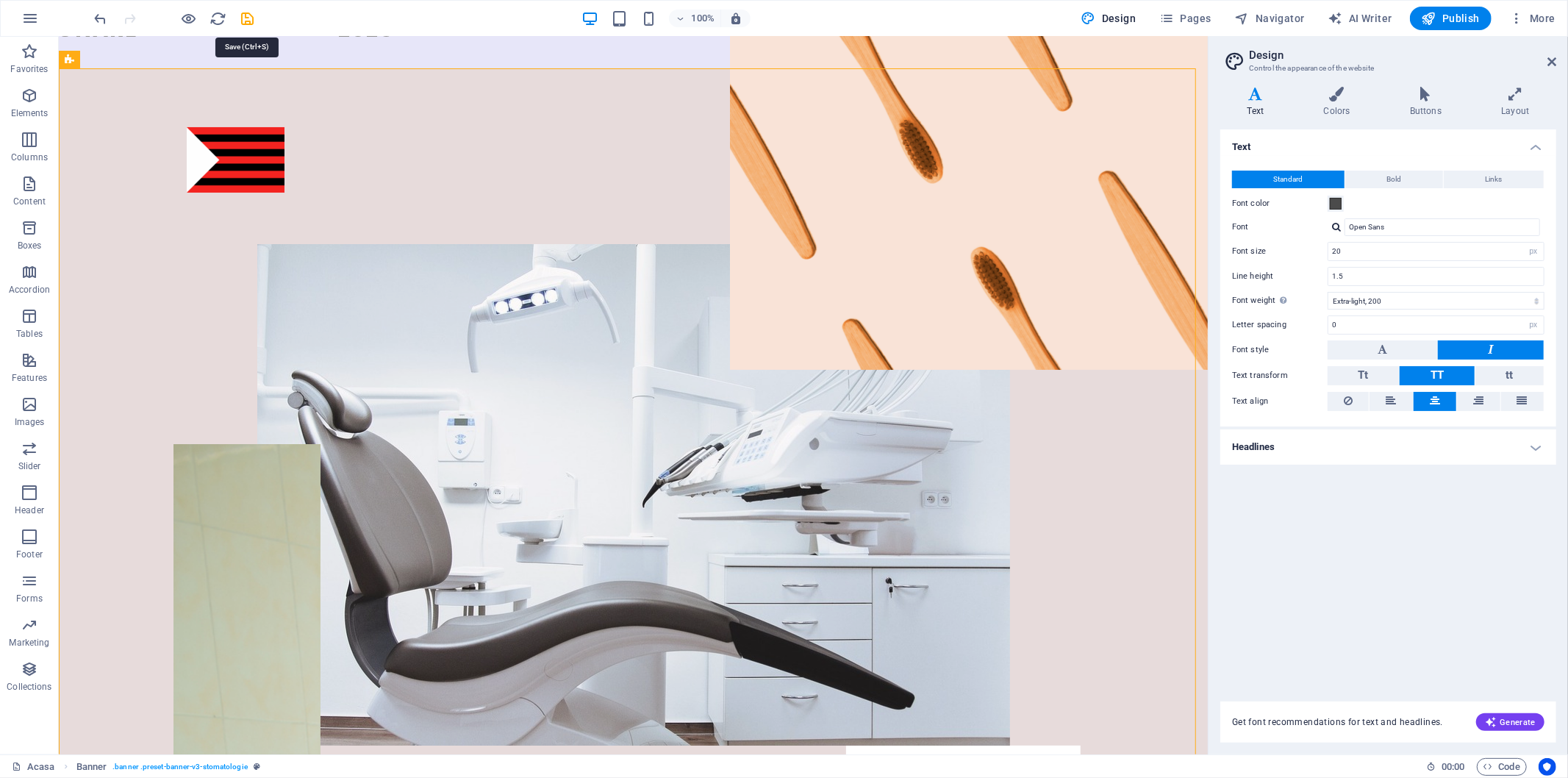
click at [251, 22] on icon "save" at bounding box center [248, 19] width 17 height 17
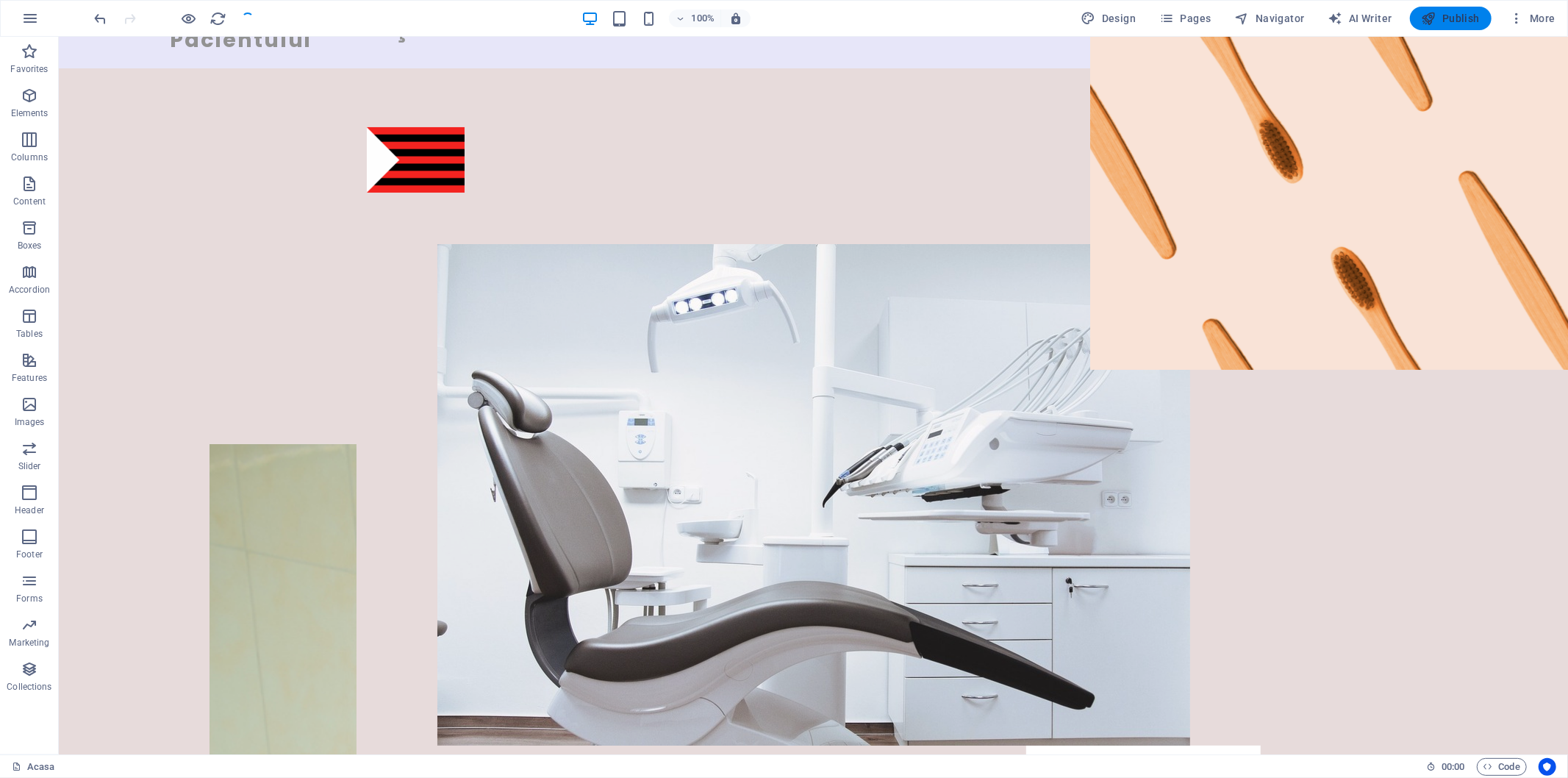
click at [1452, 17] on span "Publish" at bounding box center [1451, 18] width 58 height 14
